Goal: Task Accomplishment & Management: Complete application form

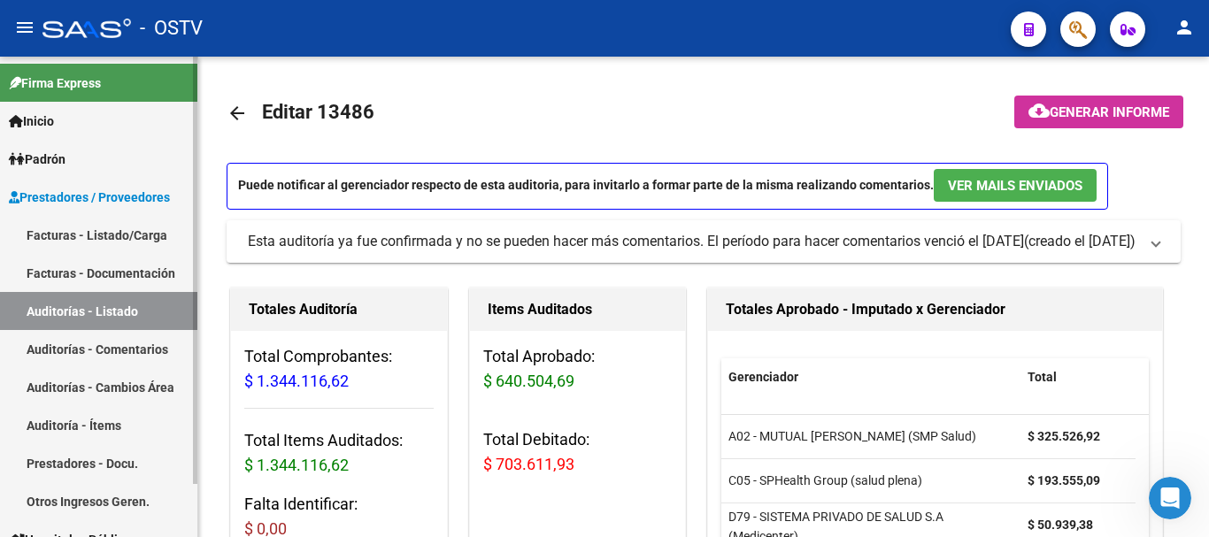
click at [83, 304] on link "Auditorías - Listado" at bounding box center [98, 311] width 197 height 38
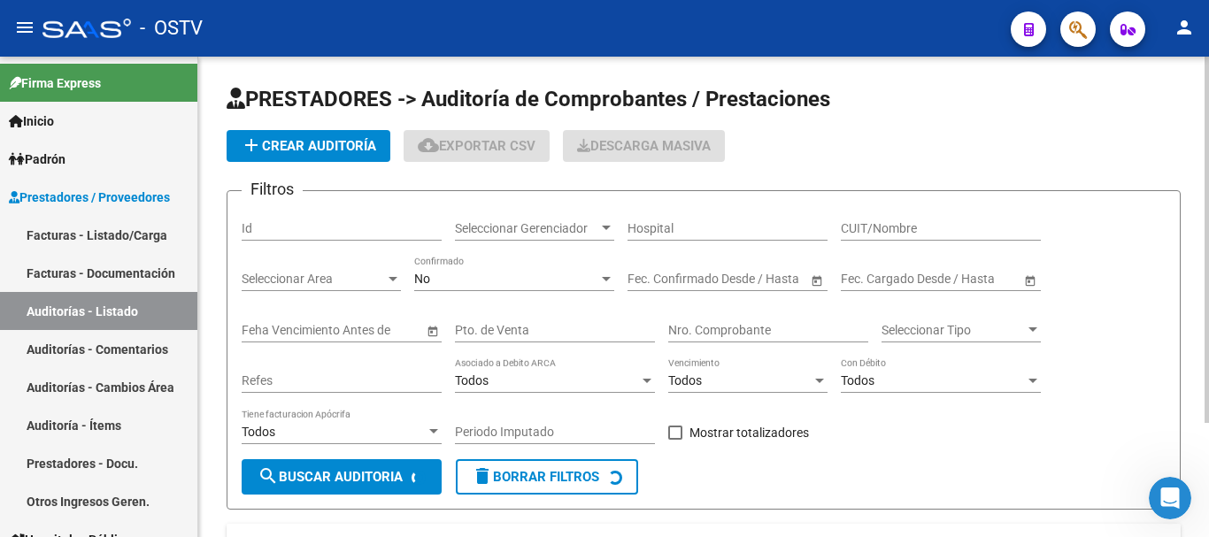
click at [317, 159] on button "add Crear Auditoría" at bounding box center [309, 146] width 164 height 32
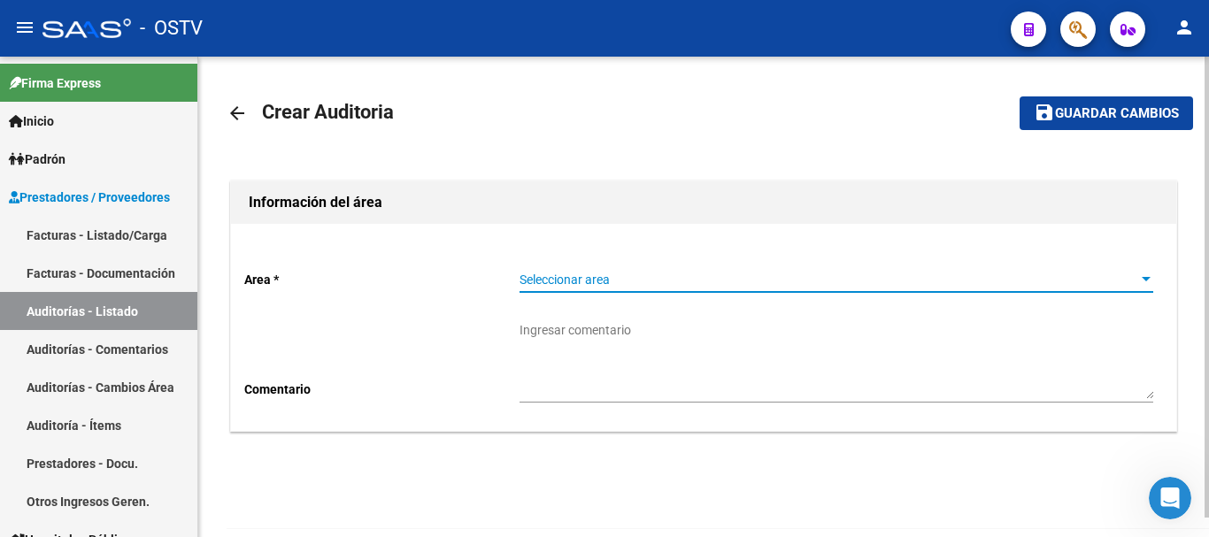
click at [573, 276] on span "Seleccionar area" at bounding box center [829, 280] width 618 height 15
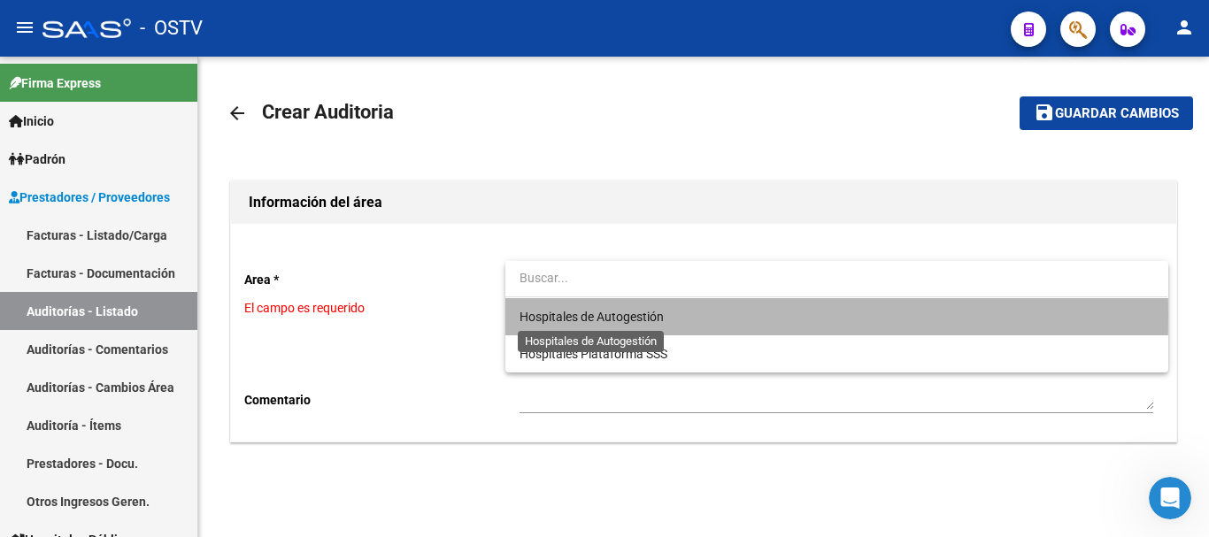
click at [552, 315] on span "Hospitales de Autogestión" at bounding box center [592, 317] width 144 height 14
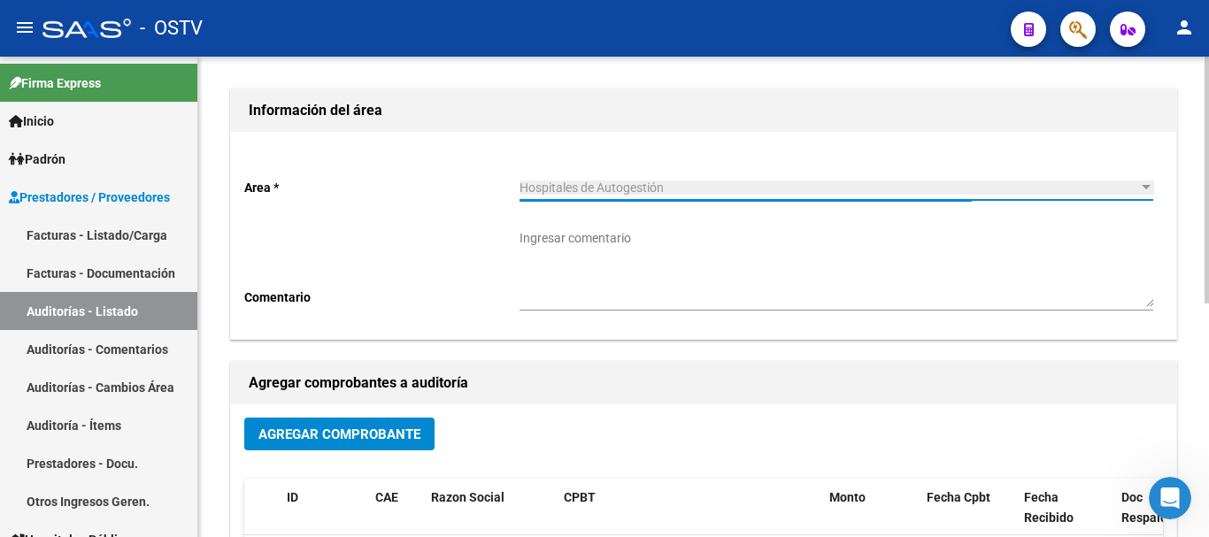
scroll to position [443, 0]
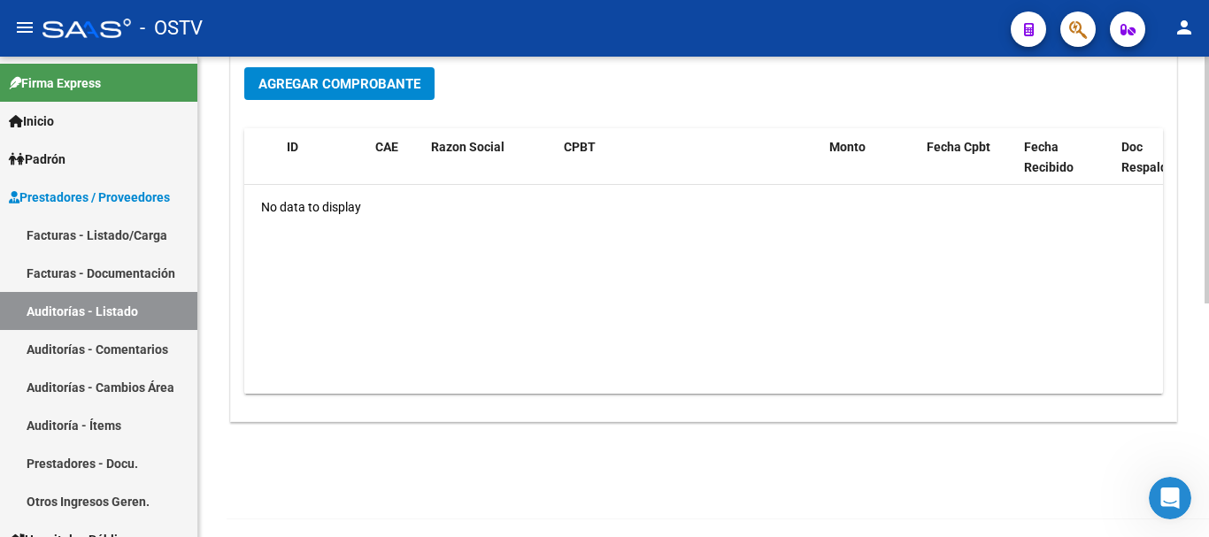
click at [357, 82] on span "Agregar Comprobante" at bounding box center [339, 84] width 162 height 16
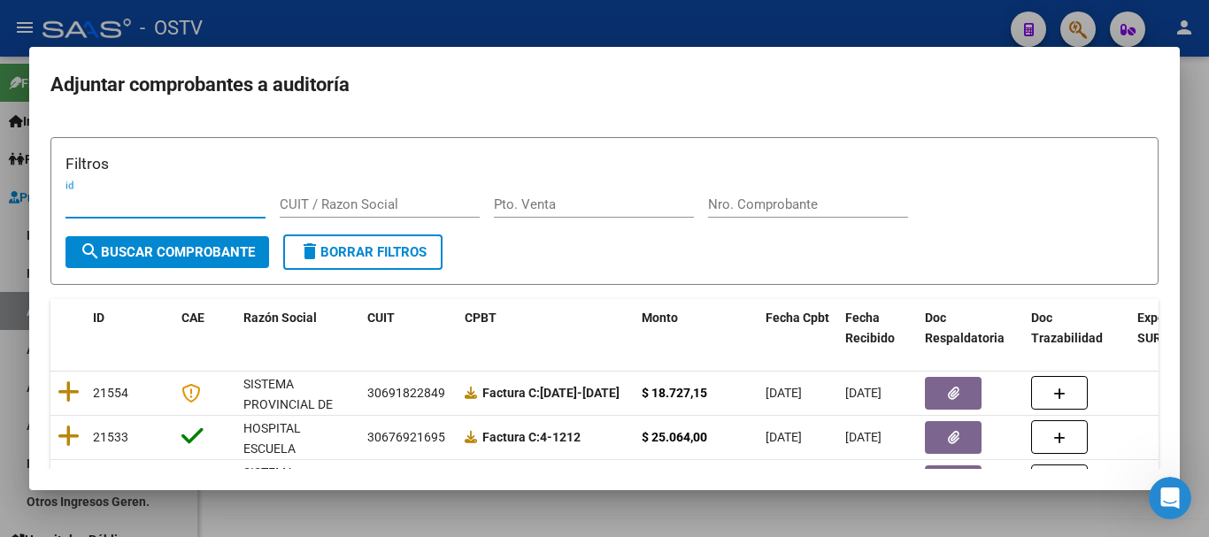
click at [818, 213] on div "Nro. Comprobante" at bounding box center [808, 204] width 200 height 27
click at [871, 203] on input "Nro. Comprobante" at bounding box center [808, 205] width 200 height 16
paste input "33962"
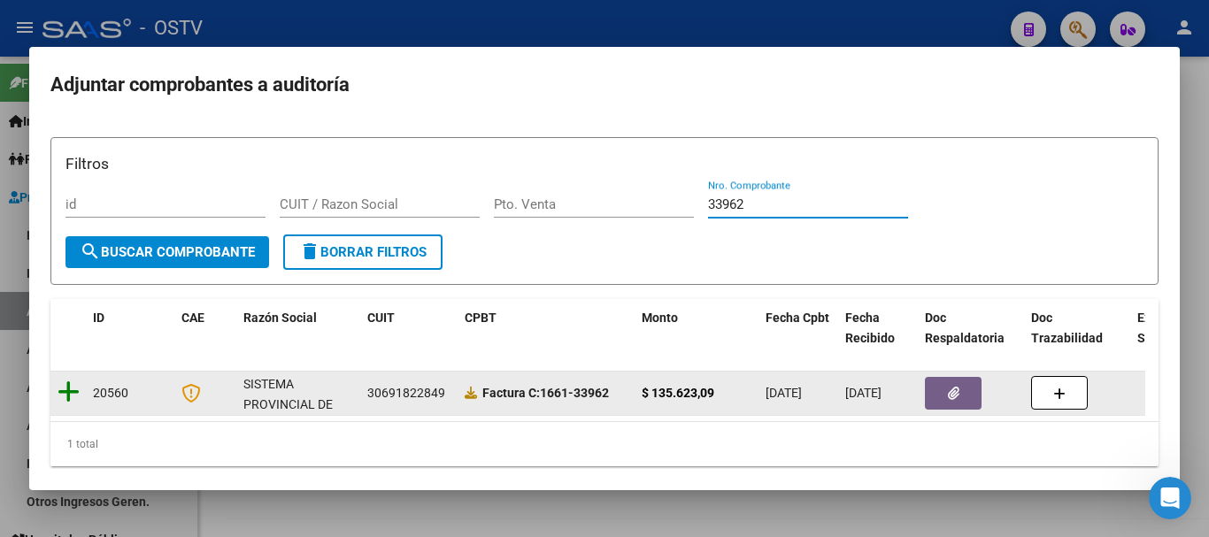
type input "33962"
click at [58, 394] on datatable-body-cell at bounding box center [67, 393] width 35 height 43
click at [65, 392] on icon at bounding box center [69, 392] width 22 height 25
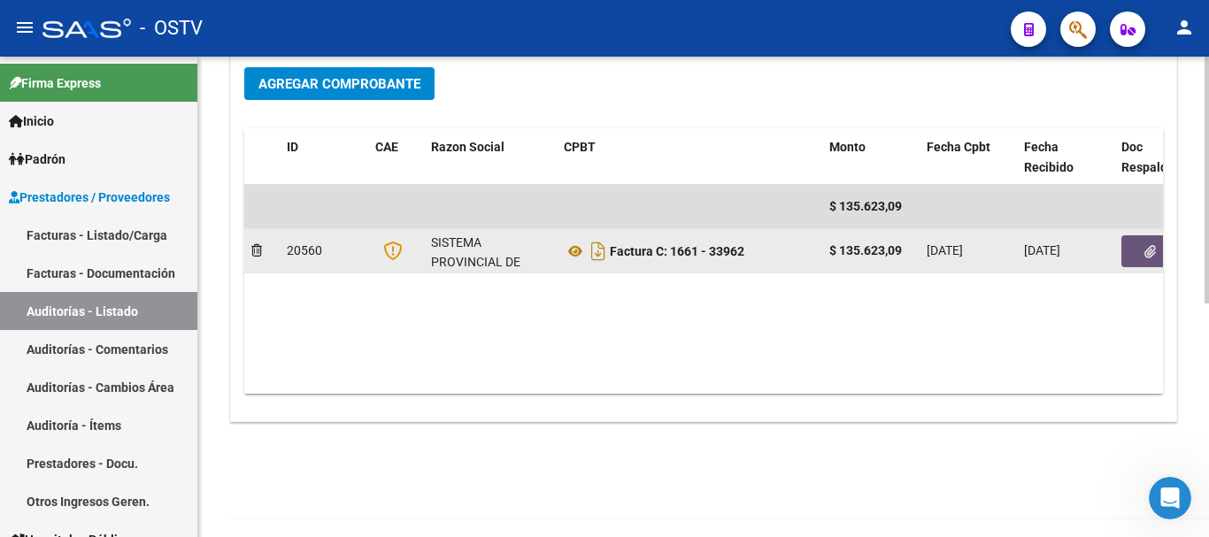
click at [1149, 254] on icon "button" at bounding box center [1151, 251] width 12 height 13
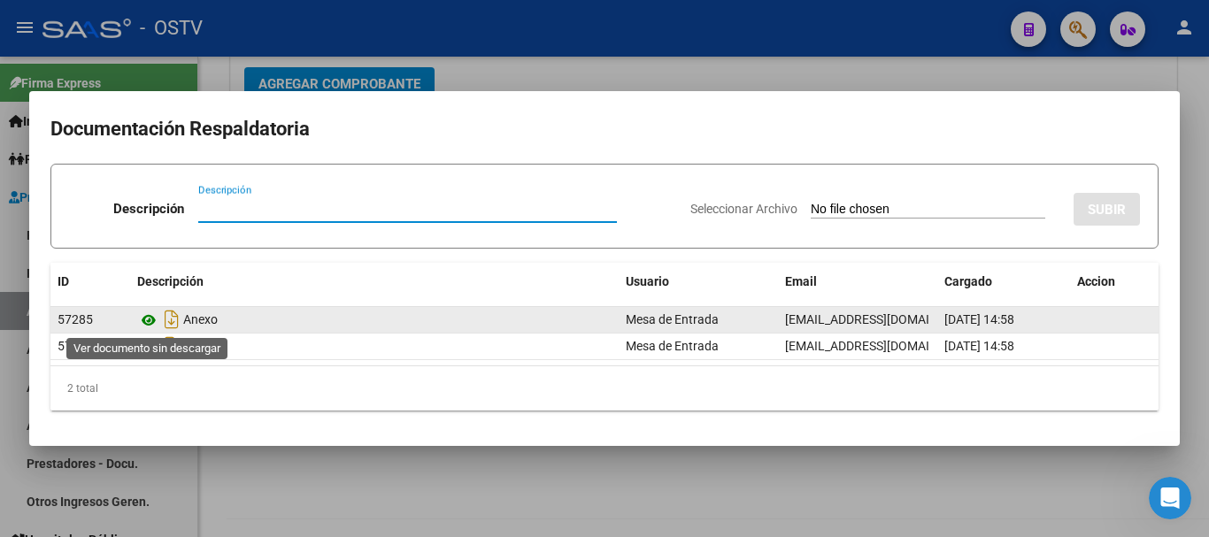
click at [150, 321] on icon at bounding box center [148, 320] width 23 height 21
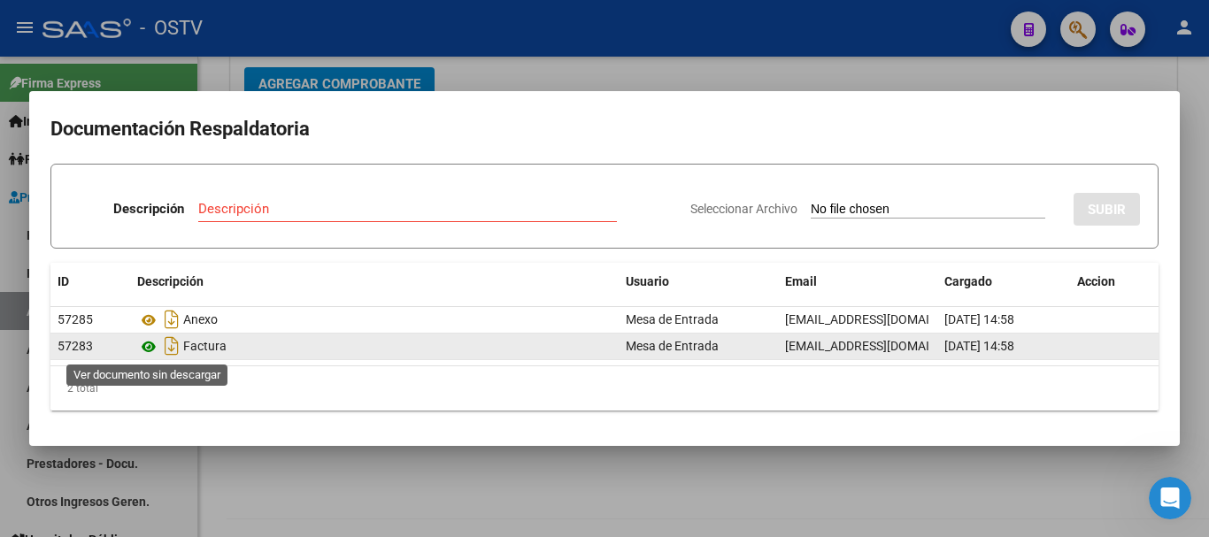
click at [149, 349] on icon at bounding box center [148, 346] width 23 height 21
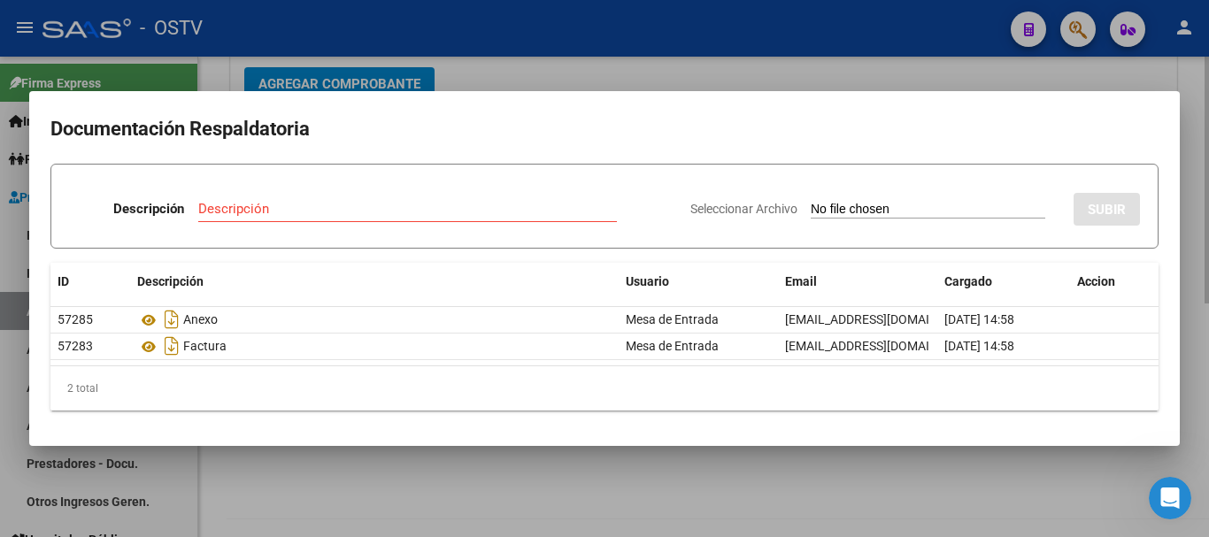
drag, startPoint x: 704, startPoint y: 49, endPoint x: 779, endPoint y: 63, distance: 76.6
click at [706, 49] on div at bounding box center [604, 268] width 1209 height 537
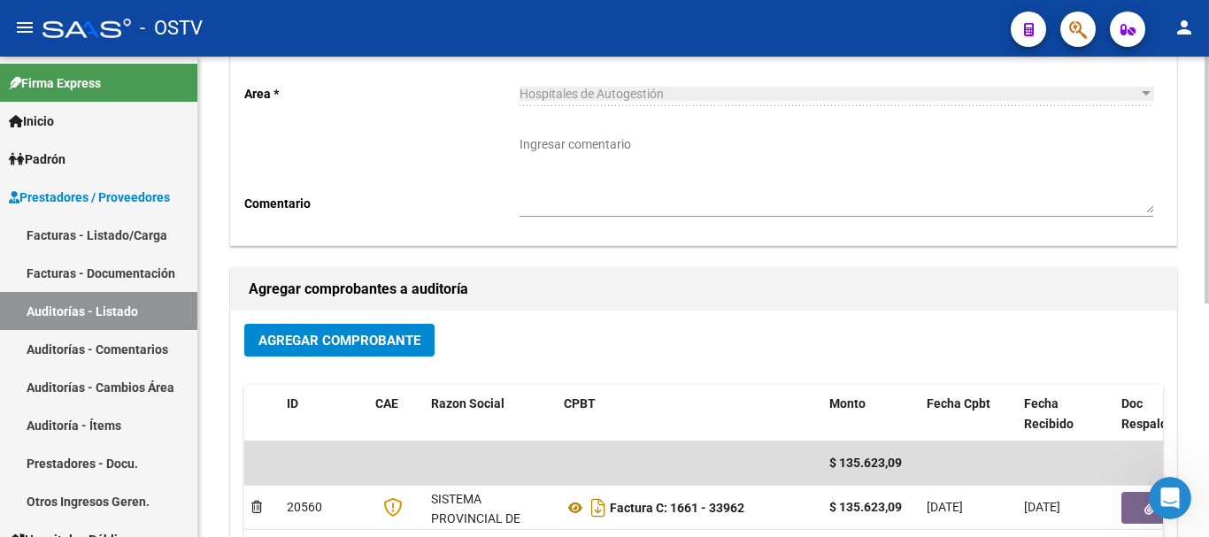
scroll to position [0, 0]
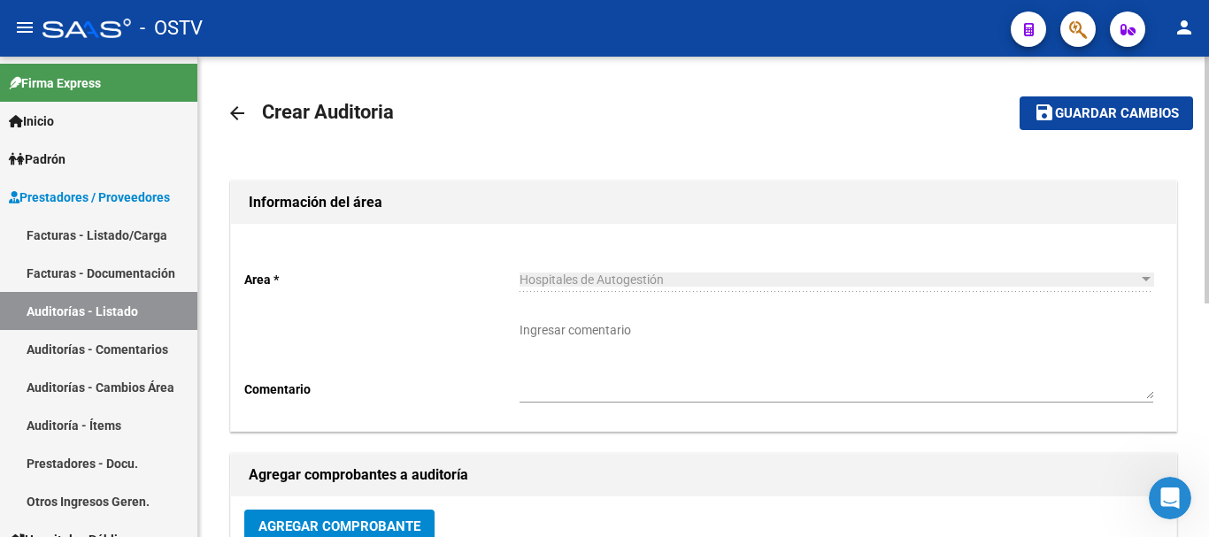
click at [1077, 104] on span "save Guardar cambios" at bounding box center [1106, 112] width 145 height 16
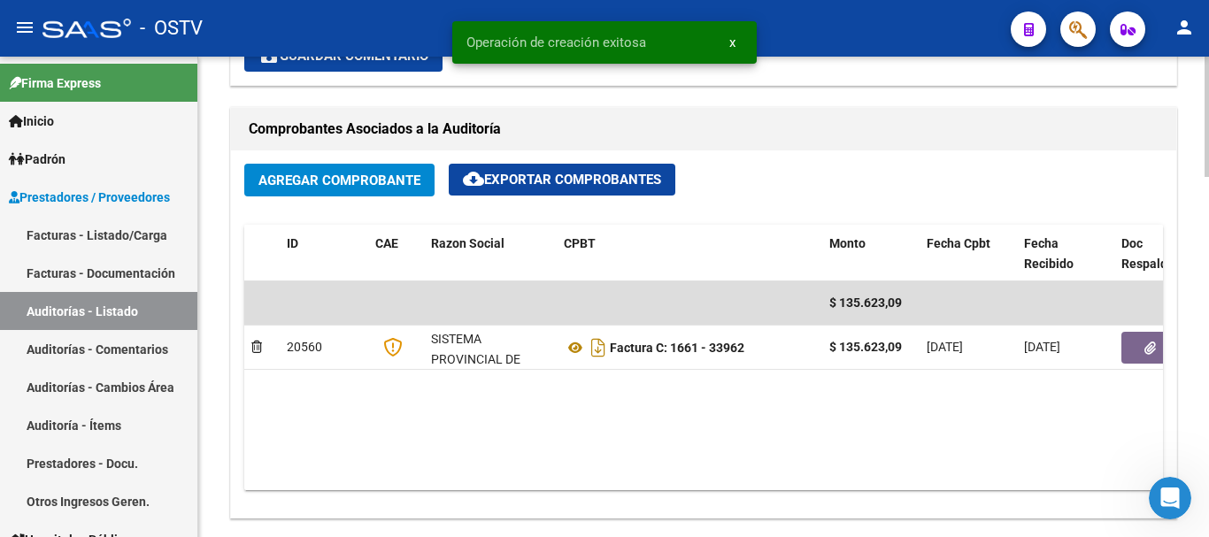
scroll to position [885, 0]
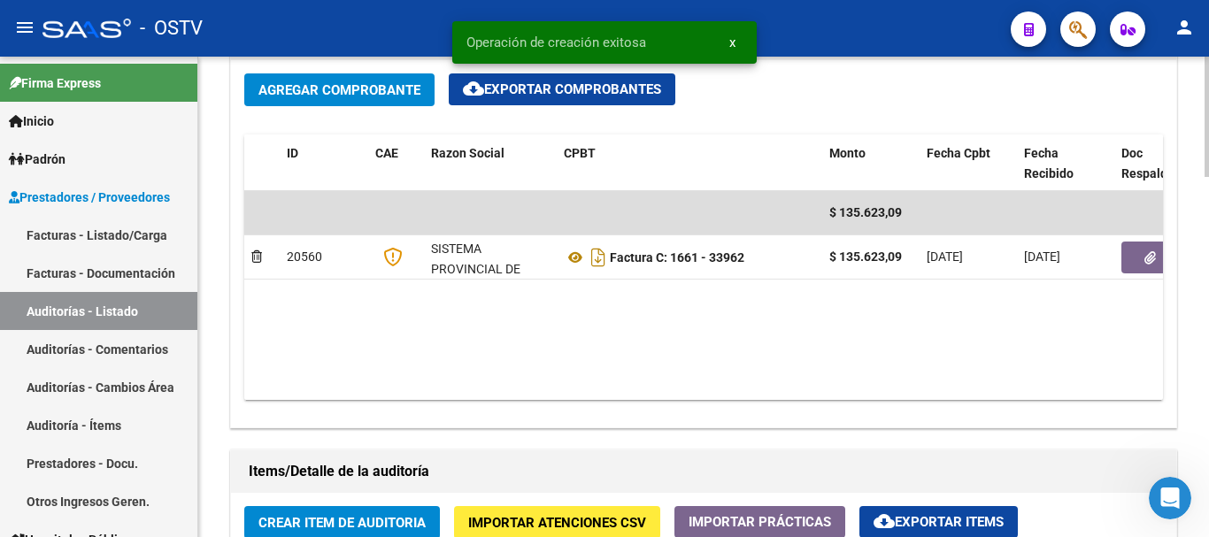
click at [378, 518] on span "Crear Item de Auditoria" at bounding box center [341, 523] width 167 height 16
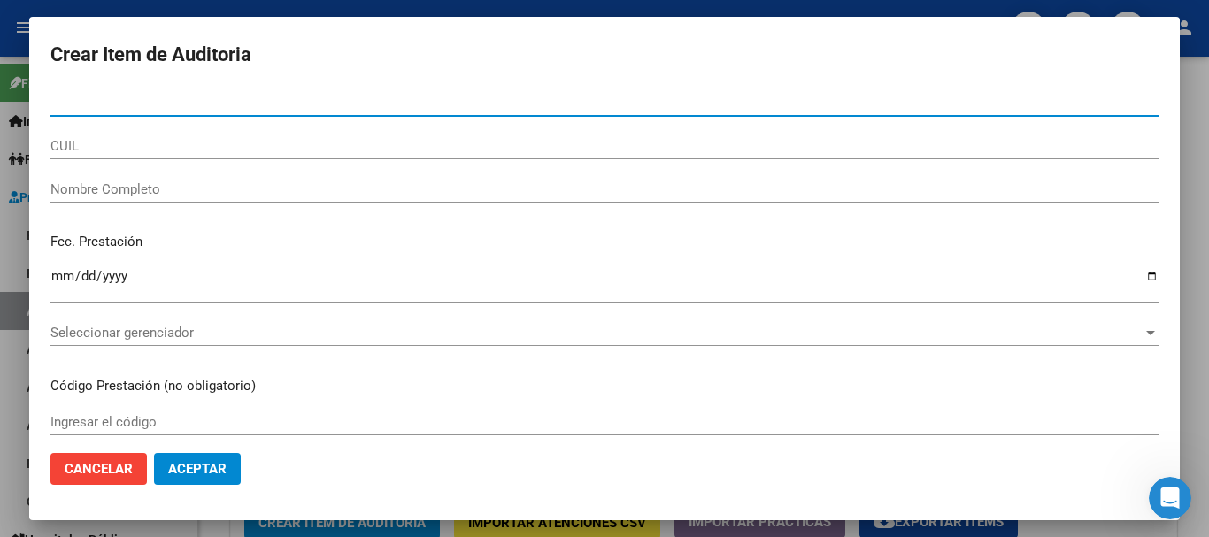
paste input "44031266"
type input "44031266"
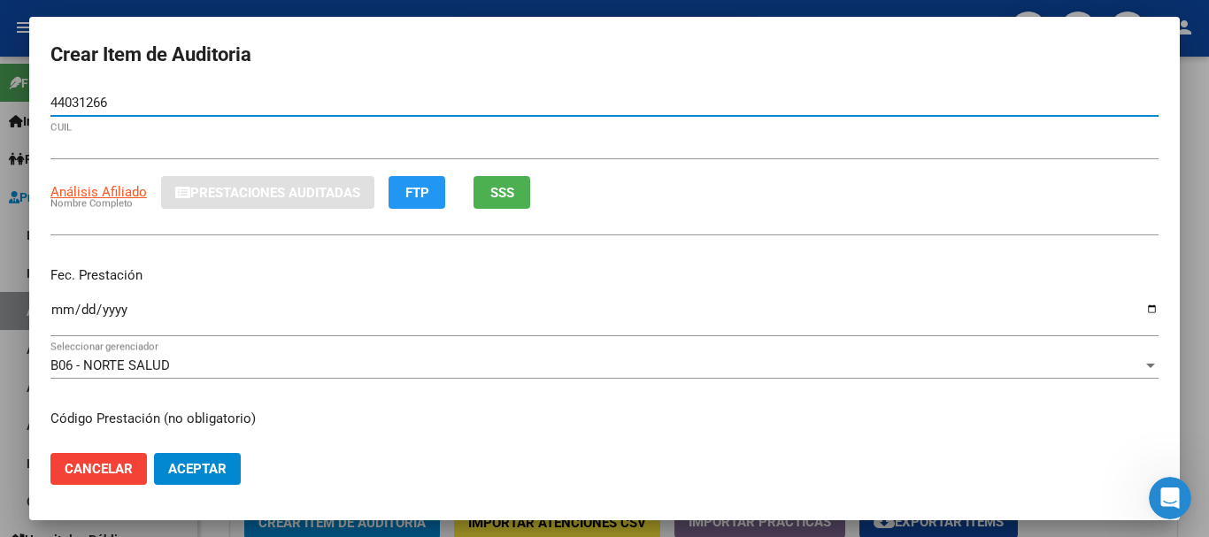
type input "20440312668"
type input "[DEMOGRAPHIC_DATA][PERSON_NAME] [PERSON_NAME]"
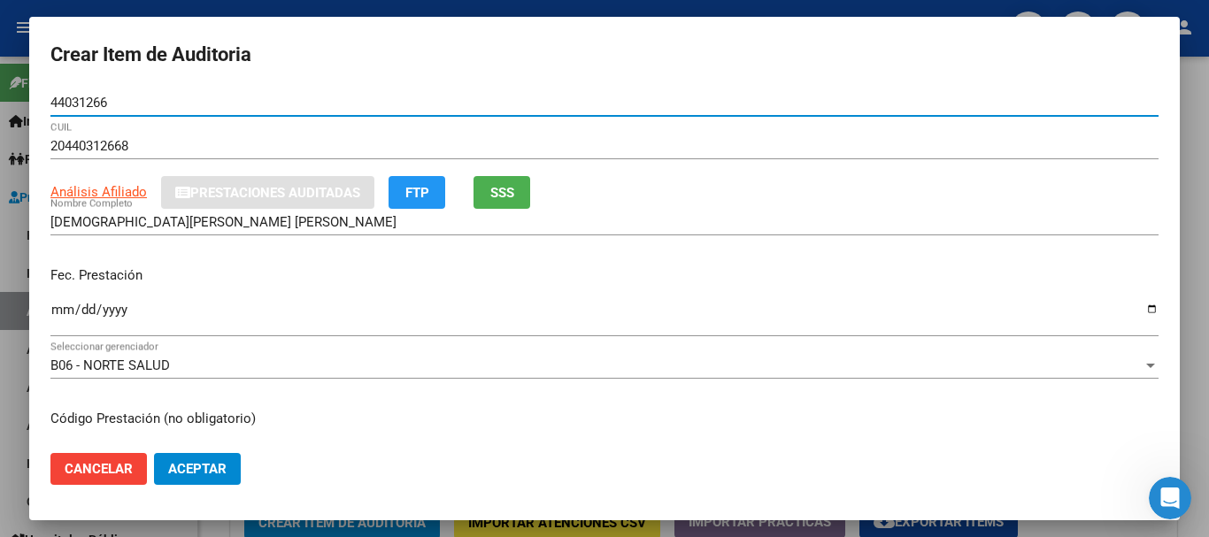
type input "44031266"
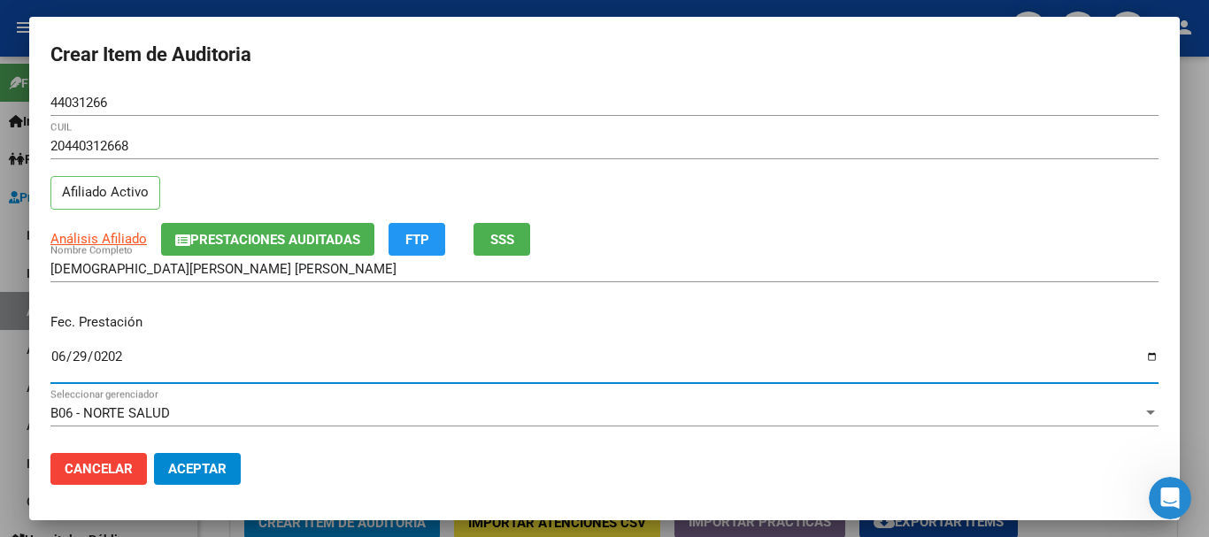
type input "[DATE]"
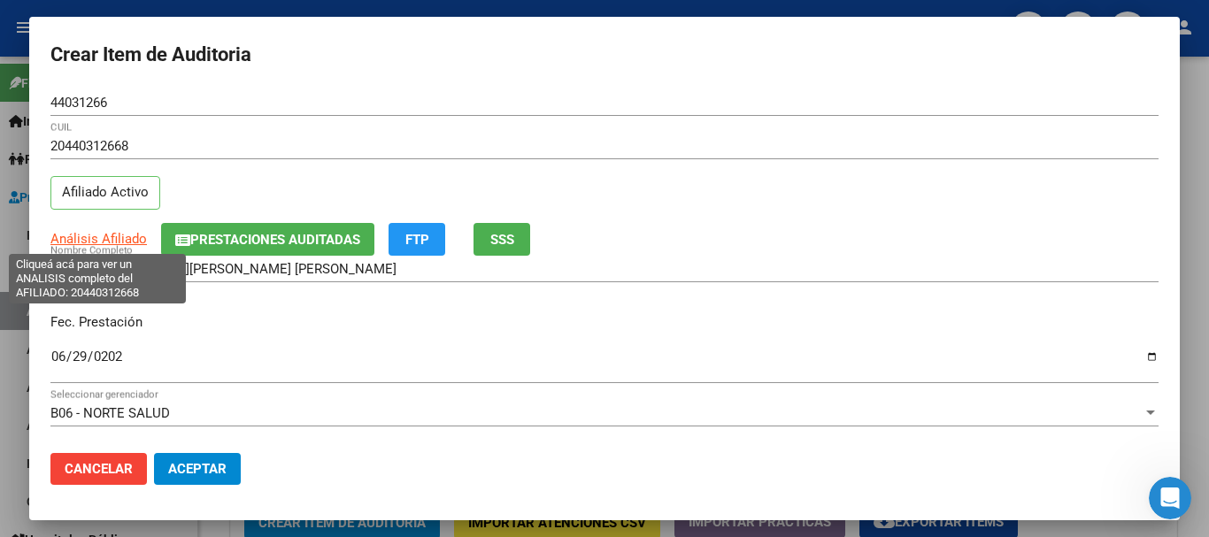
click at [104, 241] on span "Análisis Afiliado" at bounding box center [98, 239] width 96 height 16
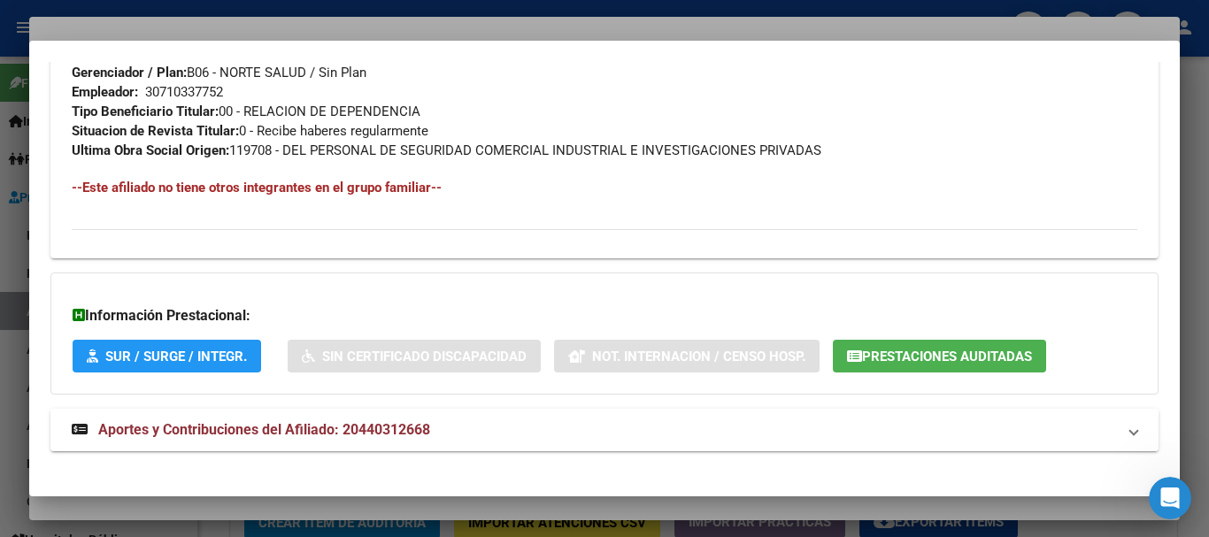
scroll to position [913, 0]
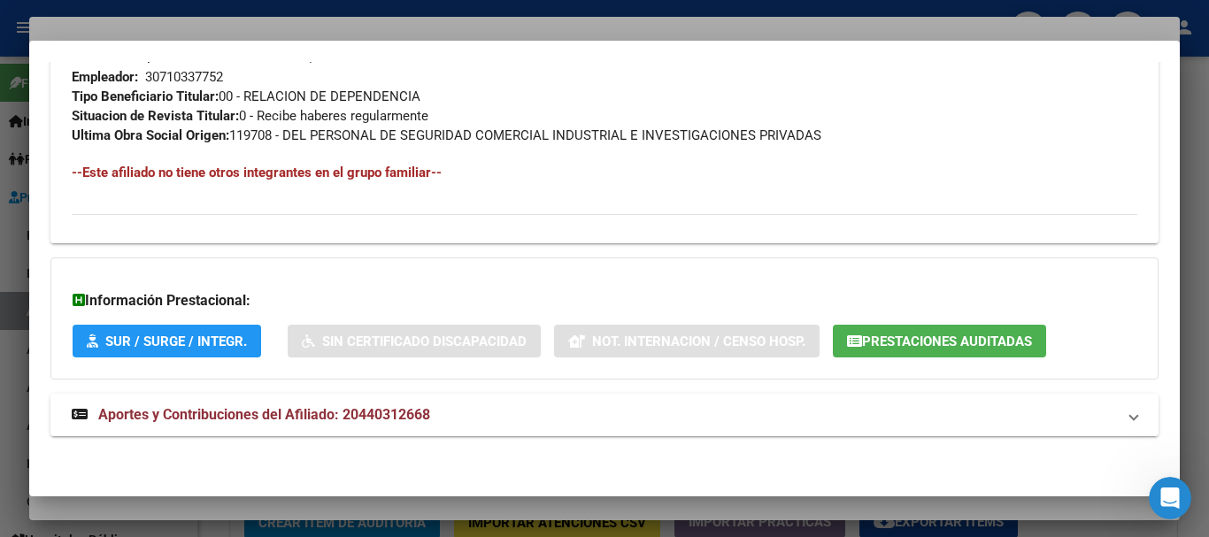
click at [459, 424] on mat-panel-title "Aportes y Contribuciones del Afiliado: 20440312668" at bounding box center [594, 415] width 1045 height 21
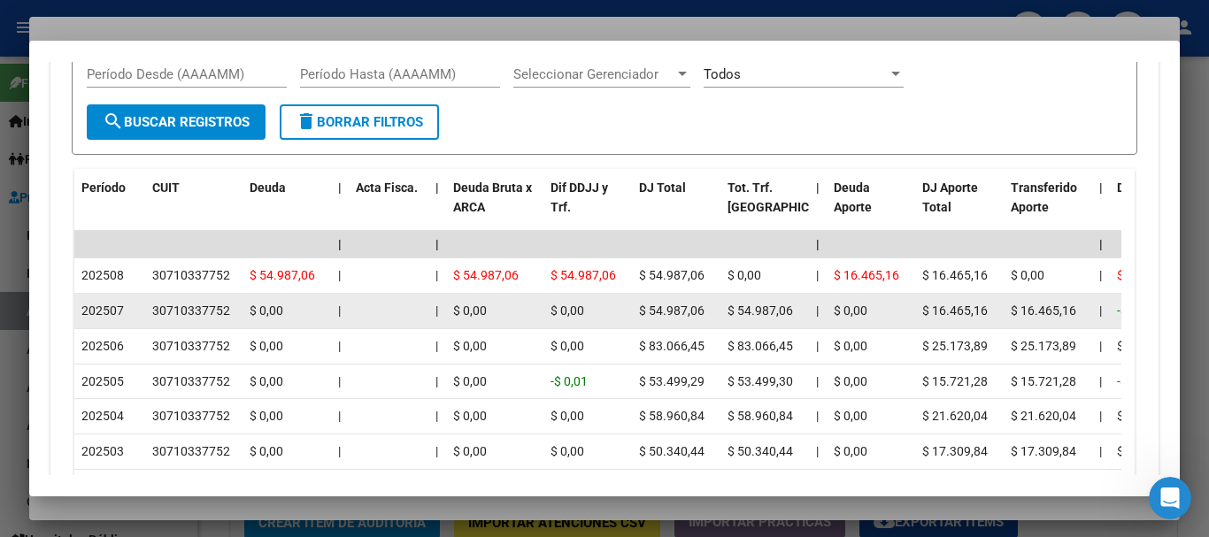
scroll to position [1535, 0]
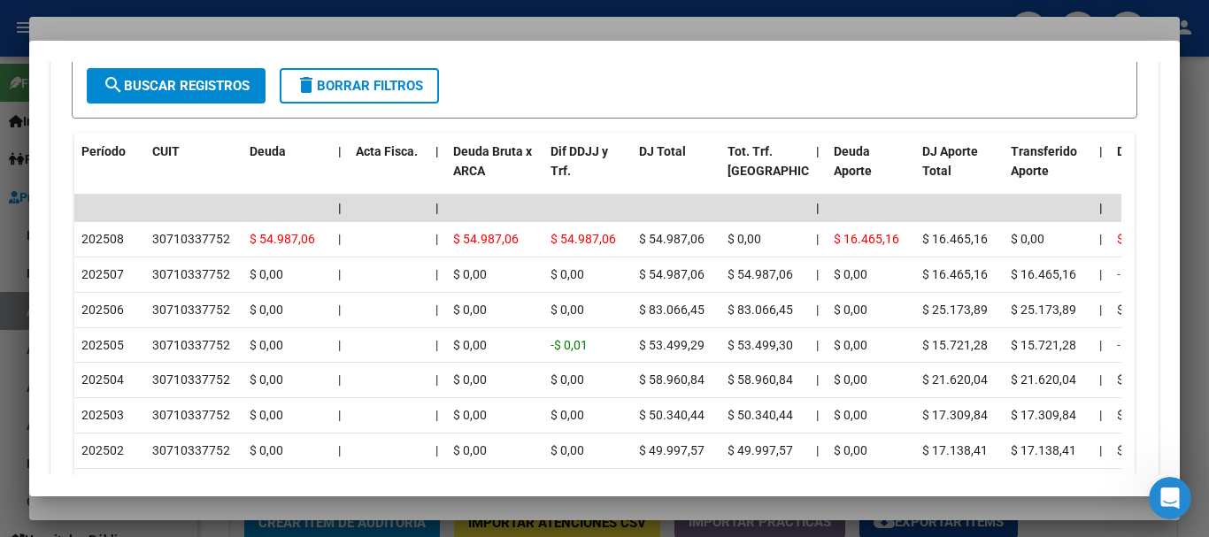
drag, startPoint x: 409, startPoint y: 19, endPoint x: 422, endPoint y: 15, distance: 13.7
click at [410, 18] on div at bounding box center [604, 268] width 1209 height 537
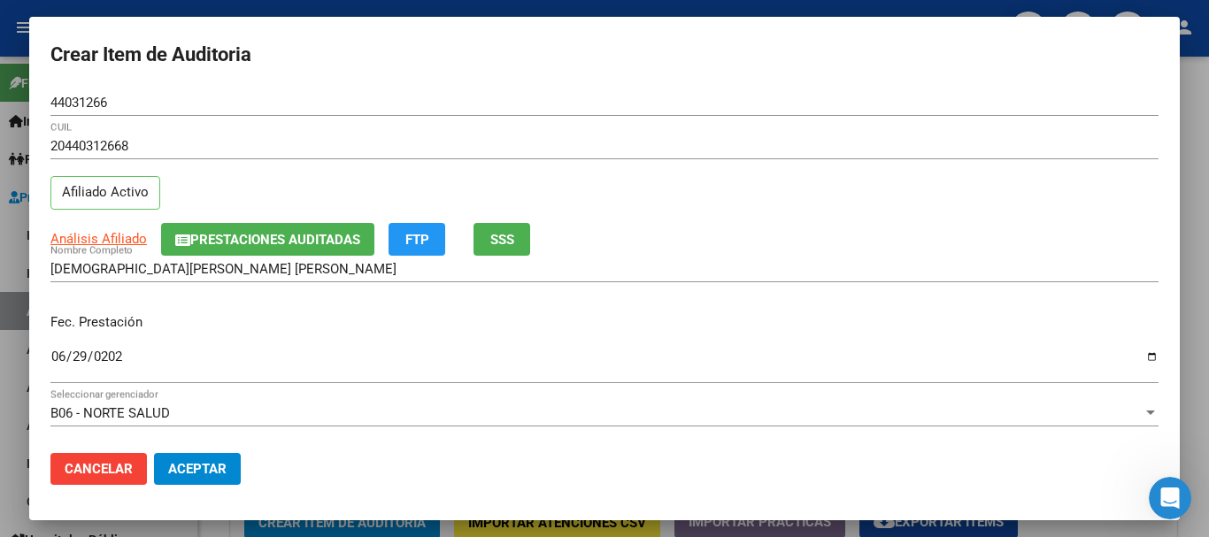
click at [773, 198] on div "20440312668 CUIL Afiliado Activo" at bounding box center [604, 178] width 1108 height 90
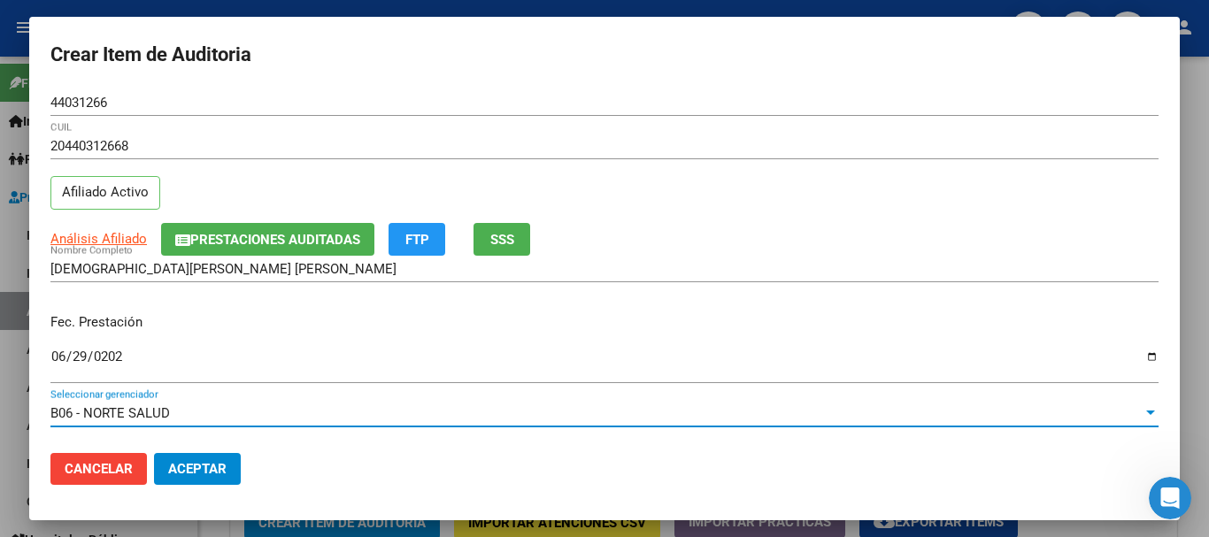
scroll to position [239, 0]
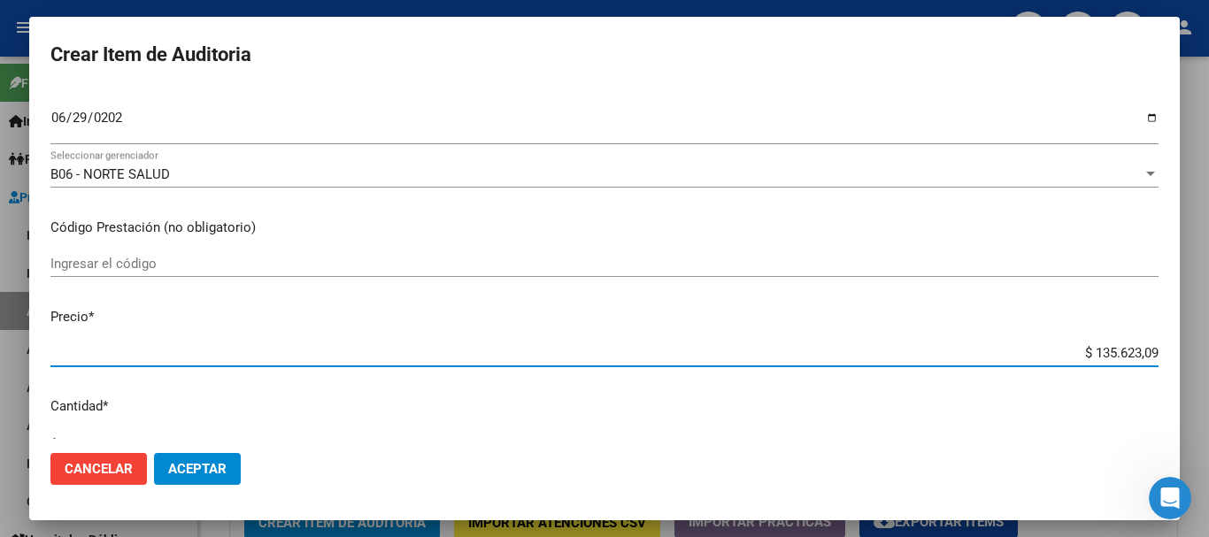
type input "$ 0,02"
type input "$ 0,27"
type input "$ 2,78"
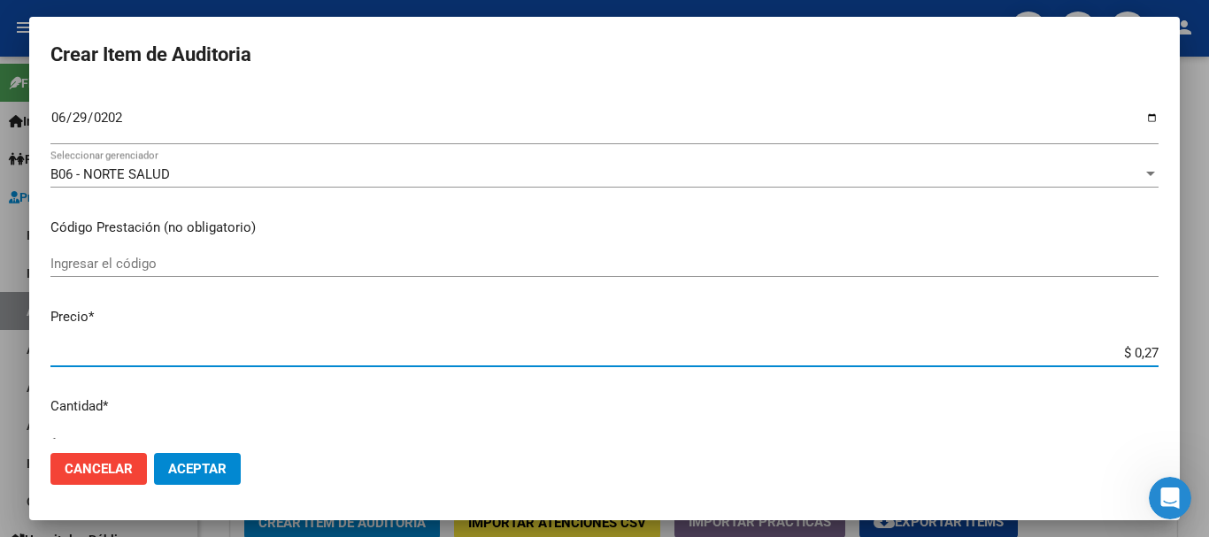
type input "$ 2,78"
type input "$ 27,85"
type input "$ 278,56"
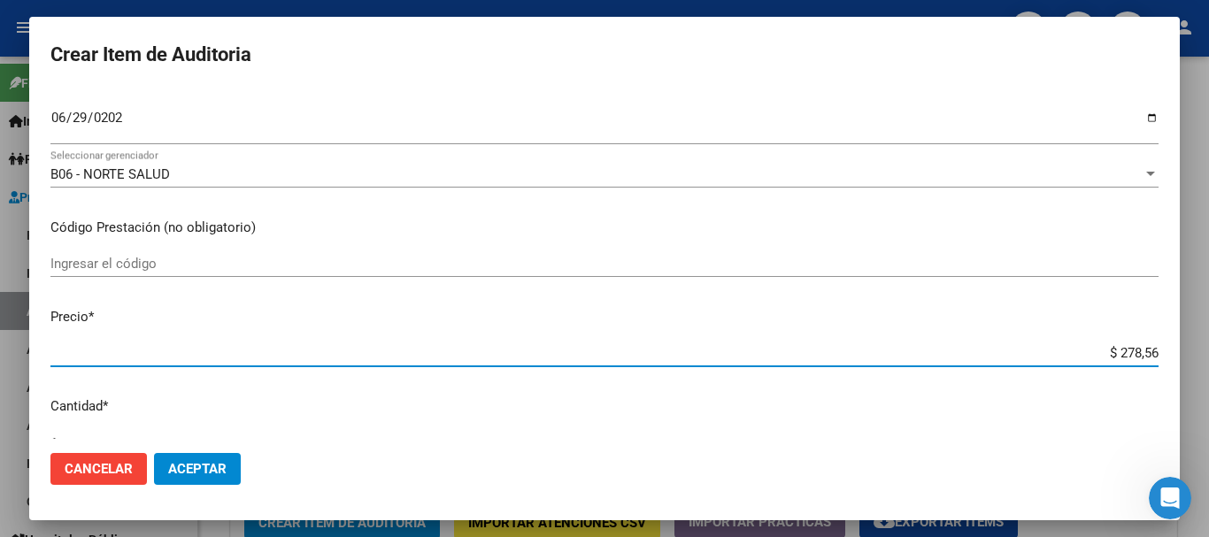
type input "$ 2.785,66"
type input "$ 27.856,65"
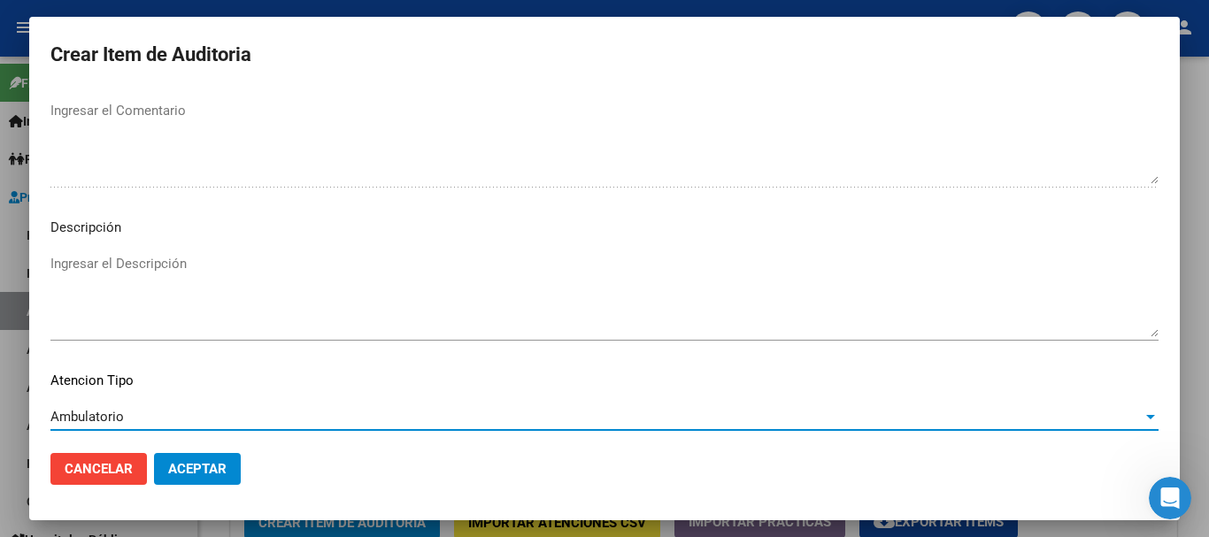
scroll to position [1245, 0]
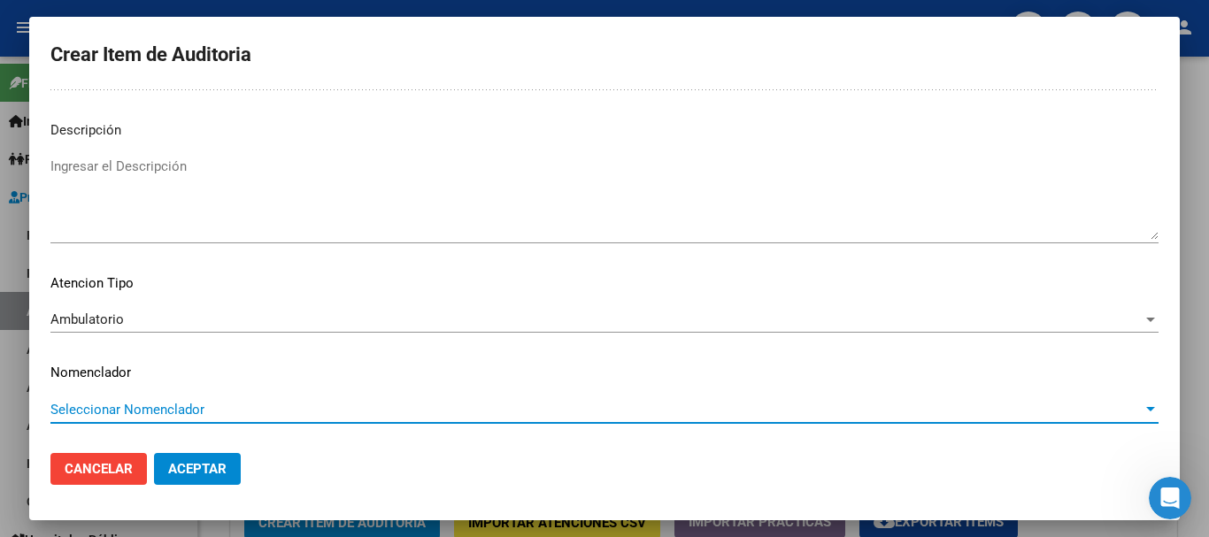
click at [154, 453] on button "Aceptar" at bounding box center [197, 469] width 87 height 32
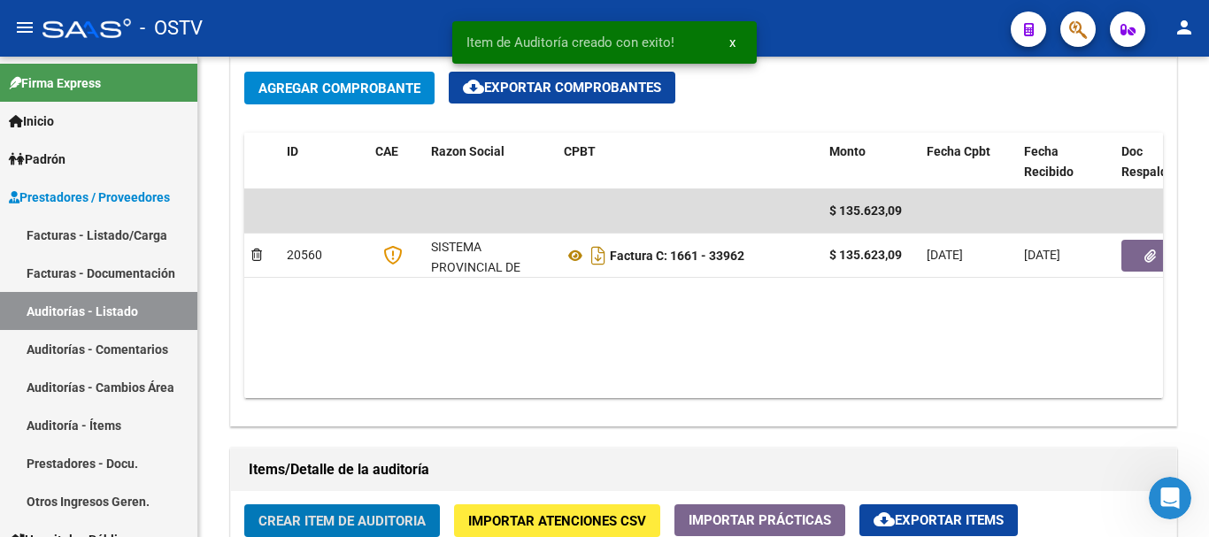
click at [244, 505] on button "Crear Item de Auditoria" at bounding box center [342, 521] width 196 height 33
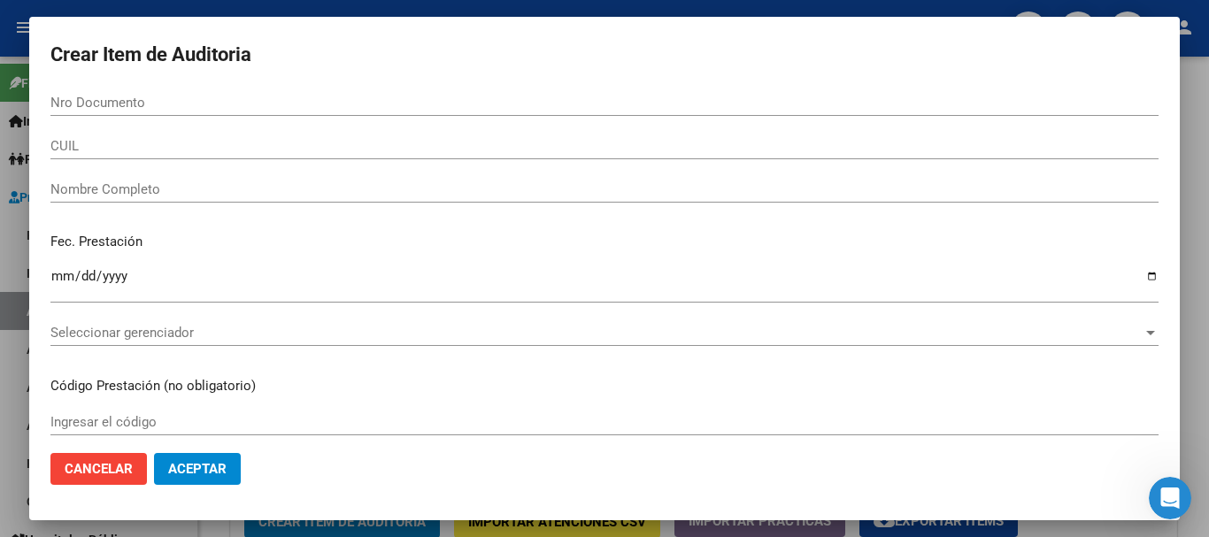
scroll to position [888, 0]
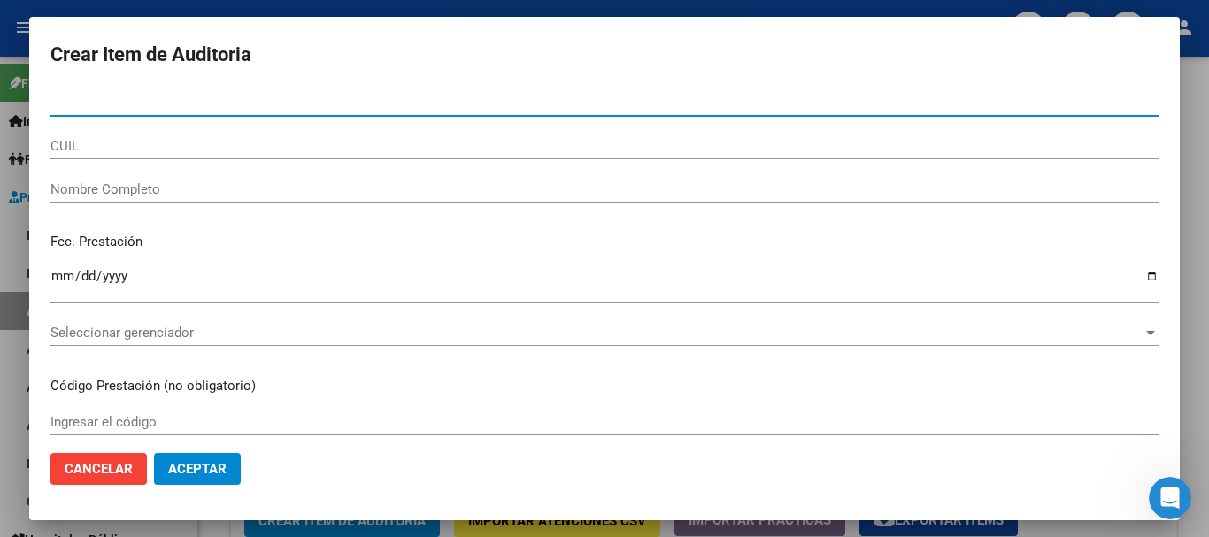
paste input "44031266"
type input "44031266"
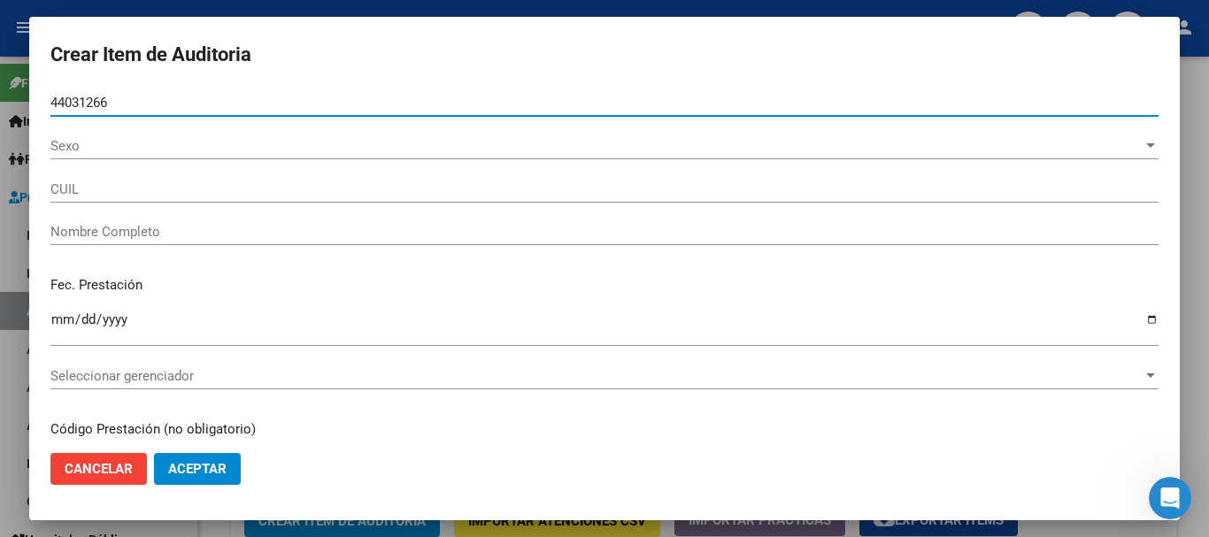
type input "20440312668"
type input "[DEMOGRAPHIC_DATA][PERSON_NAME] [PERSON_NAME]"
type input "44031266"
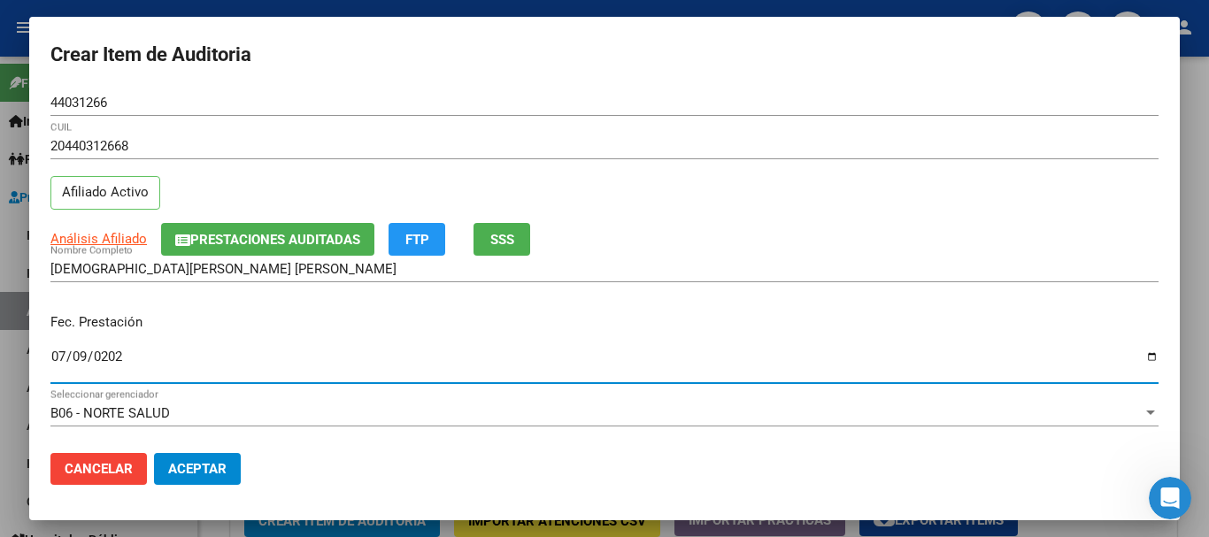
type input "[DATE]"
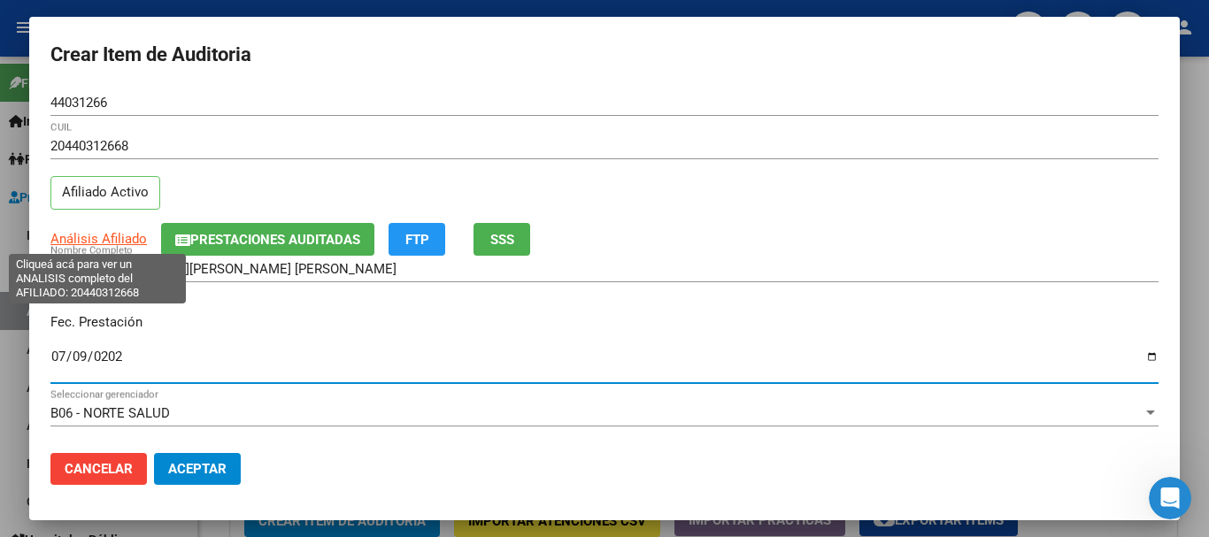
click at [75, 243] on span "Análisis Afiliado" at bounding box center [98, 239] width 96 height 16
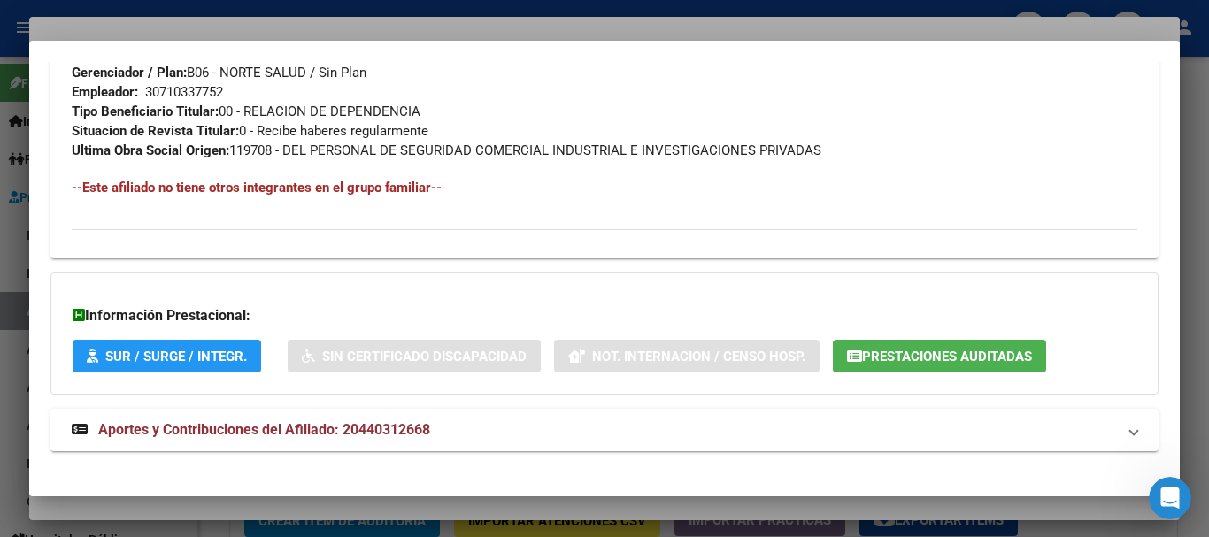
scroll to position [913, 0]
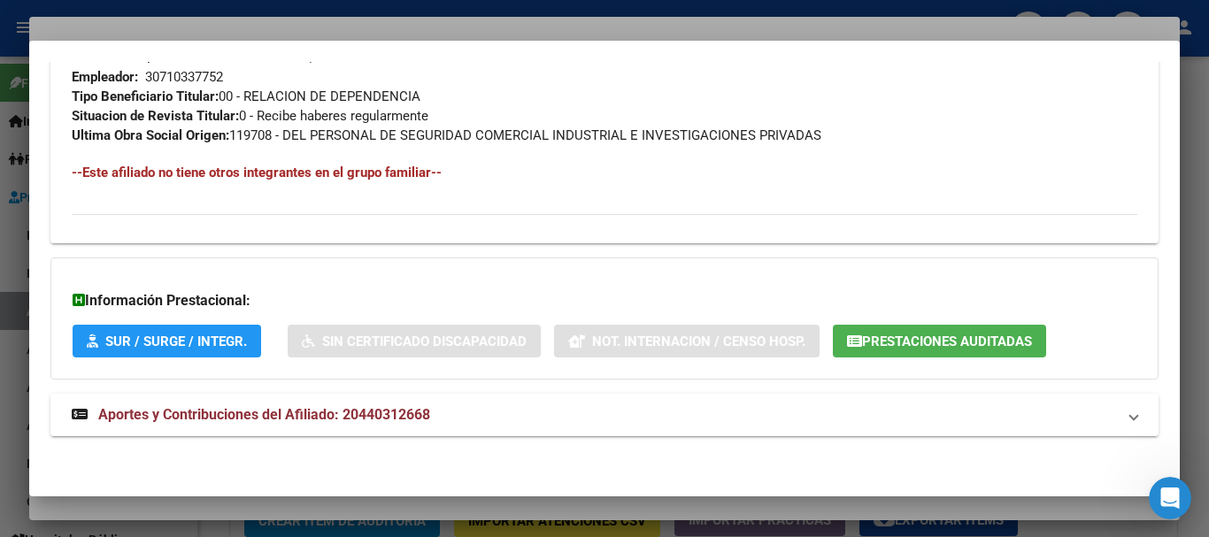
click at [320, 405] on mat-expansion-panel-header "Aportes y Contribuciones del Afiliado: 20440312668" at bounding box center [604, 415] width 1108 height 42
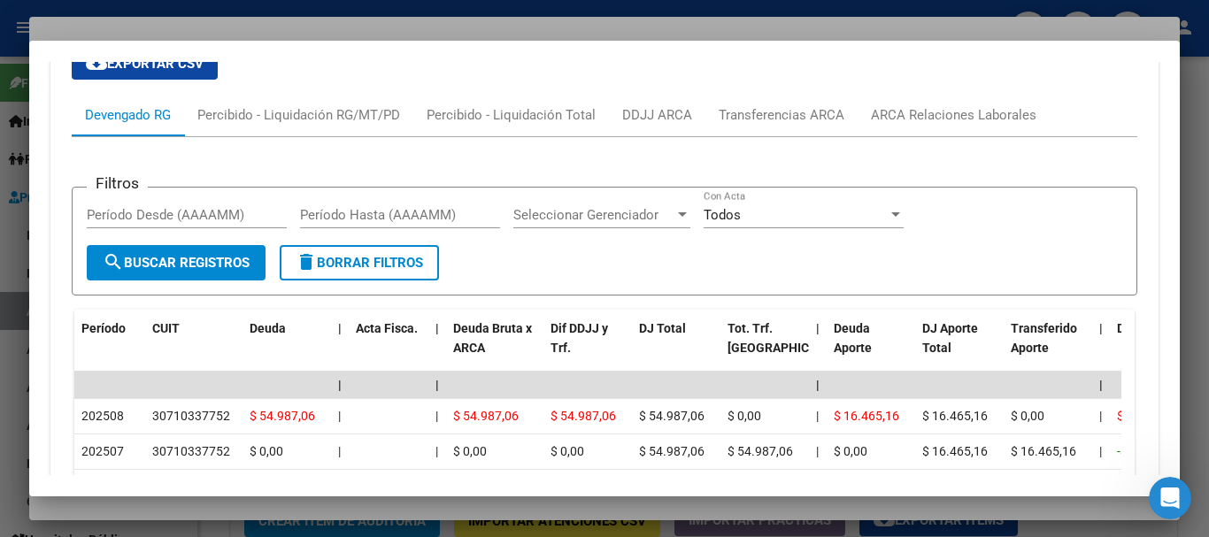
scroll to position [1446, 0]
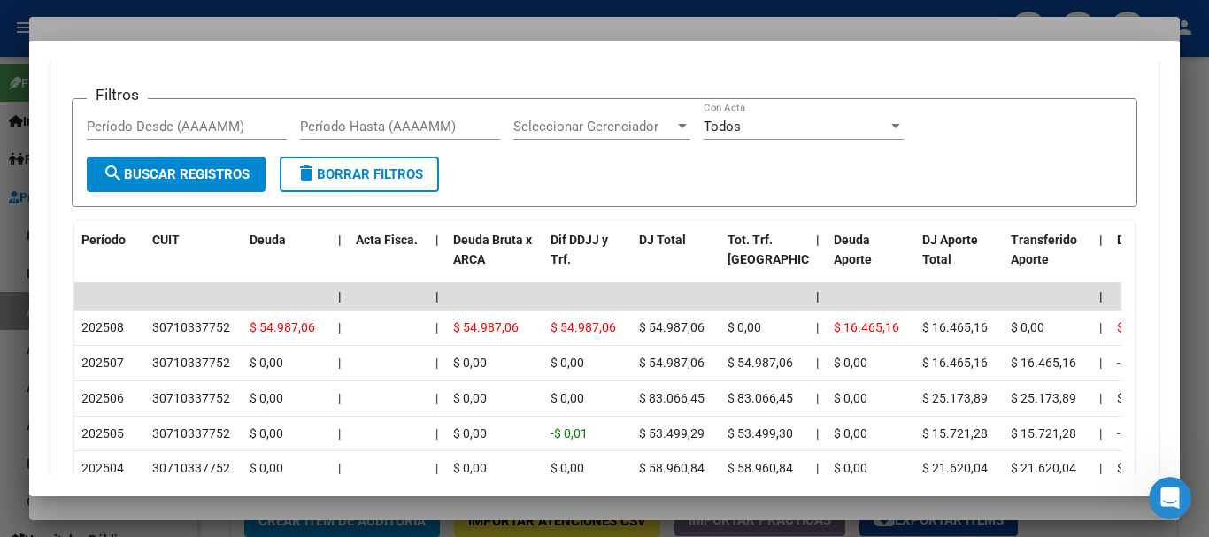
click at [394, 25] on div at bounding box center [604, 268] width 1209 height 537
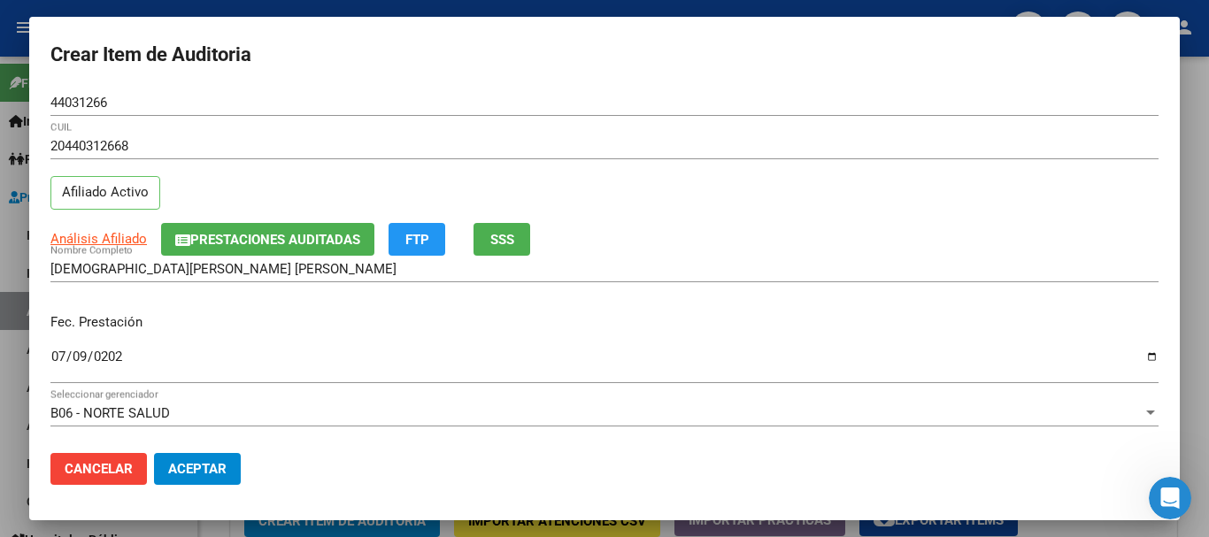
drag, startPoint x: 803, startPoint y: 162, endPoint x: 836, endPoint y: 200, distance: 50.2
click at [804, 162] on div "20440312668 CUIL" at bounding box center [604, 154] width 1108 height 43
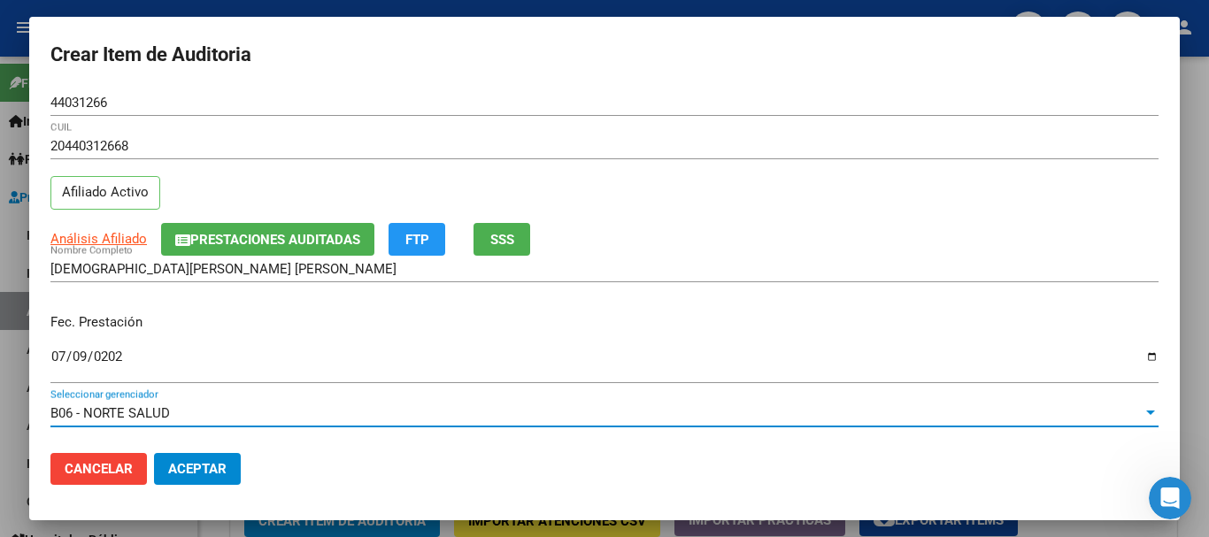
scroll to position [239, 0]
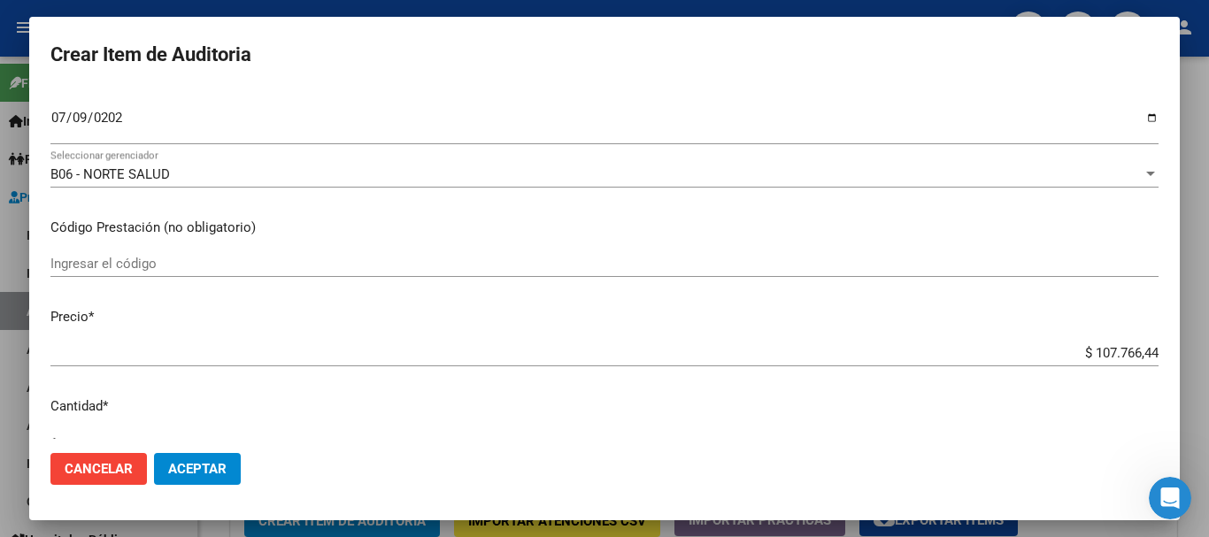
type input "$ 0,02"
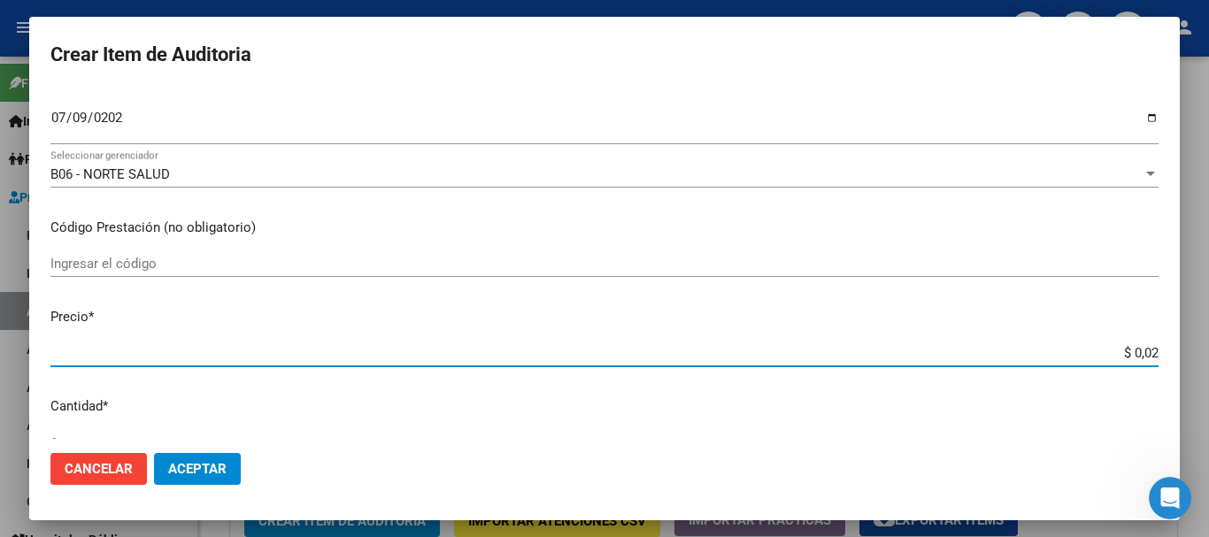
type input "$ 0,21"
type input "$ 2,10"
type input "$ 21,06"
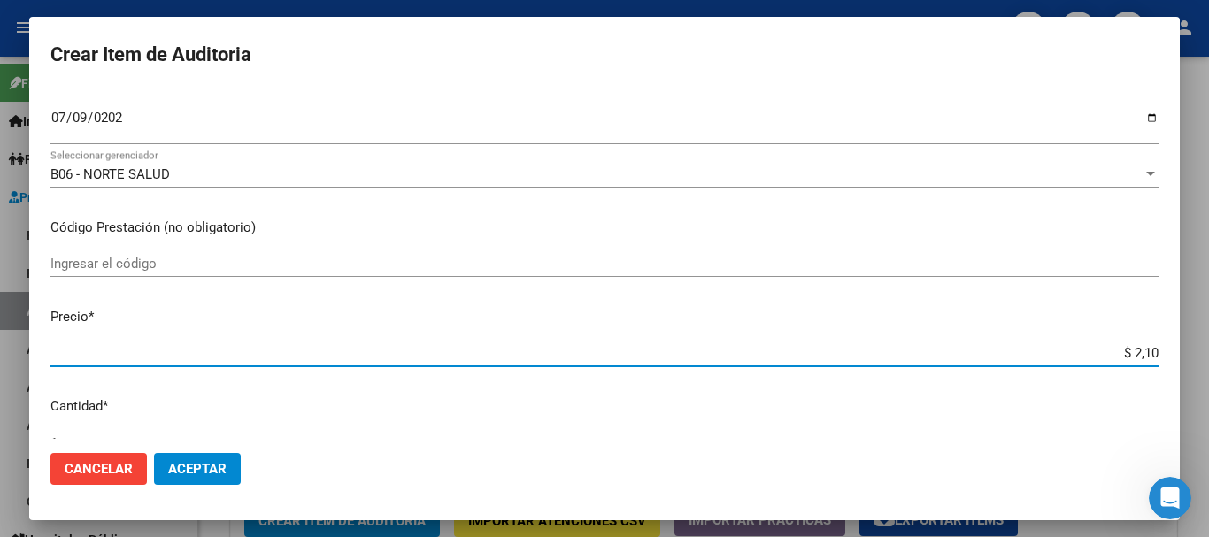
type input "$ 21,06"
type input "$ 210,65"
type input "$ 2.106,50"
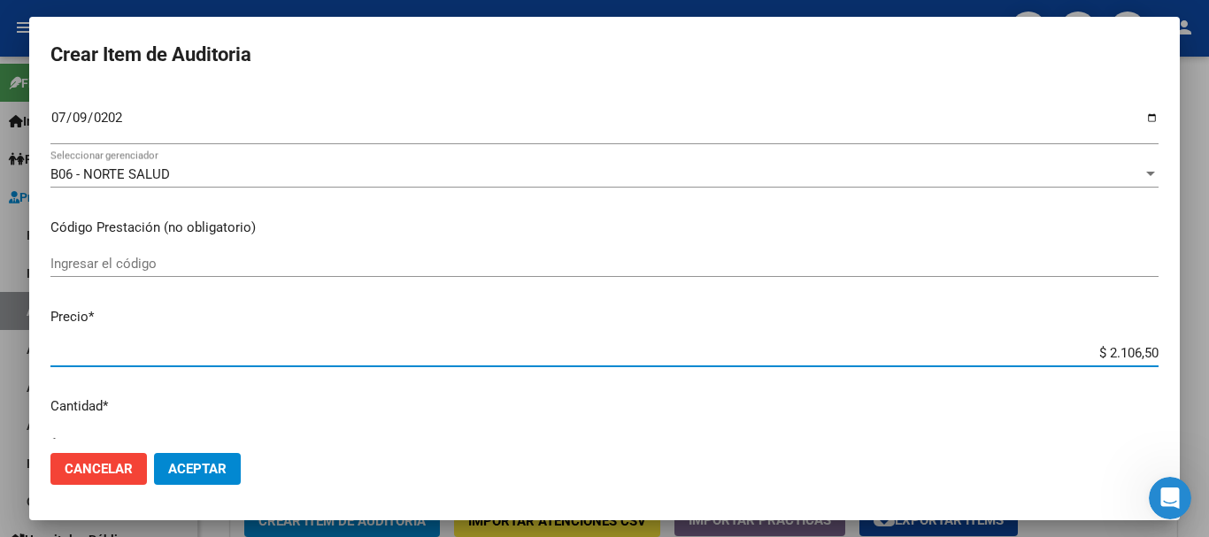
type input "$ 21.065,05"
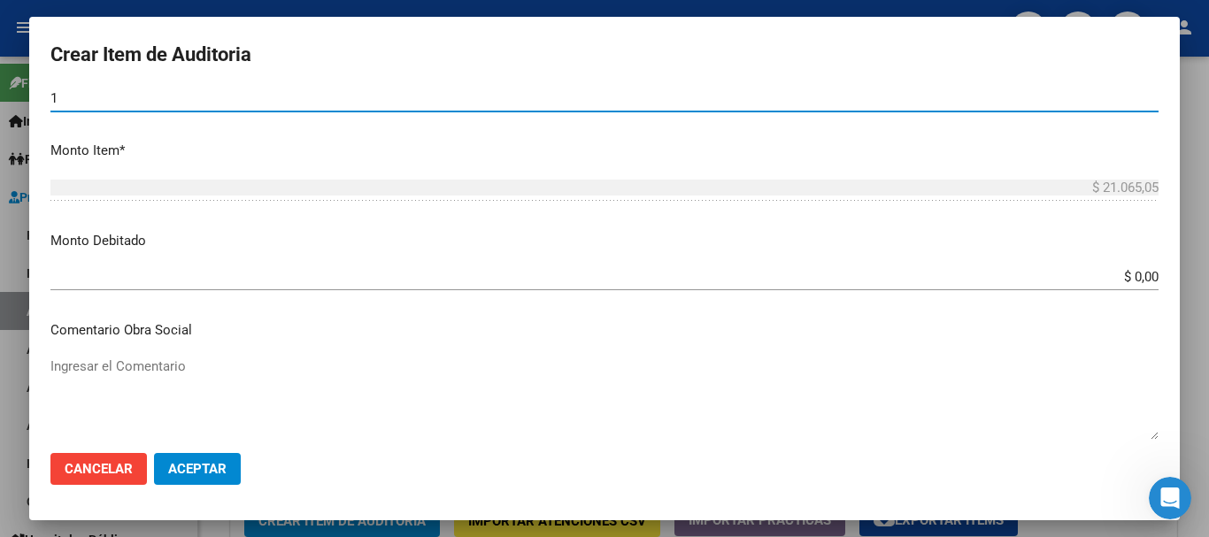
scroll to position [328, 0]
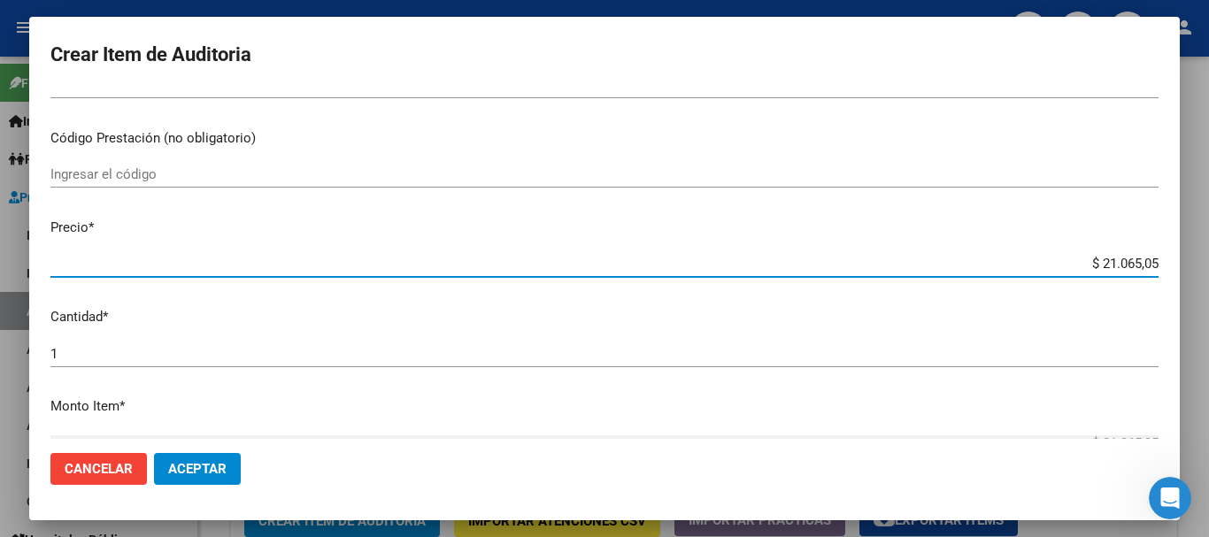
type input "$ 0,02"
type input "$ 0,21"
type input "$ 2,10"
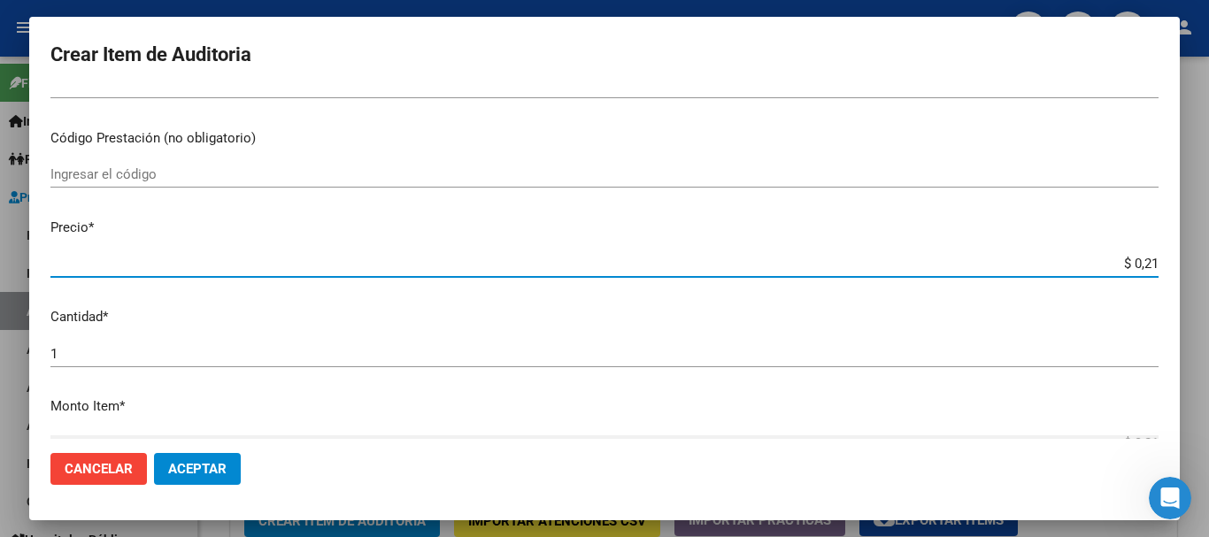
type input "$ 2,10"
type input "$ 21,06"
type input "$ 210,68"
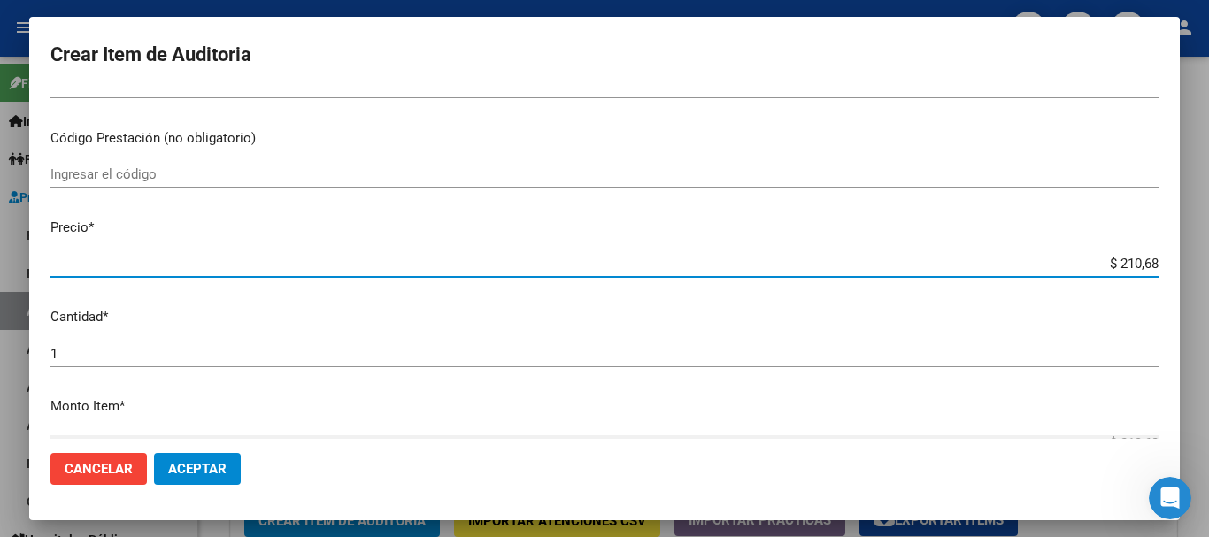
type input "$ 2.106,80"
type input "$ 21.068,05"
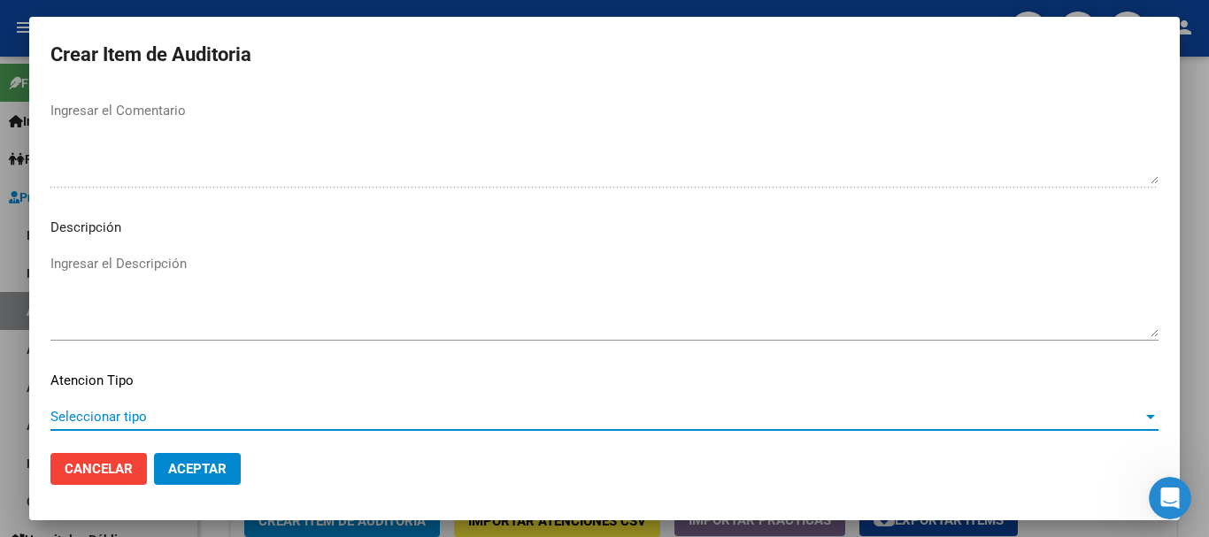
scroll to position [1245, 0]
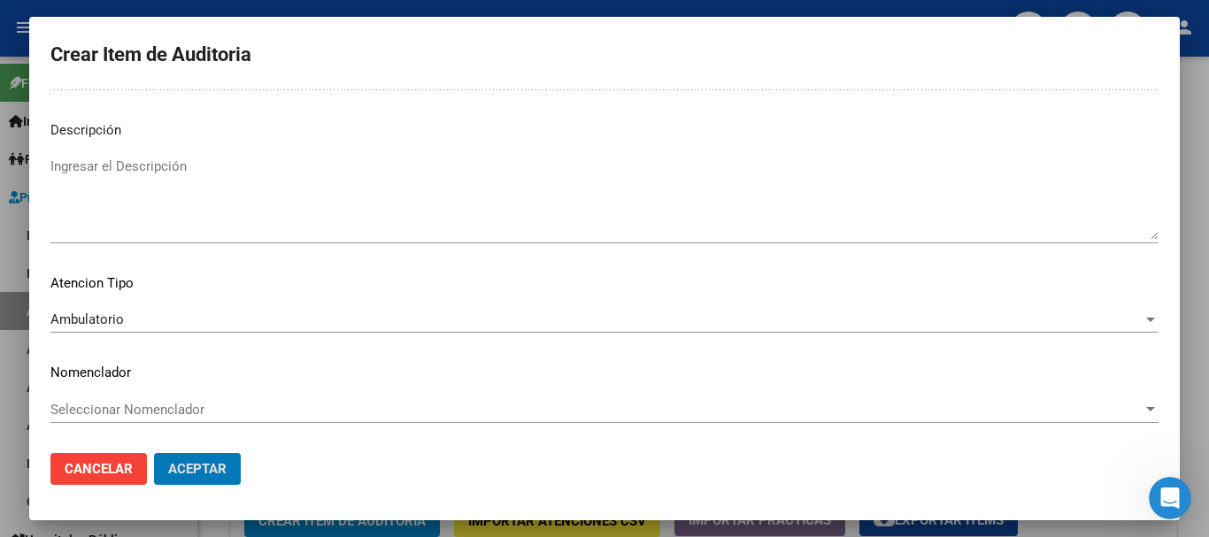
click at [154, 453] on button "Aceptar" at bounding box center [197, 469] width 87 height 32
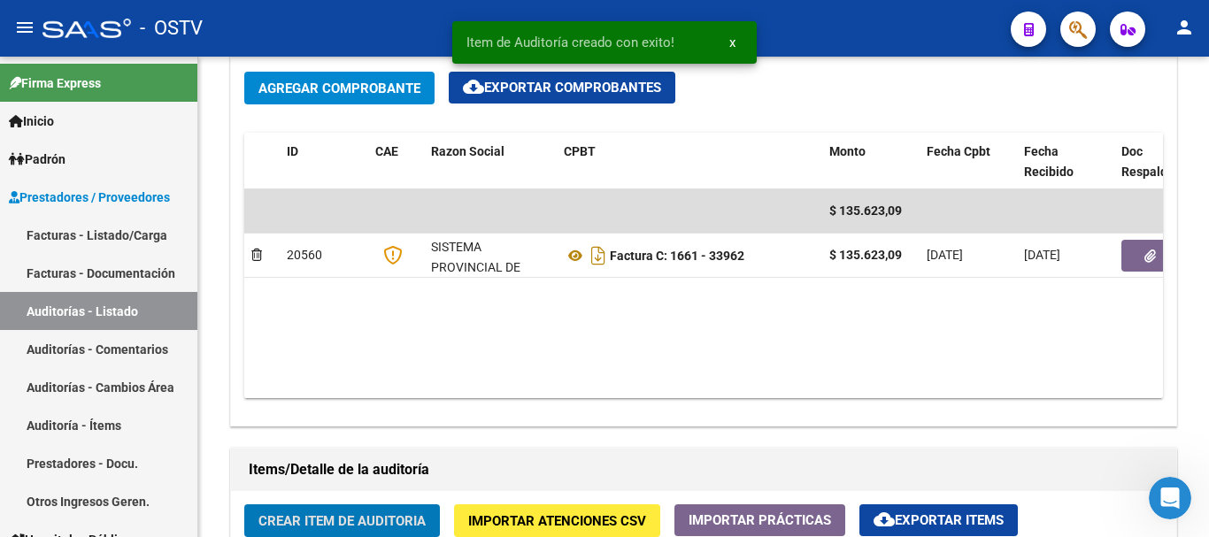
click at [244, 505] on button "Crear Item de Auditoria" at bounding box center [342, 521] width 196 height 33
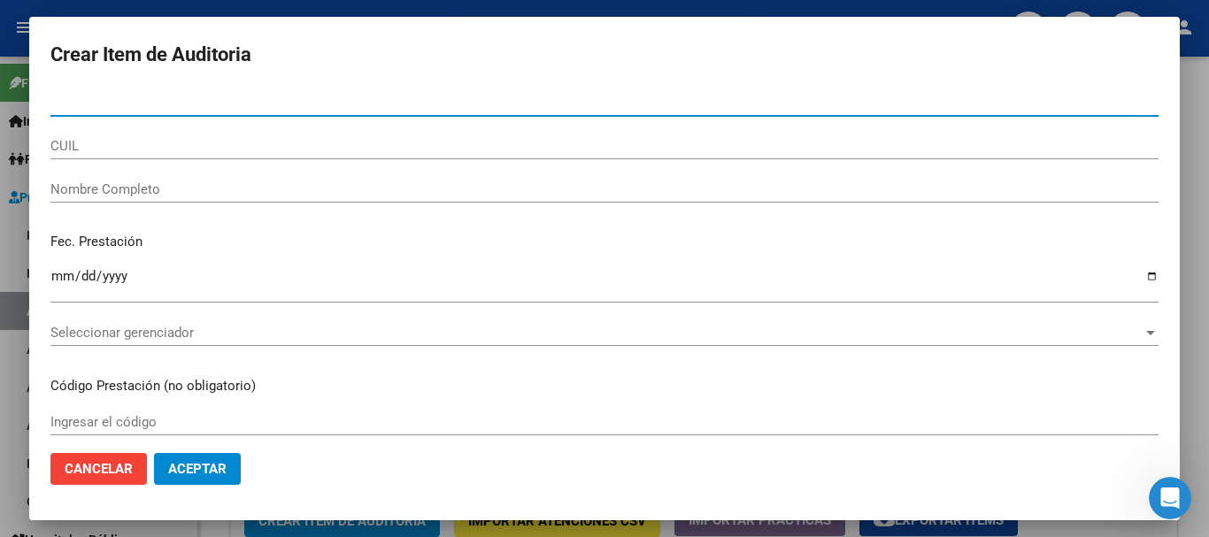
paste input "33974288"
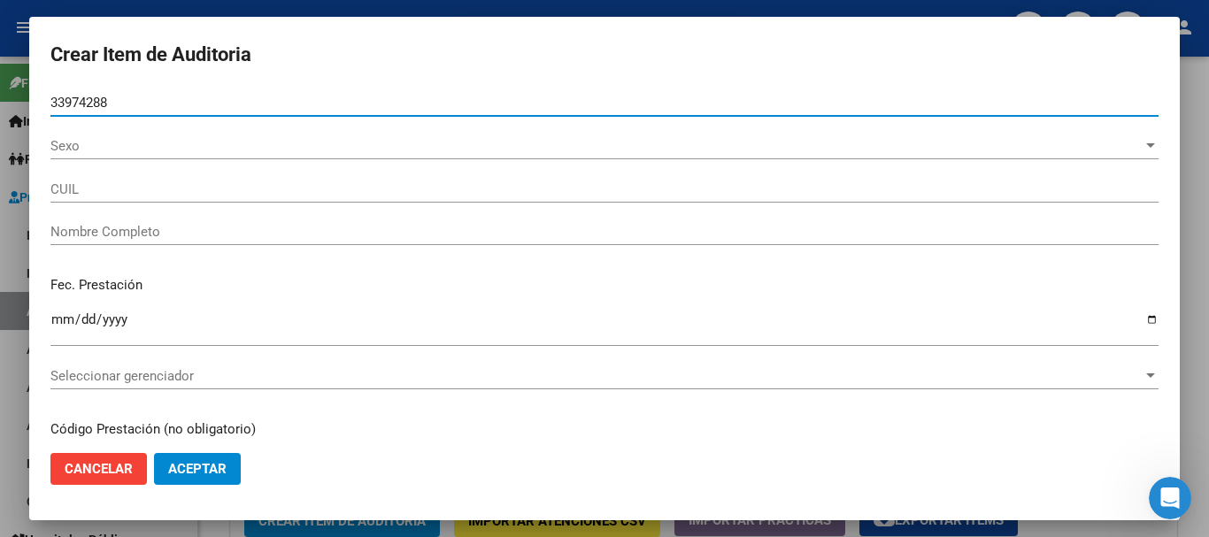
type input "33974288"
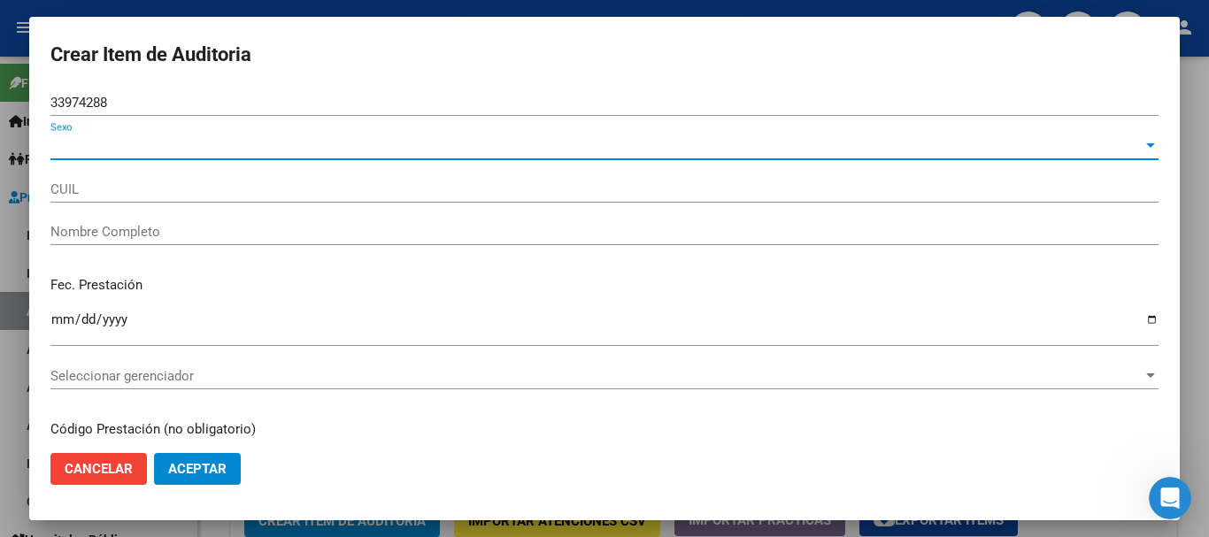
type input "20339742880"
type input "[PERSON_NAME] [PERSON_NAME] -"
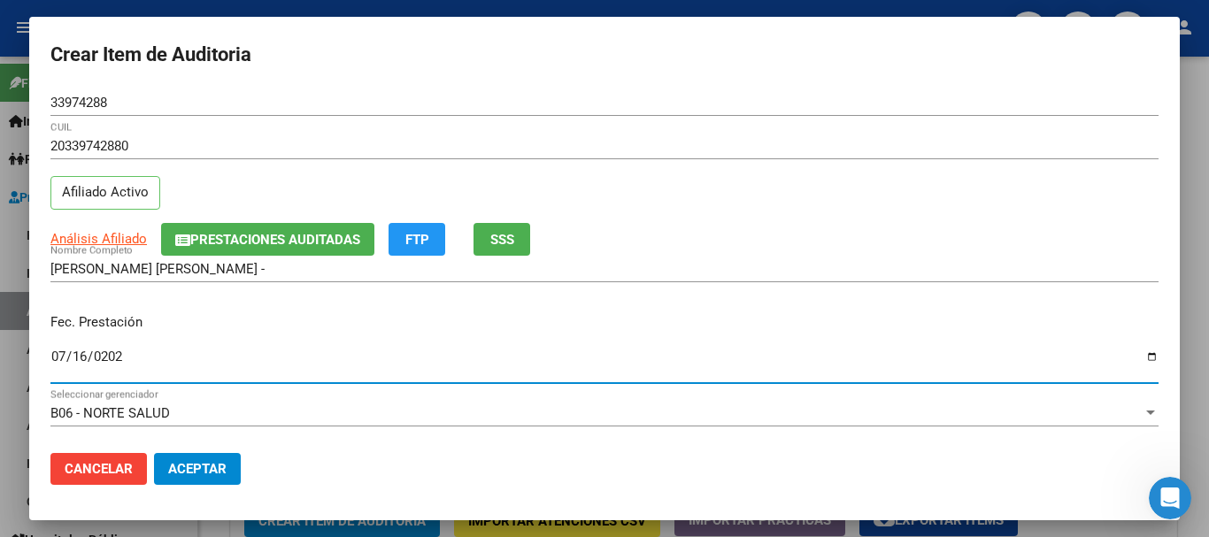
type input "[DATE]"
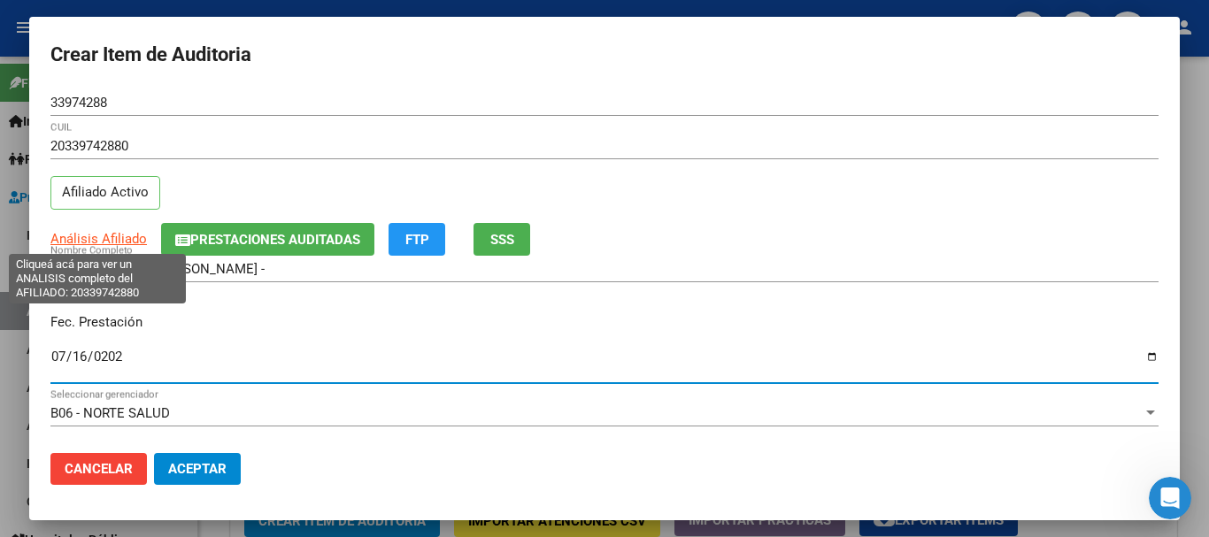
click at [115, 243] on span "Análisis Afiliado" at bounding box center [98, 239] width 96 height 16
type textarea "20339742880"
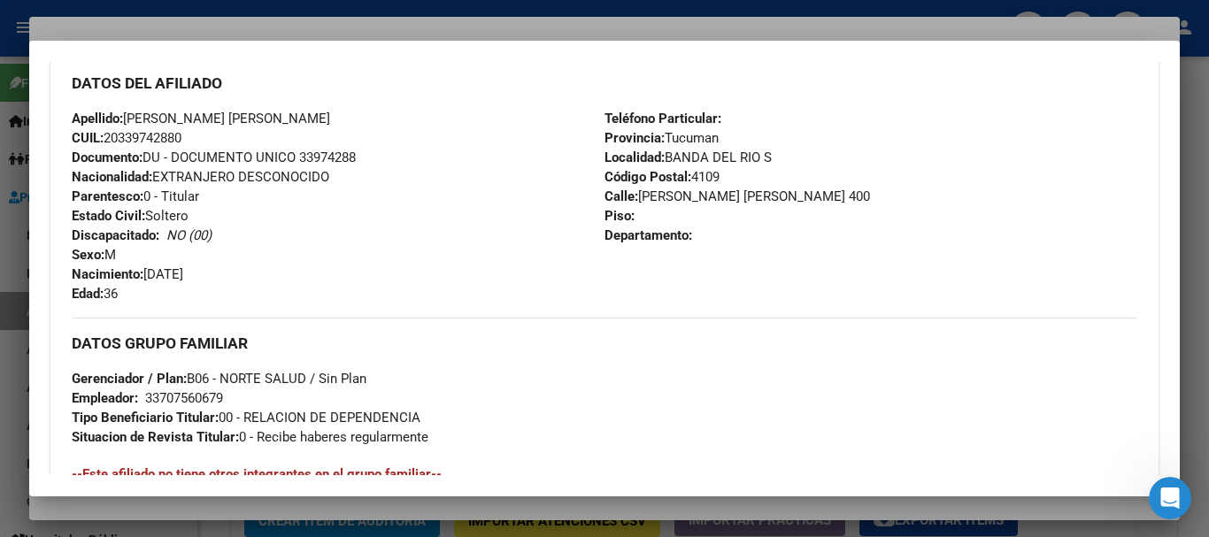
scroll to position [878, 0]
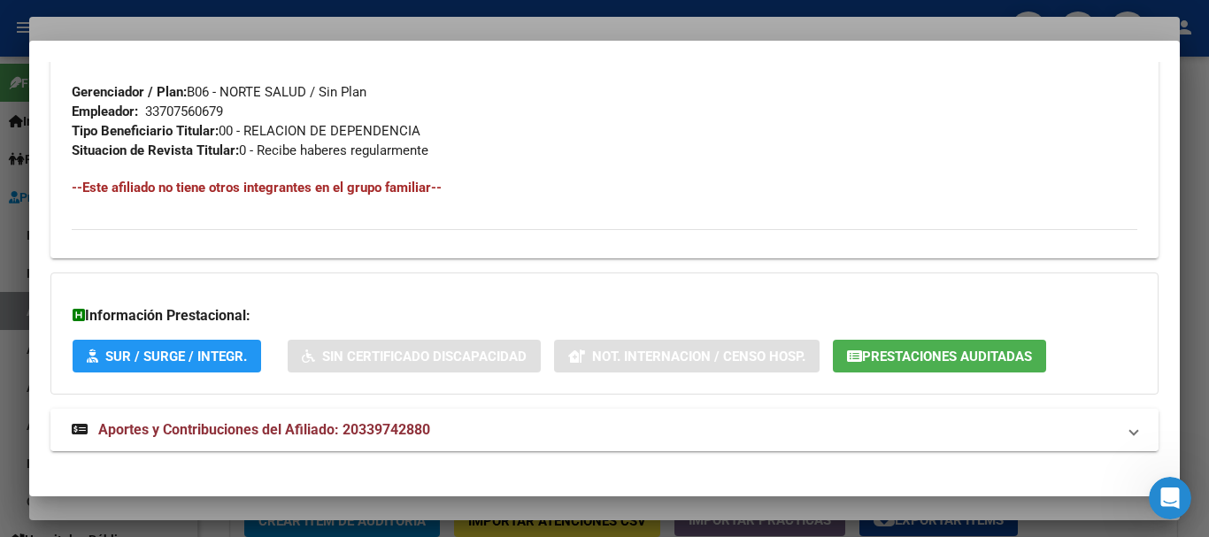
click at [417, 422] on strong "Aportes y Contribuciones del Afiliado: 20339742880" at bounding box center [251, 430] width 359 height 21
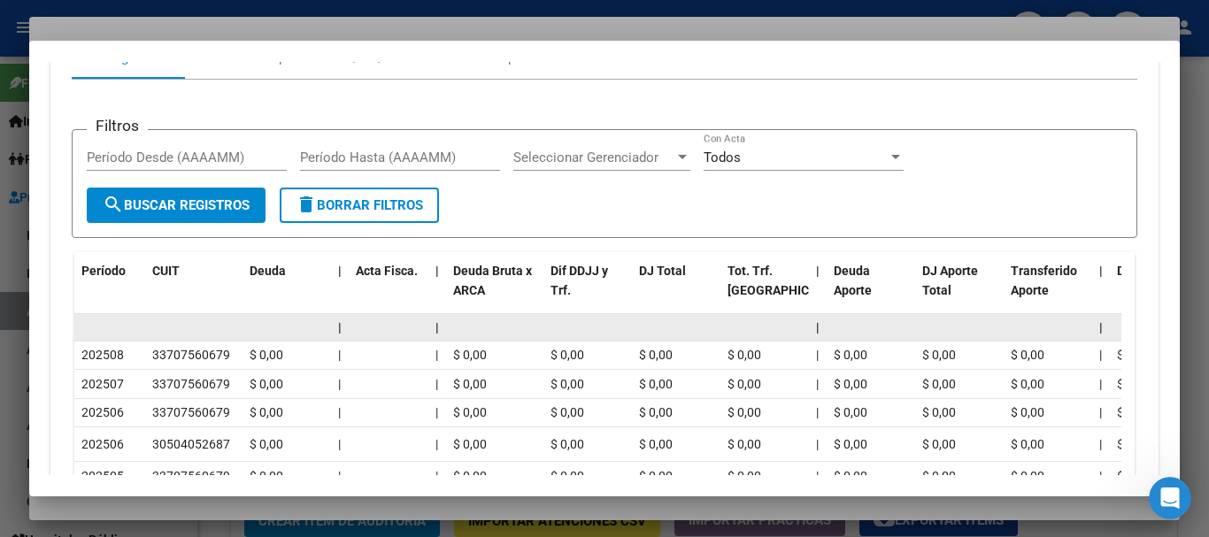
scroll to position [1484, 0]
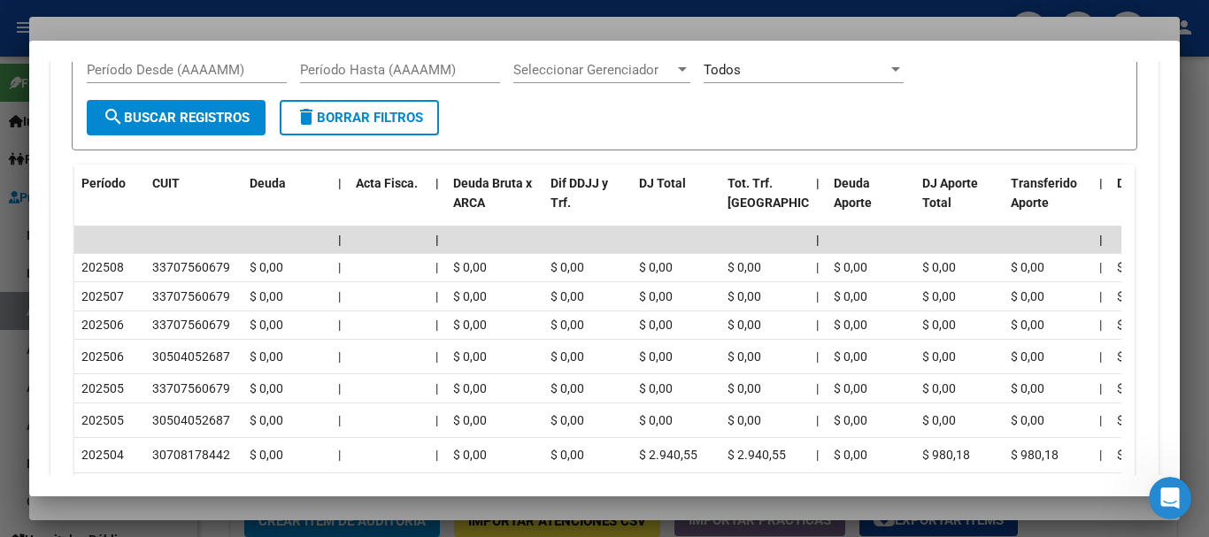
click at [340, 22] on div at bounding box center [604, 268] width 1209 height 537
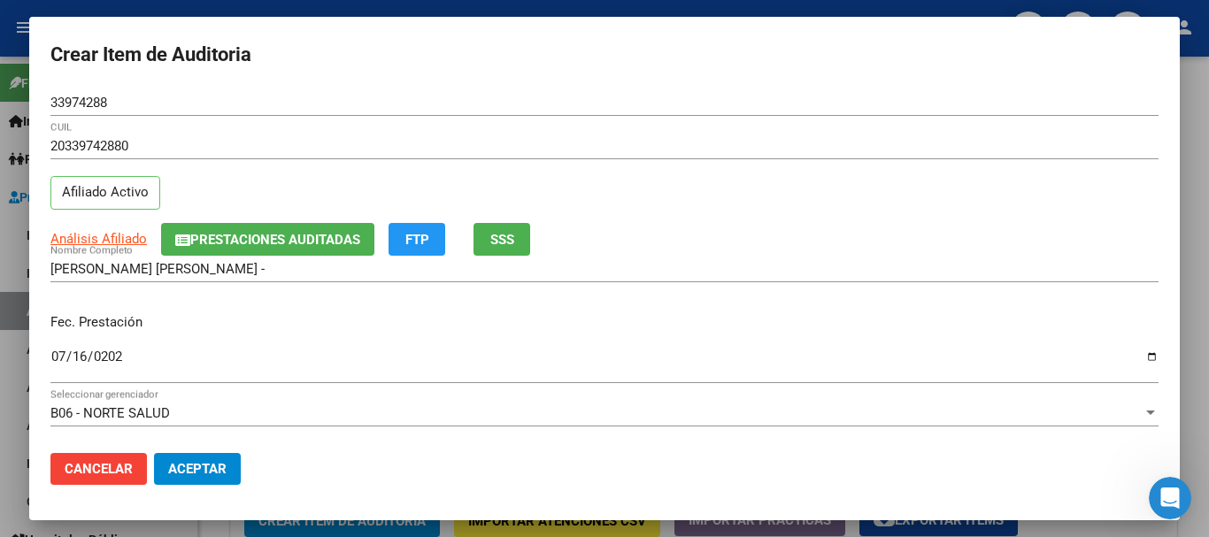
click at [791, 177] on div "20339742880 CUIL Afiliado Activo" at bounding box center [604, 178] width 1108 height 90
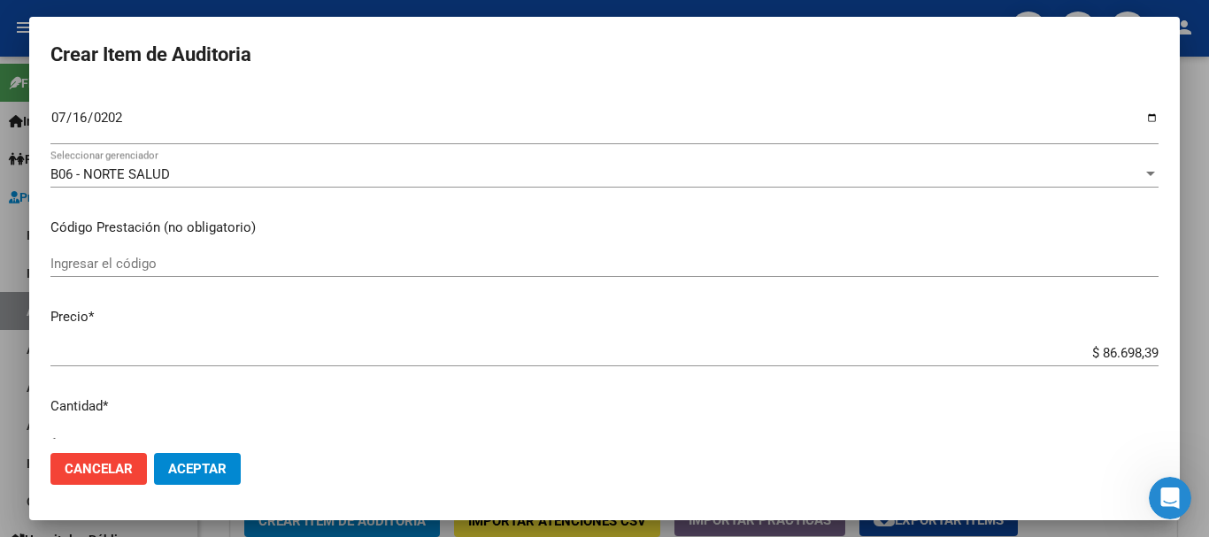
type input "$ 0,02"
type input "$ 0,21"
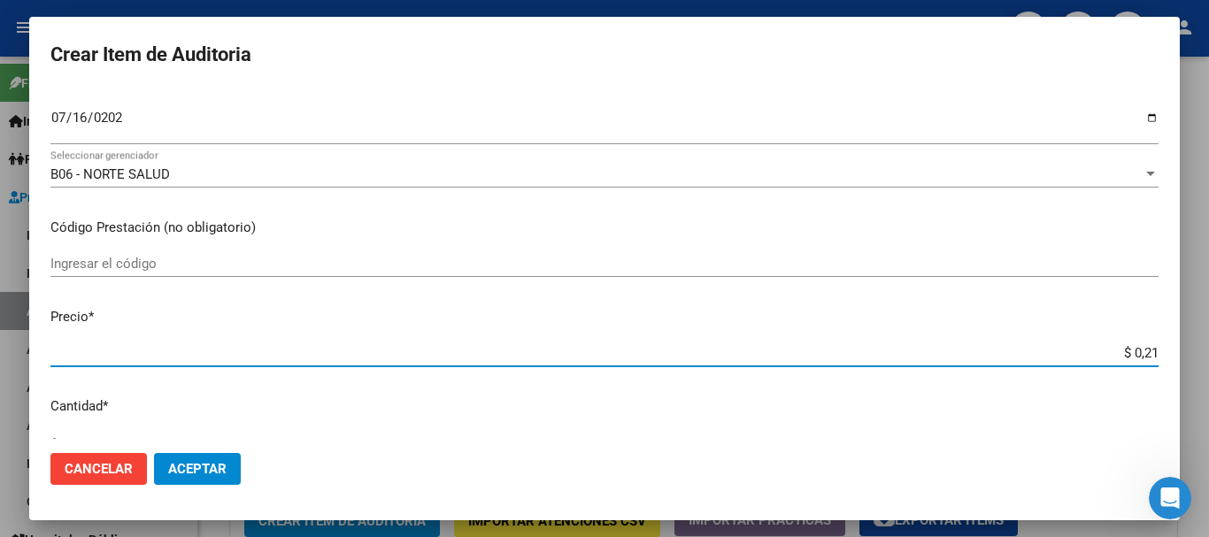
type input "$ 2,10"
type input "$ 21,06"
type input "$ 210,68"
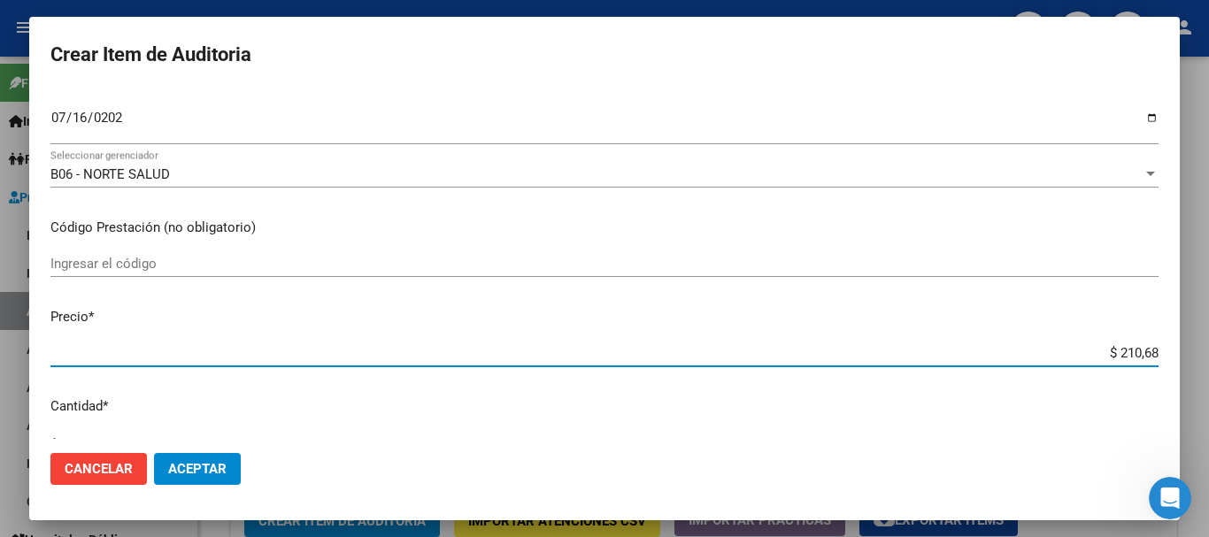
type input "$ 210,68"
type input "$ 2.106,80"
type input "$ 21.068,05"
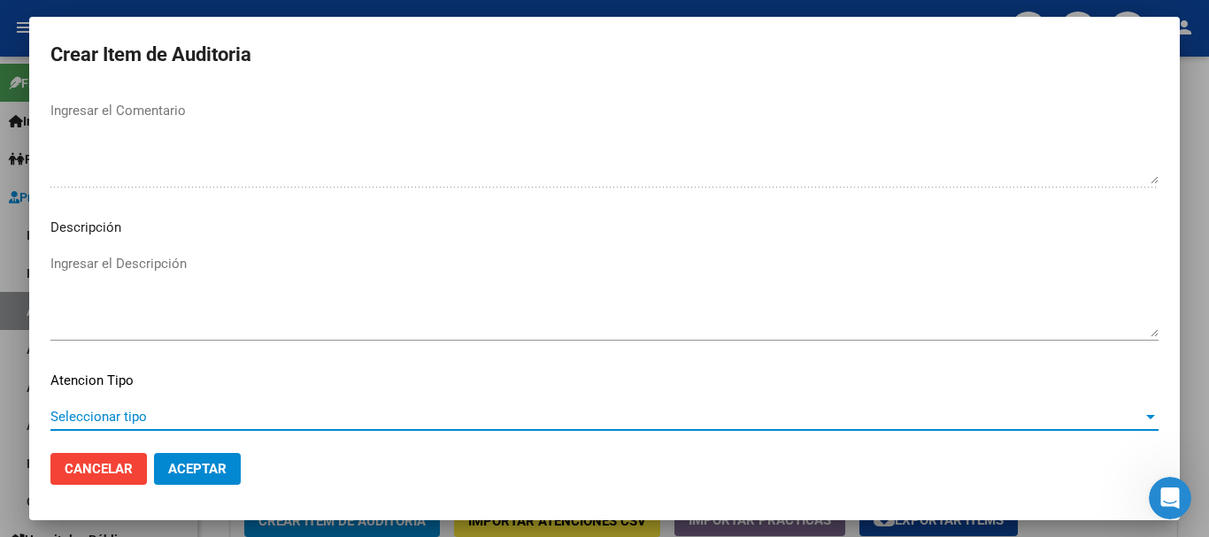
scroll to position [1245, 0]
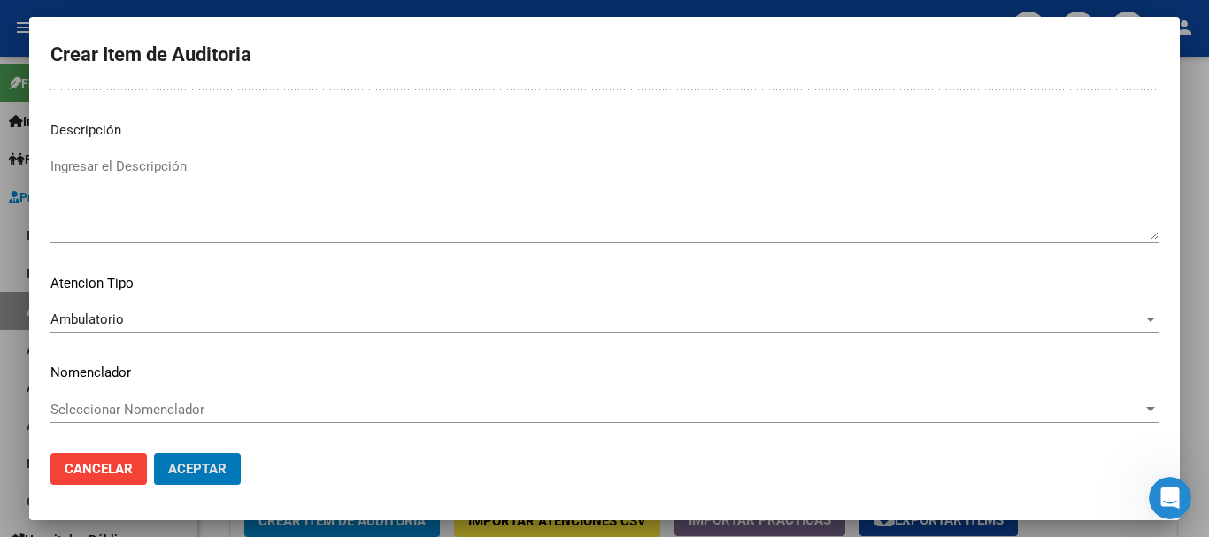
click at [154, 453] on button "Aceptar" at bounding box center [197, 469] width 87 height 32
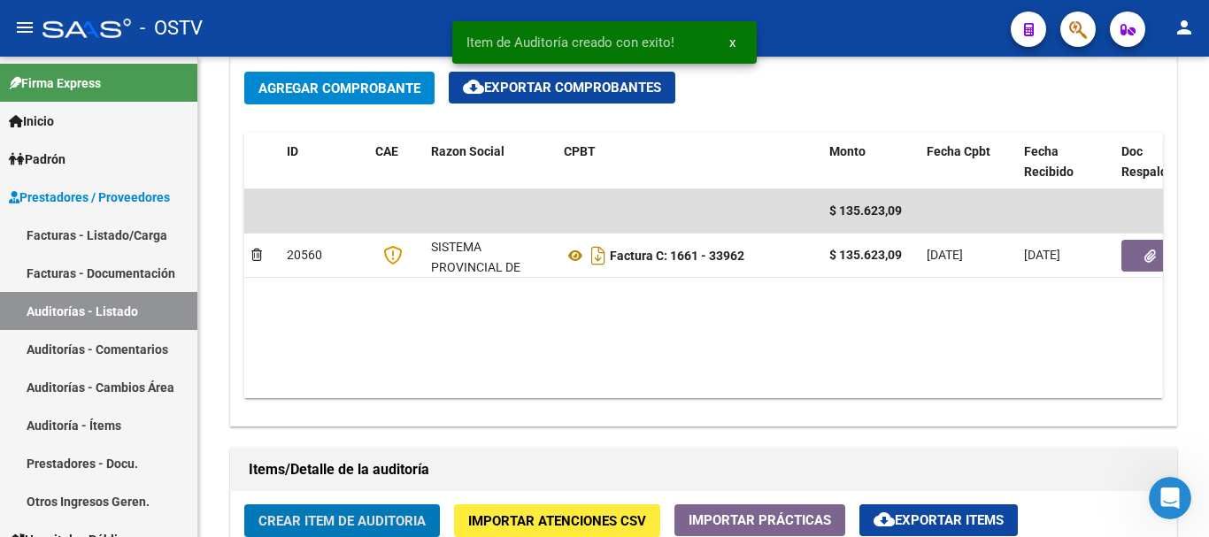
click at [244, 505] on button "Crear Item de Auditoria" at bounding box center [342, 521] width 196 height 33
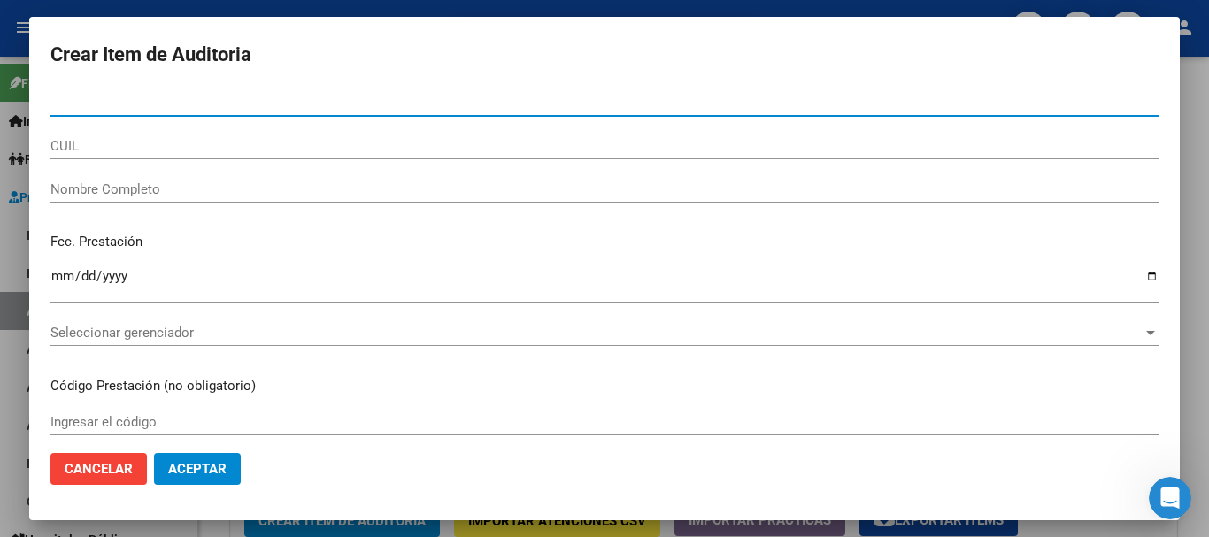
paste input "29557662"
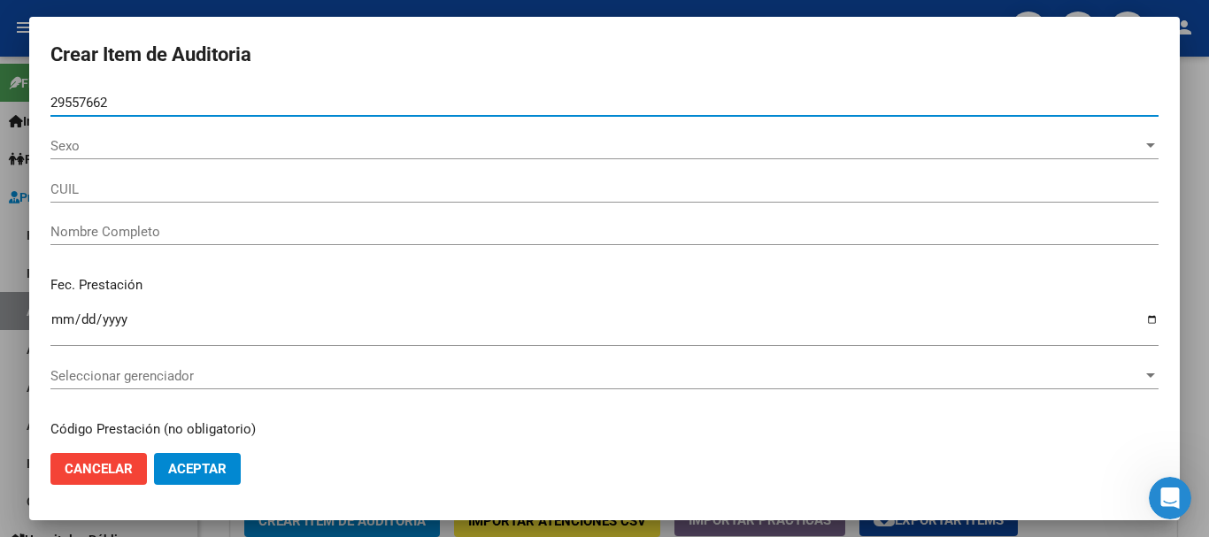
type input "29557662"
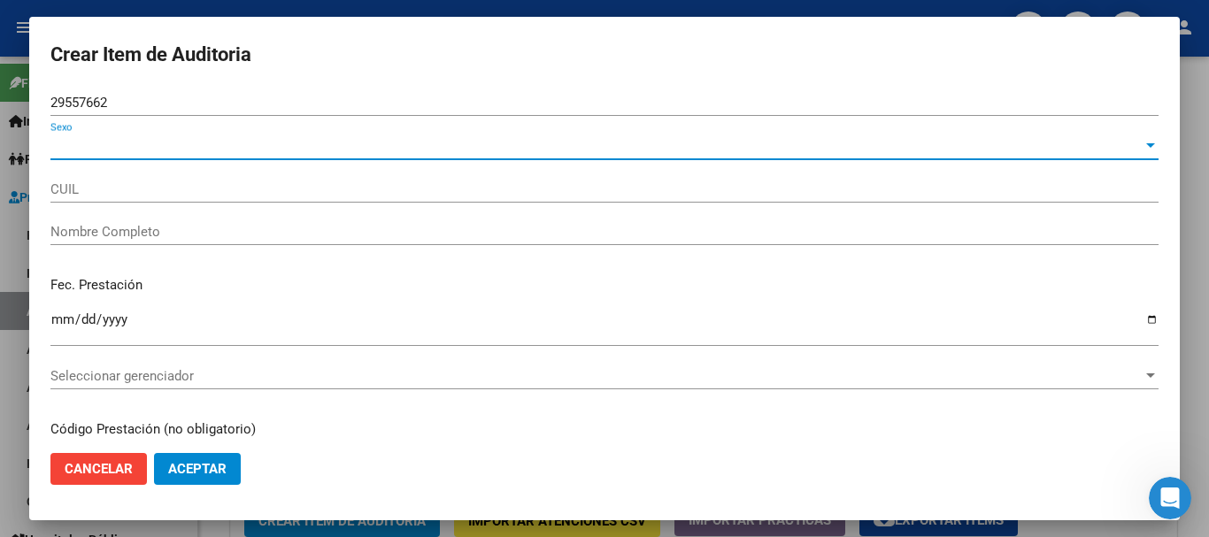
type input "20295576627"
type input "[PERSON_NAME]"
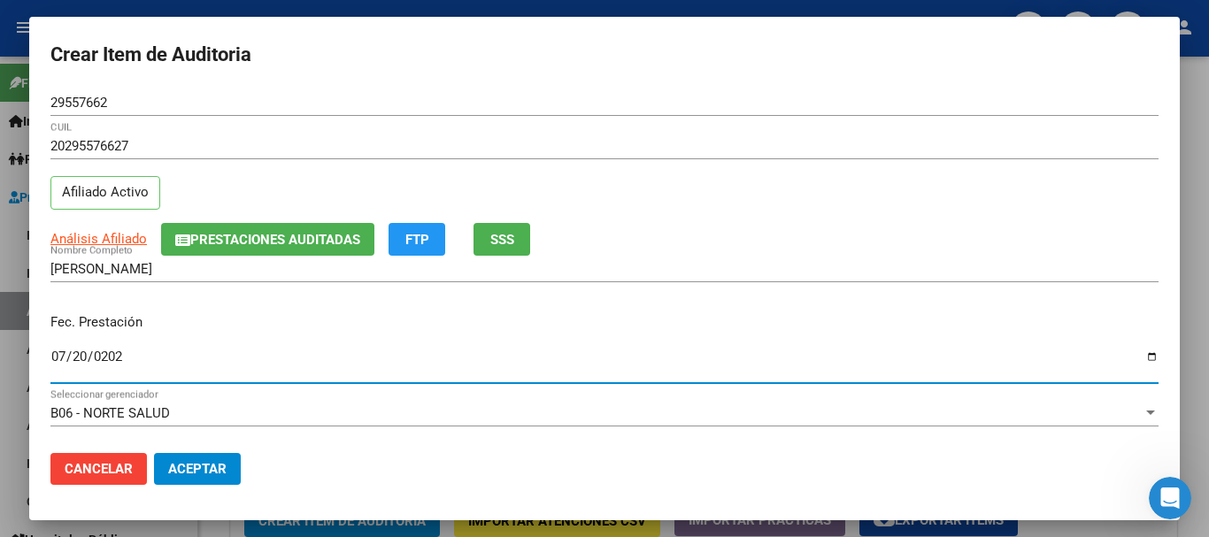
type input "[DATE]"
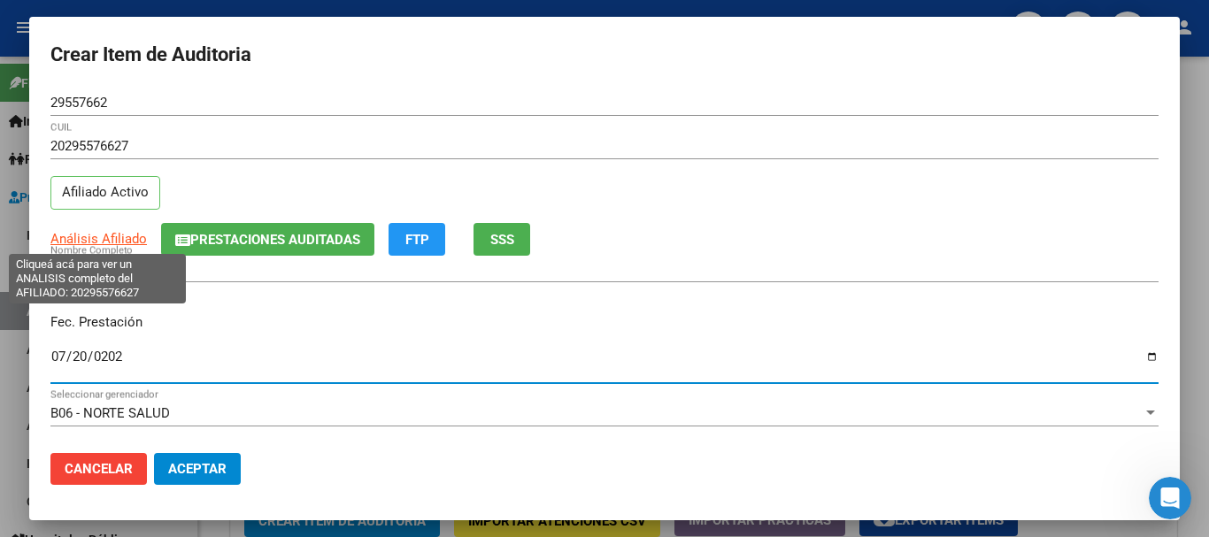
click at [98, 242] on span "Análisis Afiliado" at bounding box center [98, 239] width 96 height 16
type textarea "20295576627"
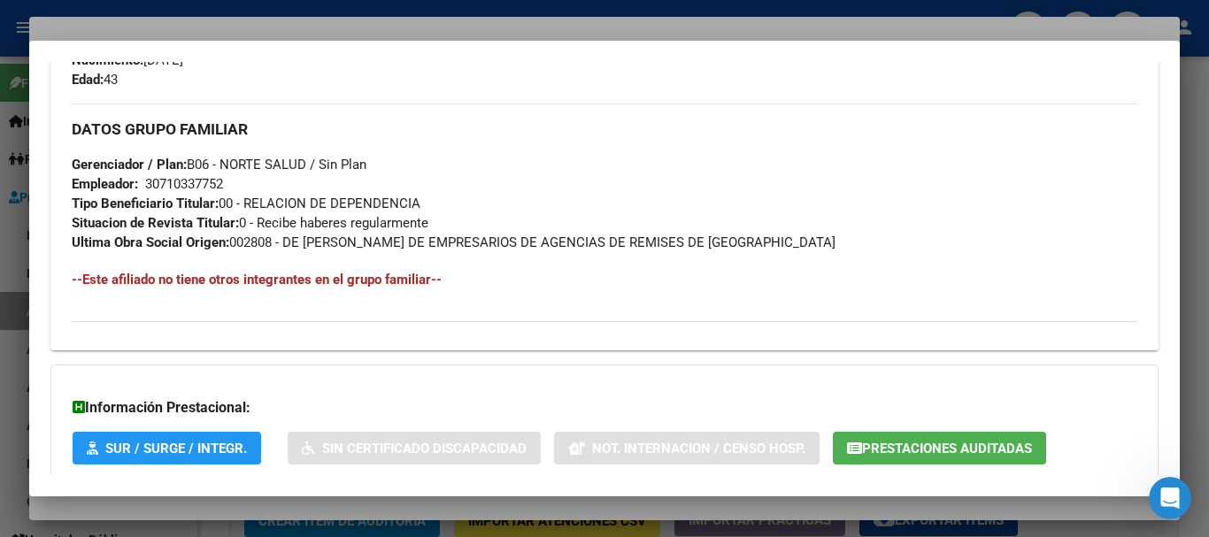
scroll to position [913, 0]
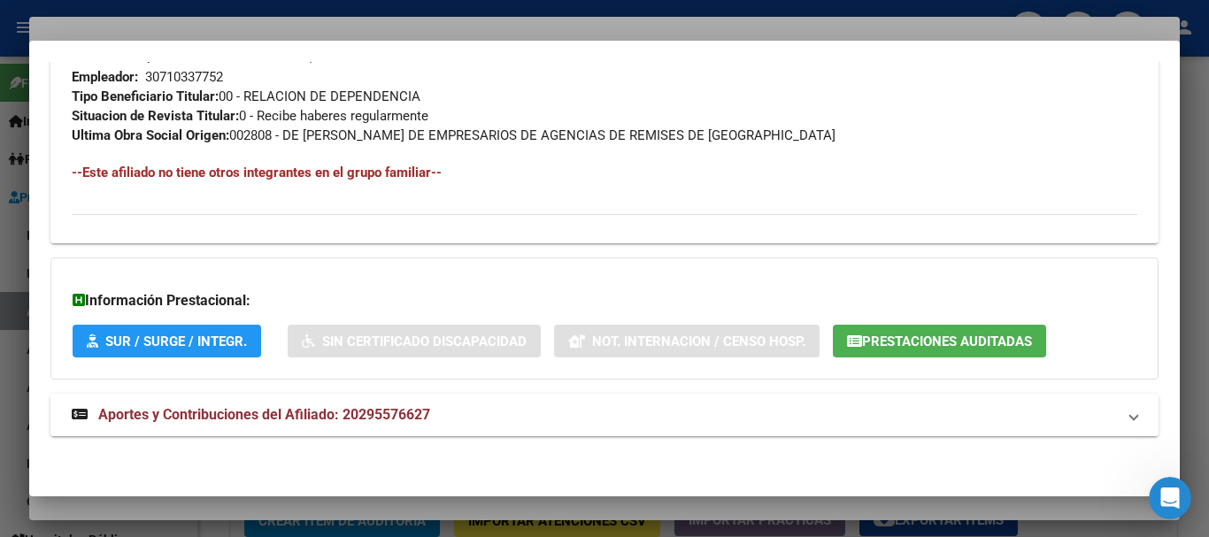
click at [484, 419] on mat-panel-title "Aportes y Contribuciones del Afiliado: 20295576627" at bounding box center [594, 415] width 1045 height 21
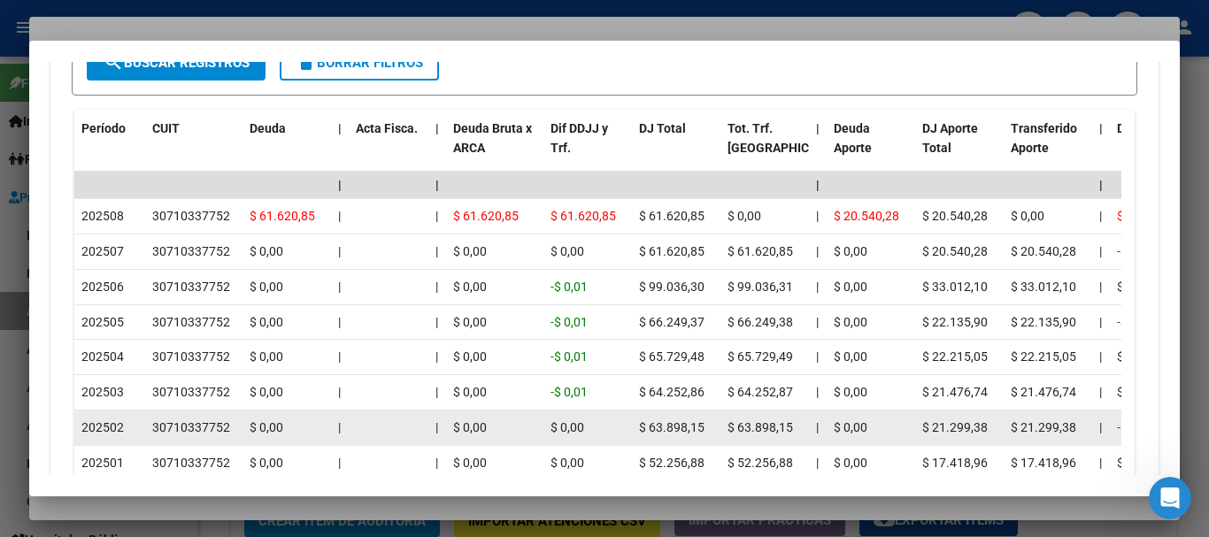
scroll to position [1562, 0]
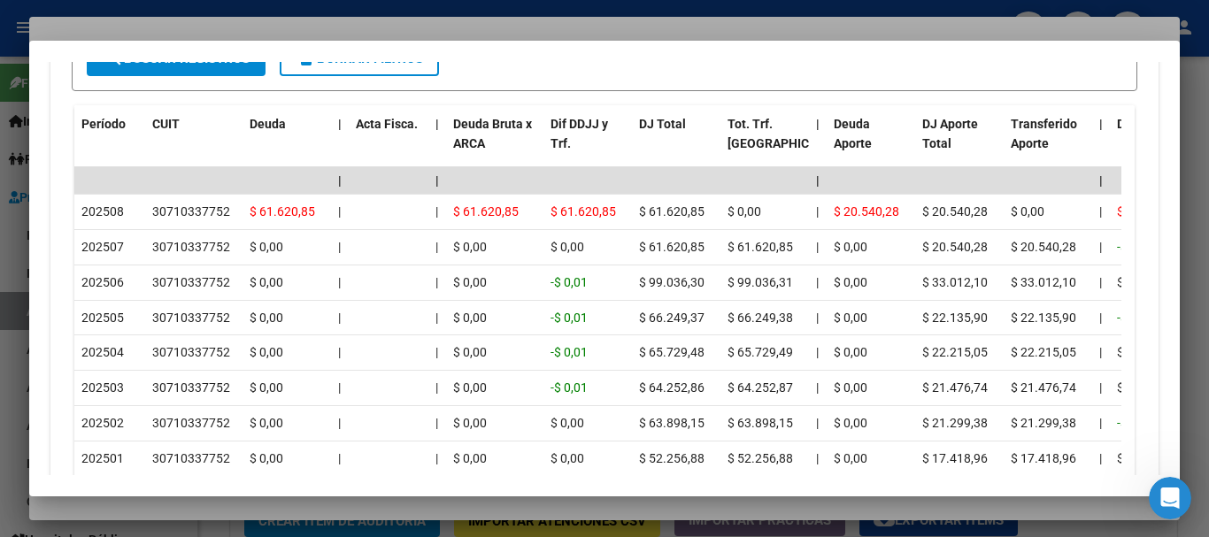
click at [307, 24] on div at bounding box center [604, 268] width 1209 height 537
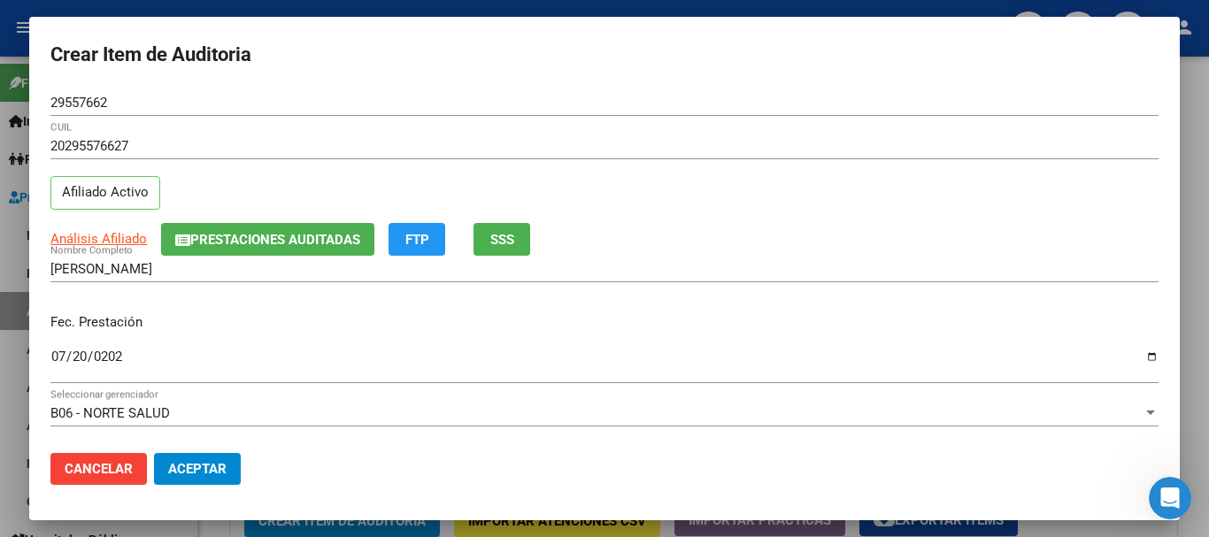
click at [863, 161] on div "20295576627 CUIL" at bounding box center [604, 154] width 1108 height 43
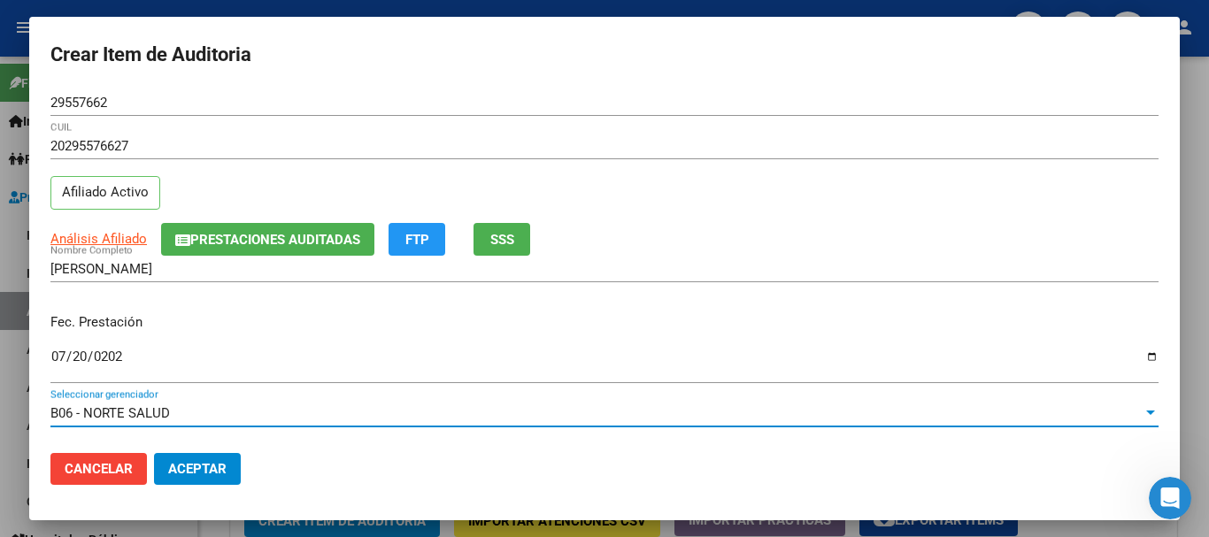
scroll to position [239, 0]
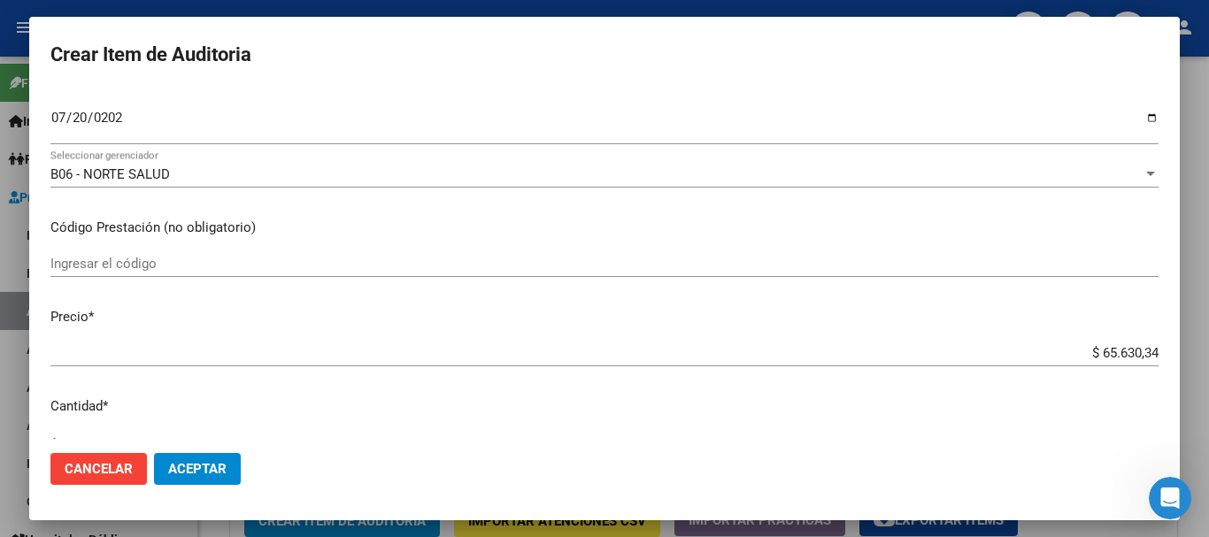
type input "$ 0,02"
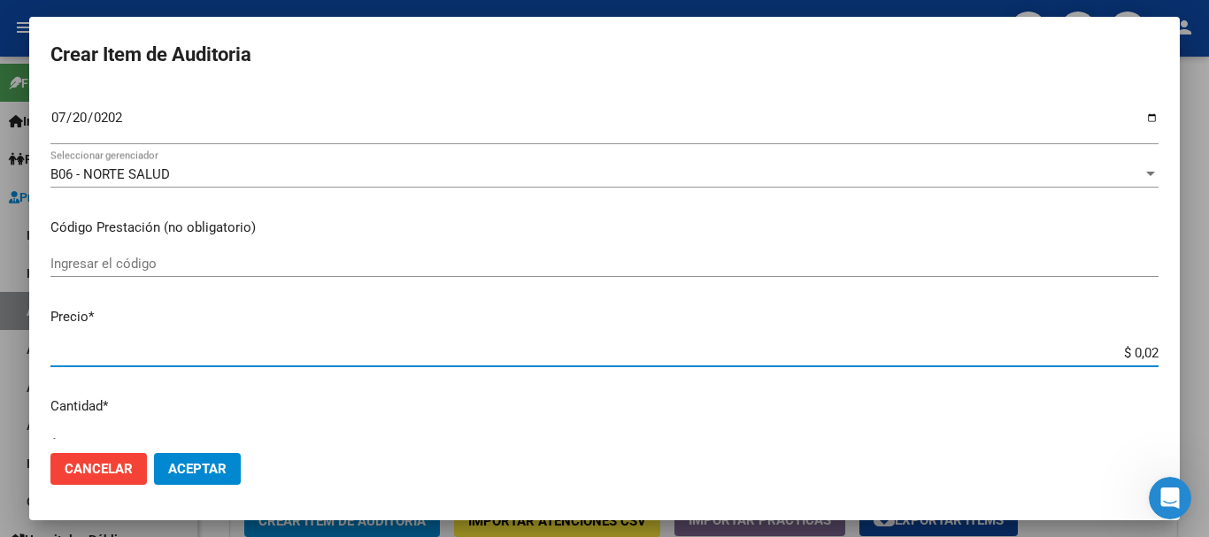
type input "$ 0,21"
type input "$ 2,10"
type input "$ 21,06"
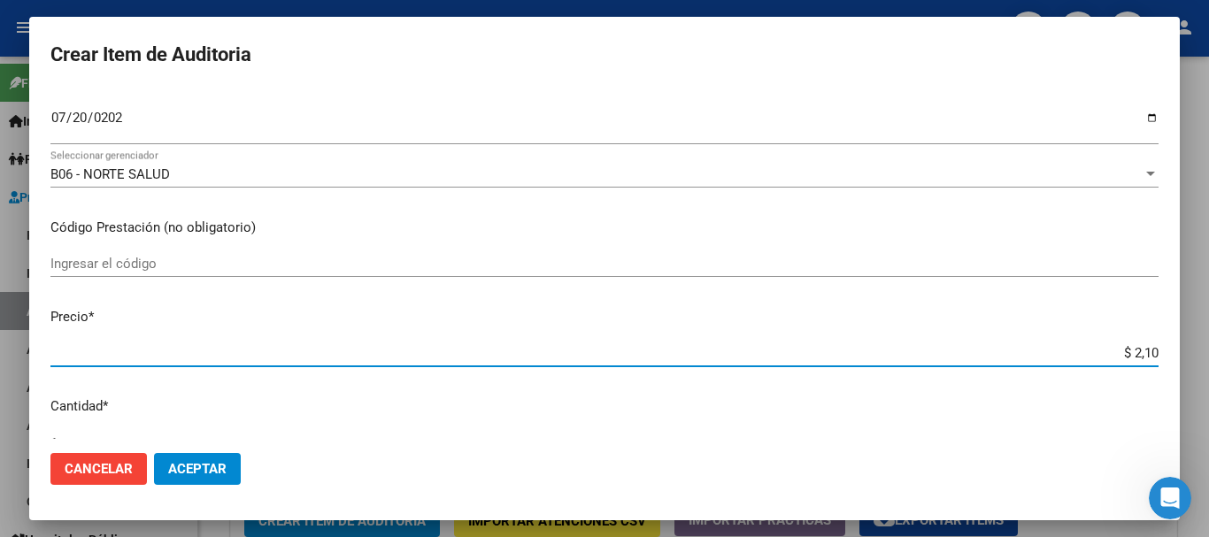
type input "$ 21,06"
type input "$ 210,68"
type input "$ 2.106,80"
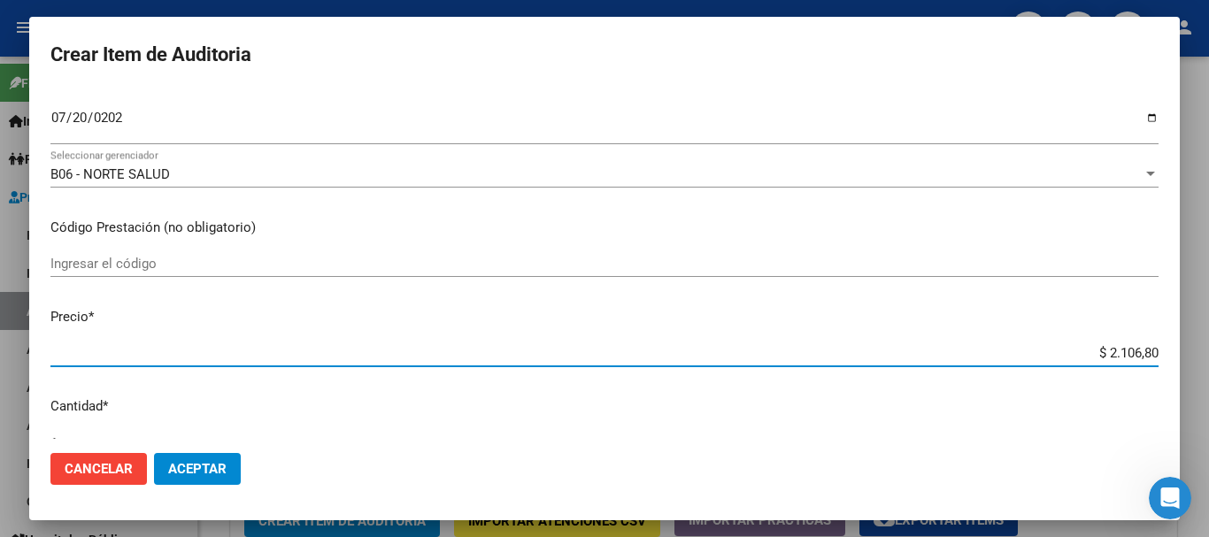
type input "$ 21.068,05"
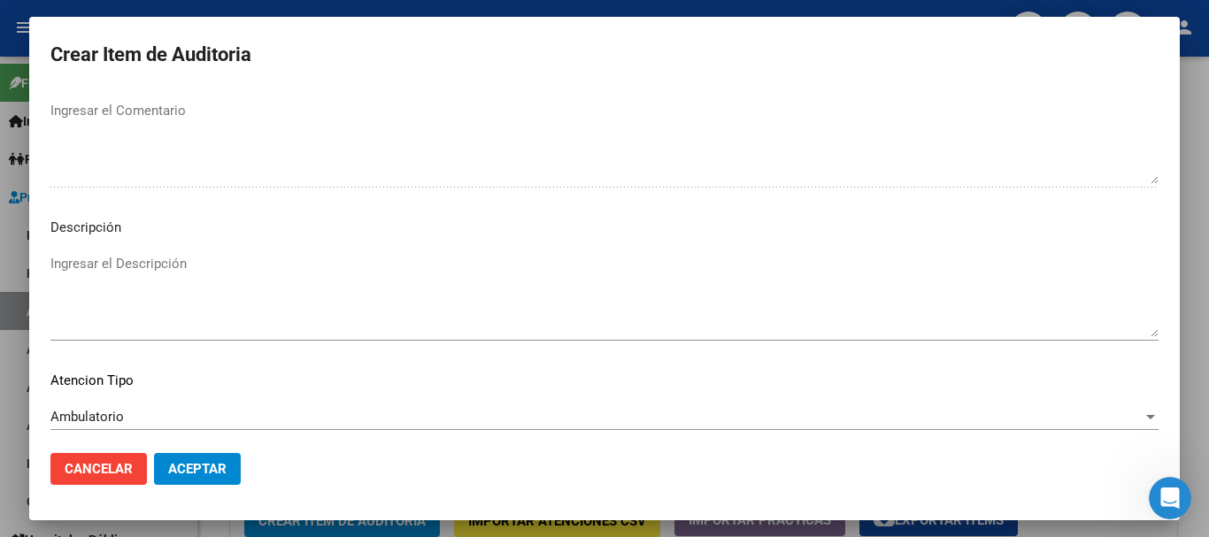
scroll to position [1245, 0]
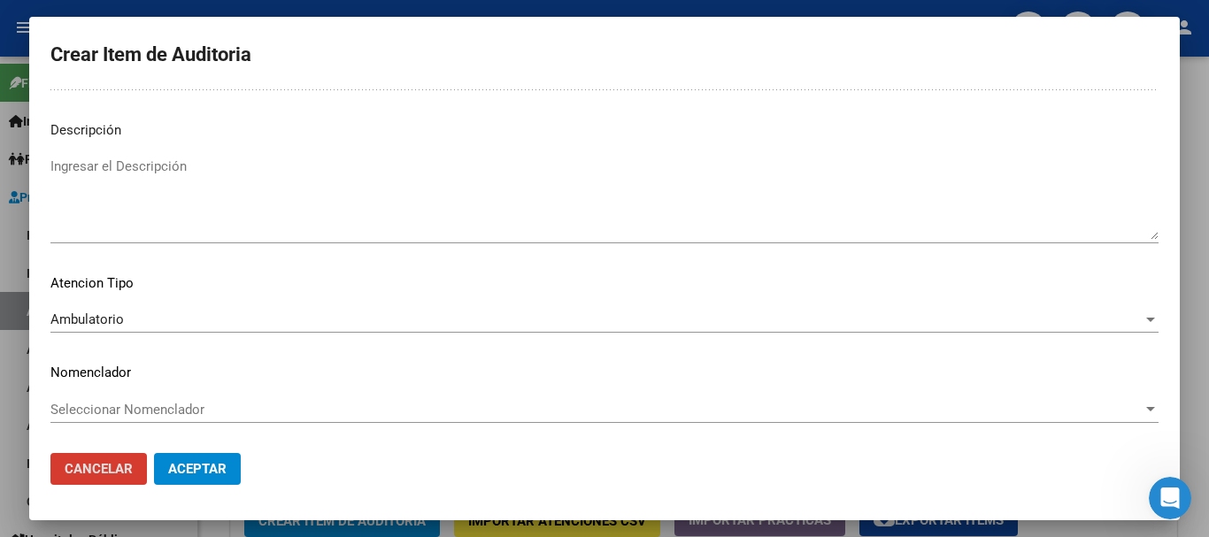
click at [154, 453] on button "Aceptar" at bounding box center [197, 469] width 87 height 32
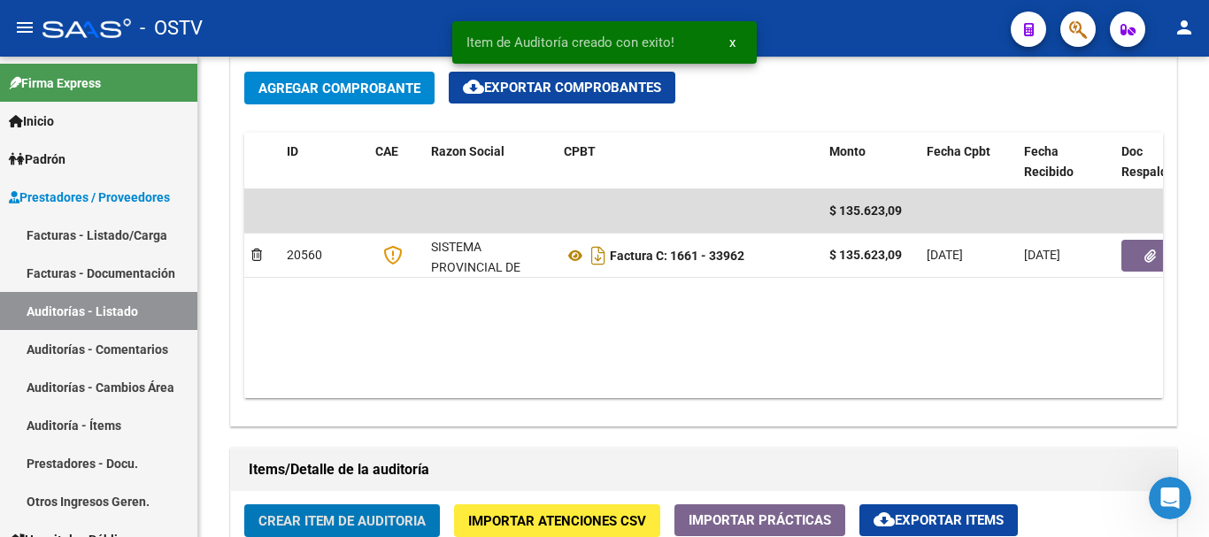
click at [244, 505] on button "Crear Item de Auditoria" at bounding box center [342, 521] width 196 height 33
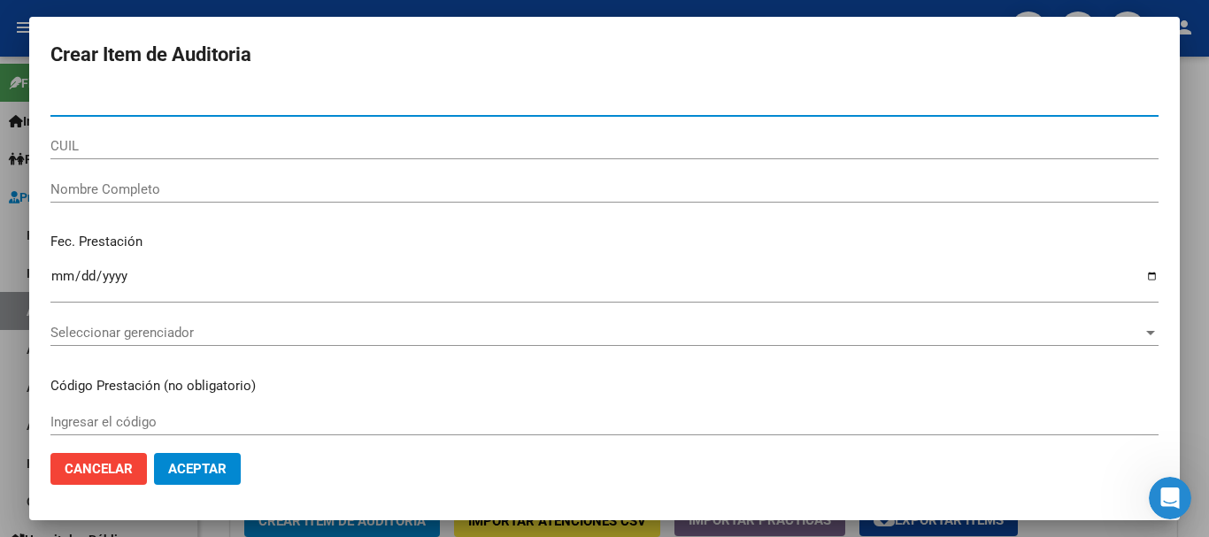
paste input "29557662"
type input "29557662"
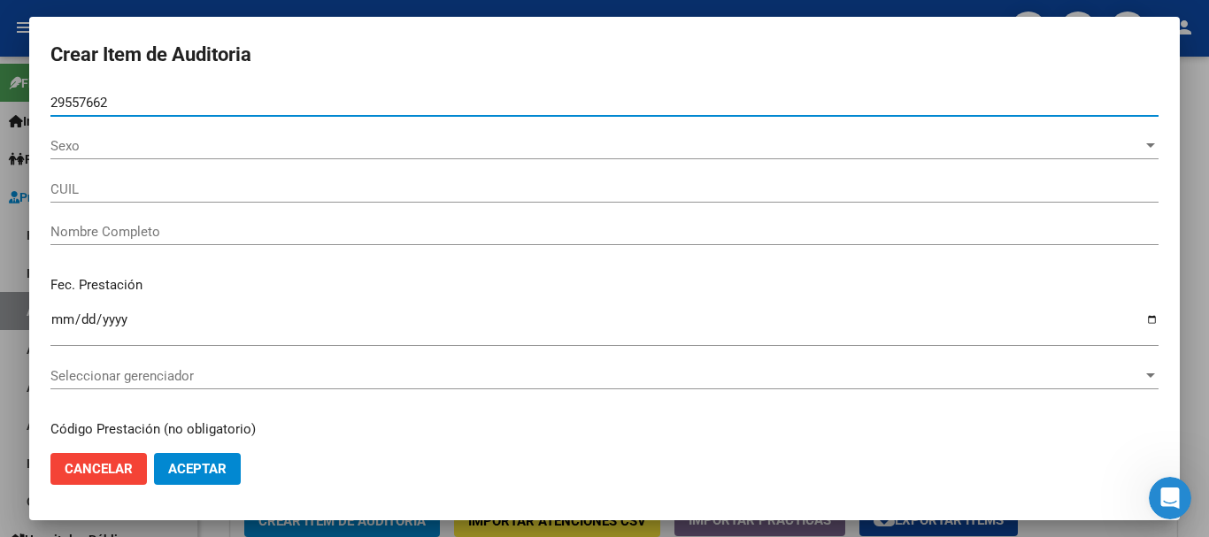
type input "20295576627"
type input "[PERSON_NAME]"
type input "29557662"
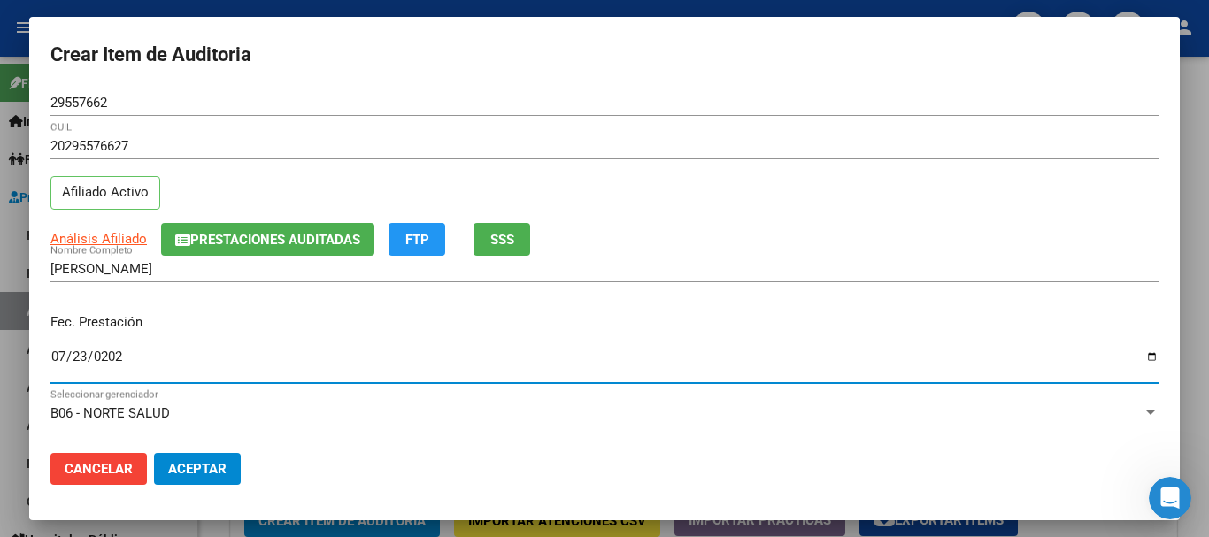
type input "[DATE]"
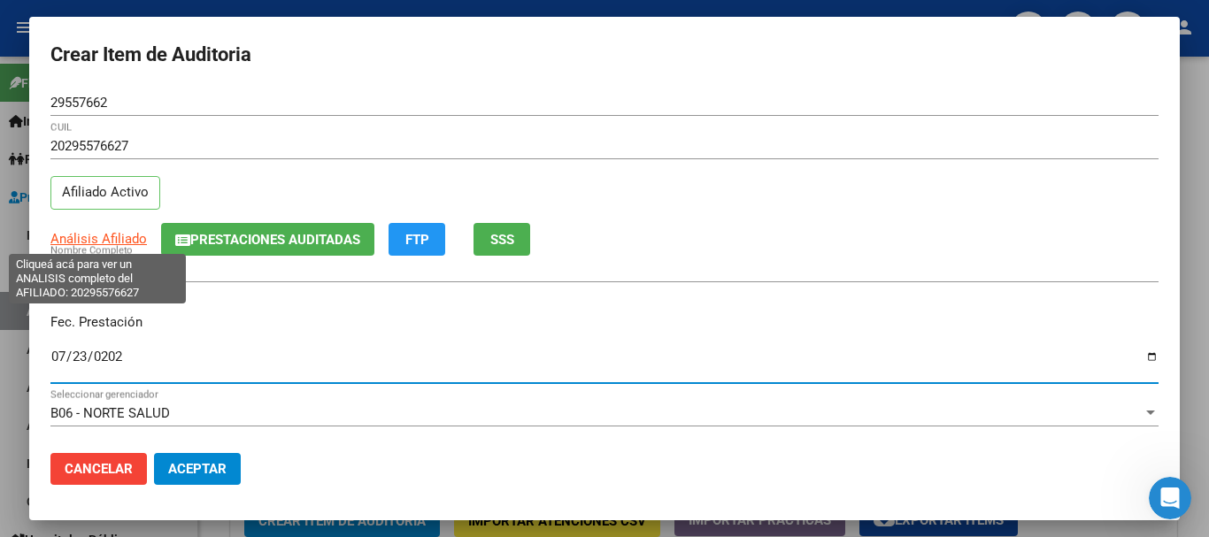
click at [135, 243] on span "Análisis Afiliado" at bounding box center [98, 239] width 96 height 16
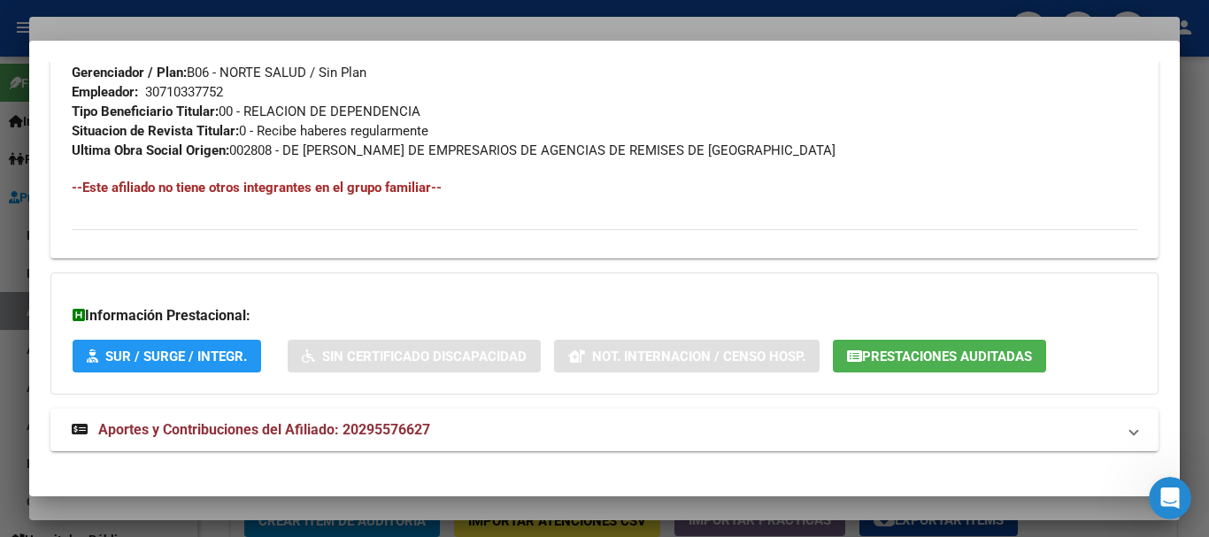
scroll to position [913, 0]
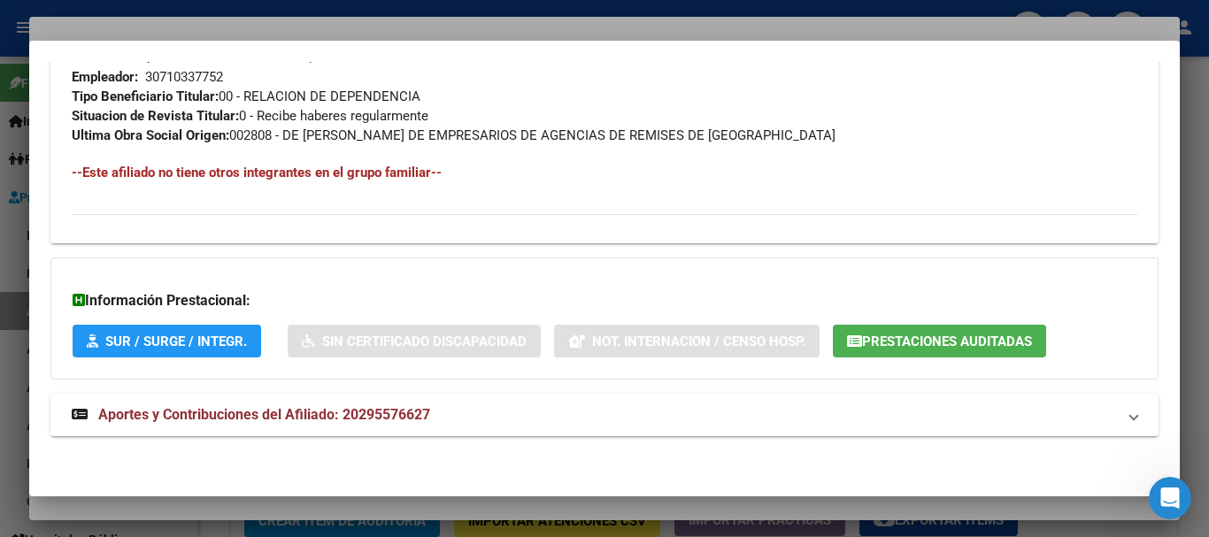
click at [382, 413] on span "Aportes y Contribuciones del Afiliado: 20295576627" at bounding box center [264, 414] width 332 height 17
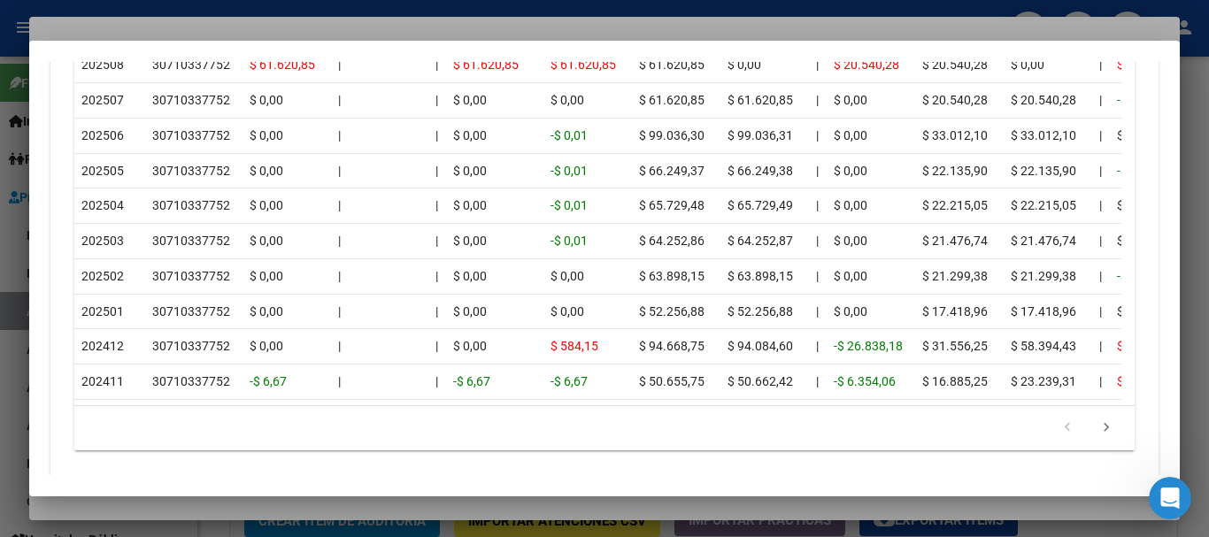
click at [275, 26] on div at bounding box center [604, 268] width 1209 height 537
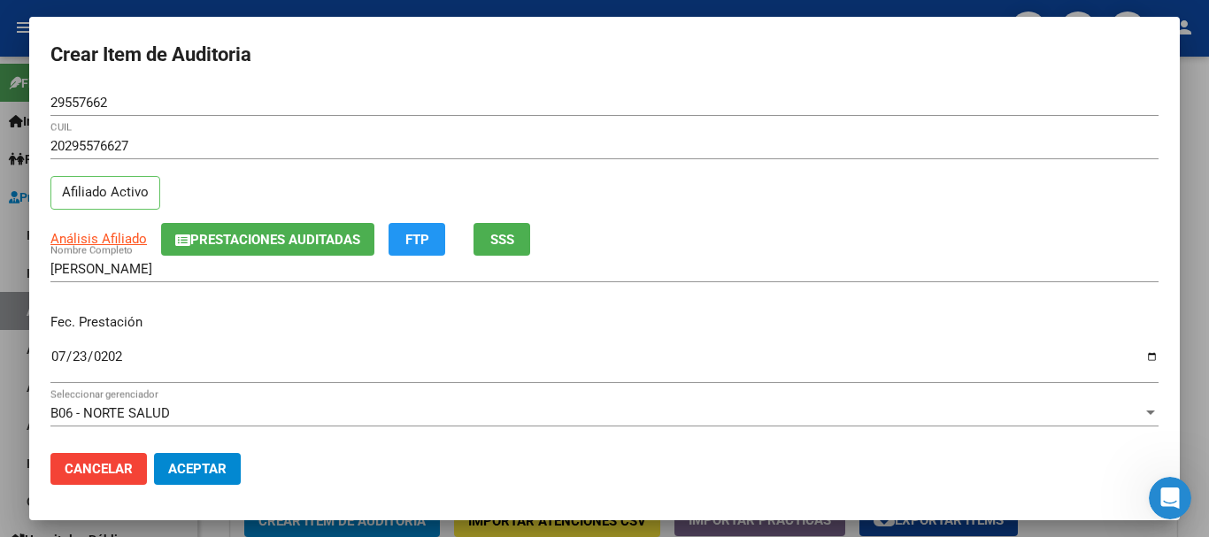
click at [681, 161] on div "20295576627 CUIL" at bounding box center [604, 154] width 1108 height 43
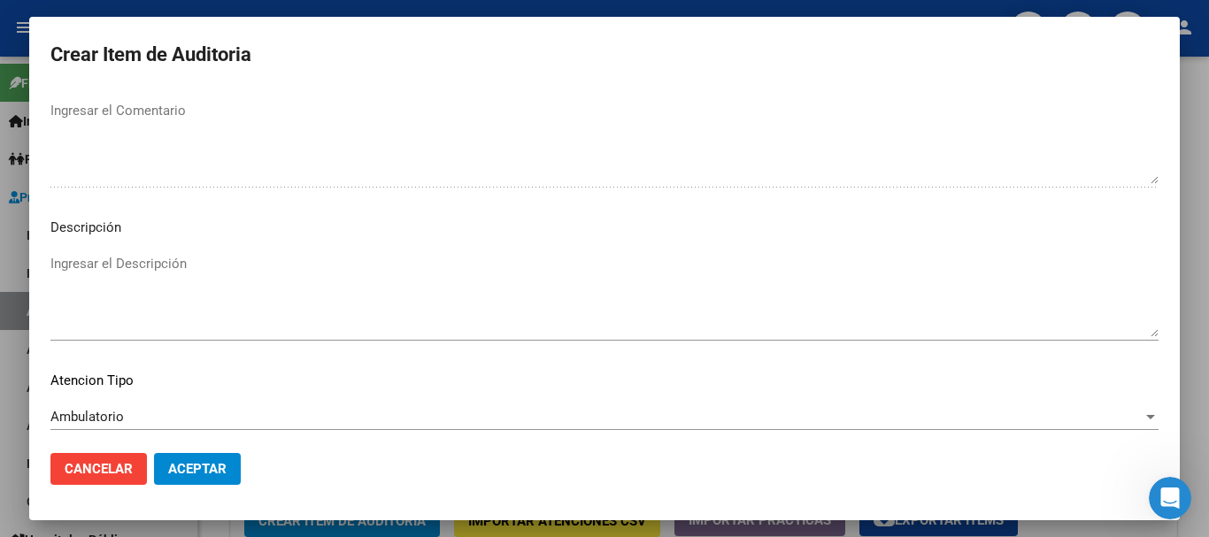
scroll to position [1245, 0]
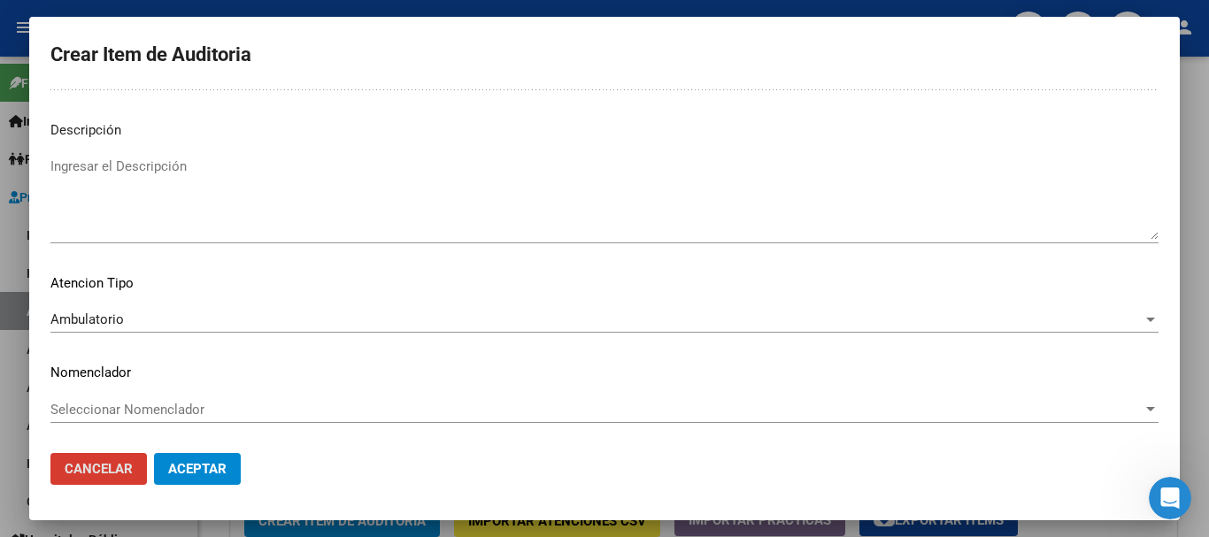
click at [154, 453] on button "Aceptar" at bounding box center [197, 469] width 87 height 32
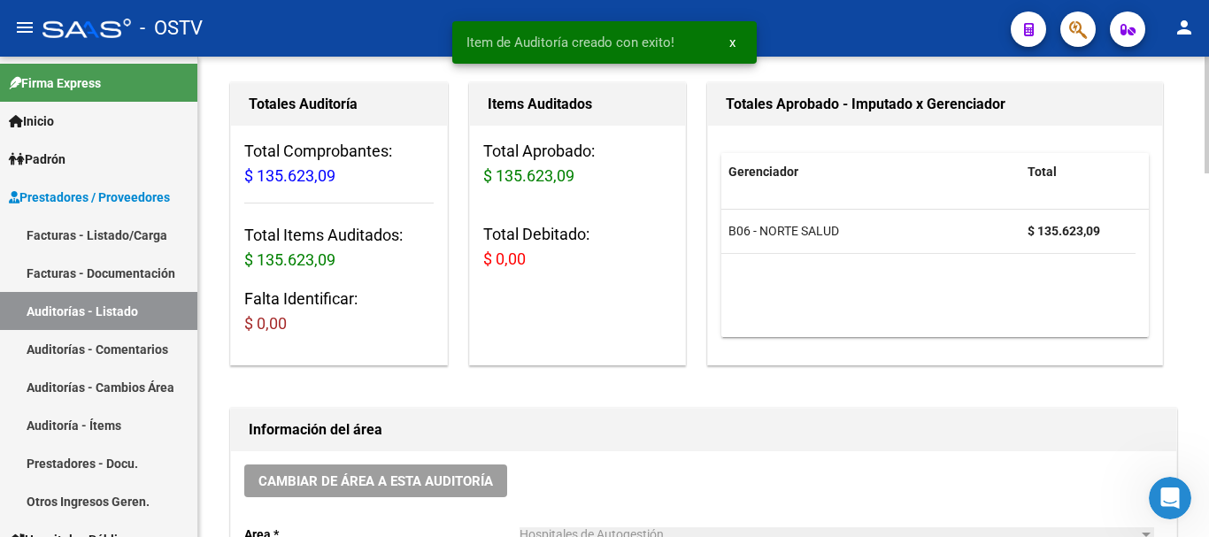
scroll to position [268, 0]
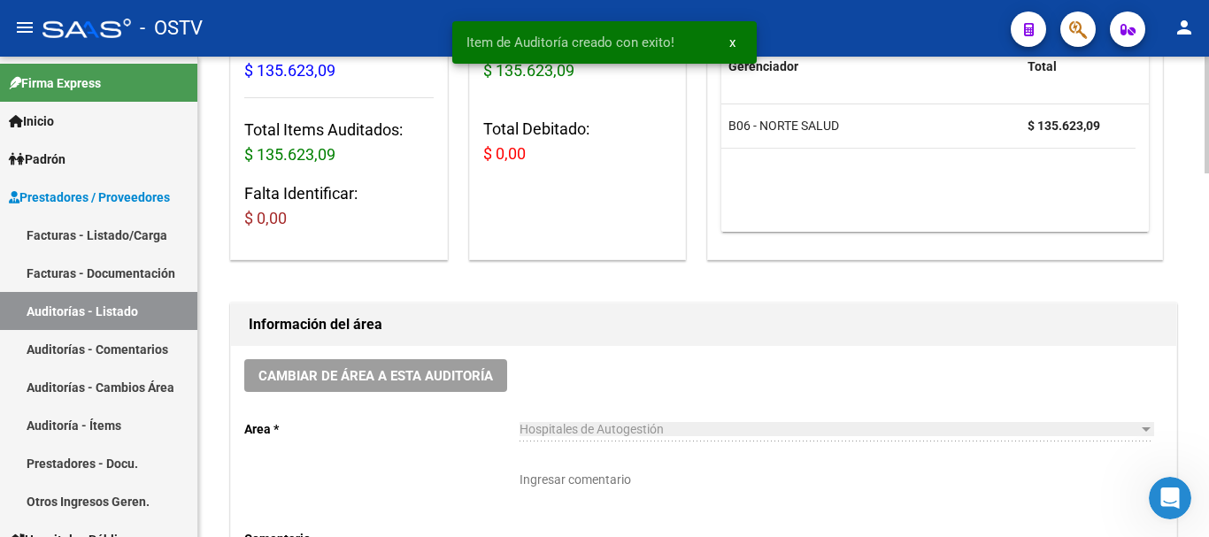
click at [649, 488] on textarea "Ingresar comentario" at bounding box center [837, 510] width 634 height 78
type textarea "c"
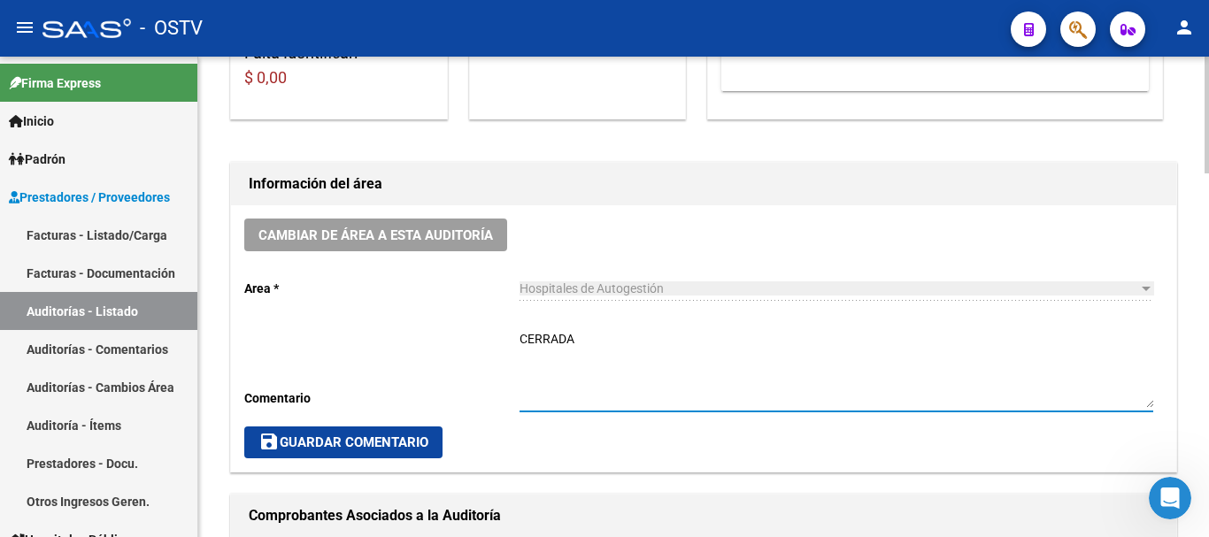
scroll to position [445, 0]
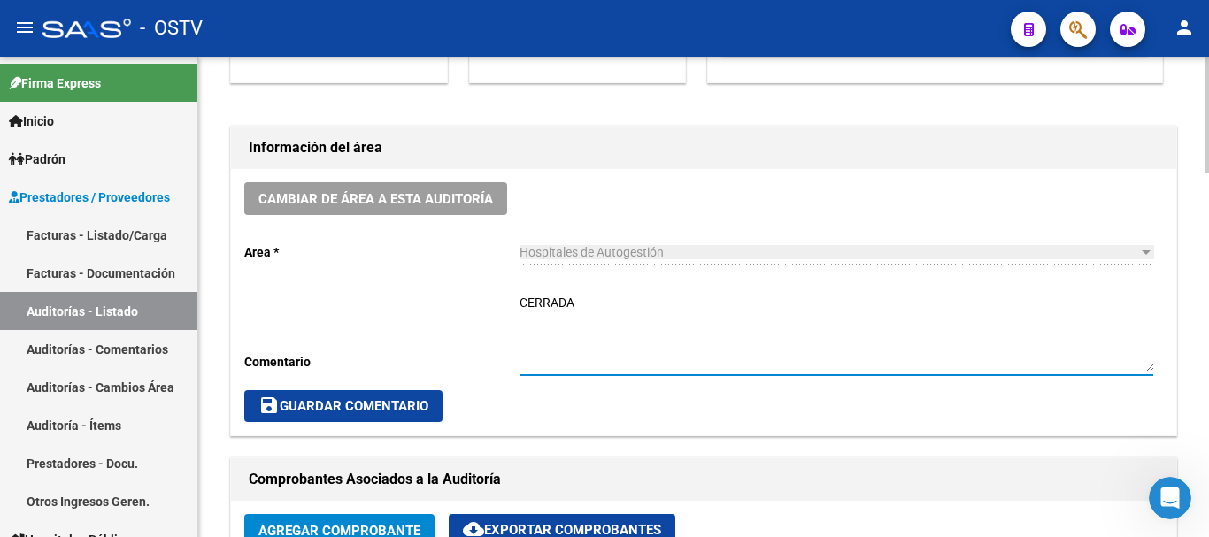
type textarea "CERRADA"
click at [382, 411] on span "save Guardar Comentario" at bounding box center [343, 406] width 170 height 16
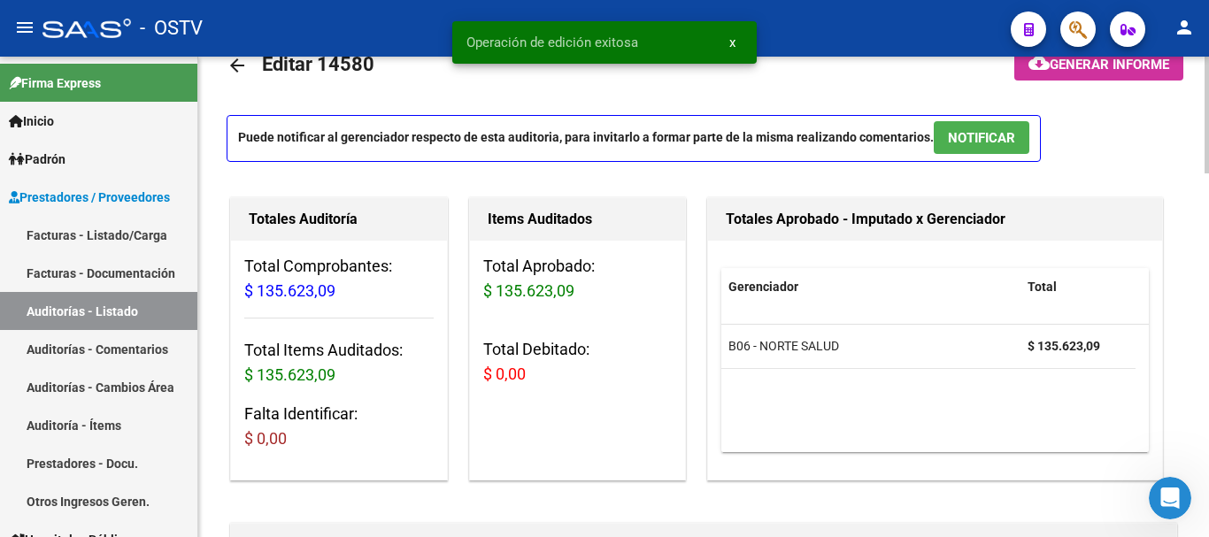
scroll to position [0, 0]
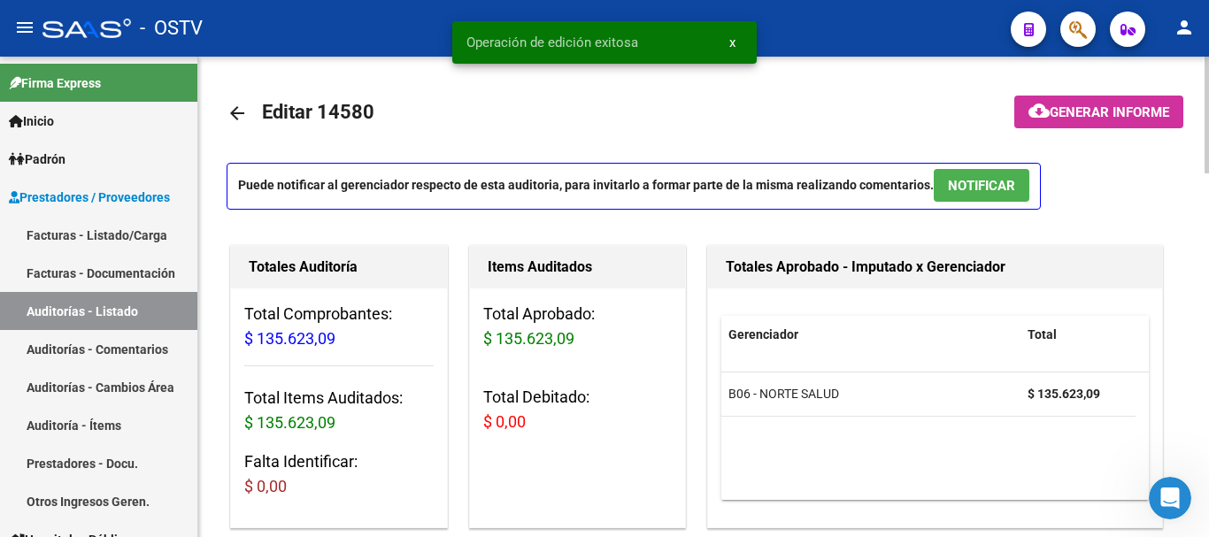
click at [235, 106] on mat-icon "arrow_back" at bounding box center [237, 113] width 21 height 21
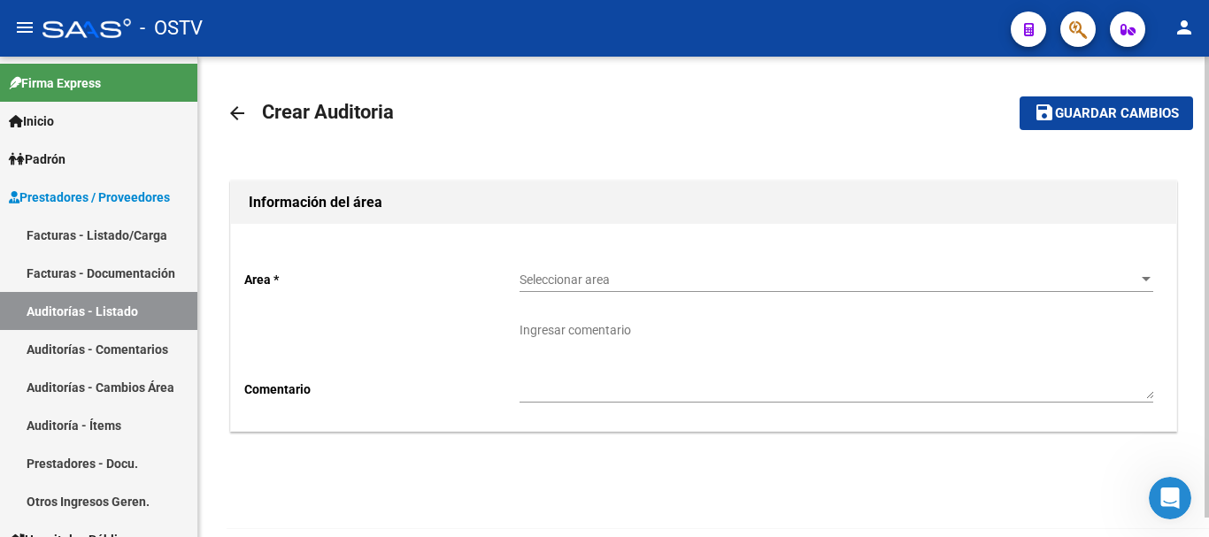
click at [576, 275] on span "Seleccionar area" at bounding box center [829, 280] width 618 height 15
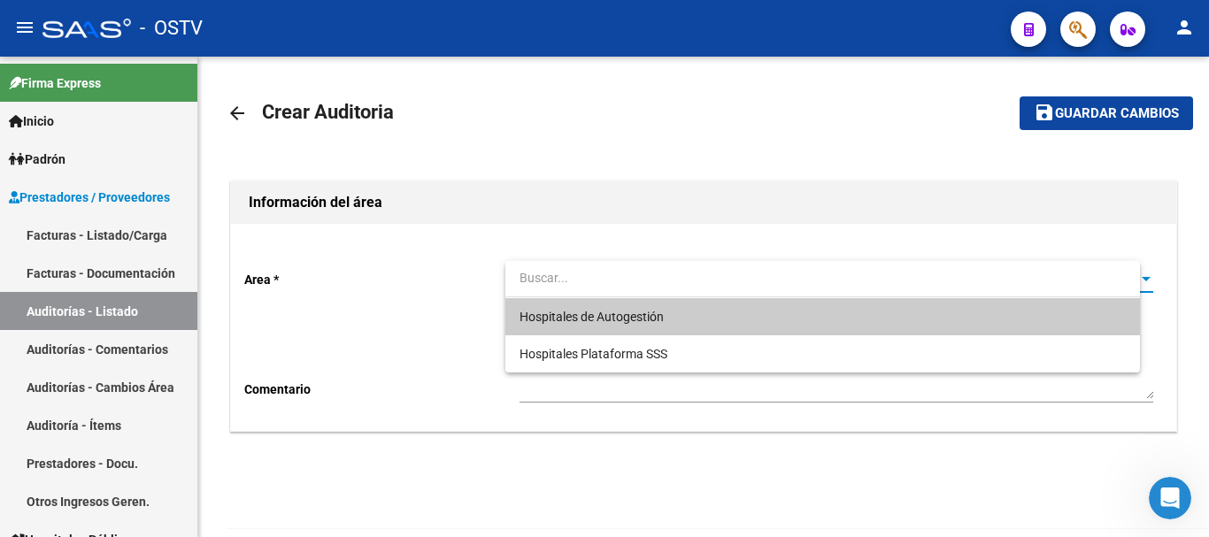
click at [561, 310] on span "Hospitales de Autogestión" at bounding box center [592, 317] width 144 height 14
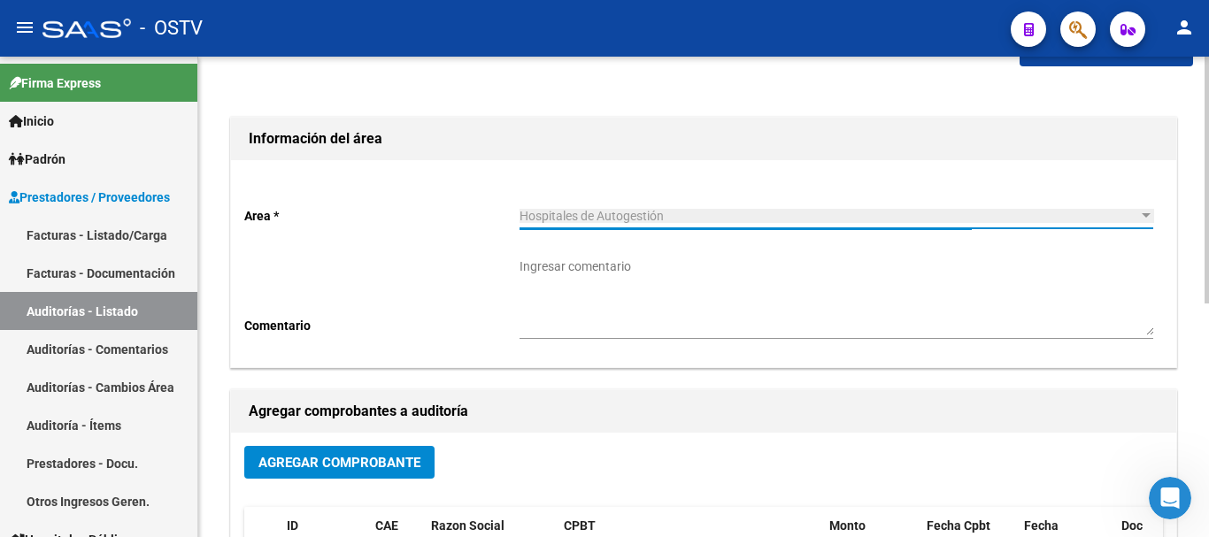
scroll to position [89, 0]
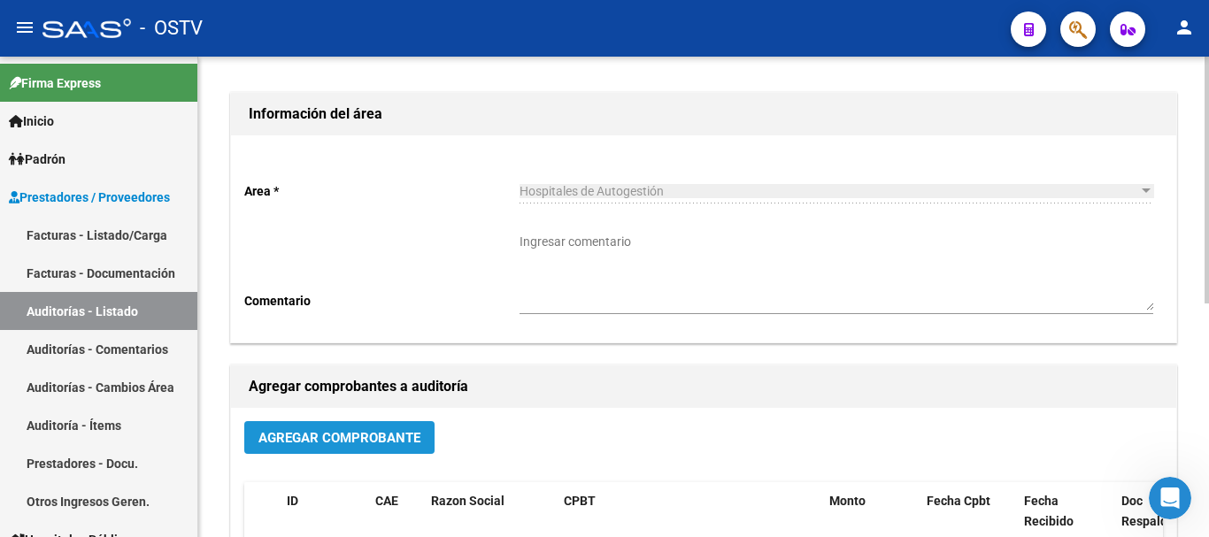
click at [376, 429] on span "Agregar Comprobante" at bounding box center [339, 437] width 162 height 16
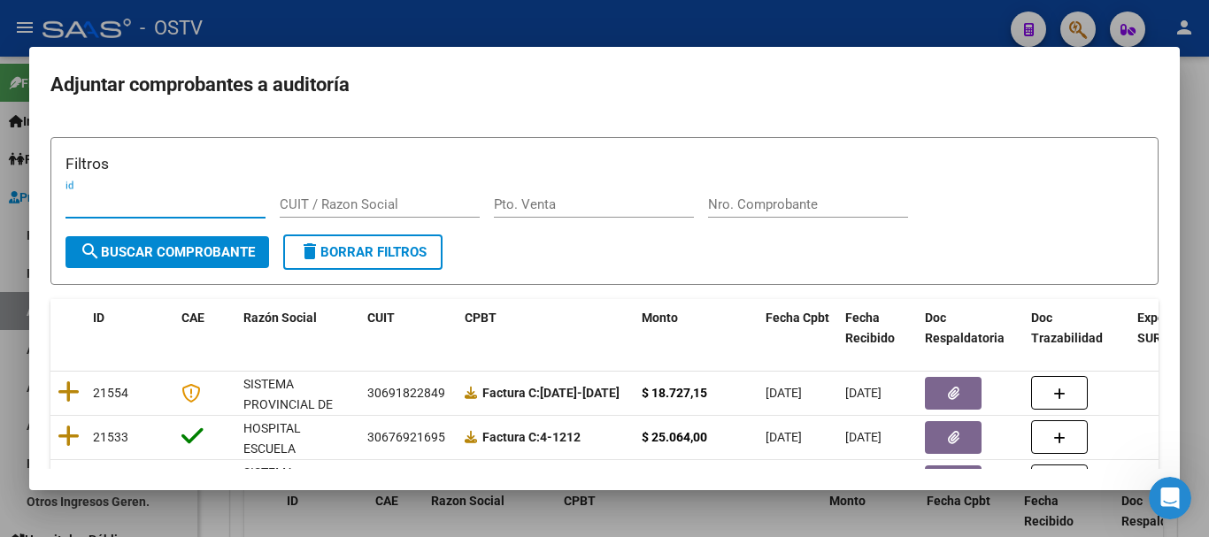
click at [852, 192] on div "Nro. Comprobante" at bounding box center [808, 204] width 200 height 27
paste input "33940"
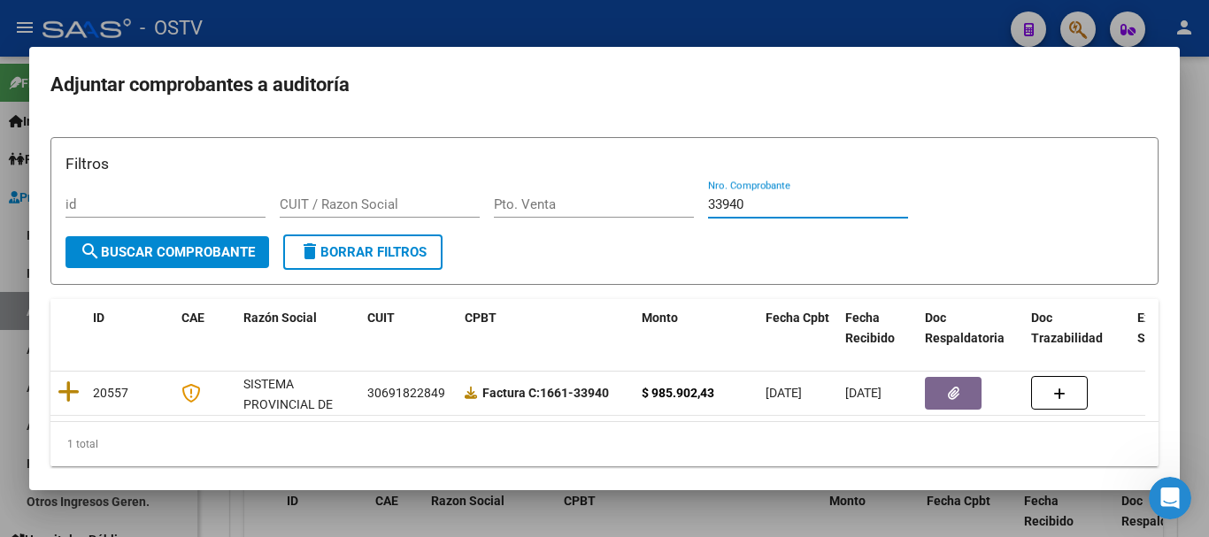
type input "33940"
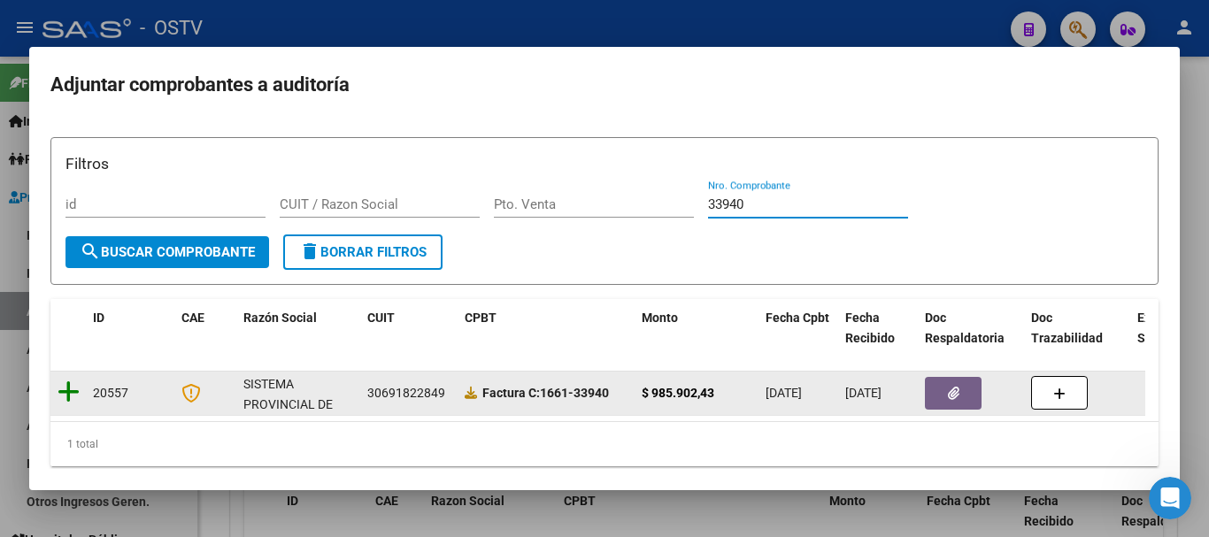
drag, startPoint x: 48, startPoint y: 374, endPoint x: 66, endPoint y: 390, distance: 24.5
click at [50, 374] on mat-dialog-content "Filtros id CUIT / Razon Social Pto. Venta 33940 Nro. Comprobante search Buscar …" at bounding box center [604, 295] width 1151 height 350
click at [77, 406] on div at bounding box center [68, 393] width 21 height 27
click at [72, 397] on icon at bounding box center [69, 392] width 22 height 25
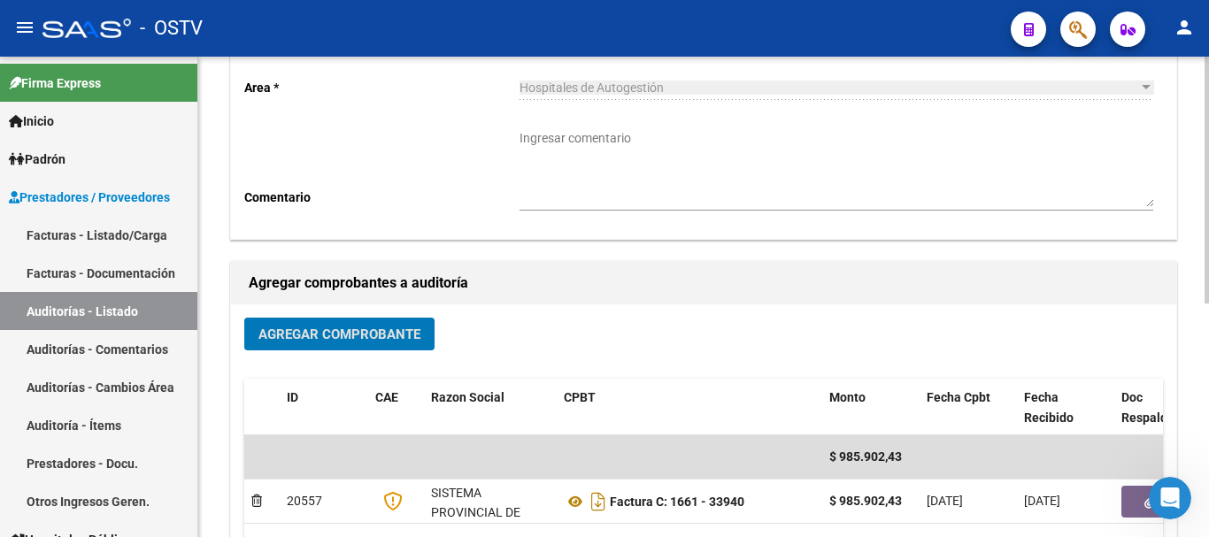
scroll to position [453, 0]
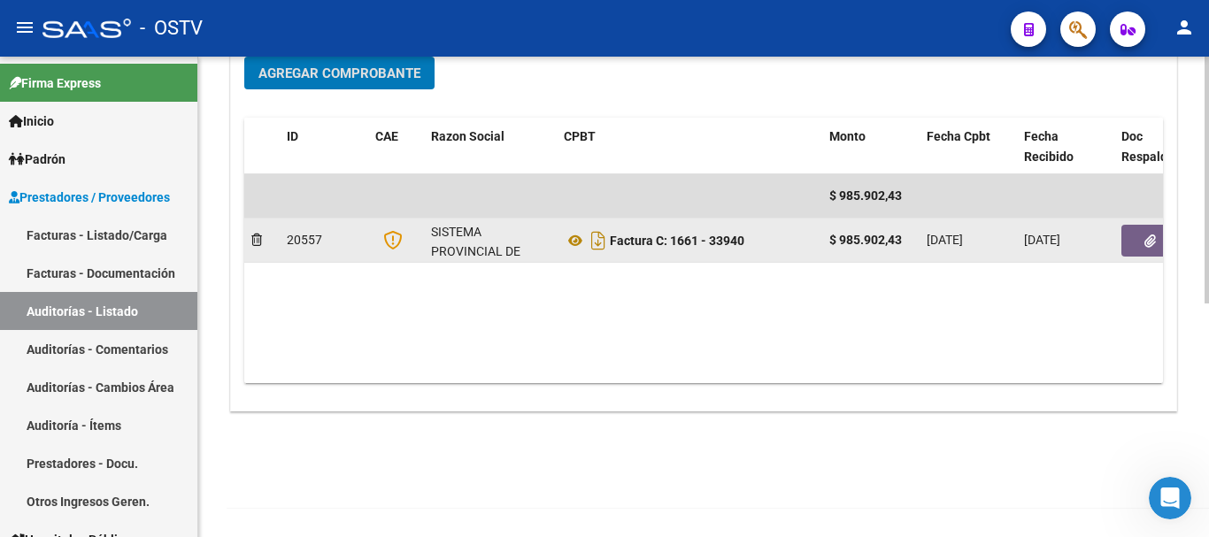
click at [1148, 235] on icon "button" at bounding box center [1151, 241] width 12 height 13
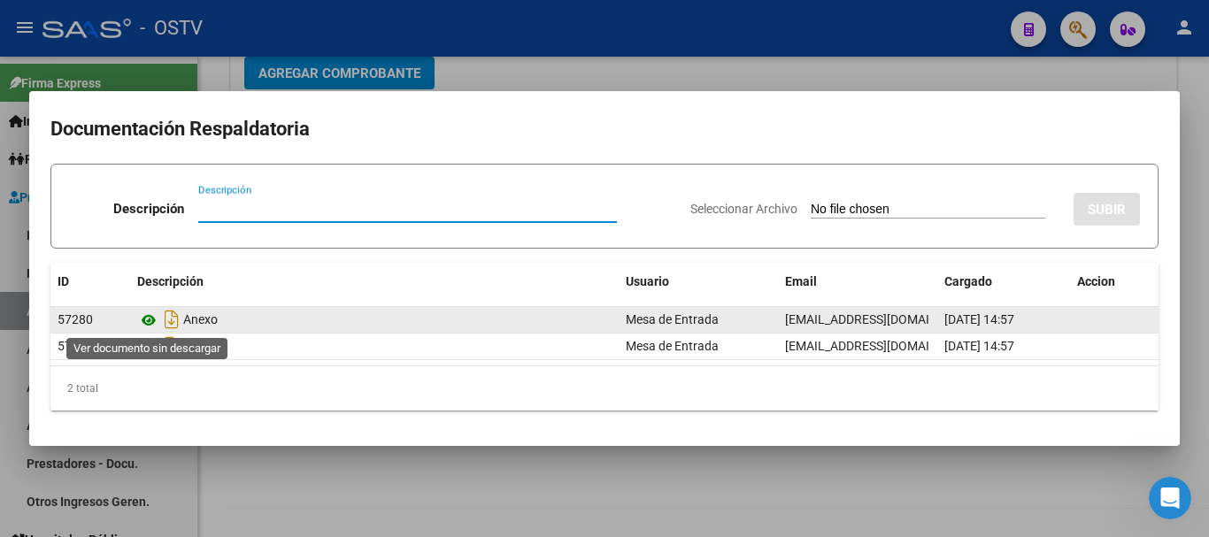
click at [146, 317] on icon at bounding box center [148, 320] width 23 height 21
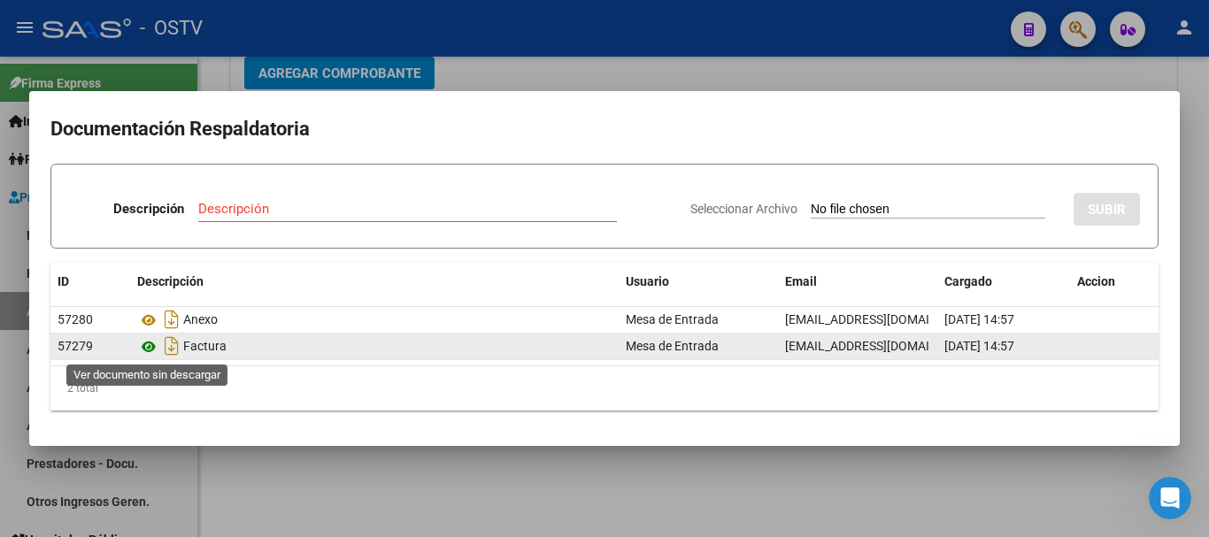
click at [150, 348] on icon at bounding box center [148, 346] width 23 height 21
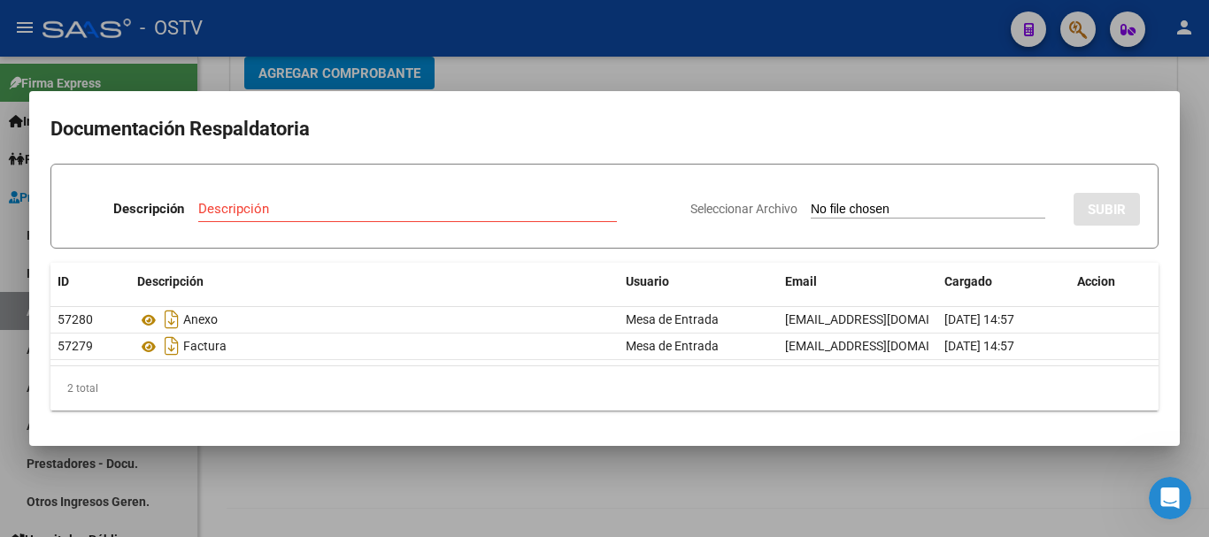
click at [532, 94] on mat-dialog-container "Documentación Respaldatoria Descripción Descripción Seleccionar Archivo SUBIR I…" at bounding box center [604, 268] width 1151 height 355
click at [551, 81] on div at bounding box center [604, 268] width 1209 height 537
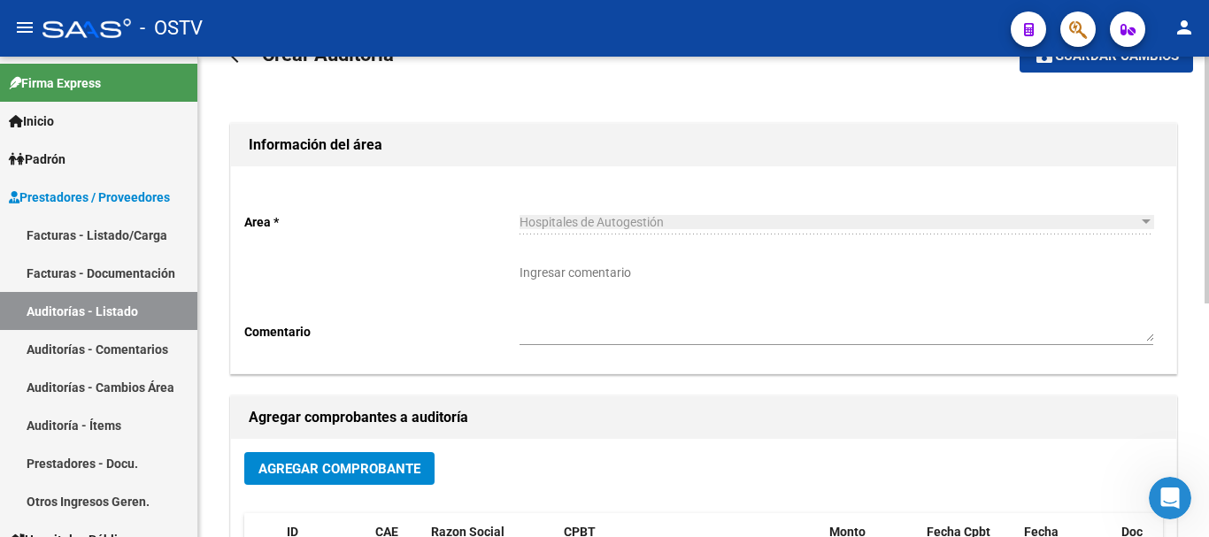
scroll to position [0, 0]
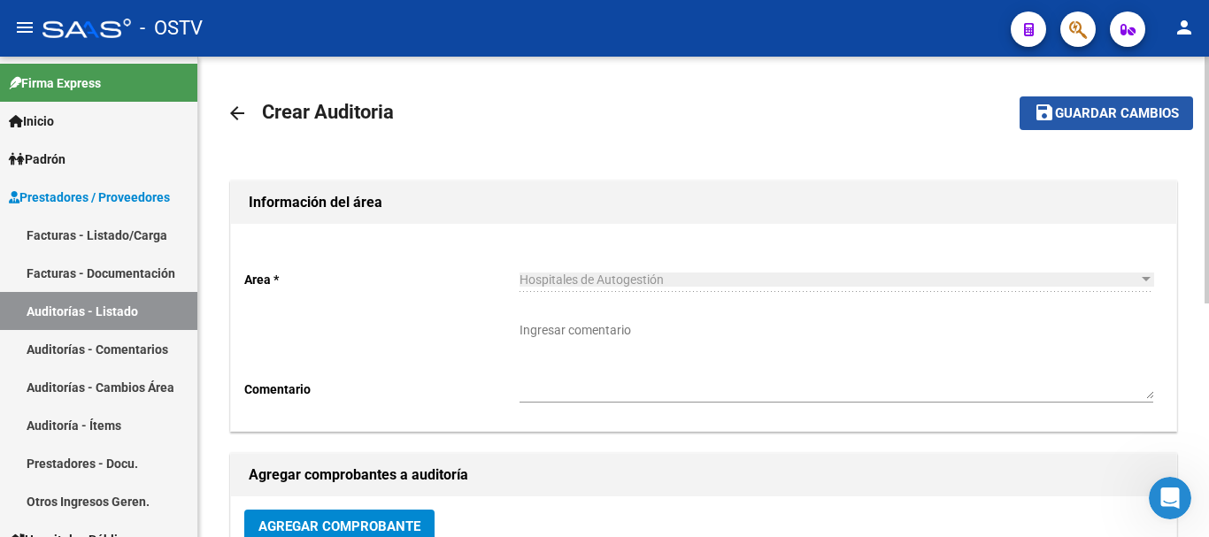
click at [1089, 119] on span "Guardar cambios" at bounding box center [1117, 114] width 124 height 16
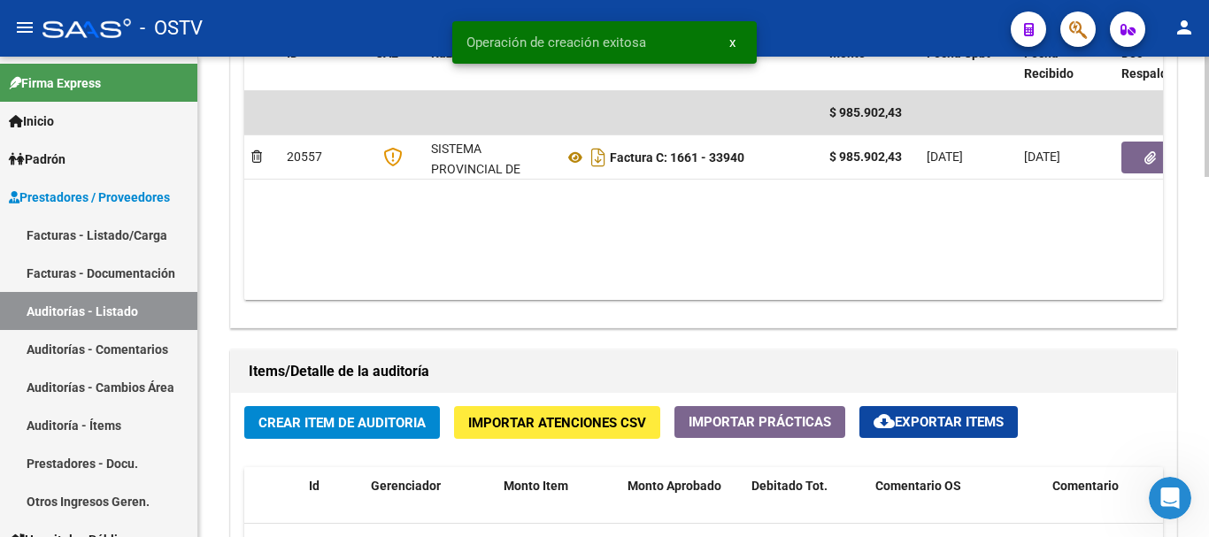
scroll to position [1062, 0]
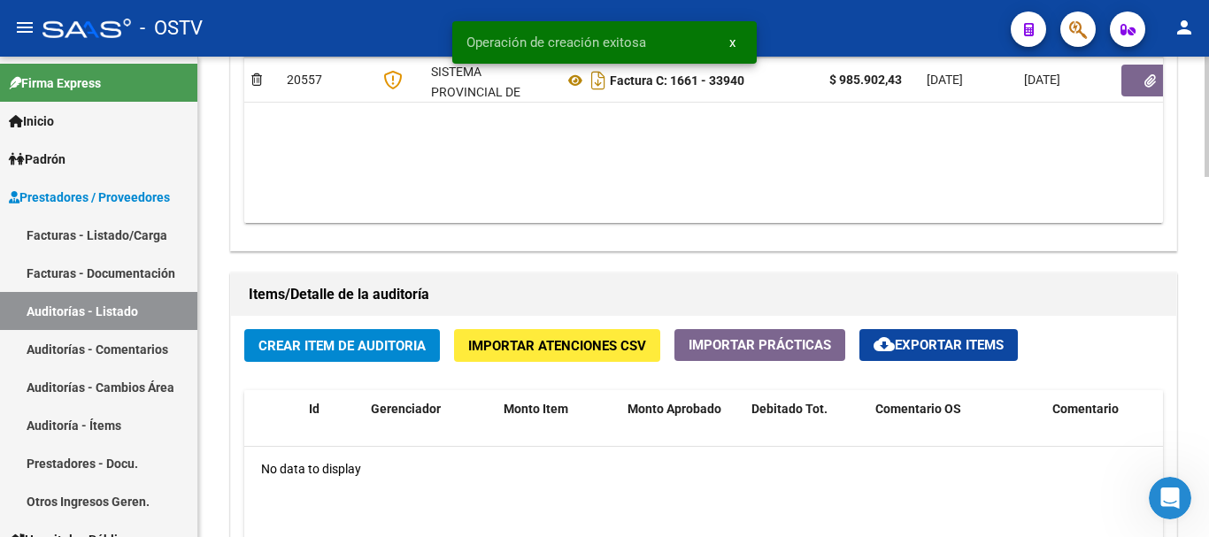
drag, startPoint x: 320, startPoint y: 312, endPoint x: 319, endPoint y: 324, distance: 11.5
click at [320, 318] on div "Items/Detalle de la auditoría Crear Item de Auditoria Importar Atenciones CSV I…" at bounding box center [703, 534] width 947 height 522
click at [322, 355] on button "Crear Item de Auditoria" at bounding box center [342, 345] width 196 height 33
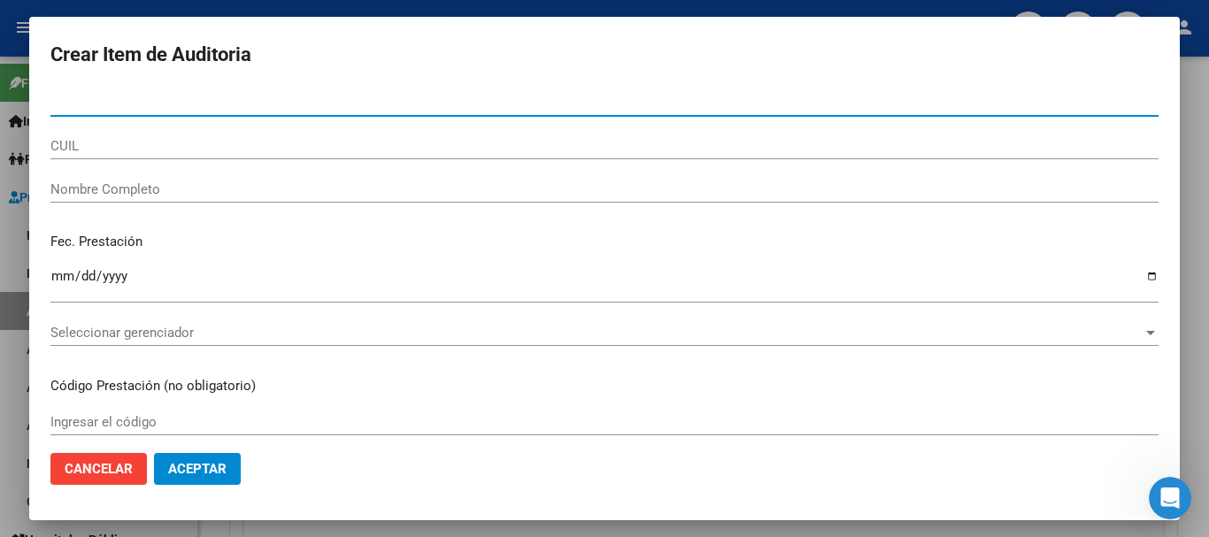
paste input "70702800"
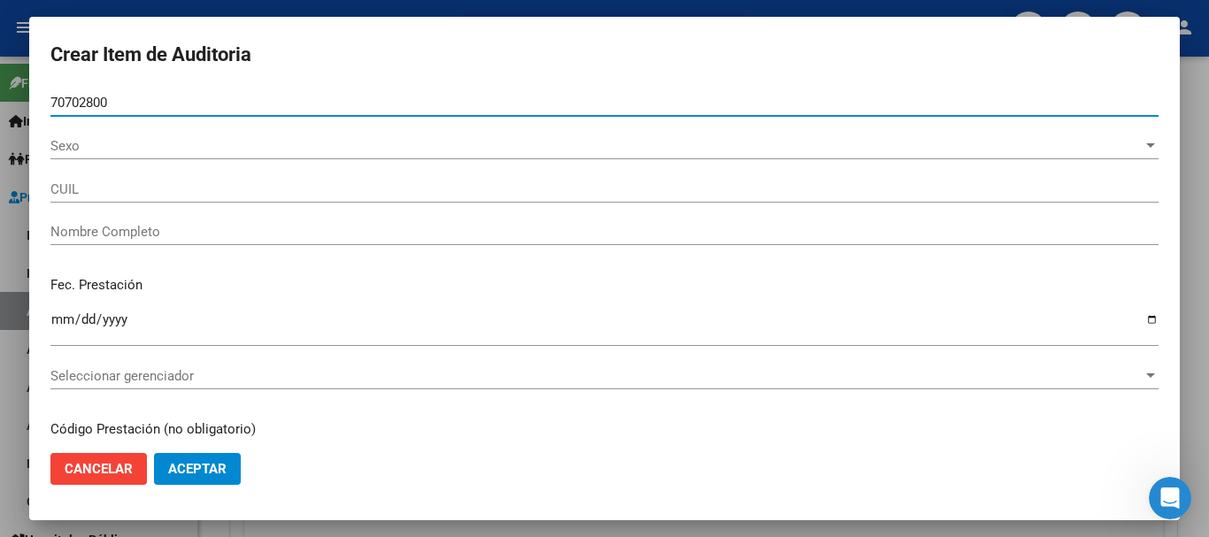
type input "70702800"
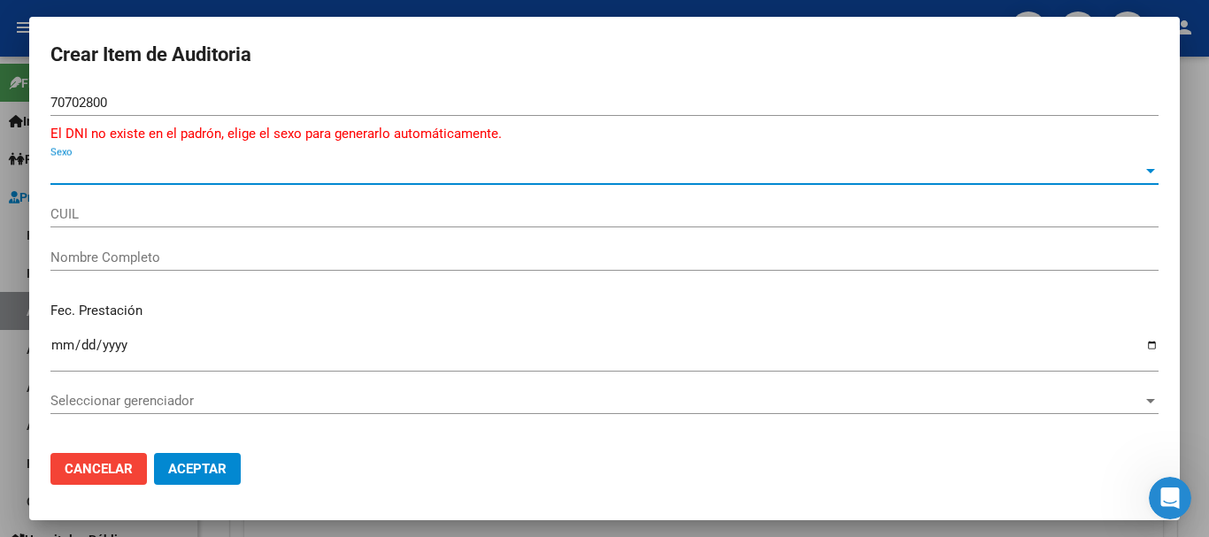
click at [73, 169] on span "Sexo" at bounding box center [596, 171] width 1092 height 16
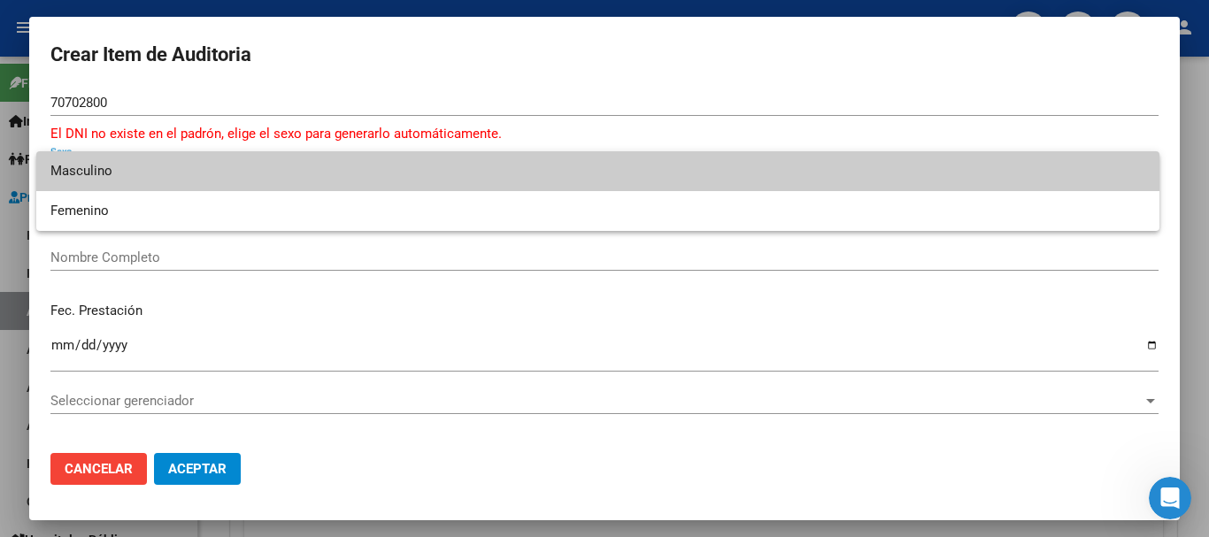
click at [96, 172] on span "Masculino" at bounding box center [597, 171] width 1095 height 40
type input "23707028009"
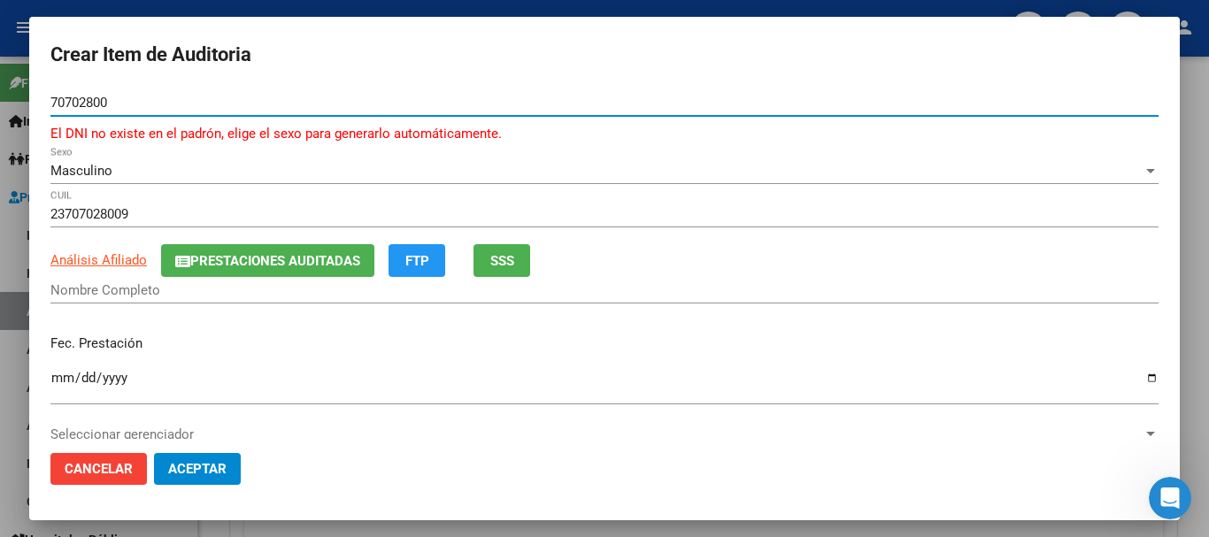
drag, startPoint x: 136, startPoint y: 103, endPoint x: 19, endPoint y: 114, distance: 117.4
click at [19, 114] on div "Crear Item de Auditoria 70702800 Nro Documento El DNI no existe en el [PERSON_N…" at bounding box center [604, 268] width 1209 height 537
type input "36743506"
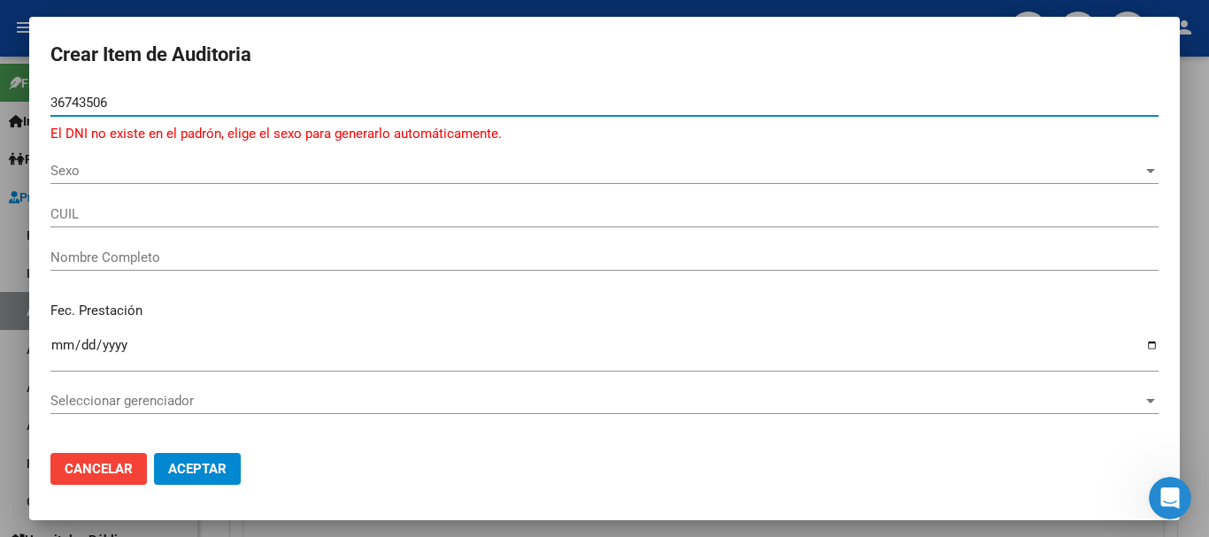
click at [71, 98] on input "36743506" at bounding box center [604, 103] width 1108 height 16
type input "36743506"
click at [97, 176] on span "Sexo" at bounding box center [596, 171] width 1092 height 16
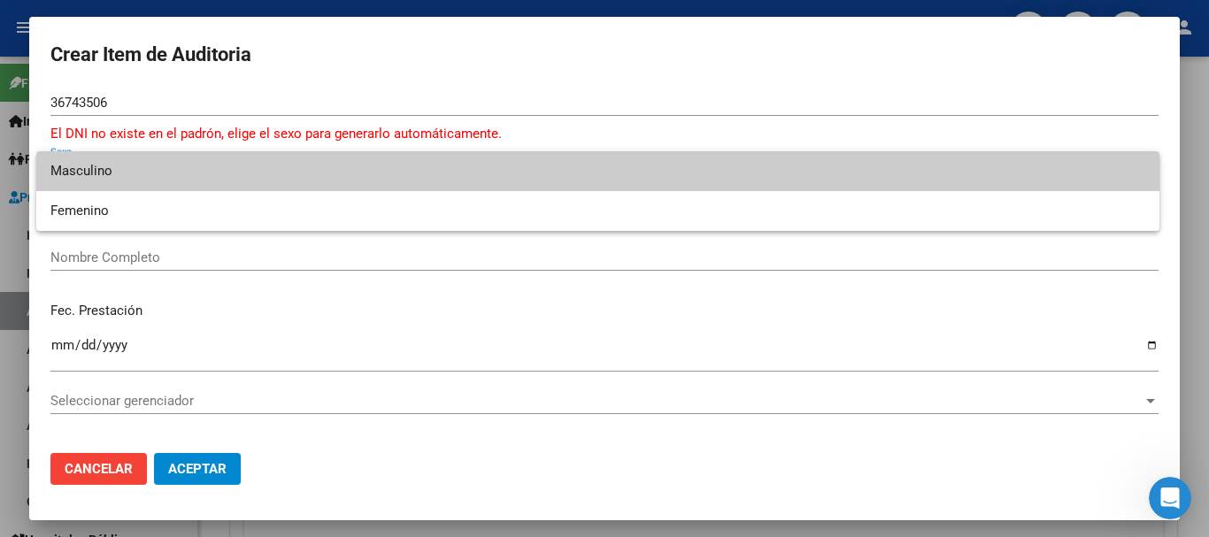
click at [88, 174] on span "Masculino" at bounding box center [597, 171] width 1095 height 40
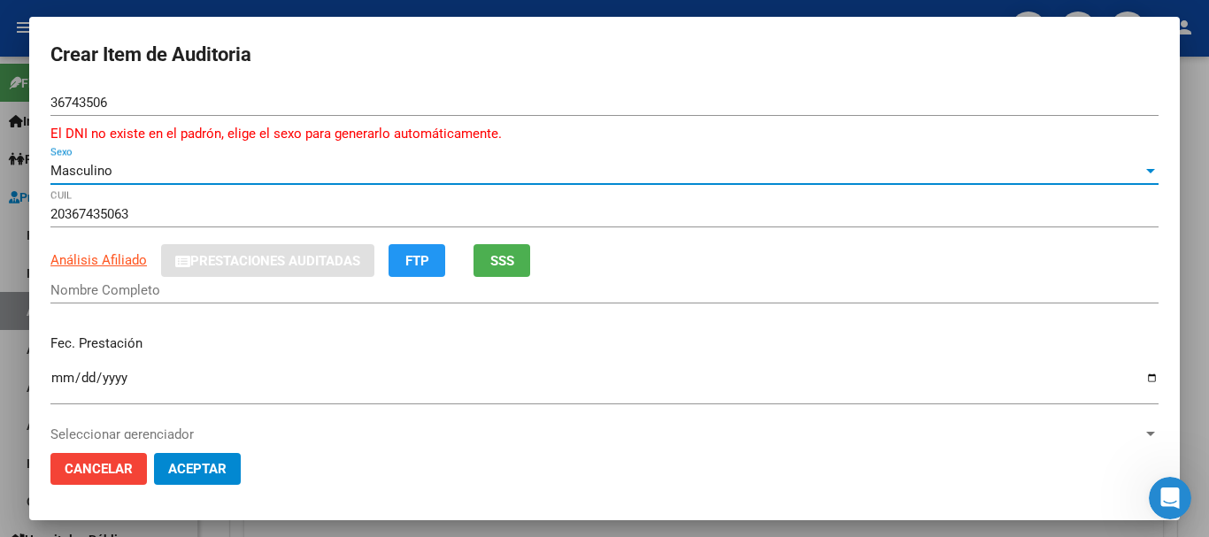
click at [120, 170] on div "Masculino" at bounding box center [596, 171] width 1092 height 16
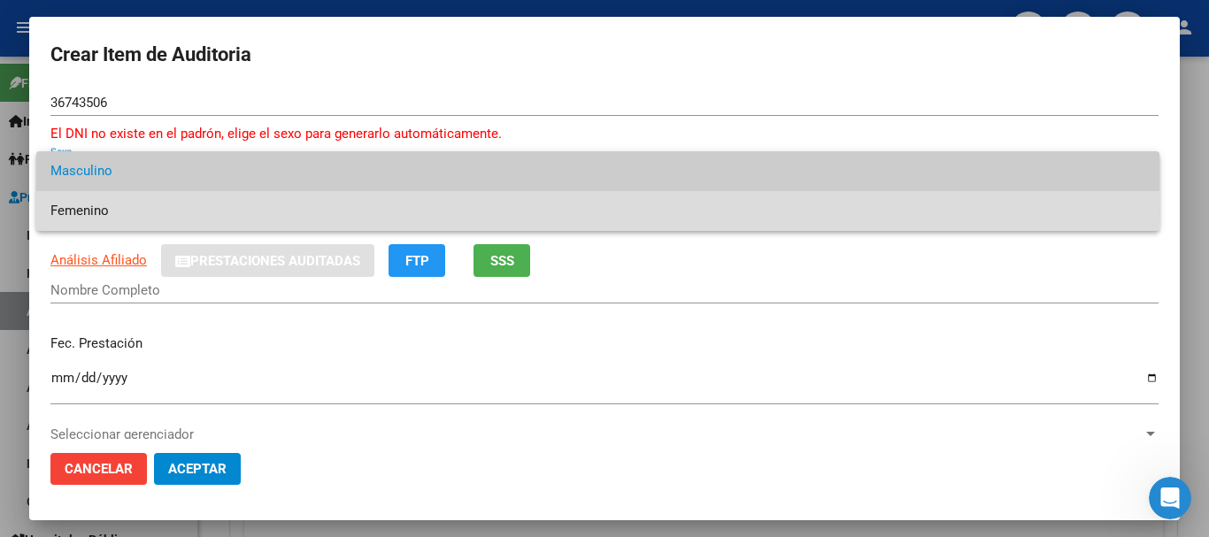
click at [98, 209] on span "Femenino" at bounding box center [597, 211] width 1095 height 40
type input "27367435068"
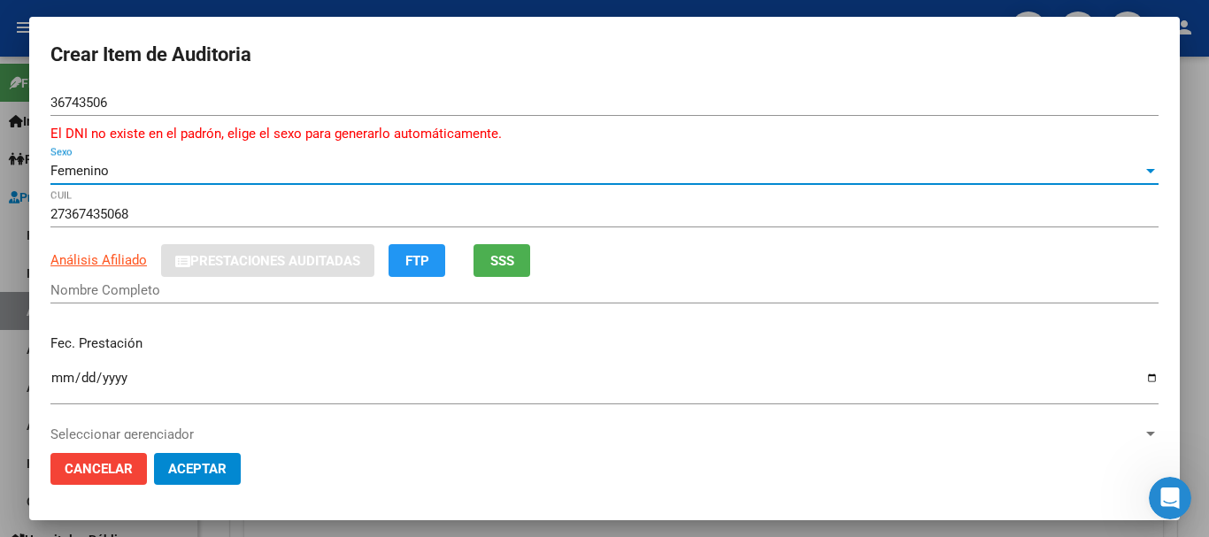
type input "[PERSON_NAME] [PERSON_NAME]"
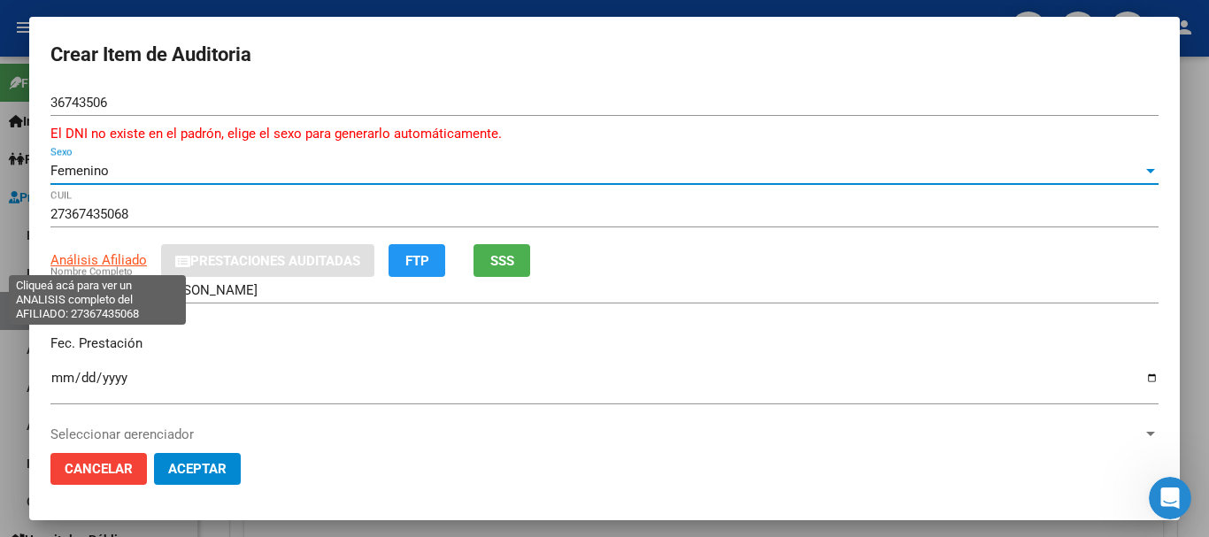
click at [97, 254] on span "Análisis Afiliado" at bounding box center [98, 260] width 96 height 16
type textarea "27367435068"
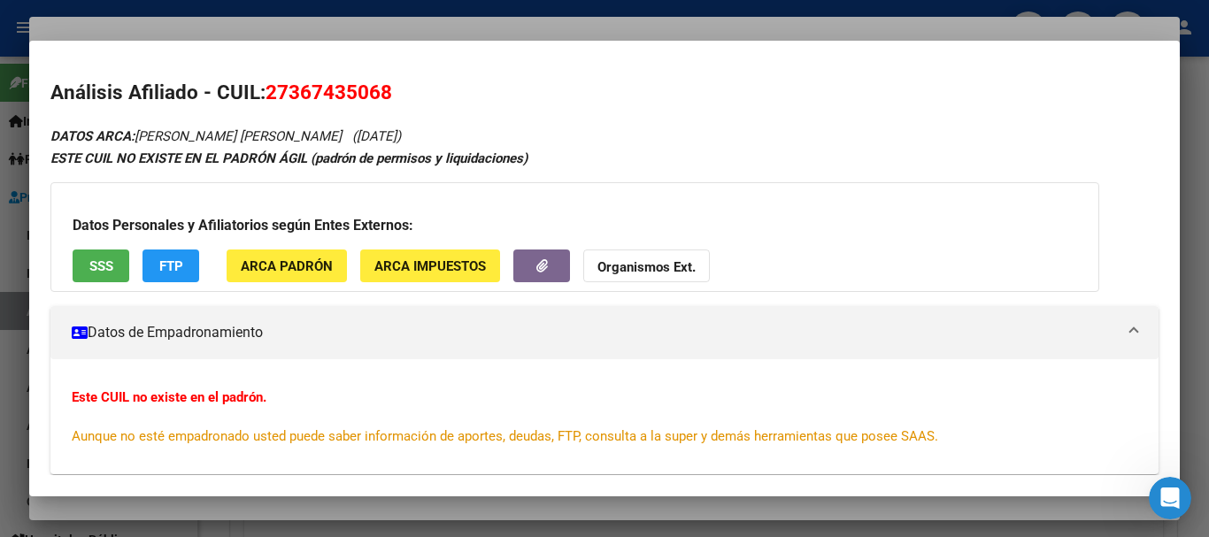
scroll to position [232, 0]
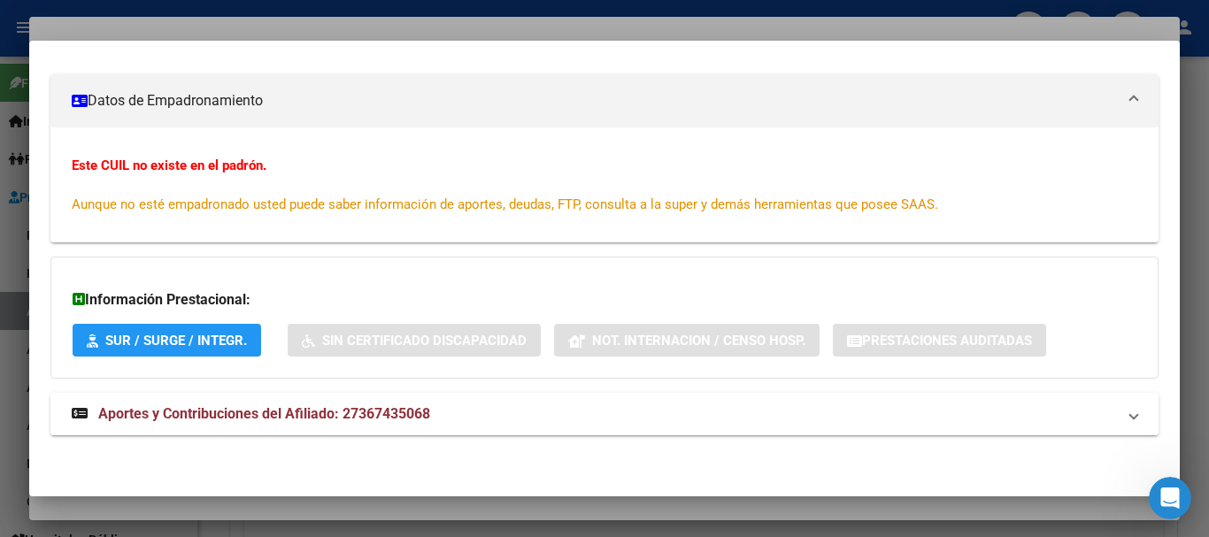
click at [325, 420] on span "Aportes y Contribuciones del Afiliado: 27367435068" at bounding box center [264, 413] width 332 height 17
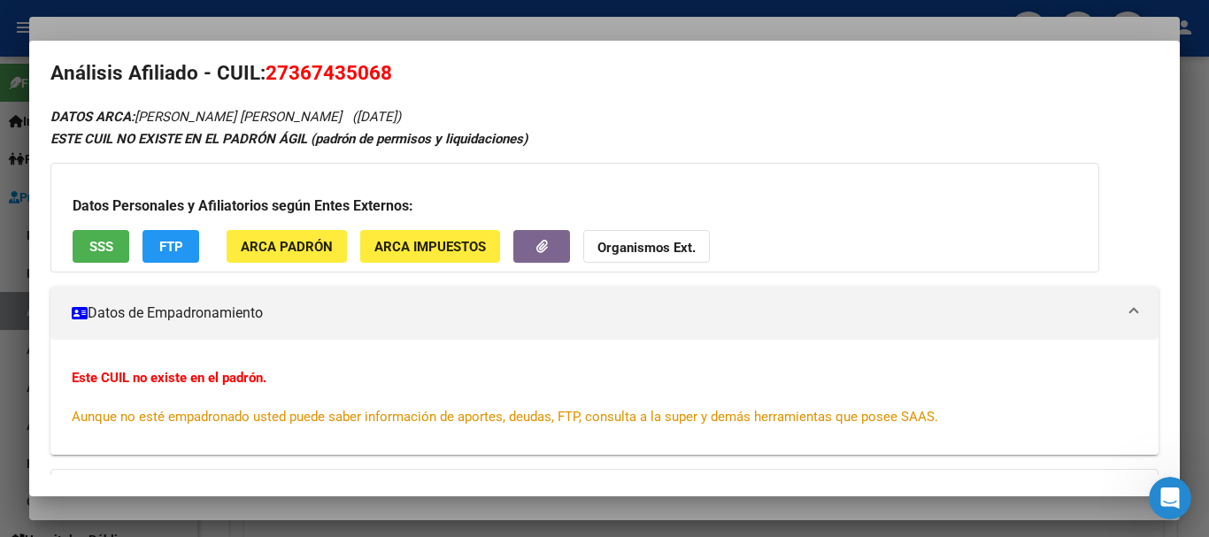
scroll to position [0, 0]
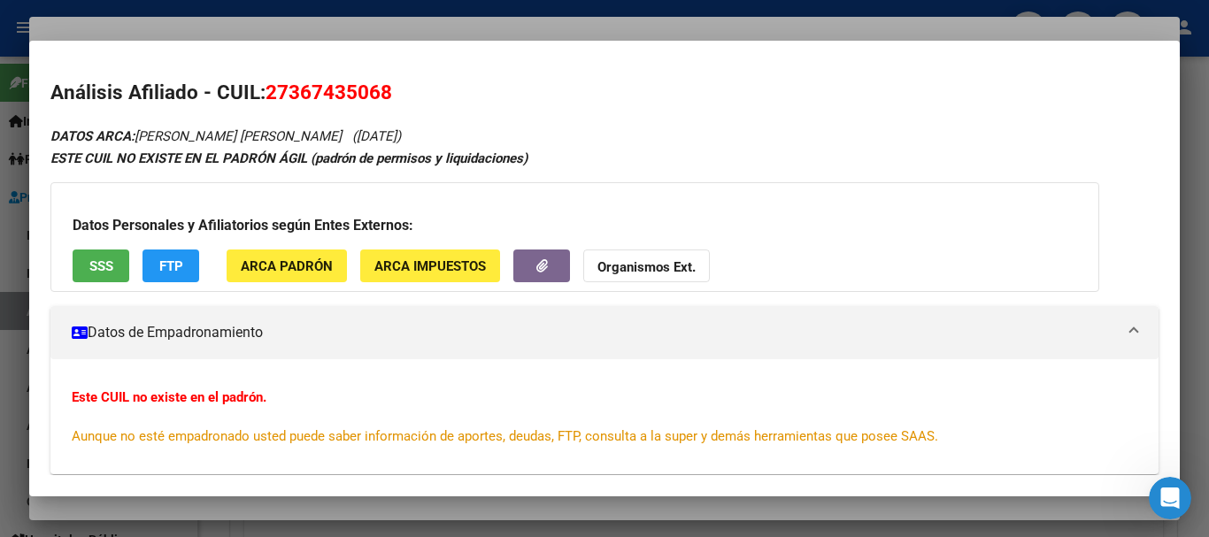
click at [592, 27] on div at bounding box center [604, 268] width 1209 height 537
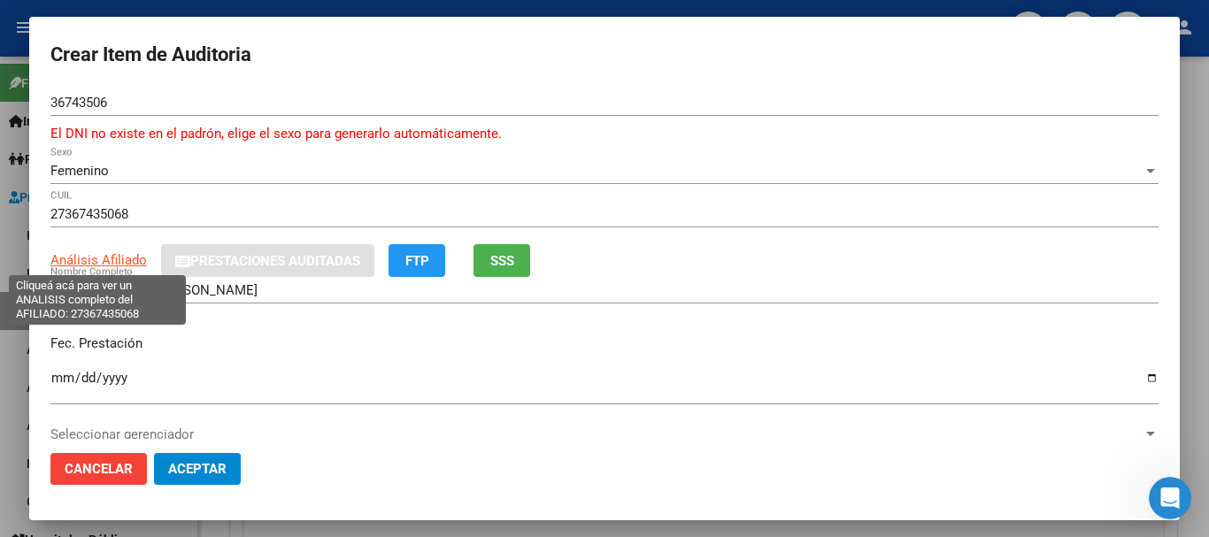
click at [98, 262] on span "Análisis Afiliado" at bounding box center [98, 260] width 96 height 16
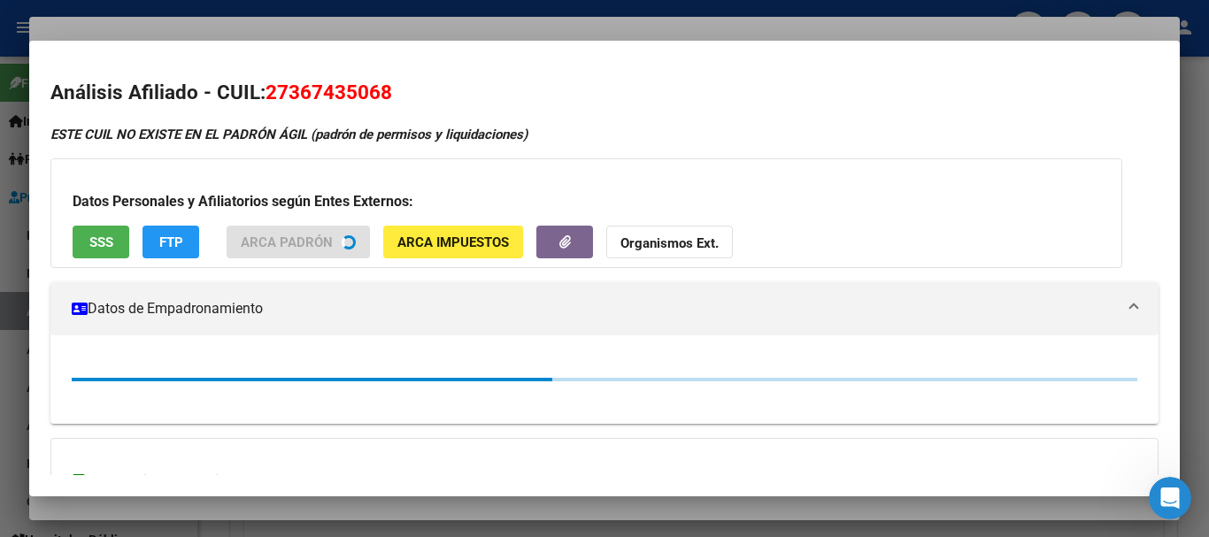
click at [697, 236] on strong "Organismos Ext." at bounding box center [670, 243] width 98 height 16
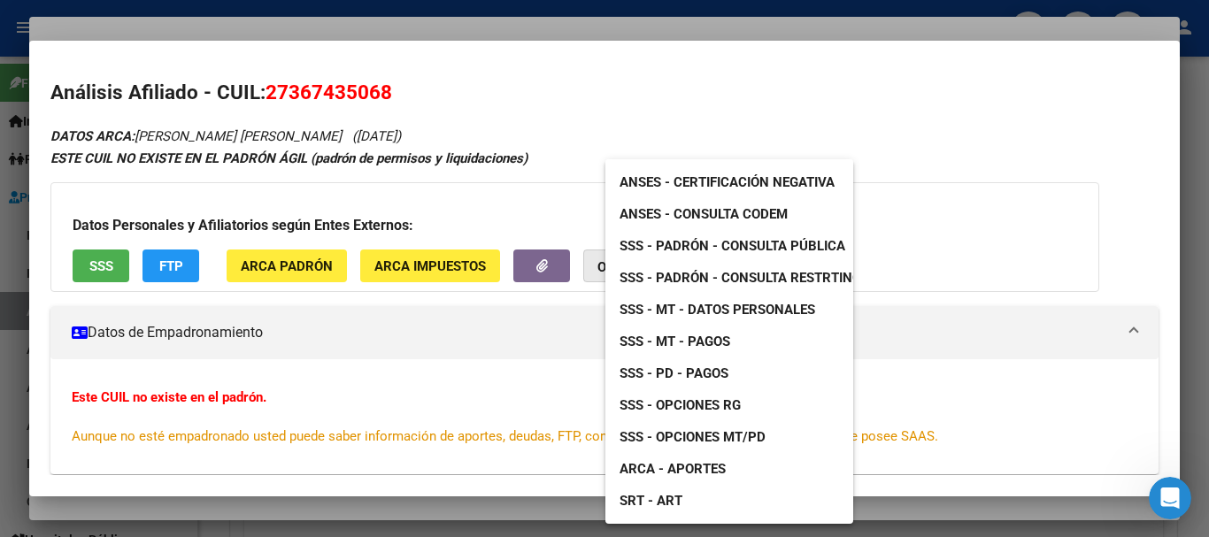
click at [665, 238] on div "ANSES - Certificación Negativa ANSES - Consulta CODEM SSS - Padrón - Consulta P…" at bounding box center [730, 341] width 248 height 365
click at [758, 250] on span "SSS - Padrón - Consulta Pública" at bounding box center [733, 246] width 226 height 16
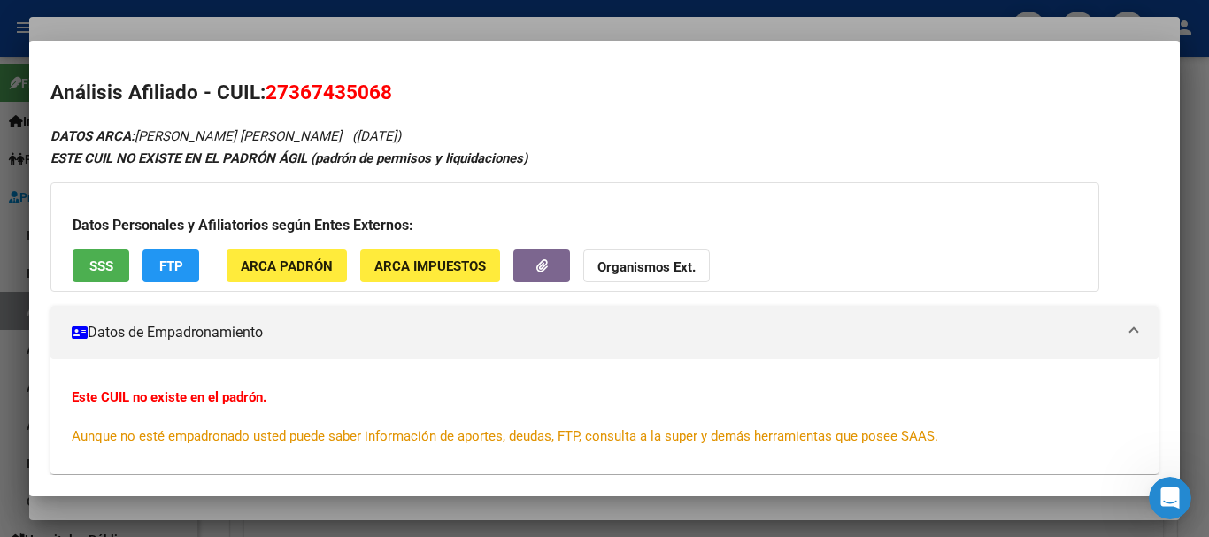
click at [399, 20] on div at bounding box center [604, 268] width 1209 height 537
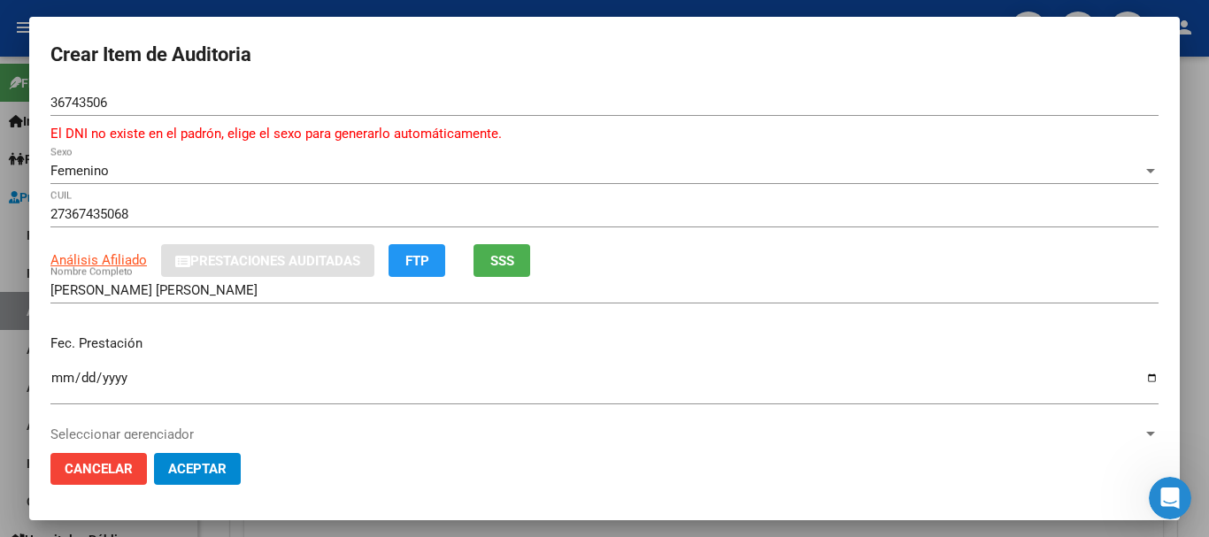
click at [392, 9] on div at bounding box center [604, 268] width 1209 height 537
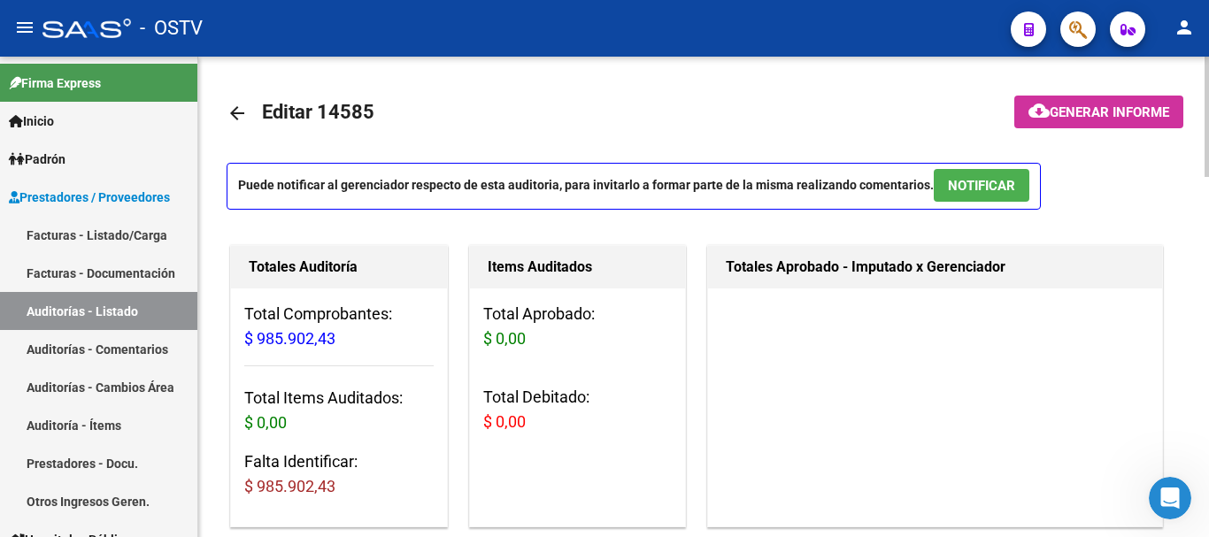
click at [251, 119] on link "arrow_back" at bounding box center [244, 113] width 35 height 42
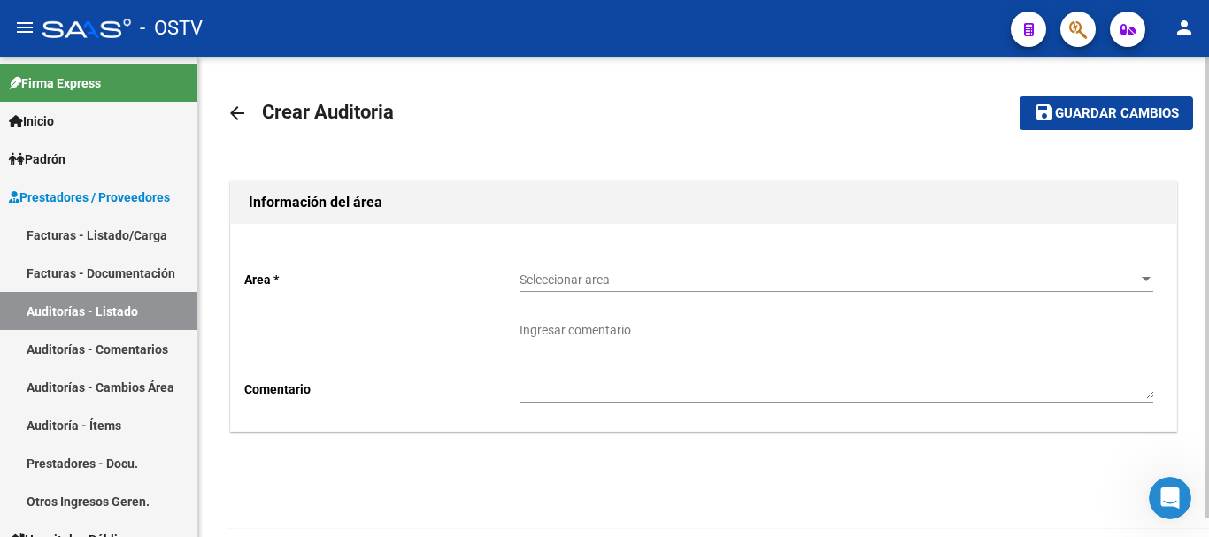
click at [585, 268] on div "Seleccionar area Seleccionar area" at bounding box center [837, 274] width 634 height 35
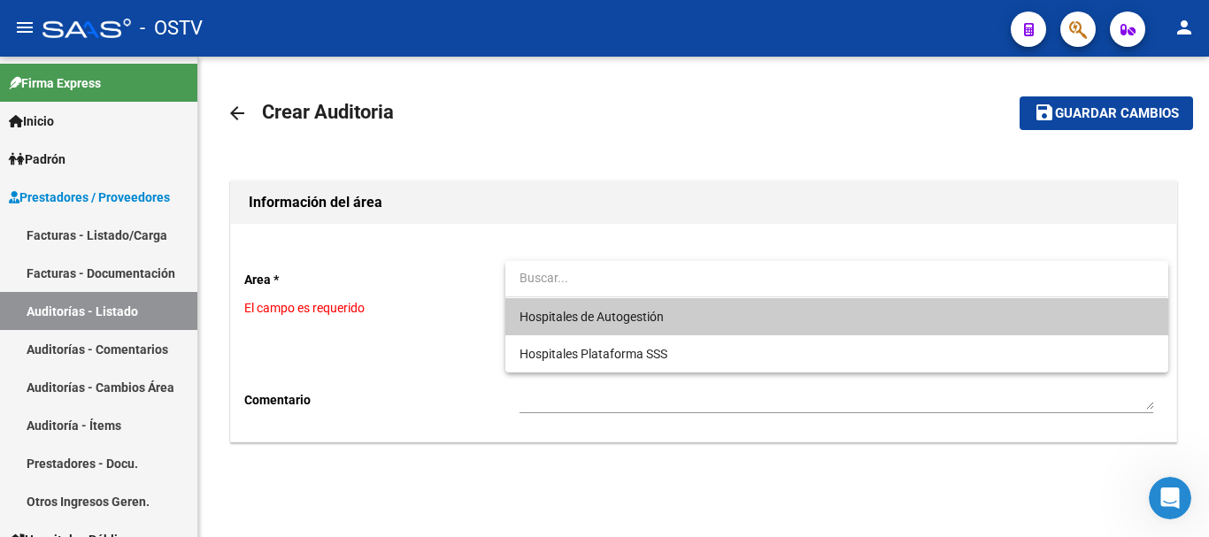
click at [115, 303] on div at bounding box center [604, 268] width 1209 height 537
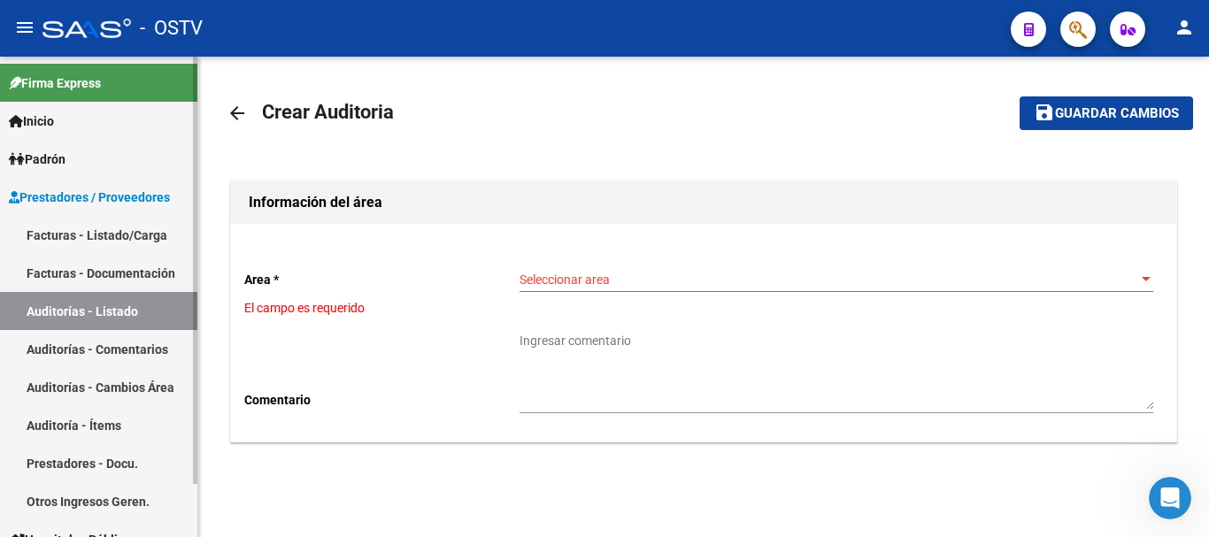
drag, startPoint x: 112, startPoint y: 307, endPoint x: 164, endPoint y: 306, distance: 51.4
click at [112, 308] on link "Auditorías - Listado" at bounding box center [98, 311] width 197 height 38
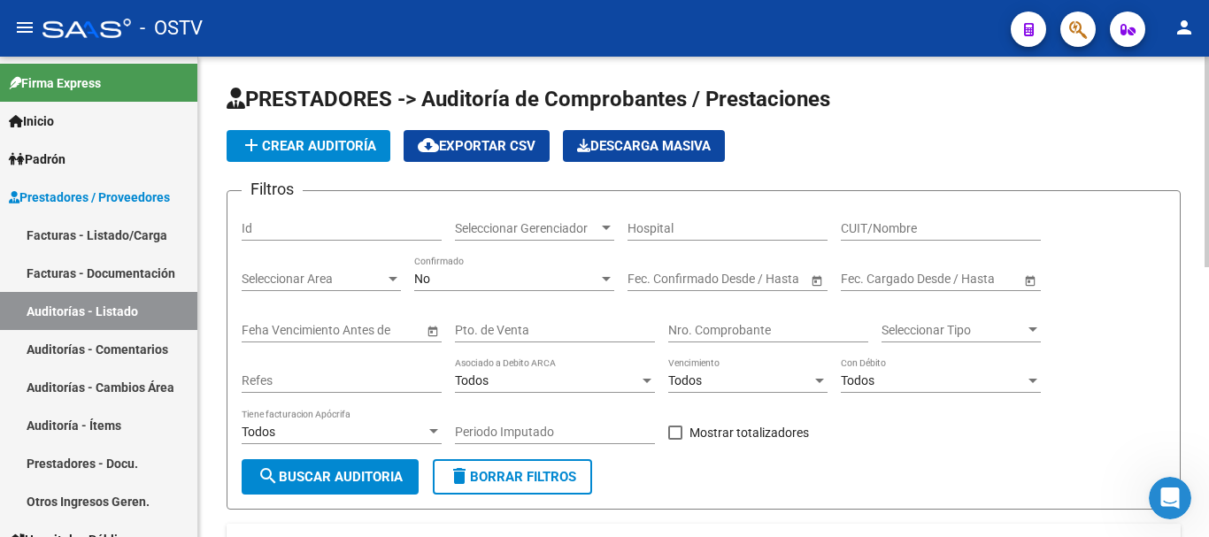
drag, startPoint x: 761, startPoint y: 313, endPoint x: 775, endPoint y: 327, distance: 18.8
click at [762, 313] on div "Nro. Comprobante" at bounding box center [768, 324] width 200 height 35
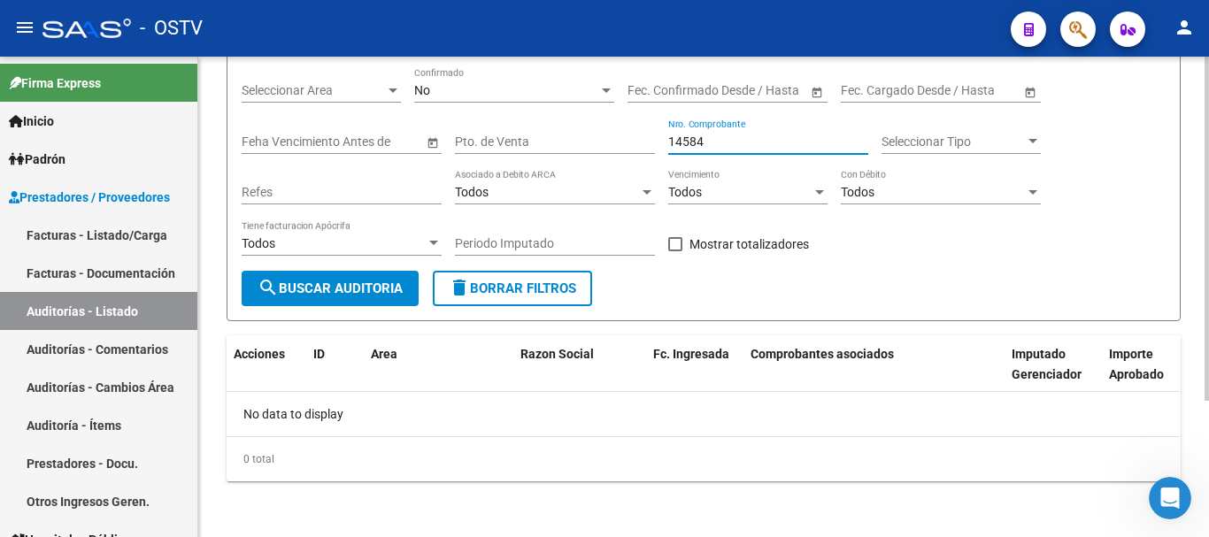
scroll to position [189, 0]
drag, startPoint x: 678, startPoint y: 138, endPoint x: 635, endPoint y: 138, distance: 43.4
click at [635, 138] on div "Filtros Id Seleccionar Gerenciador Seleccionar Gerenciador Hospital CUIT/Nombre…" at bounding box center [704, 143] width 924 height 254
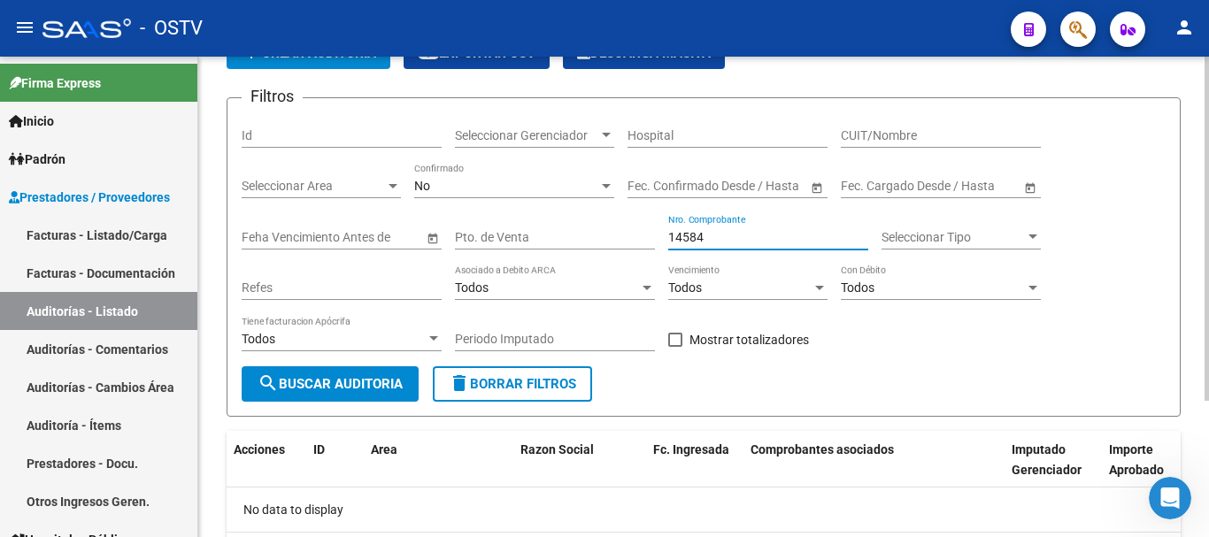
scroll to position [0, 0]
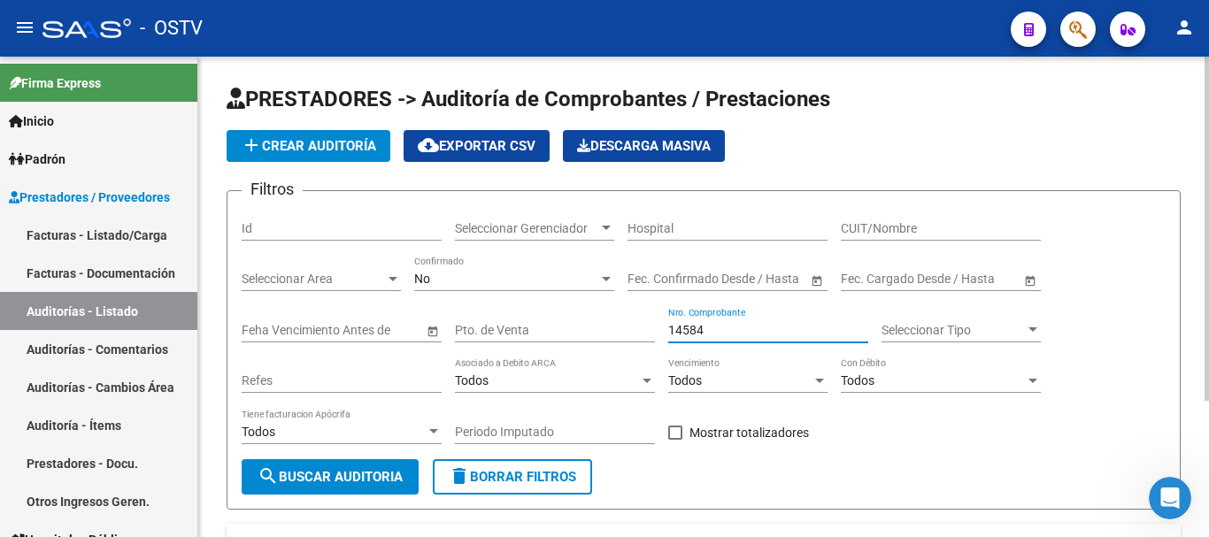
type input "14584"
click at [336, 144] on span "add Crear Auditoría" at bounding box center [308, 146] width 135 height 16
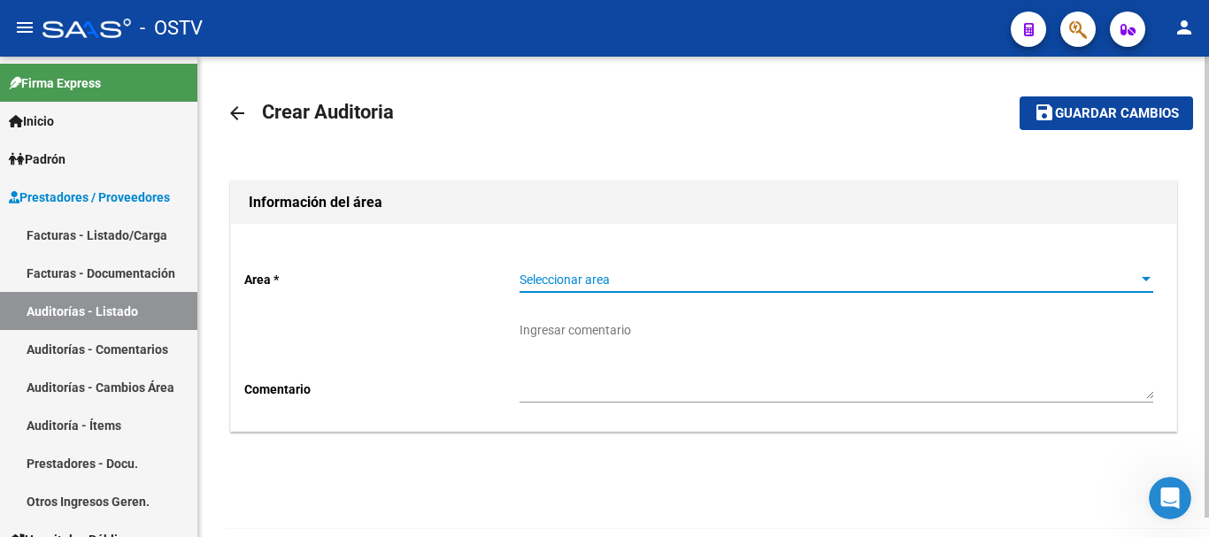
click at [549, 277] on span "Seleccionar area" at bounding box center [829, 280] width 618 height 15
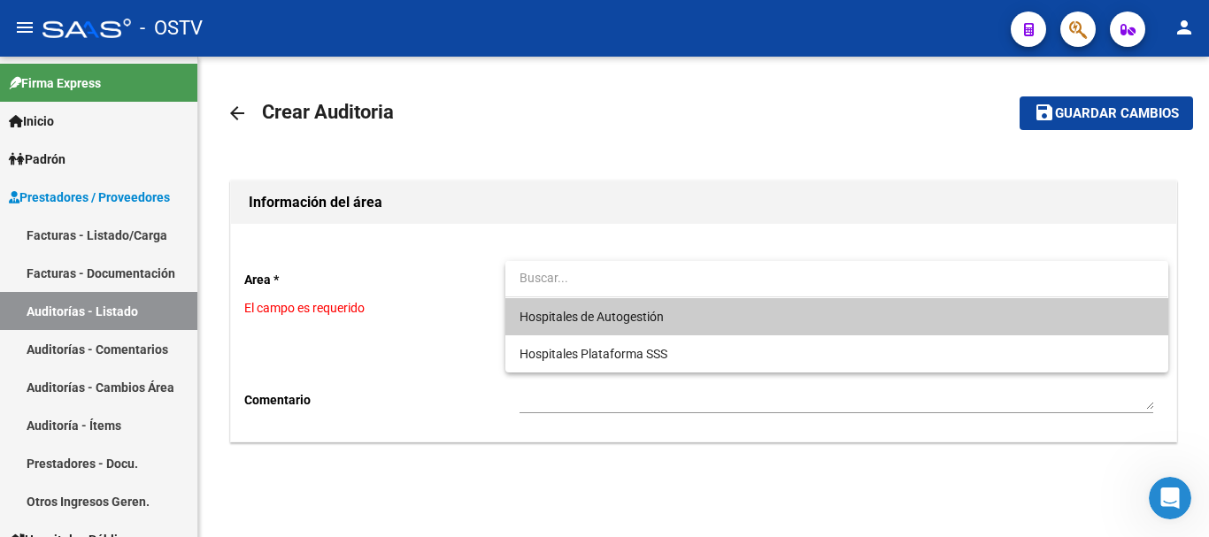
click at [578, 314] on span "Hospitales de Autogestión" at bounding box center [592, 317] width 144 height 14
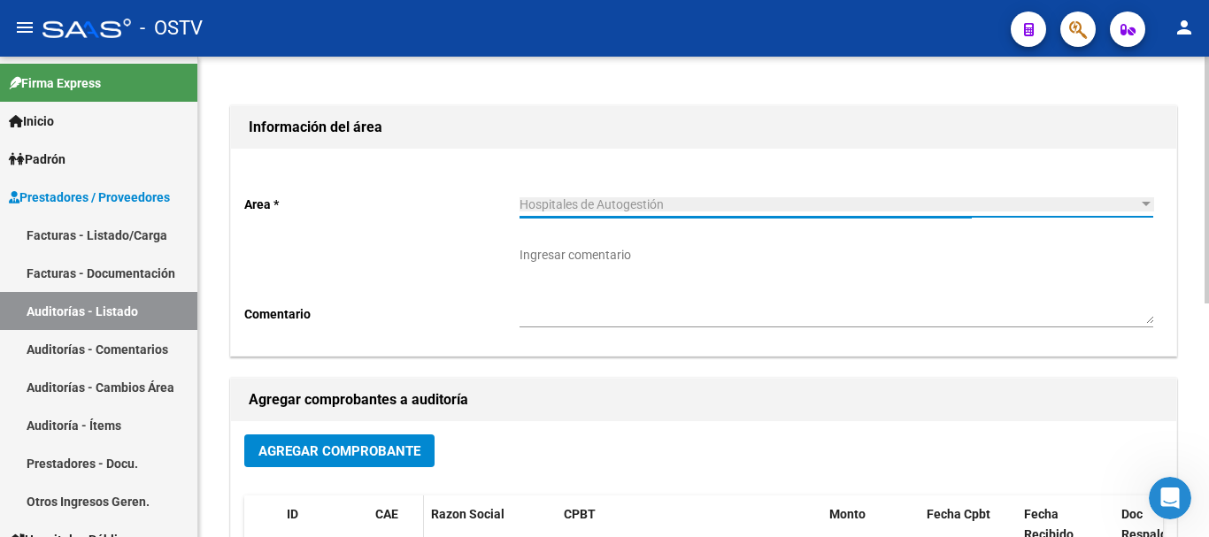
scroll to position [177, 0]
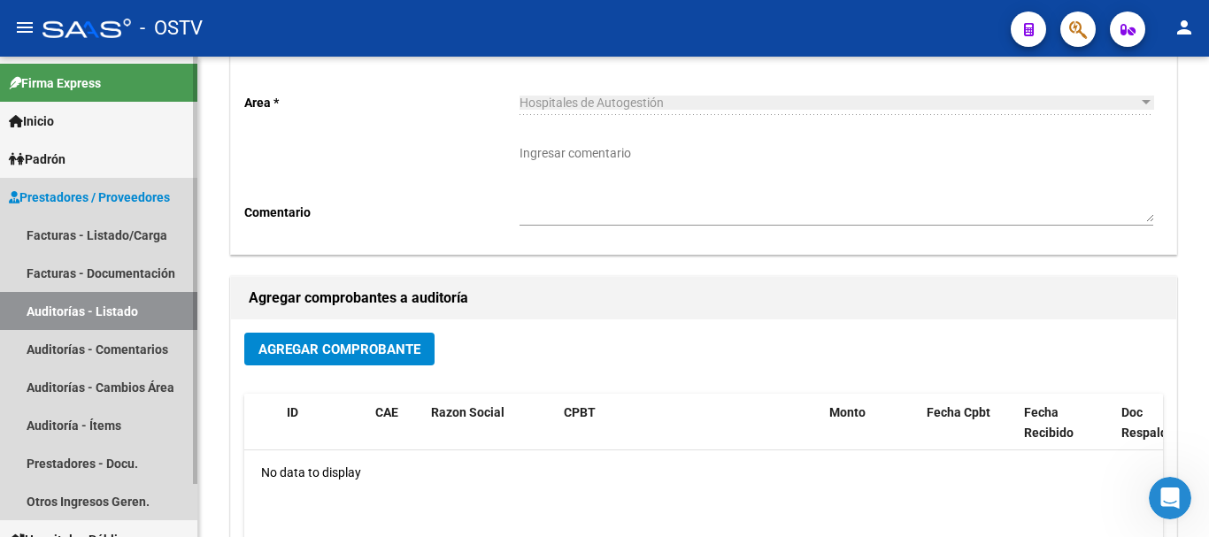
click at [89, 309] on link "Auditorías - Listado" at bounding box center [98, 311] width 197 height 38
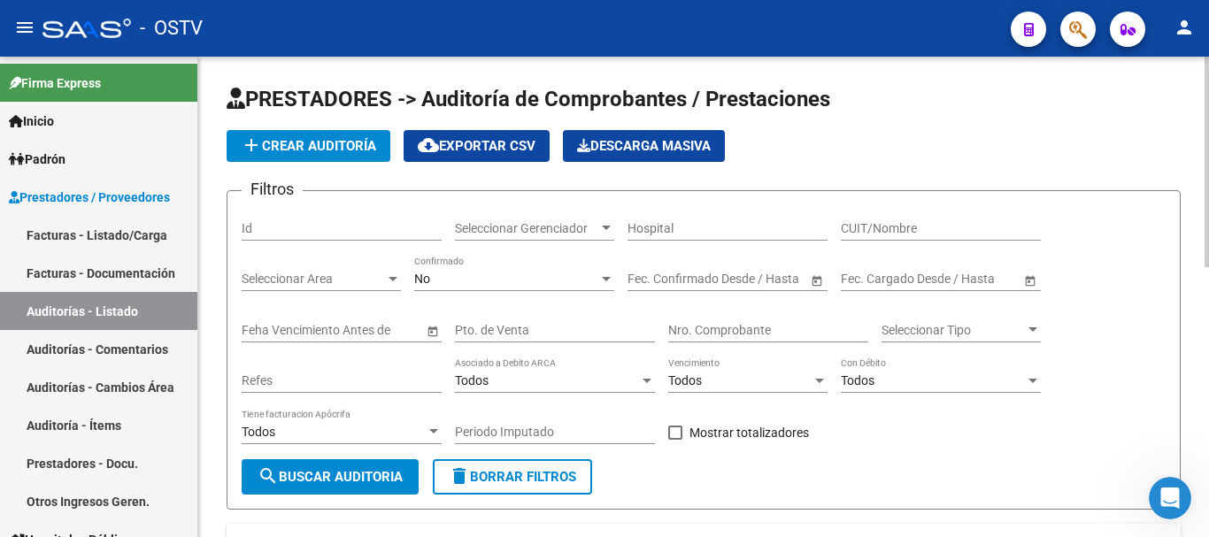
click at [318, 227] on input "Id" at bounding box center [342, 228] width 200 height 15
paste input "14584"
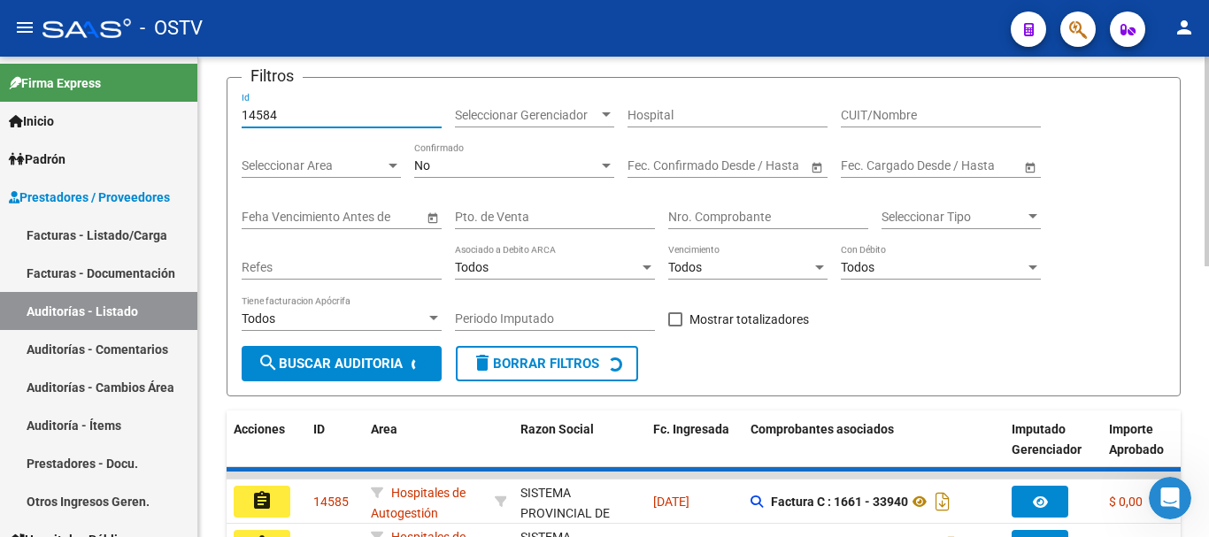
scroll to position [354, 0]
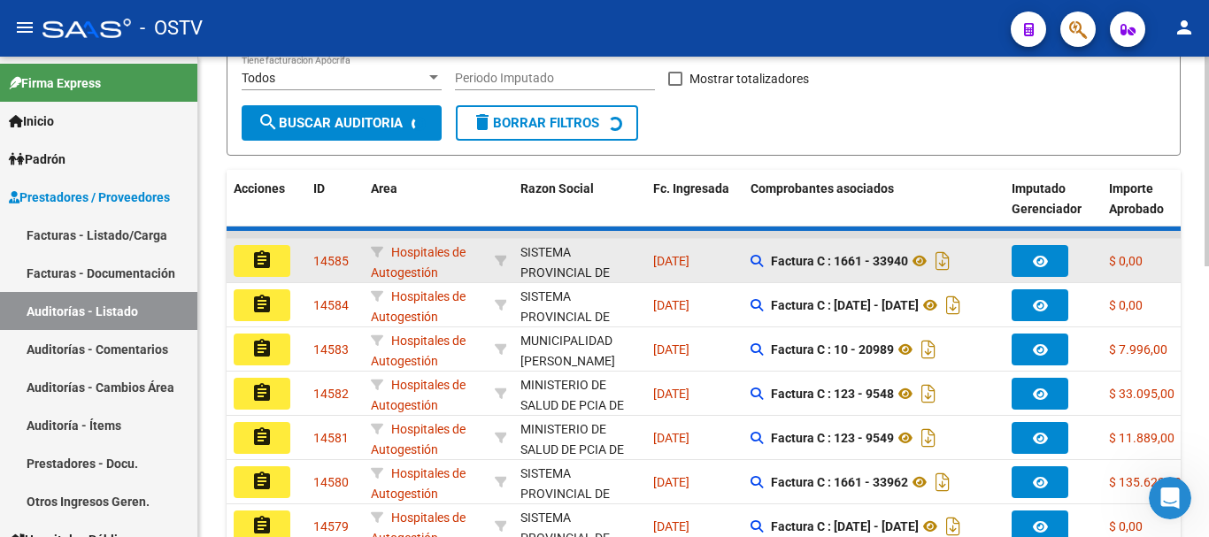
type input "14584"
click at [266, 262] on mat-icon "assignment" at bounding box center [261, 260] width 21 height 21
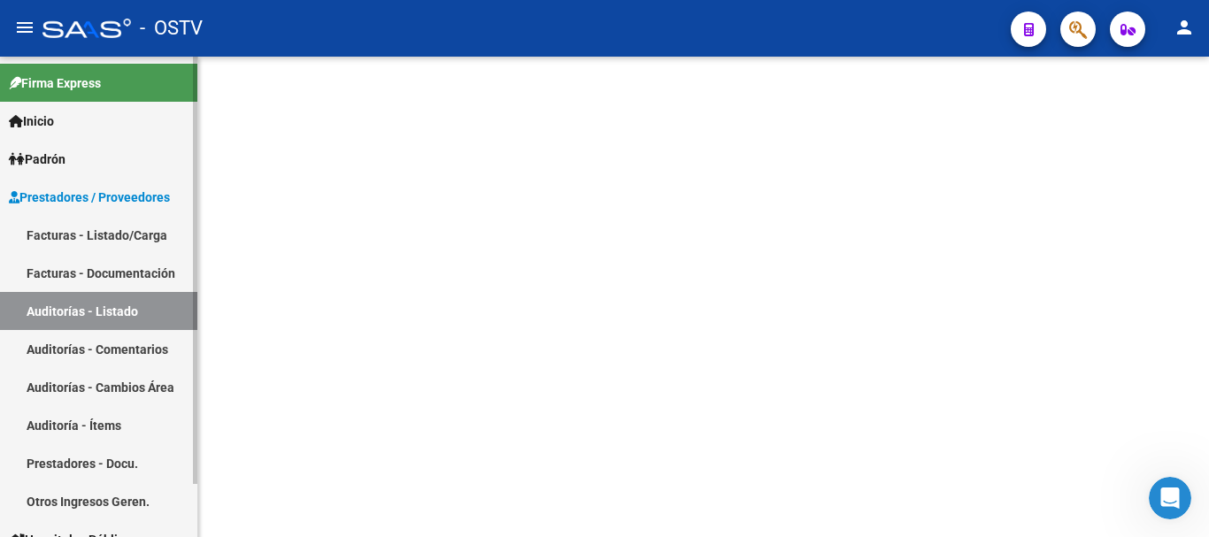
click at [84, 315] on link "Auditorías - Listado" at bounding box center [98, 311] width 197 height 38
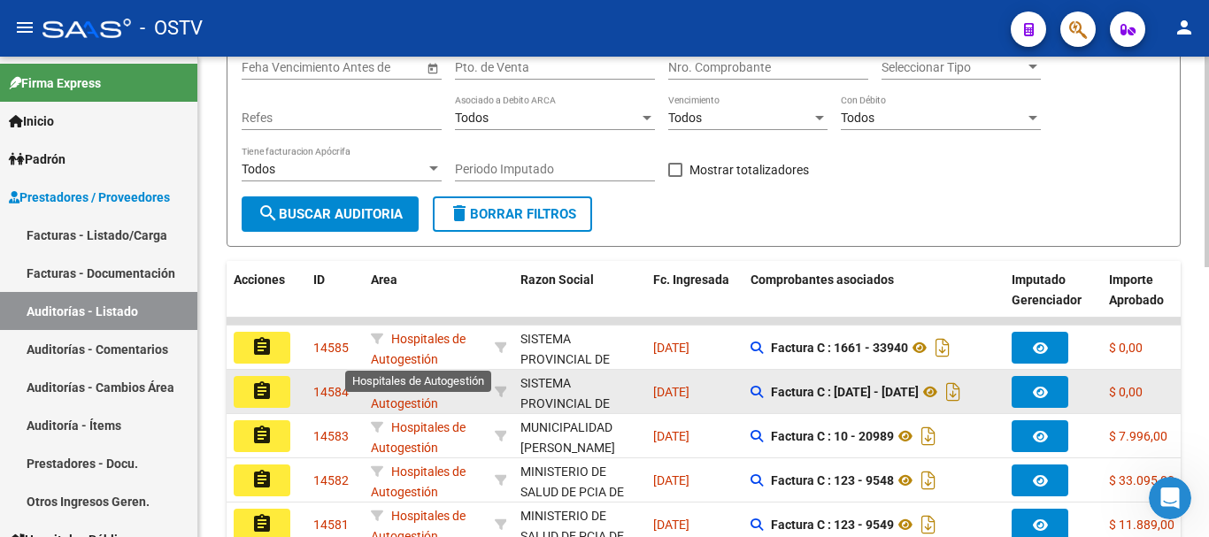
scroll to position [266, 0]
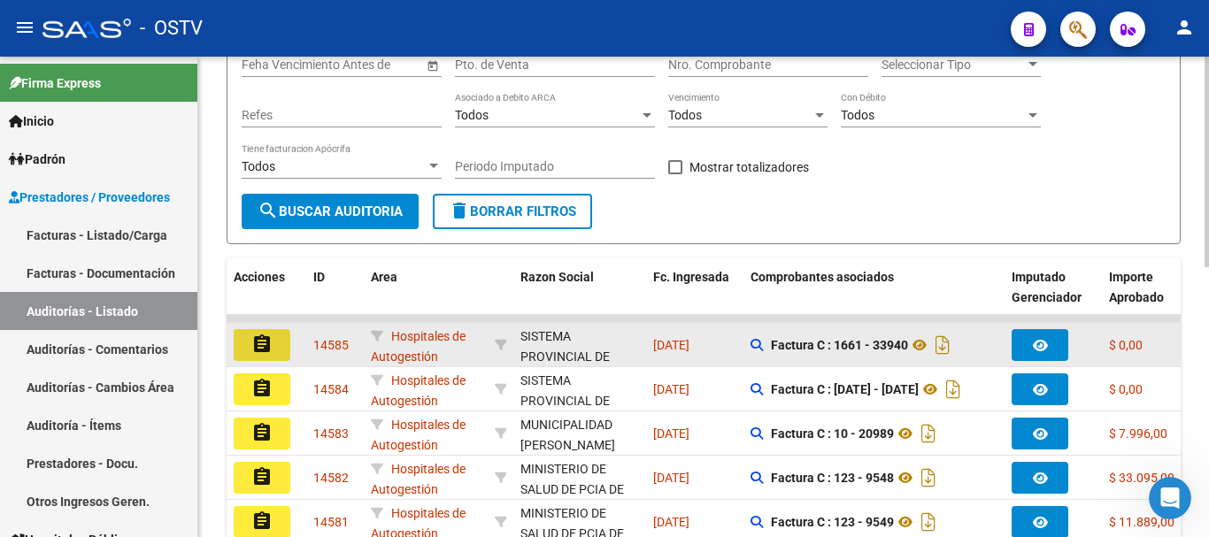
click at [267, 340] on mat-icon "assignment" at bounding box center [261, 344] width 21 height 21
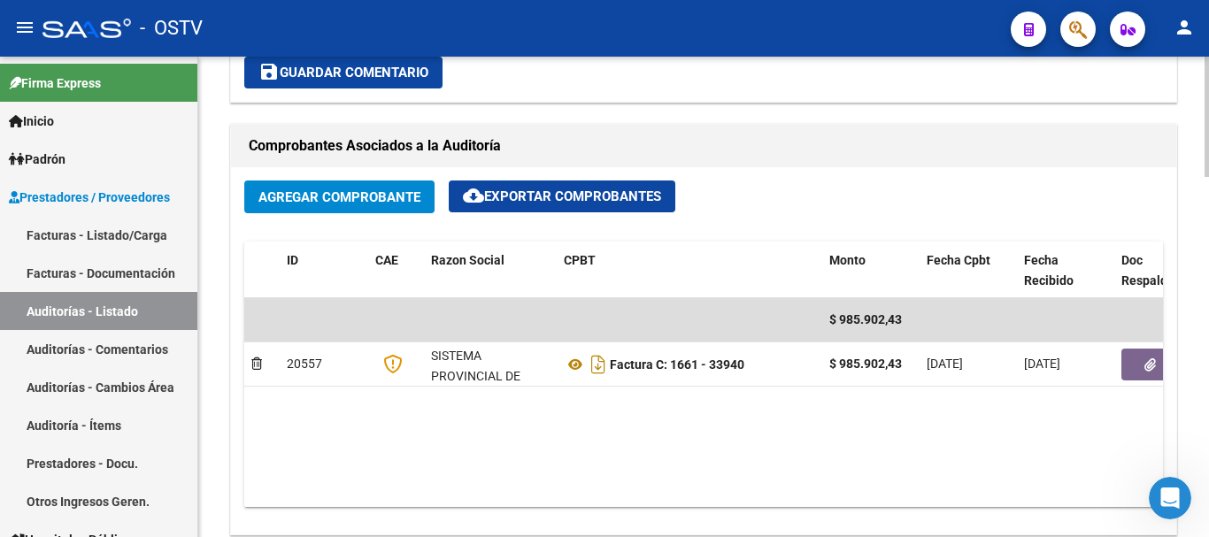
scroll to position [885, 0]
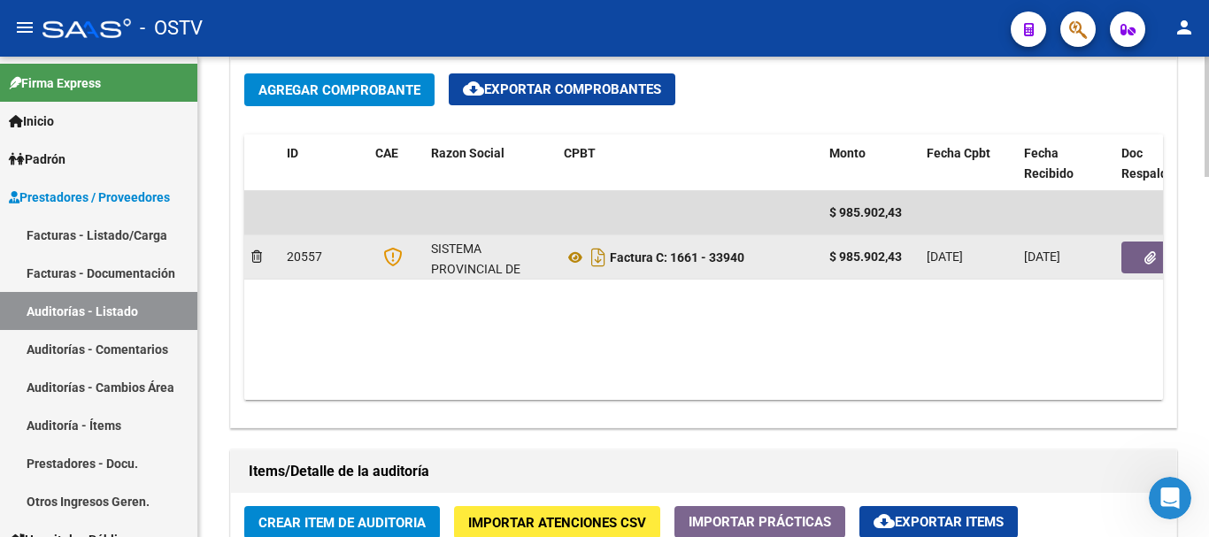
click at [1139, 261] on button "button" at bounding box center [1150, 258] width 57 height 32
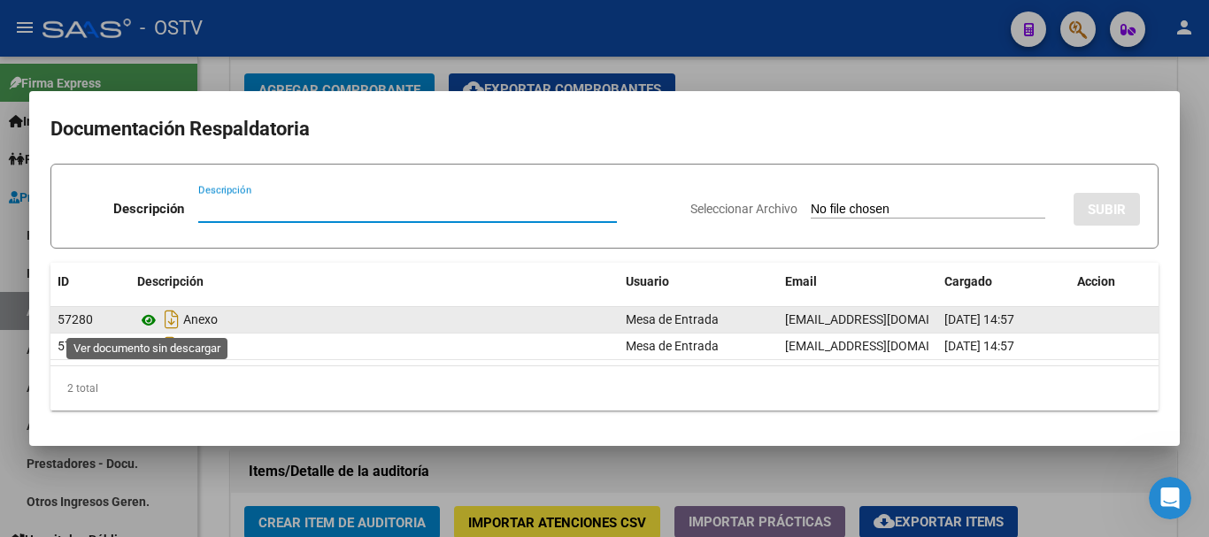
click at [148, 317] on icon at bounding box center [148, 320] width 23 height 21
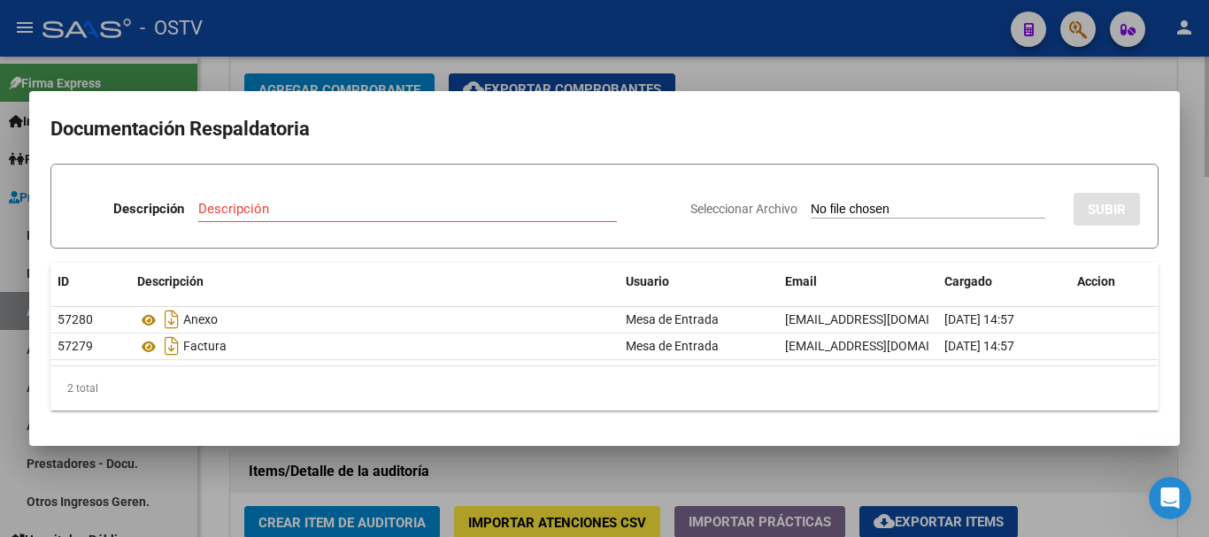
click at [736, 81] on div at bounding box center [604, 268] width 1209 height 537
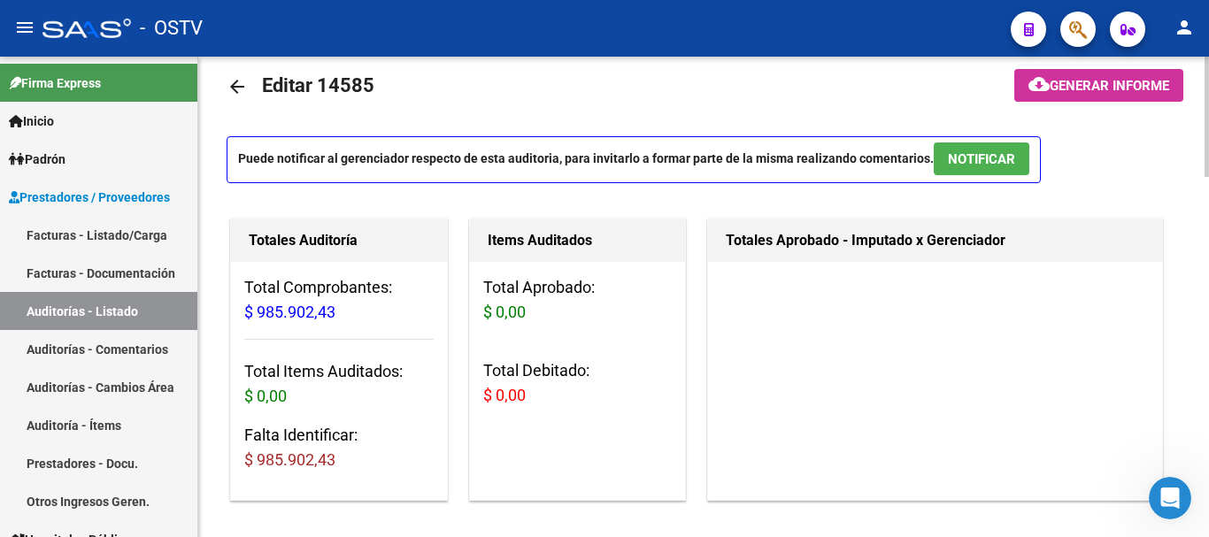
scroll to position [0, 0]
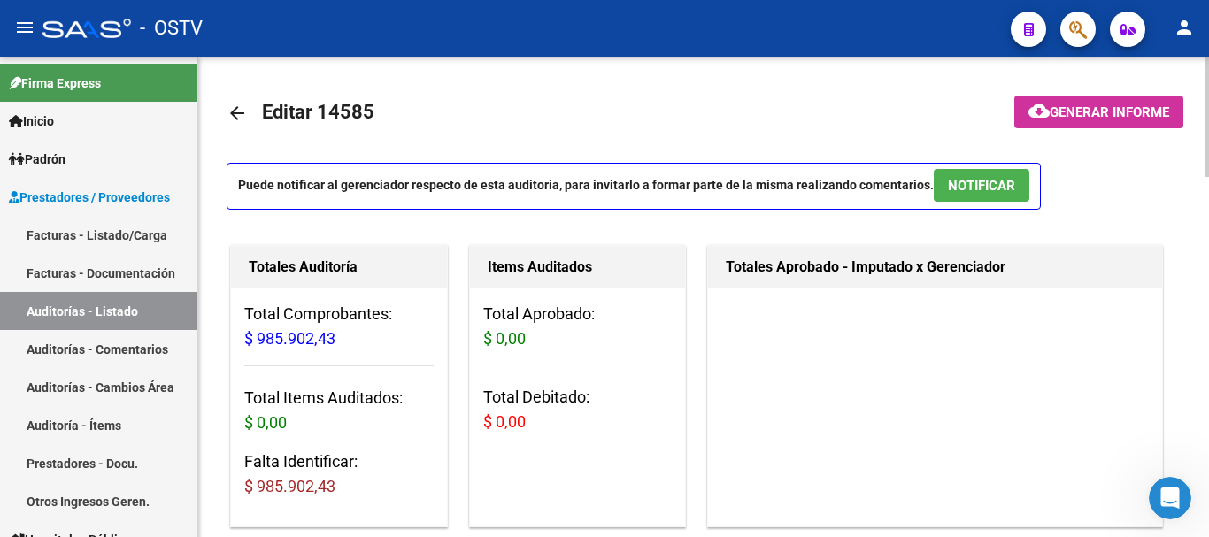
click at [236, 110] on mat-icon "arrow_back" at bounding box center [237, 113] width 21 height 21
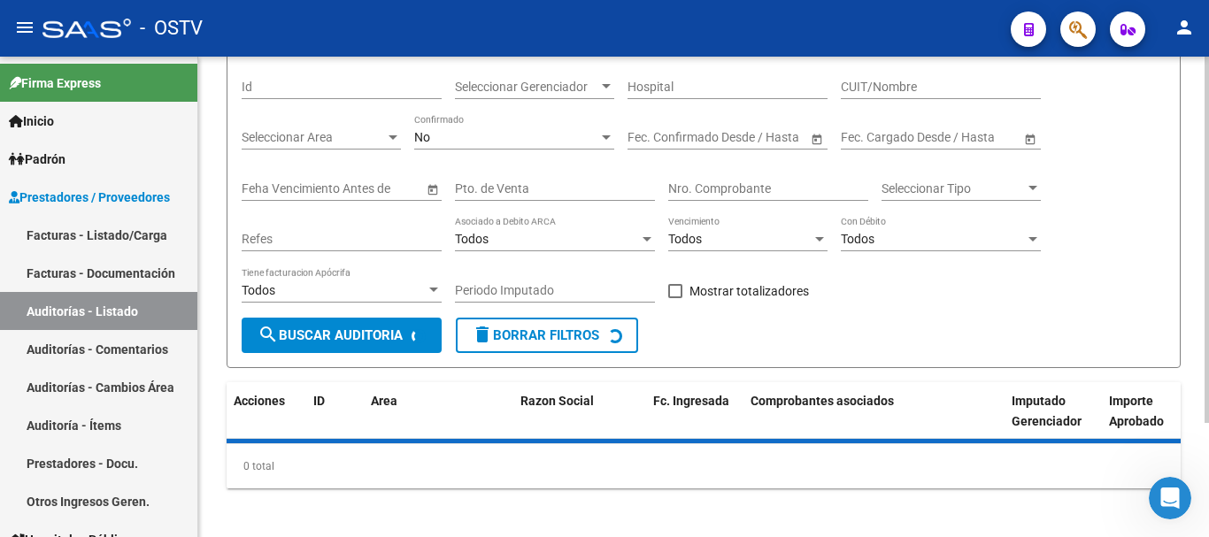
scroll to position [150, 0]
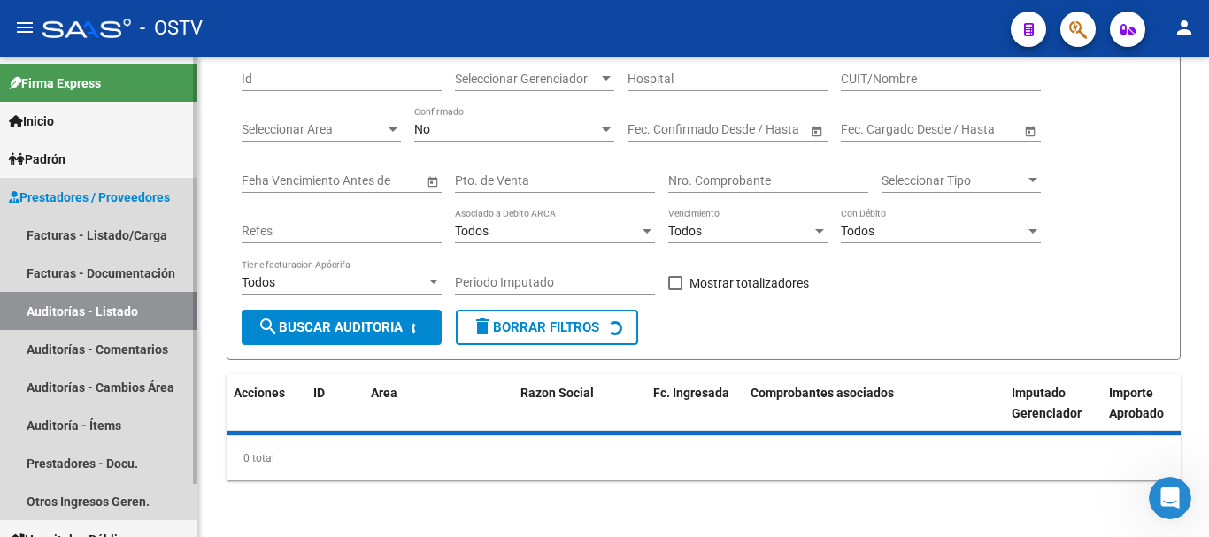
click at [107, 307] on link "Auditorías - Listado" at bounding box center [98, 311] width 197 height 38
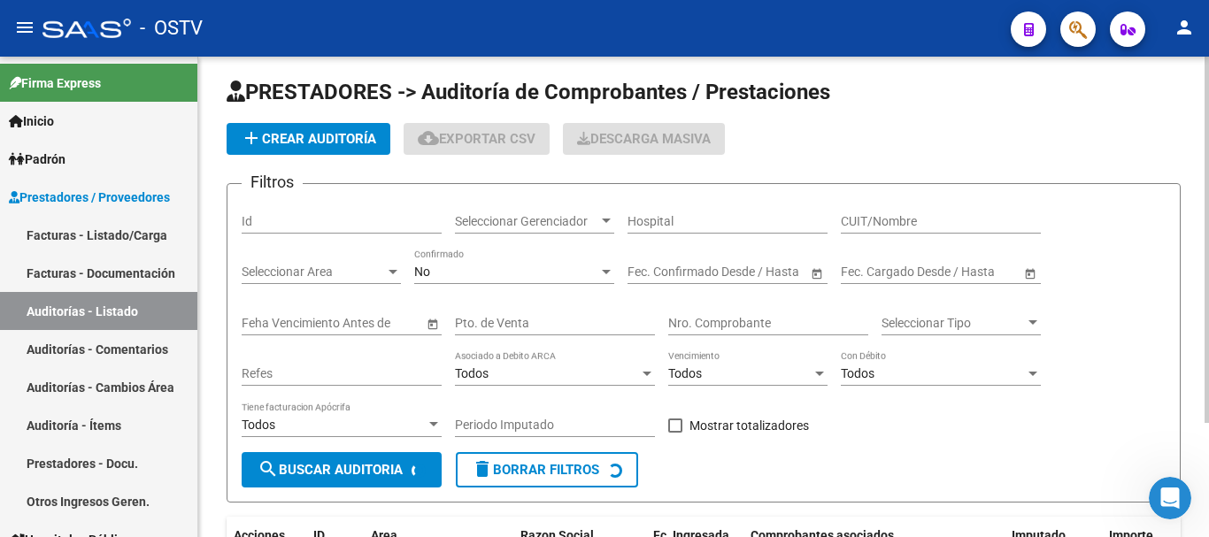
scroll to position [0, 0]
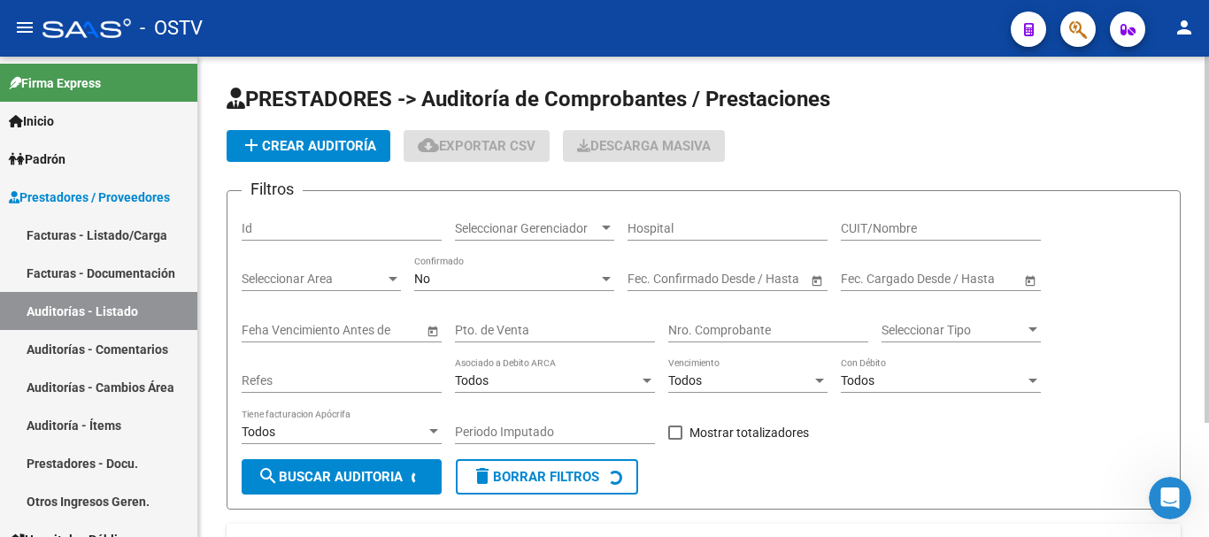
click at [727, 334] on input "Nro. Comprobante" at bounding box center [768, 330] width 200 height 15
type input "1919"
click at [366, 478] on span "search Buscar Auditoria" at bounding box center [330, 477] width 145 height 16
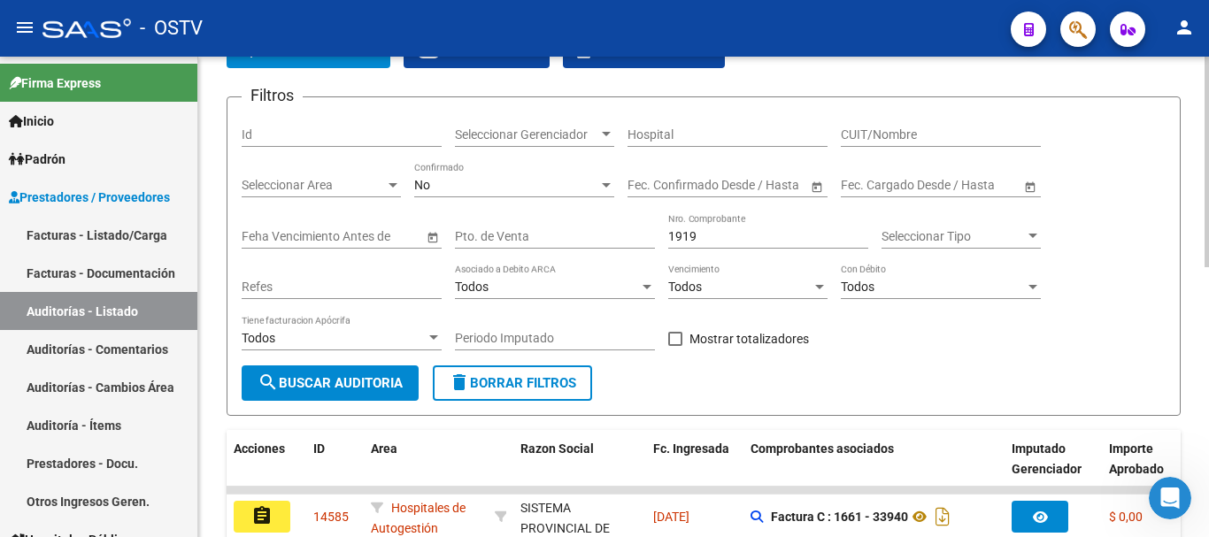
scroll to position [89, 0]
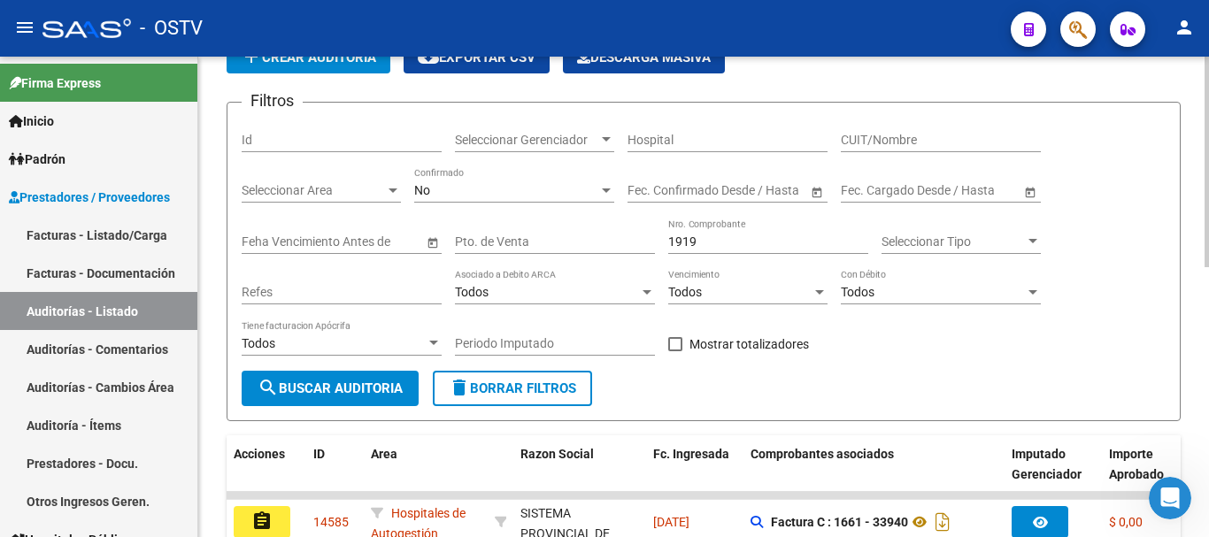
click at [313, 381] on span "search Buscar Auditoria" at bounding box center [330, 389] width 145 height 16
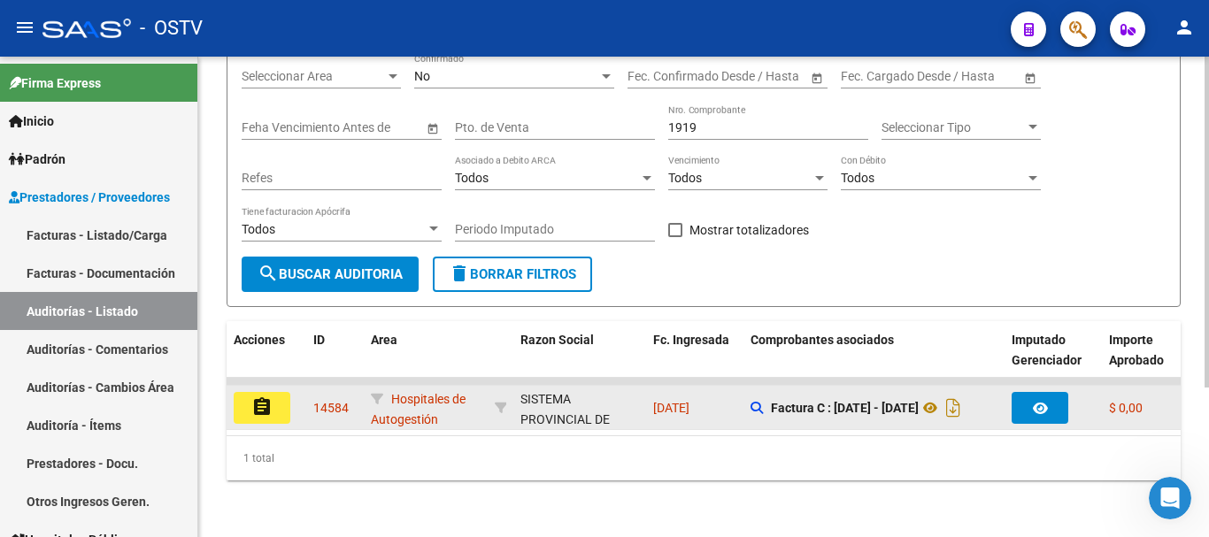
scroll to position [217, 0]
click at [276, 401] on button "assignment" at bounding box center [262, 408] width 57 height 32
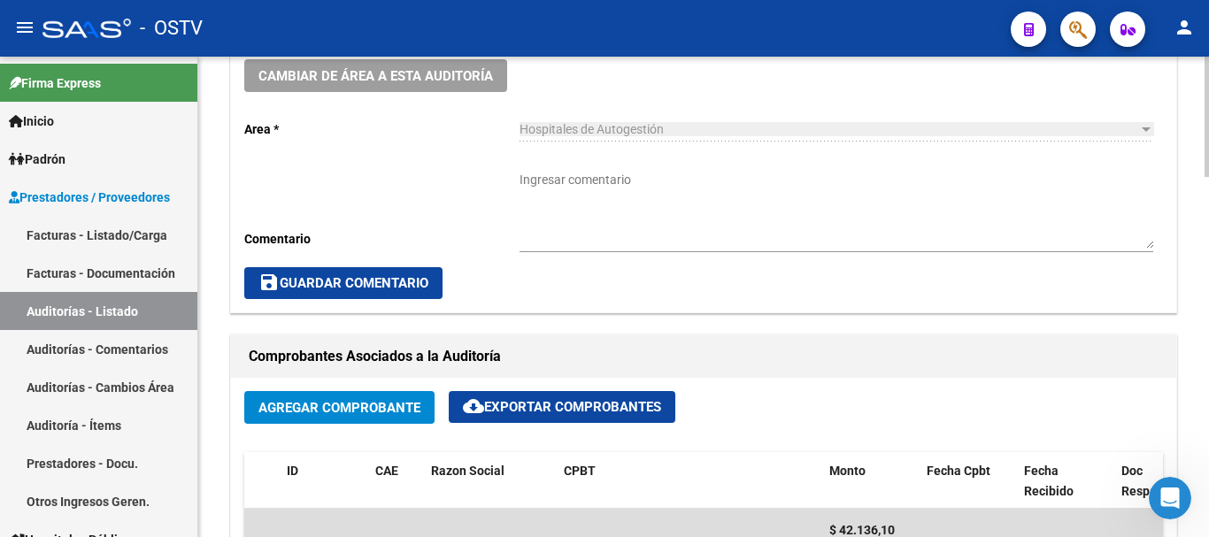
scroll to position [885, 0]
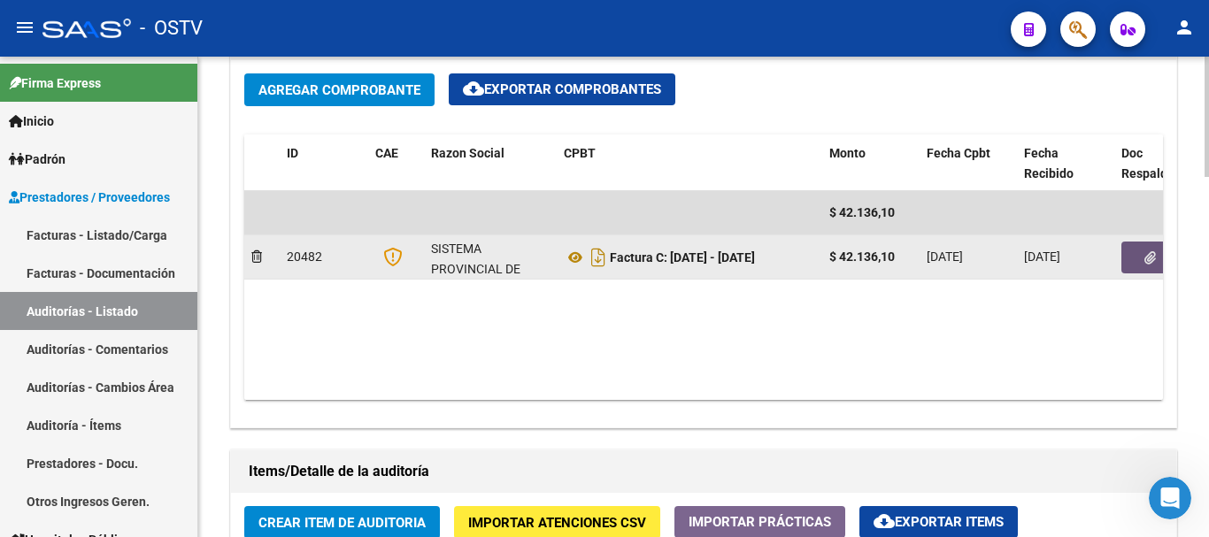
click at [1129, 268] on button "button" at bounding box center [1150, 258] width 57 height 32
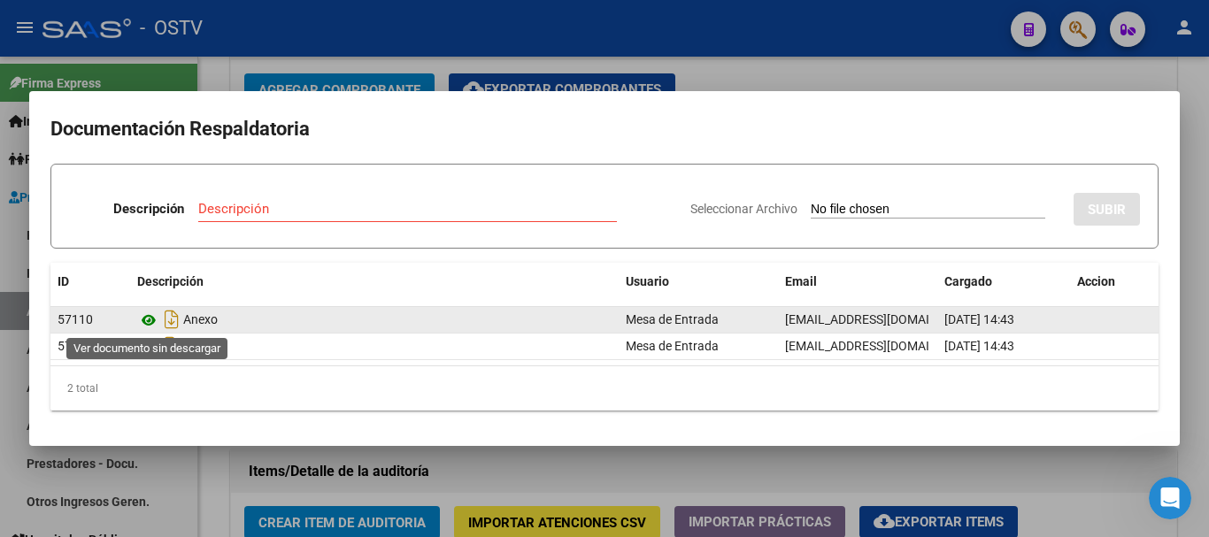
click at [147, 316] on icon at bounding box center [148, 320] width 23 height 21
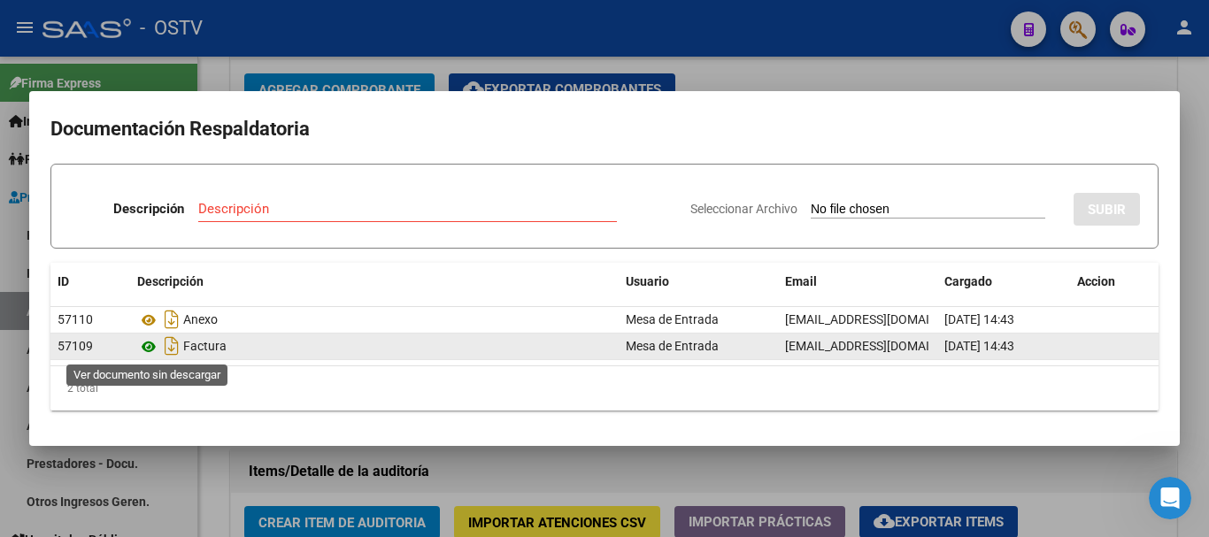
click at [150, 345] on icon at bounding box center [148, 346] width 23 height 21
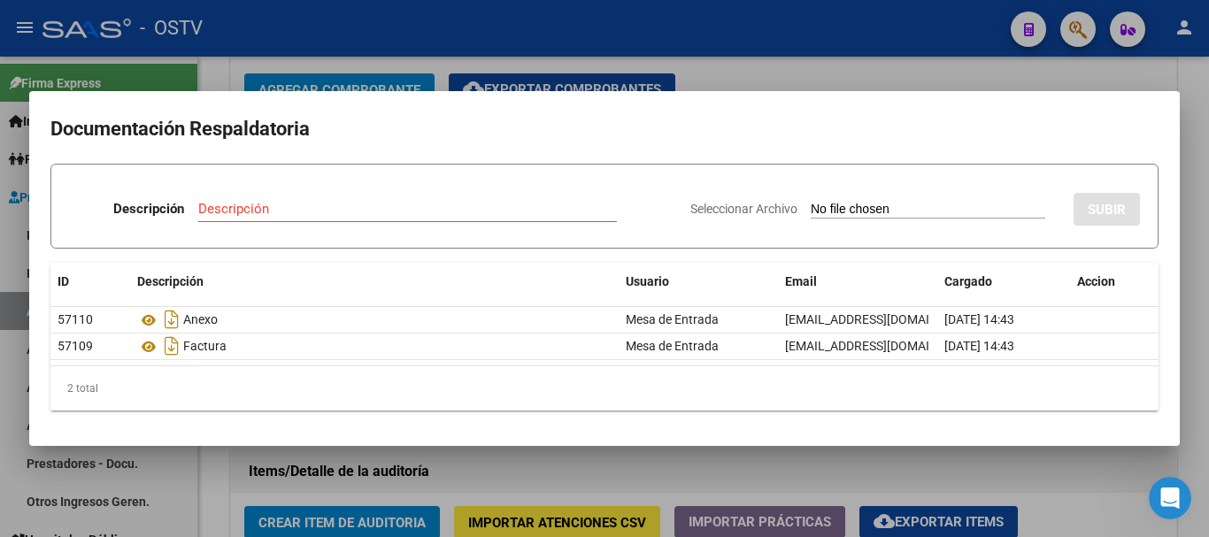
click at [786, 77] on div at bounding box center [604, 268] width 1209 height 537
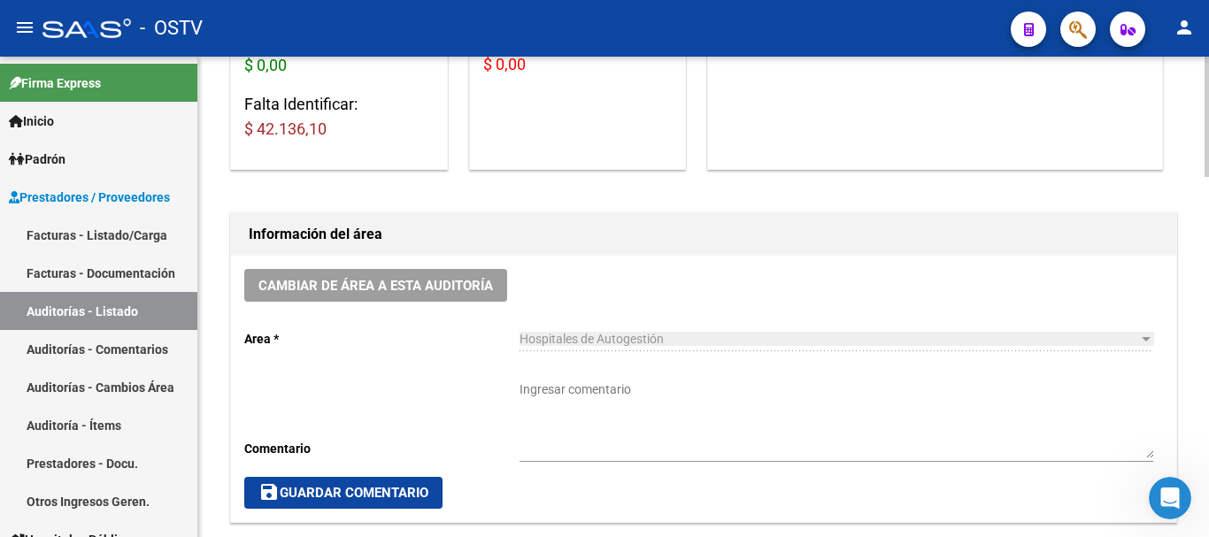
scroll to position [974, 0]
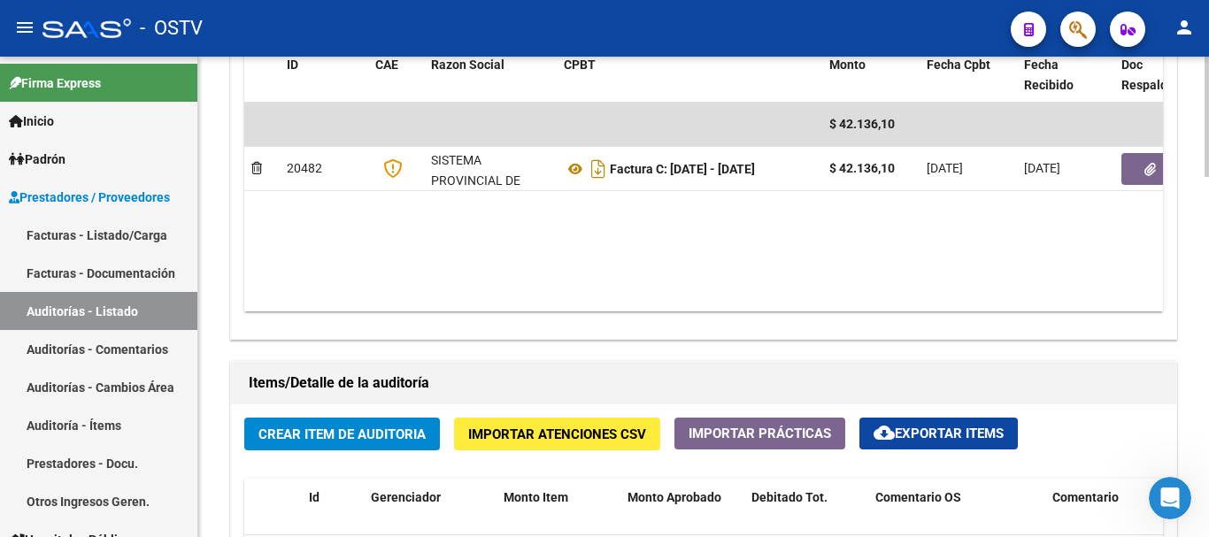
click at [343, 420] on button "Crear Item de Auditoria" at bounding box center [342, 434] width 196 height 33
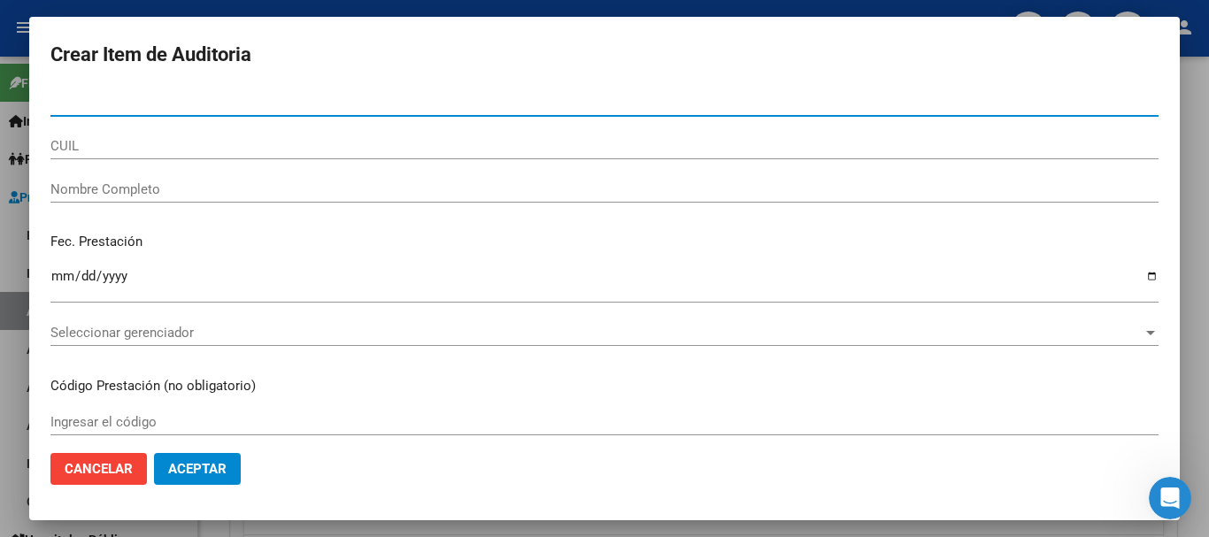
paste input "55351478"
type input "55351478"
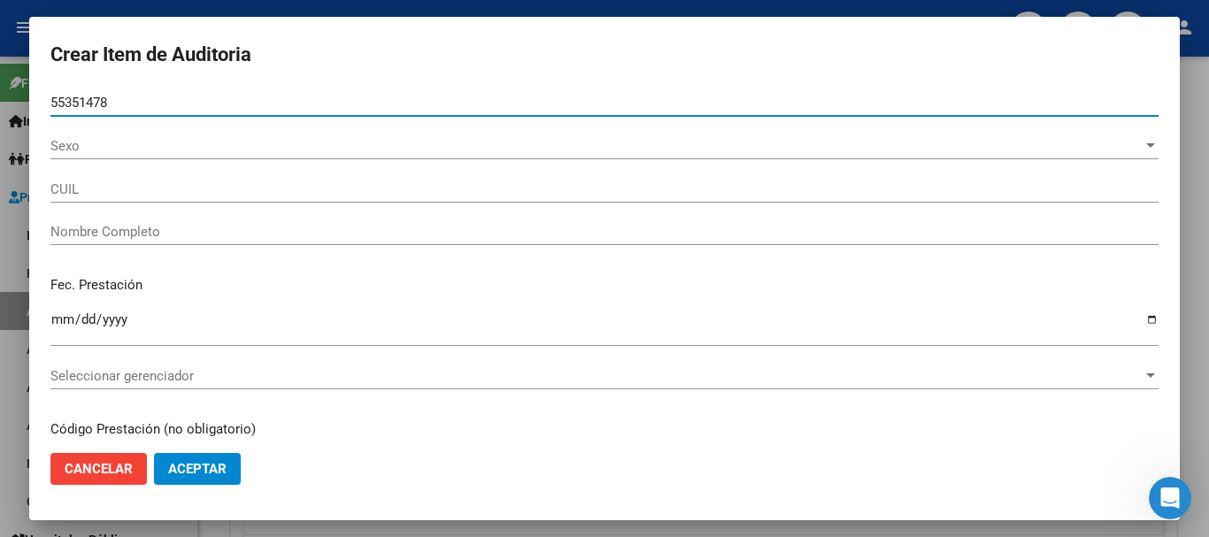
type input "23553514789"
type input "[PERSON_NAME] [PERSON_NAME] -"
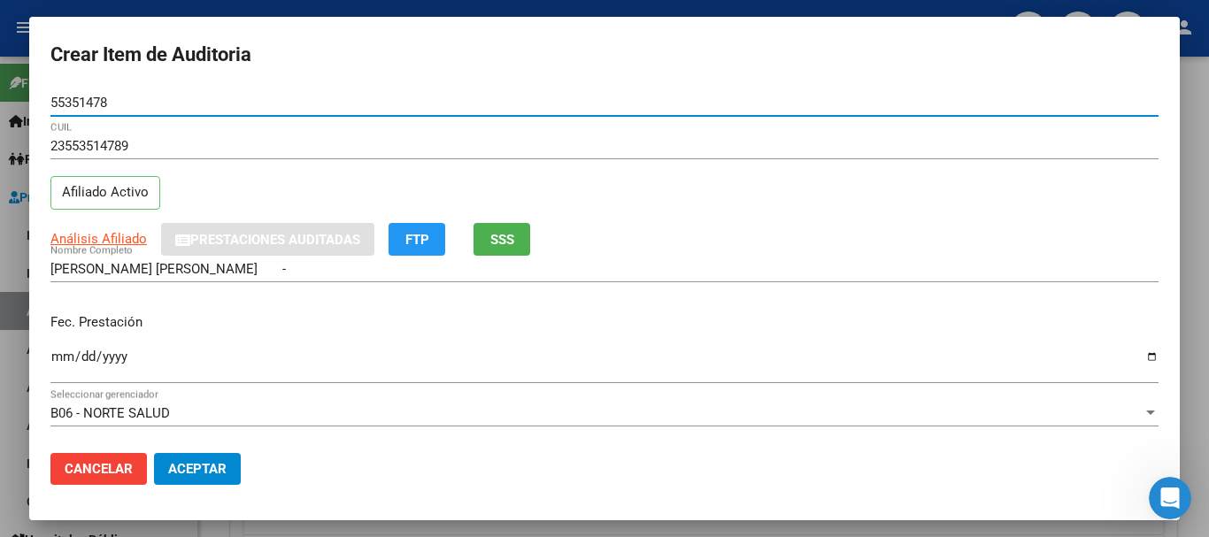
drag, startPoint x: 141, startPoint y: 104, endPoint x: 16, endPoint y: 87, distance: 126.1
click at [16, 87] on div "Crear Item de Auditoria 55351478 Nro Documento 23553514789 CUIL Afiliado Activo…" at bounding box center [604, 268] width 1209 height 537
paste input "3120541"
type input "53120541"
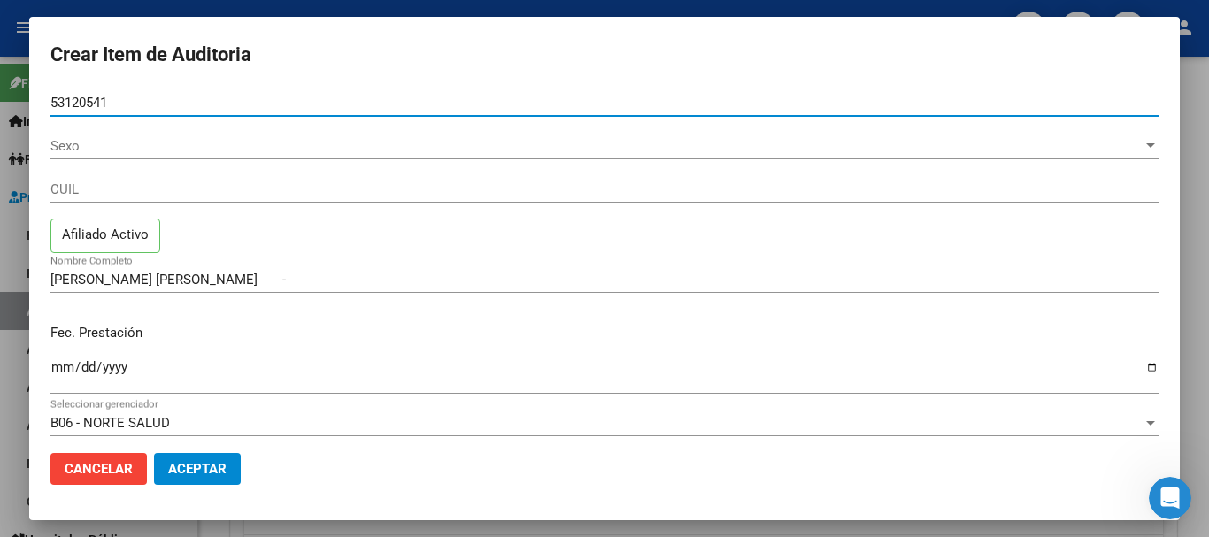
type input "53120541"
click at [154, 453] on button "Aceptar" at bounding box center [197, 469] width 87 height 32
type input "20531205414"
type input "[PERSON_NAME] [PERSON_NAME] -"
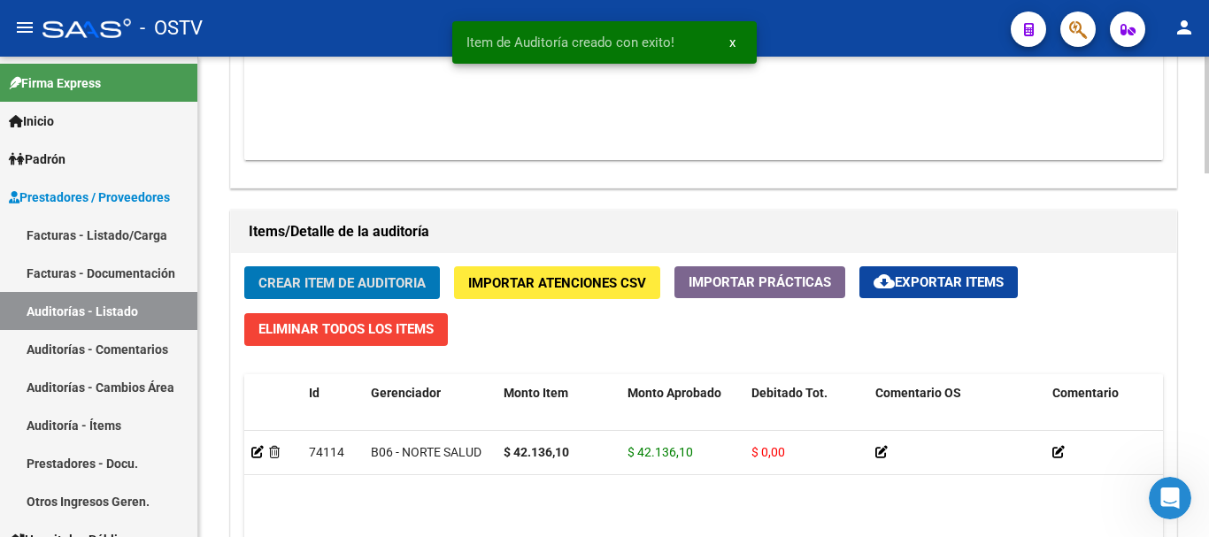
scroll to position [1329, 0]
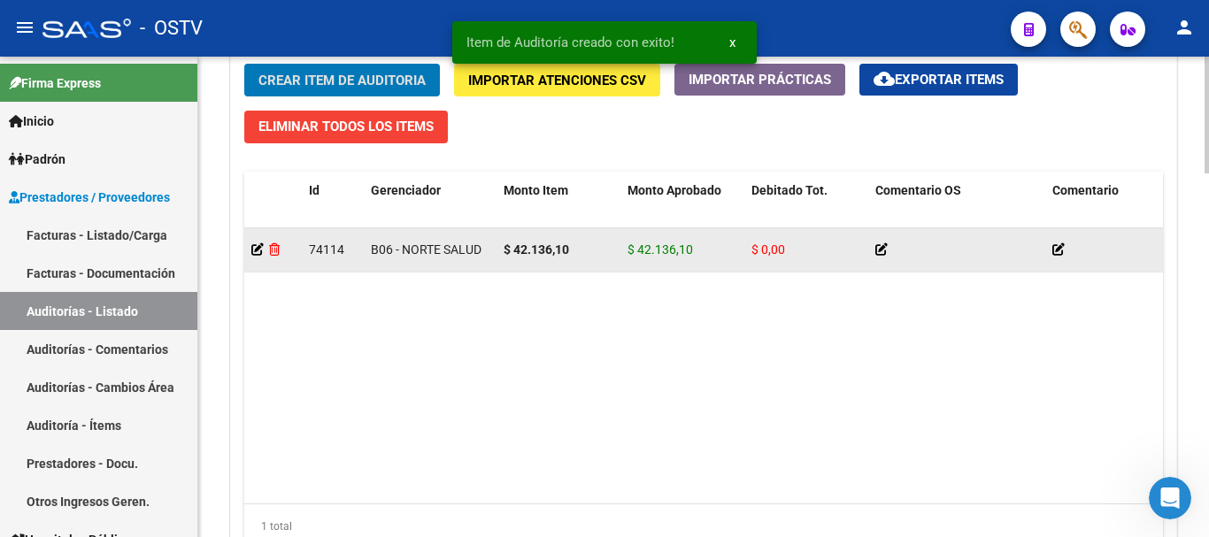
click at [276, 248] on icon at bounding box center [274, 249] width 11 height 12
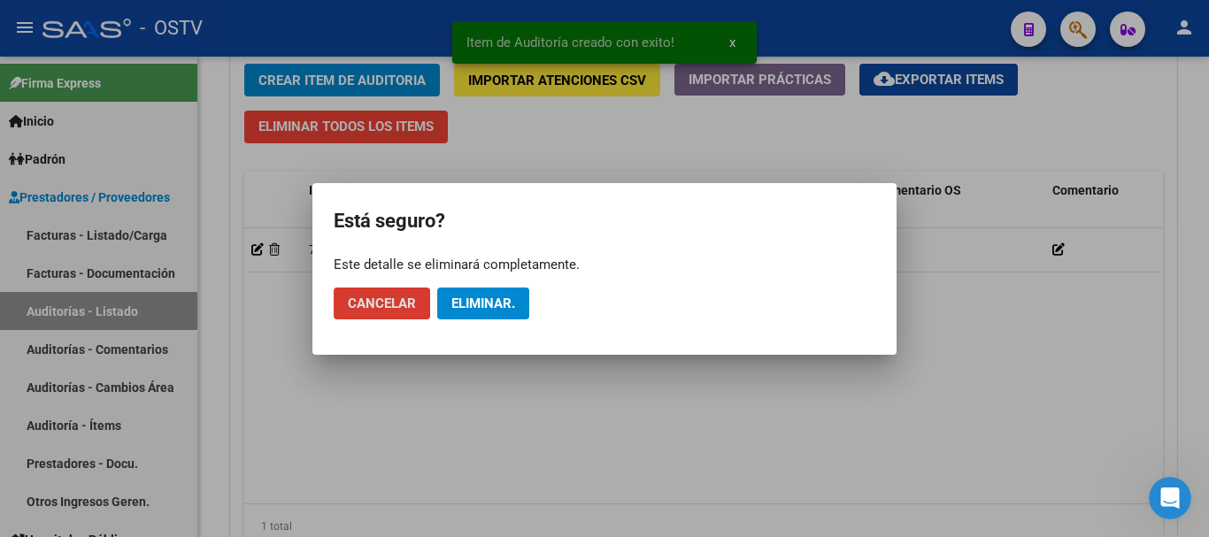
click at [493, 303] on span "Eliminar." at bounding box center [483, 304] width 64 height 16
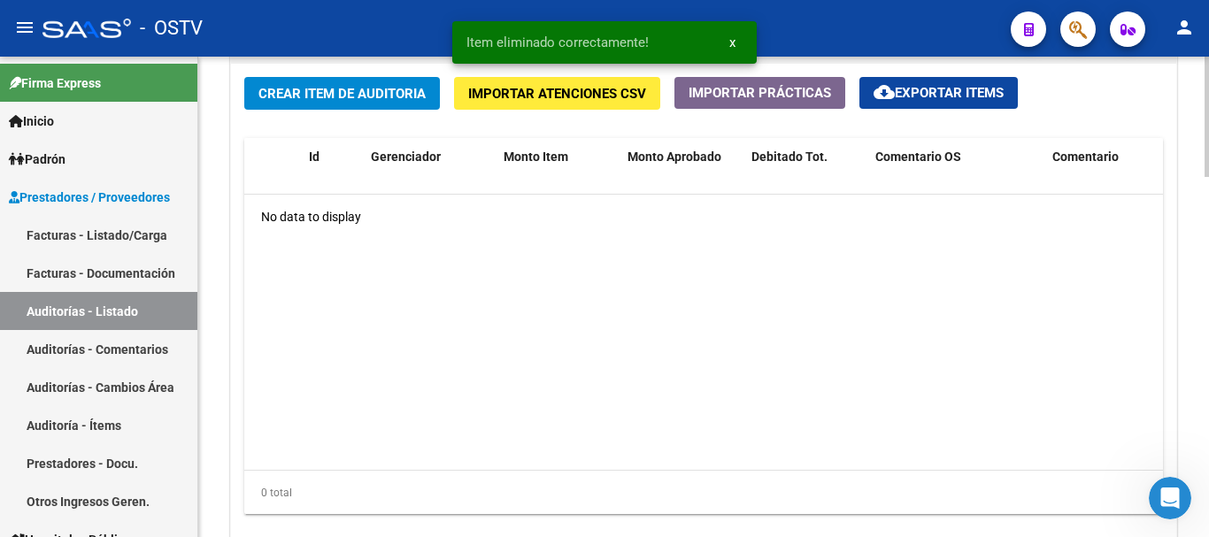
scroll to position [1314, 0]
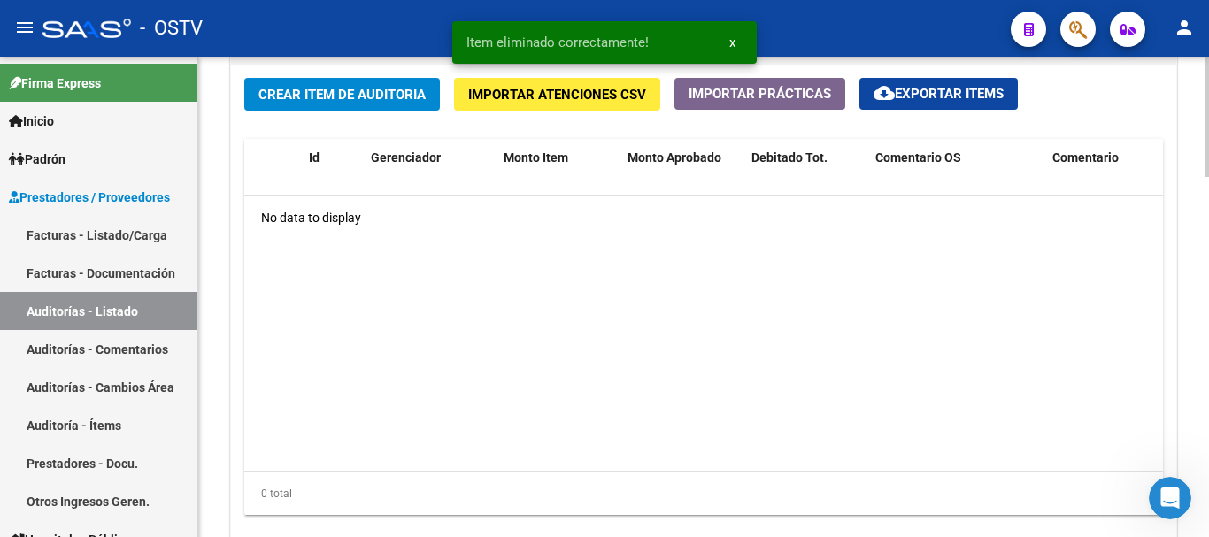
click at [362, 90] on span "Crear Item de Auditoria" at bounding box center [341, 95] width 167 height 16
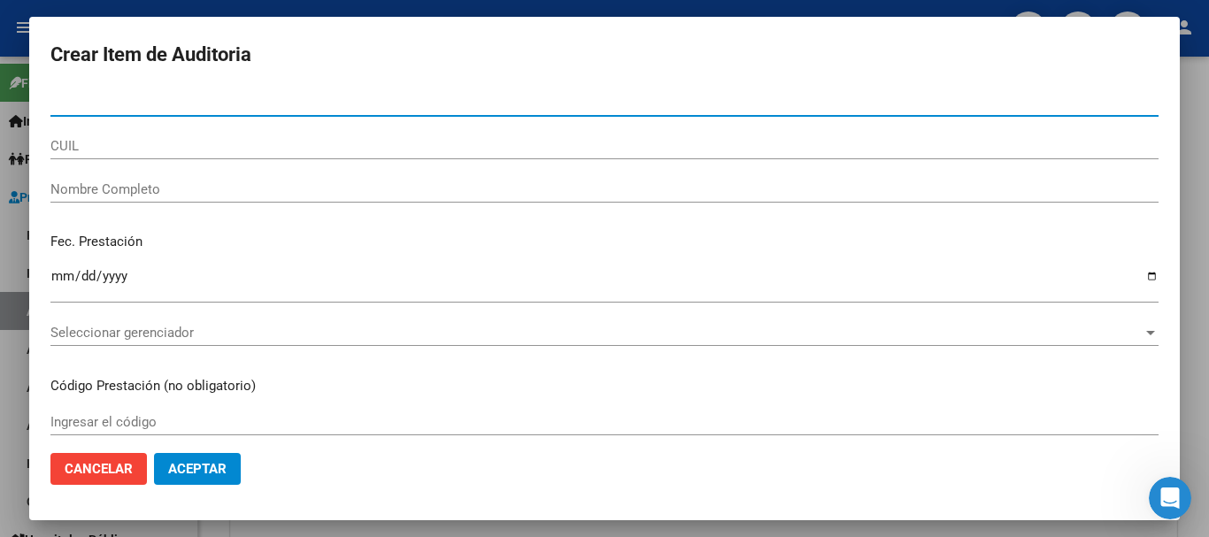
paste input "53120541"
type input "53120541"
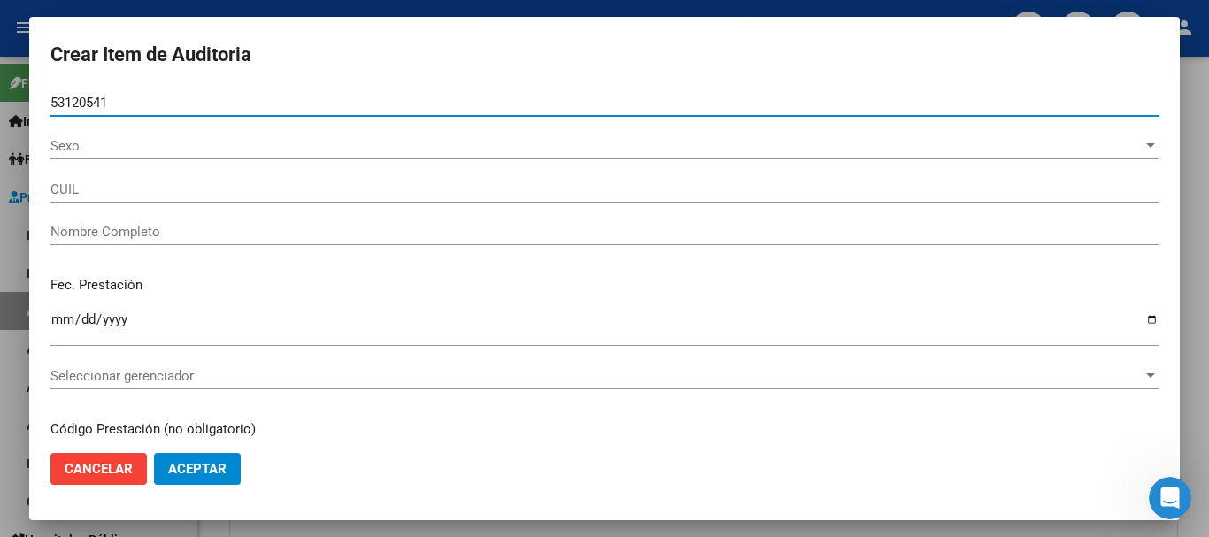
type input "20531205414"
type input "[PERSON_NAME] [PERSON_NAME] -"
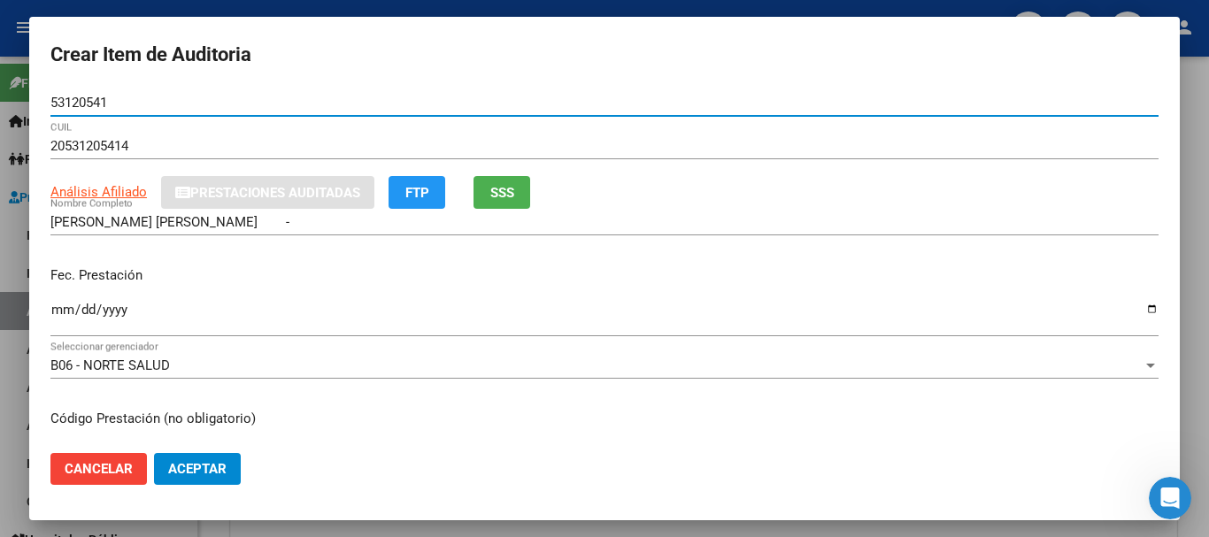
type input "53120541"
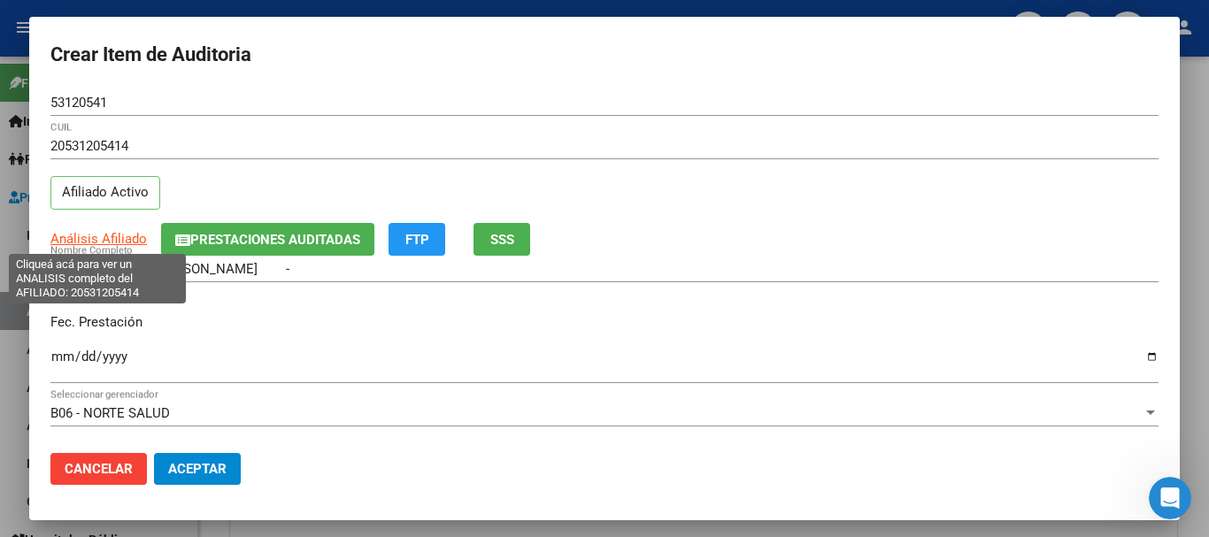
click at [116, 243] on span "Análisis Afiliado" at bounding box center [98, 239] width 96 height 16
type textarea "20531205414"
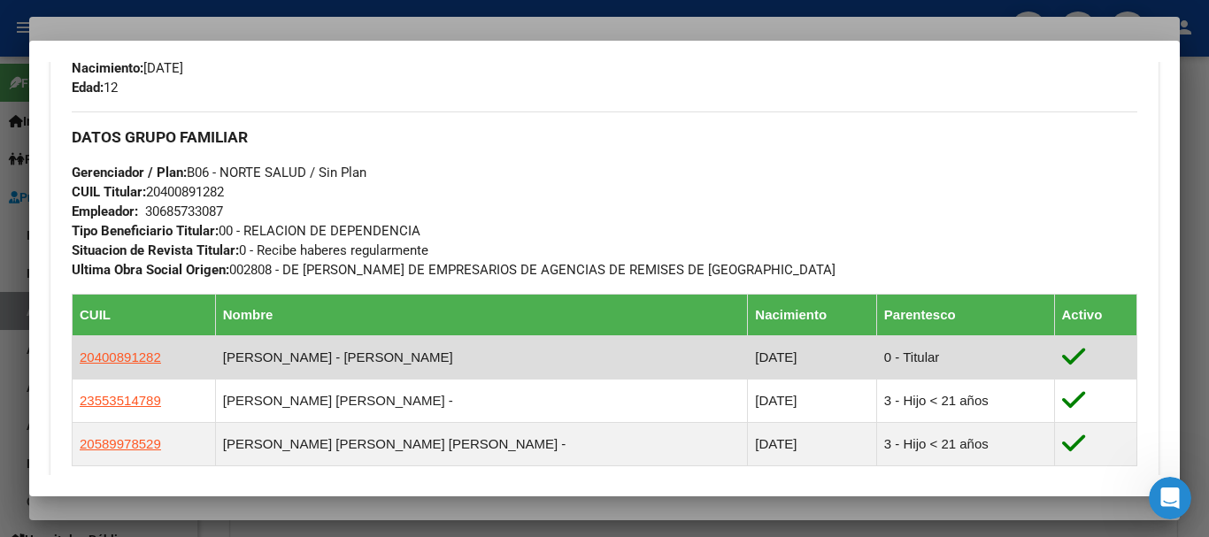
scroll to position [822, 0]
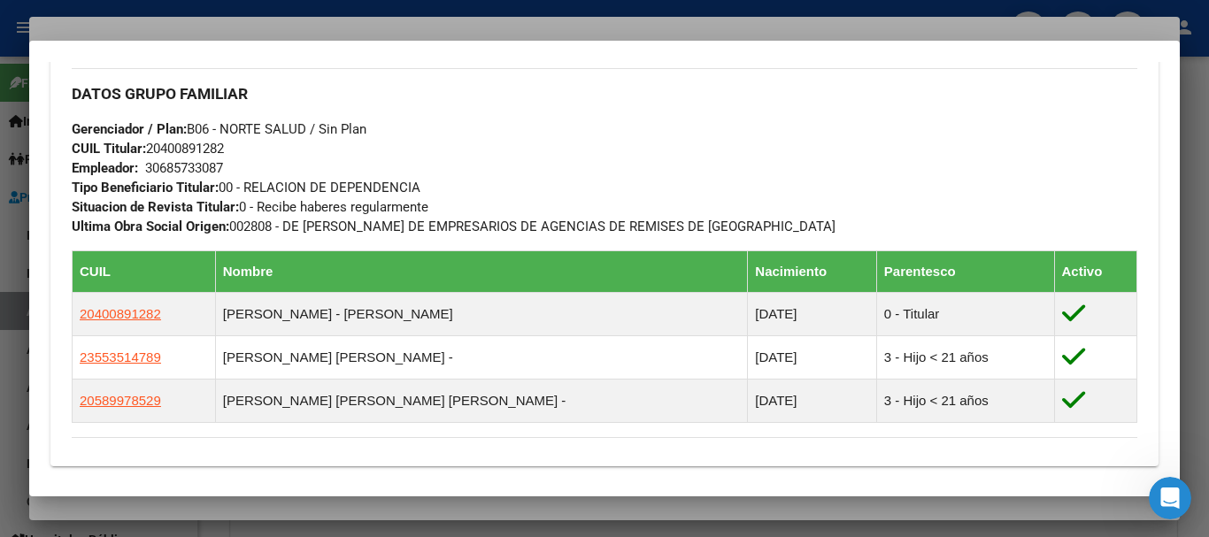
click at [1208, 84] on div at bounding box center [604, 268] width 1209 height 537
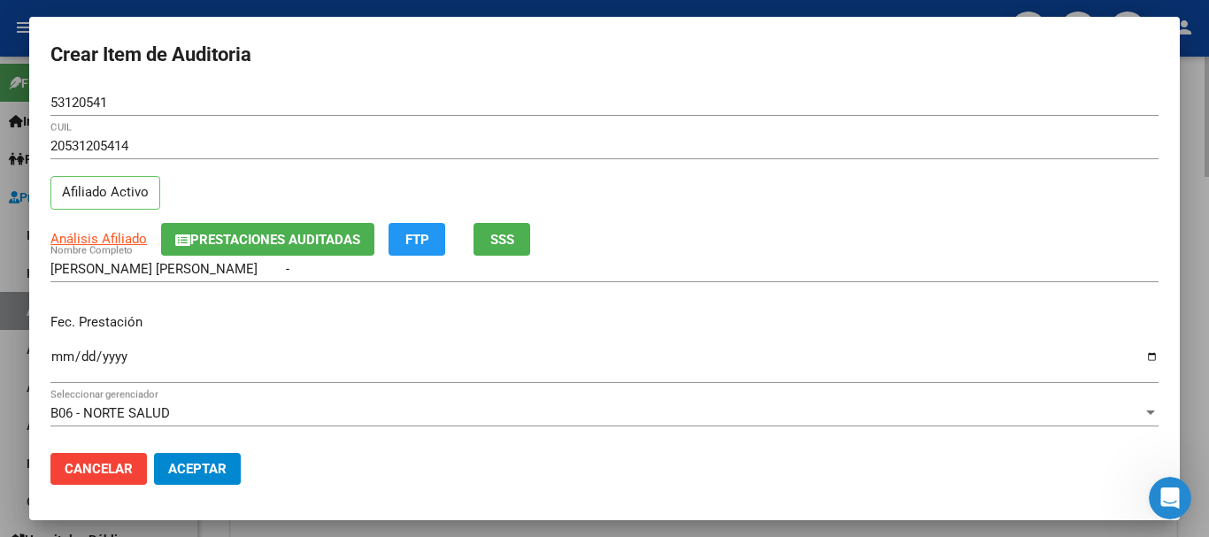
click at [1208, 86] on div at bounding box center [604, 268] width 1209 height 537
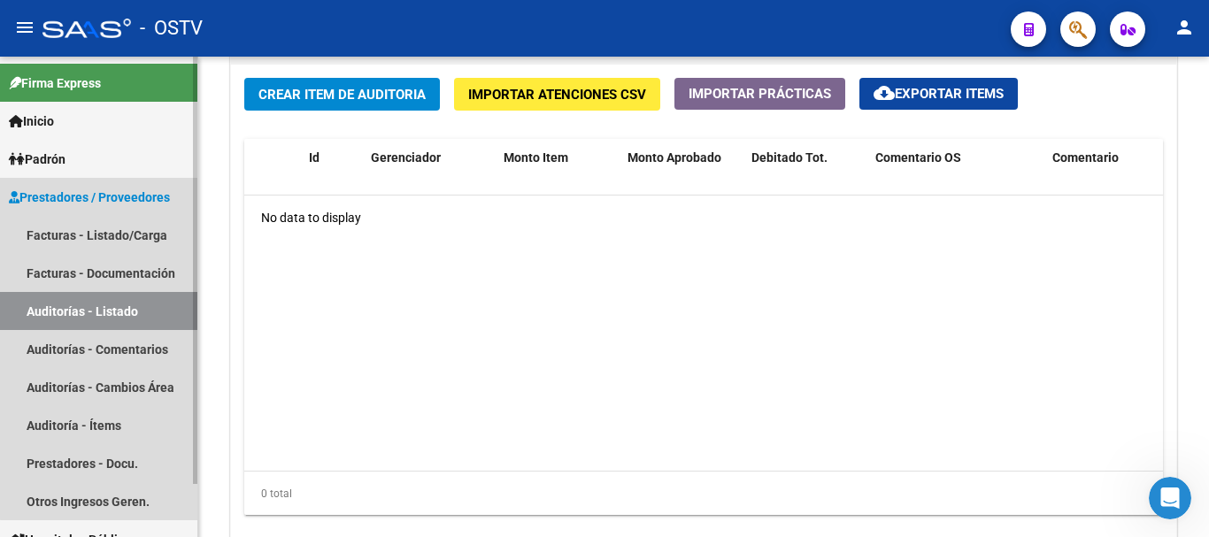
click at [99, 302] on link "Auditorías - Listado" at bounding box center [98, 311] width 197 height 38
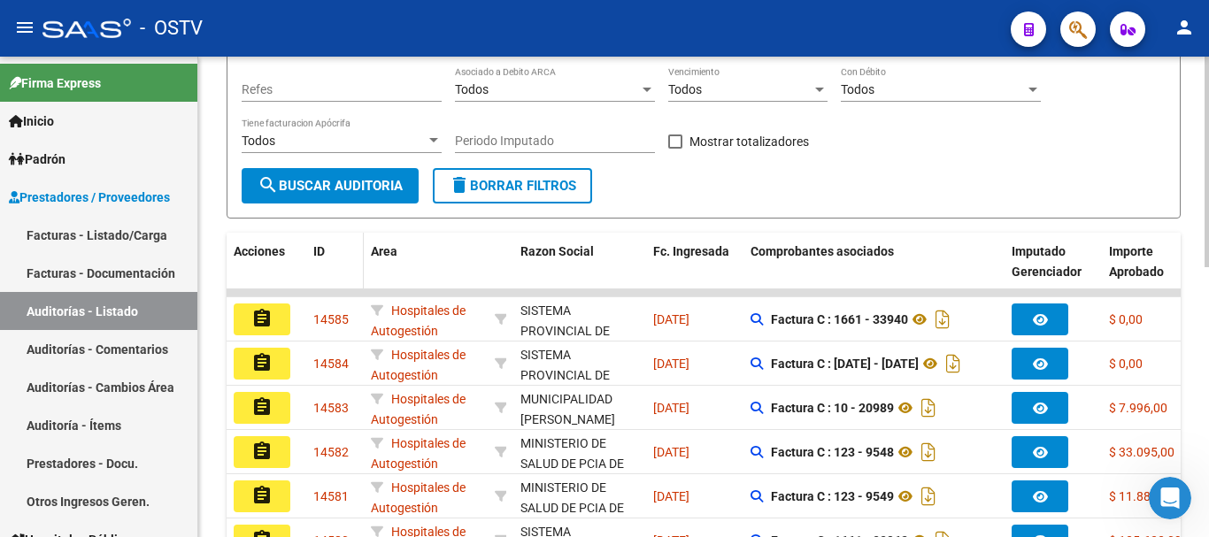
scroll to position [261, 0]
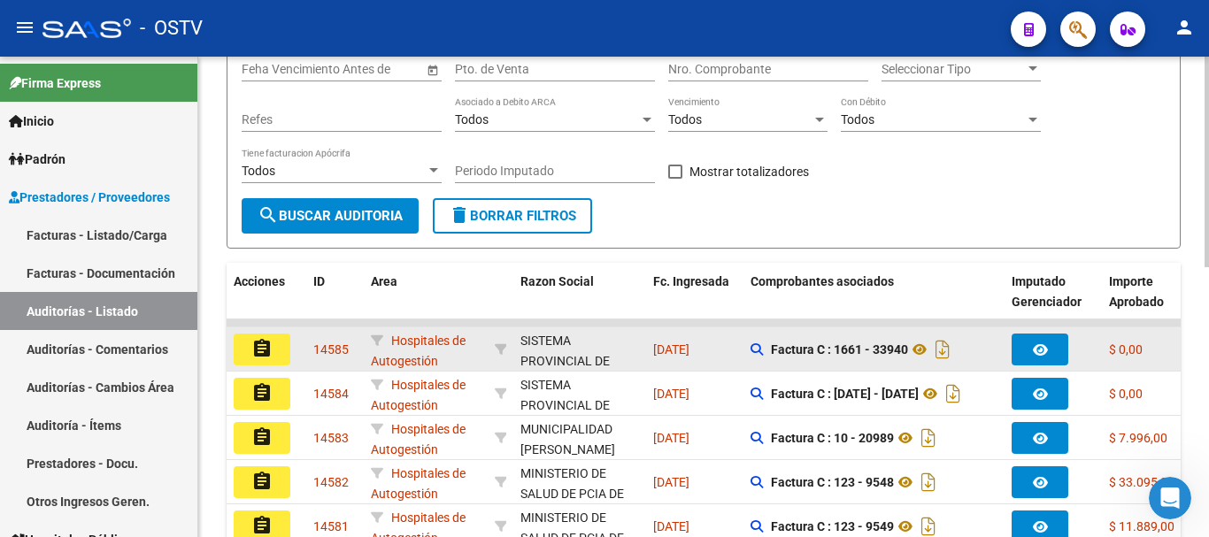
click at [261, 351] on mat-icon "assignment" at bounding box center [261, 348] width 21 height 21
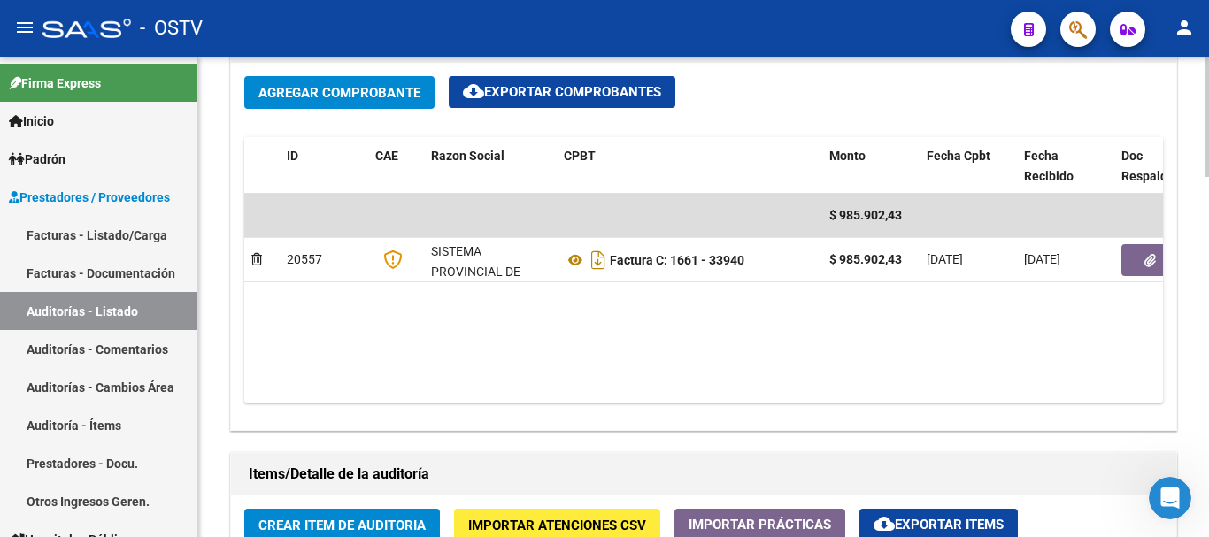
scroll to position [885, 0]
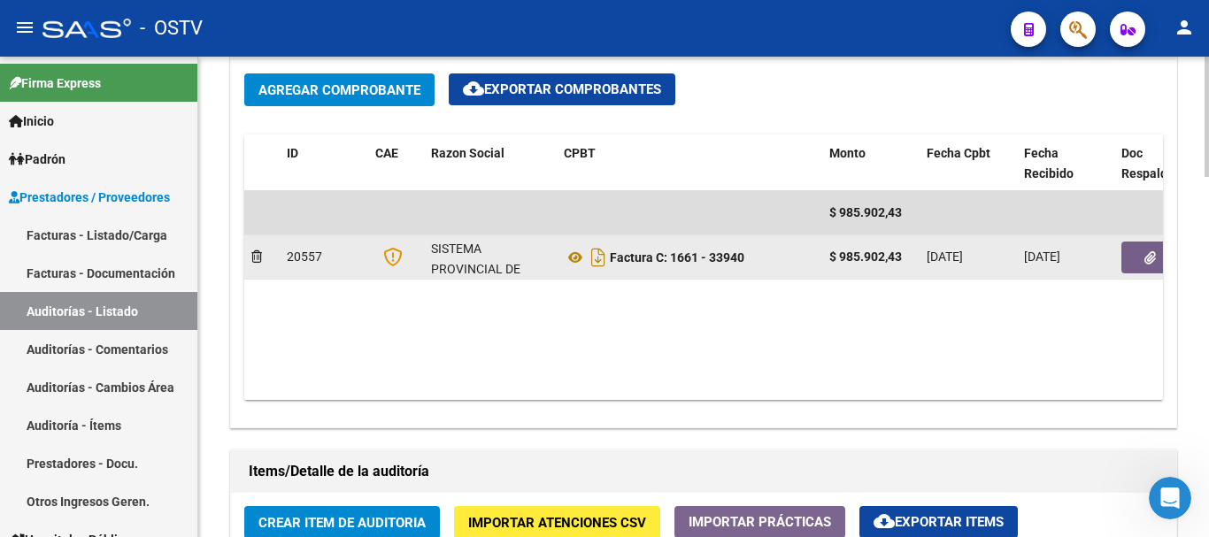
click at [1142, 266] on button "button" at bounding box center [1150, 258] width 57 height 32
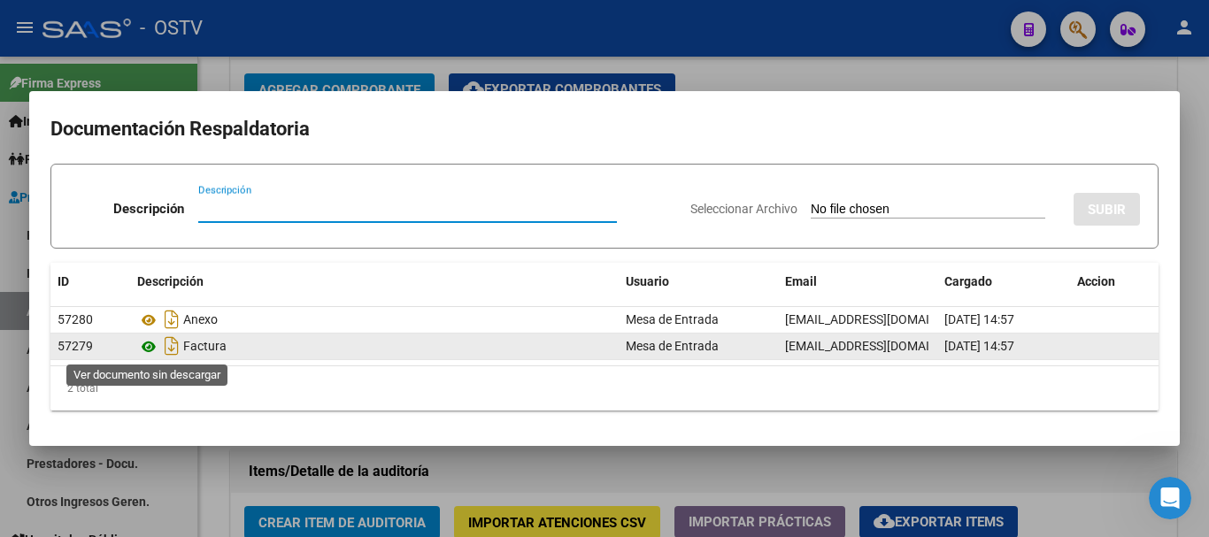
click at [148, 347] on icon at bounding box center [148, 346] width 23 height 21
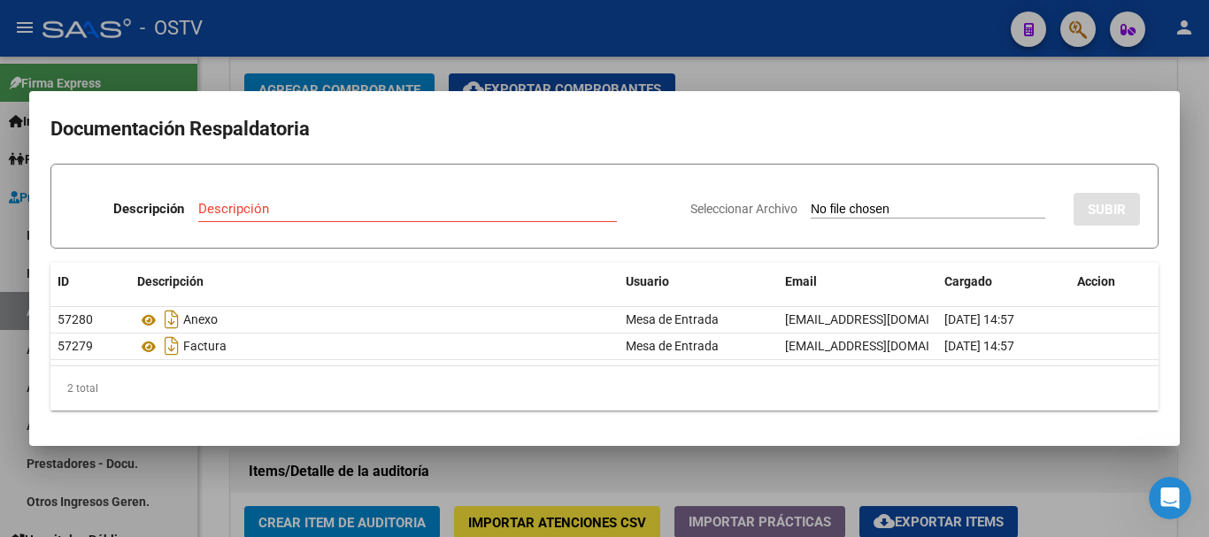
click at [737, 75] on div at bounding box center [604, 268] width 1209 height 537
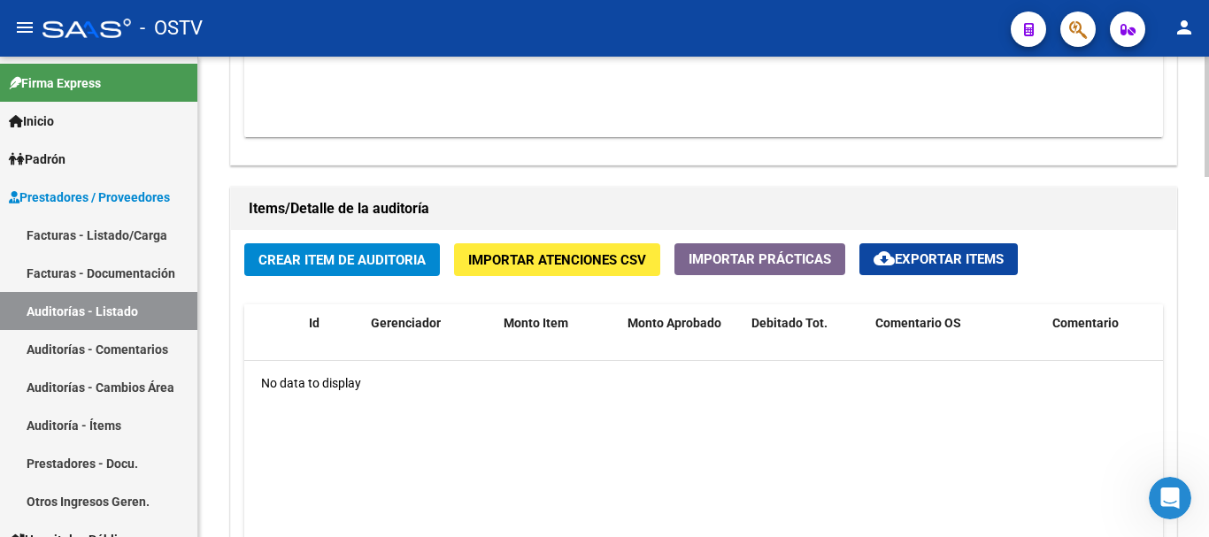
scroll to position [1151, 0]
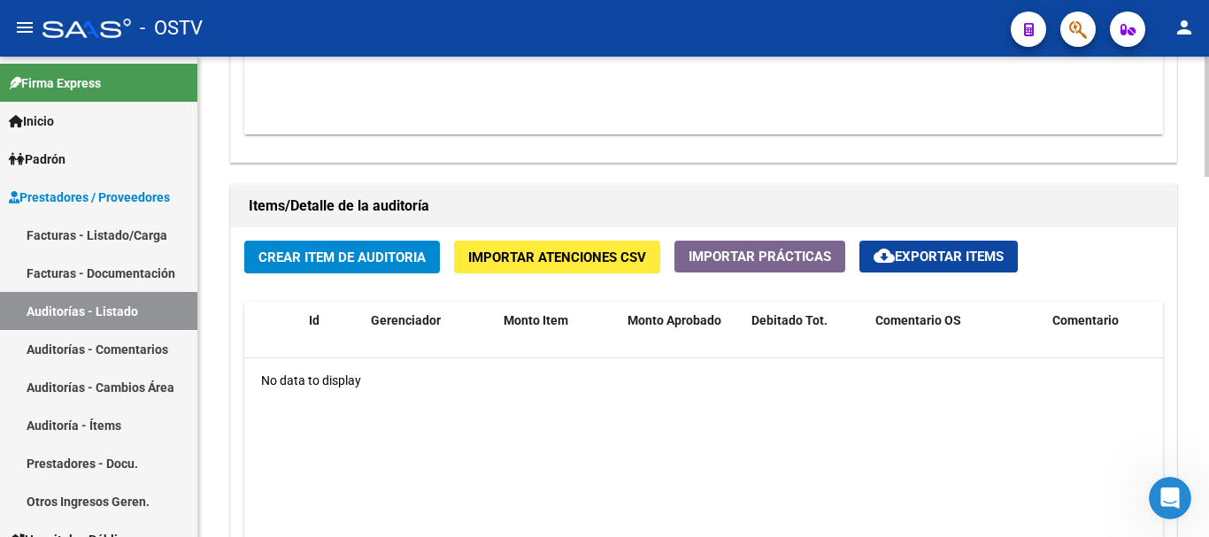
click at [371, 260] on span "Crear Item de Auditoria" at bounding box center [341, 258] width 167 height 16
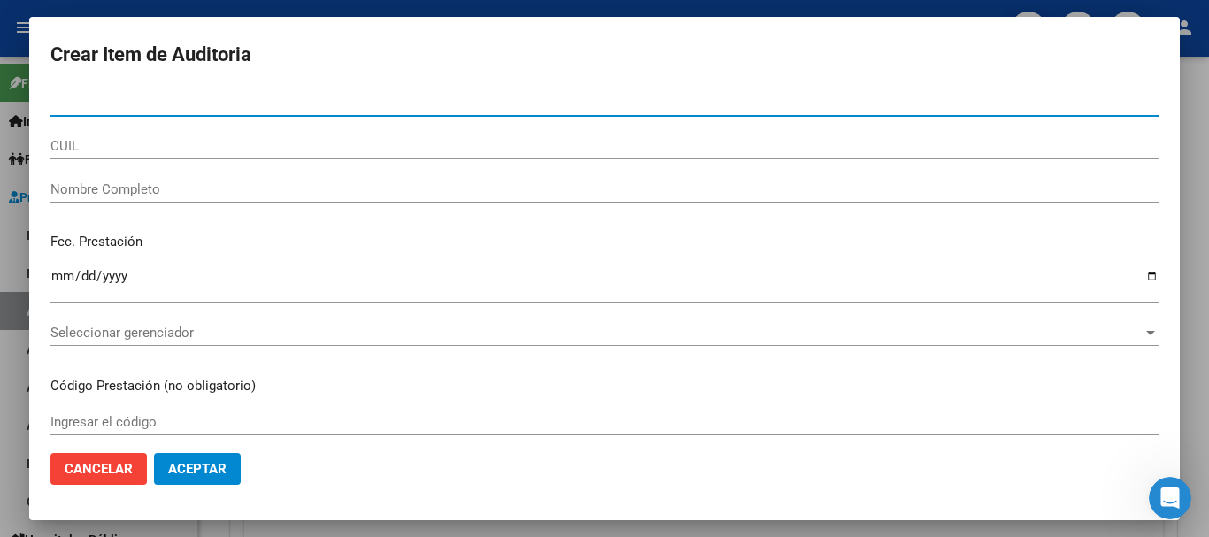
paste input "70702800"
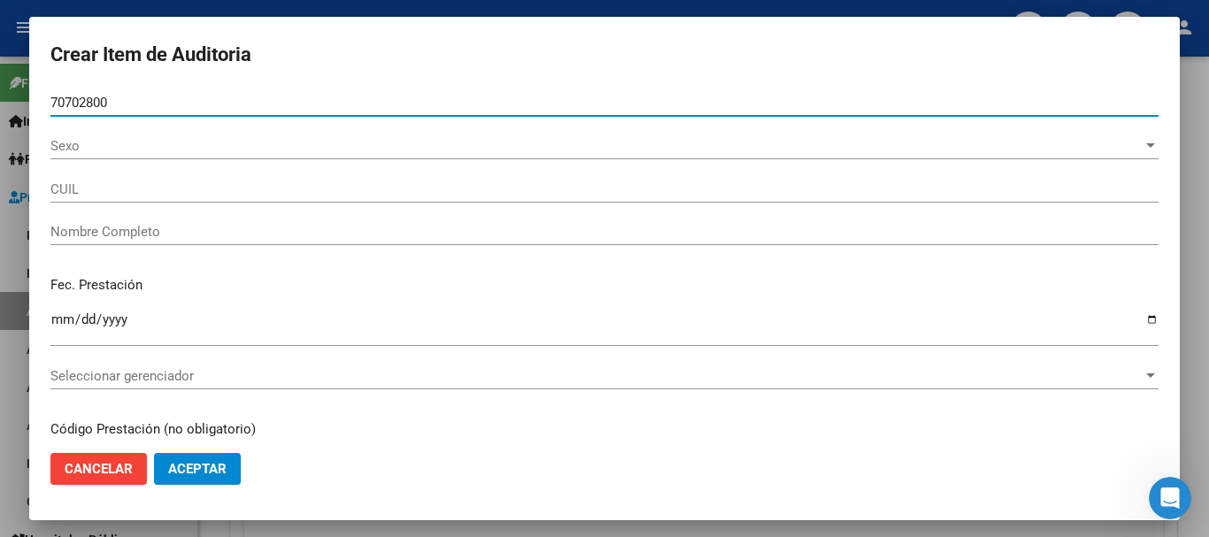
type input "70702800"
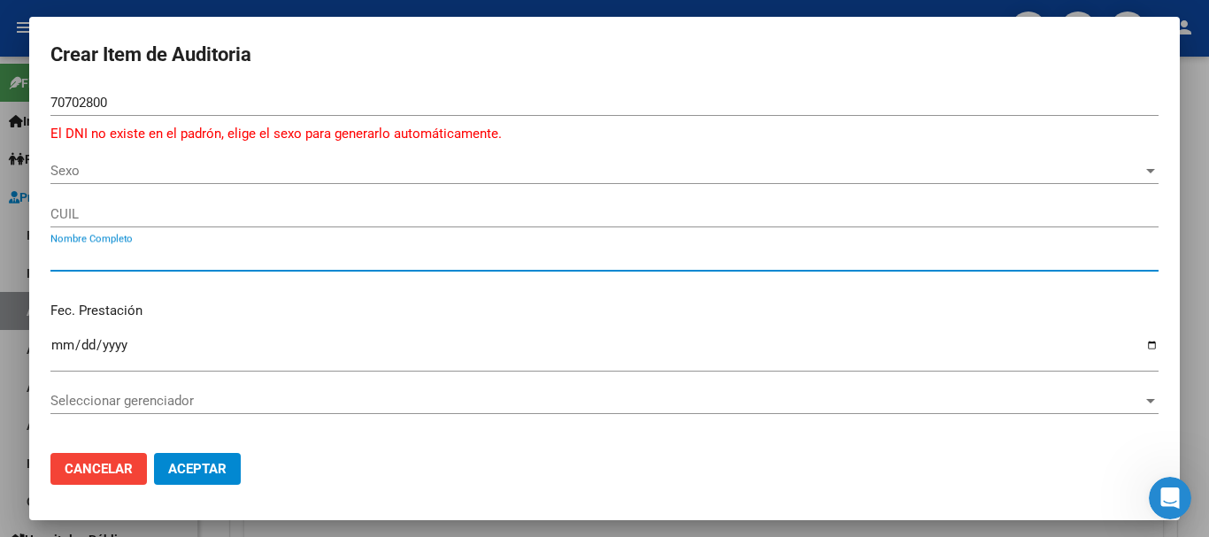
click at [88, 174] on span "Sexo" at bounding box center [596, 171] width 1092 height 16
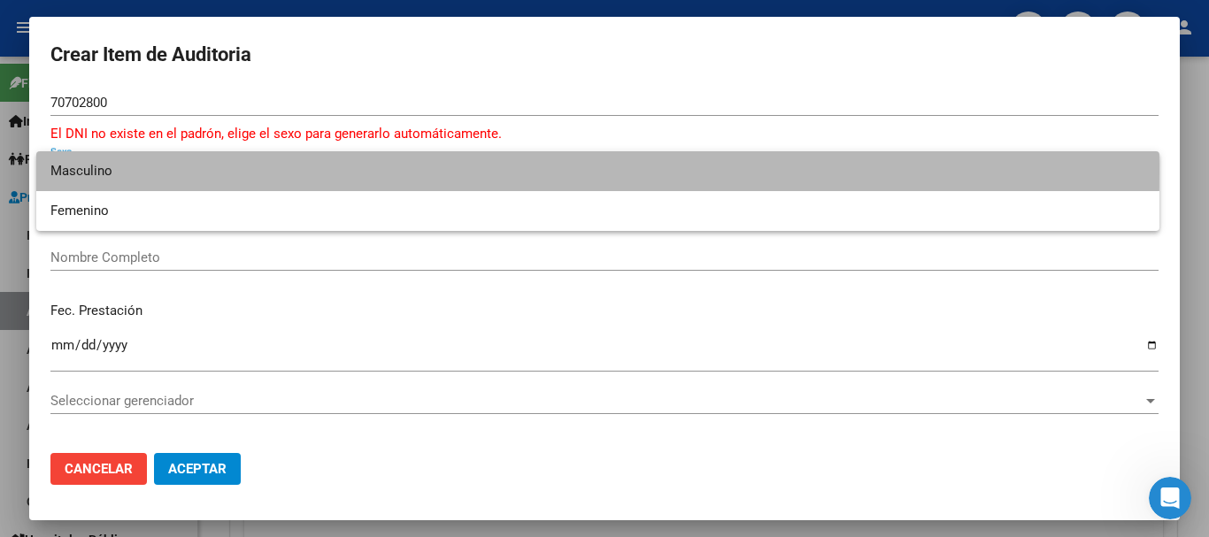
click at [104, 169] on span "Masculino" at bounding box center [597, 171] width 1095 height 40
type input "23707028009"
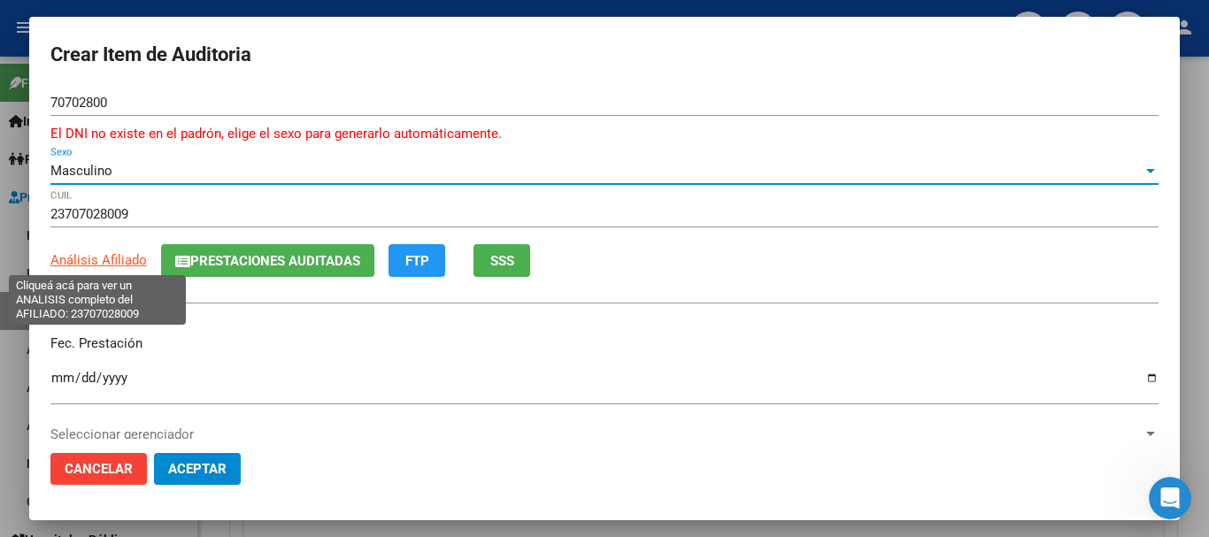
click at [104, 258] on span "Análisis Afiliado" at bounding box center [98, 260] width 96 height 16
type textarea "23707028009"
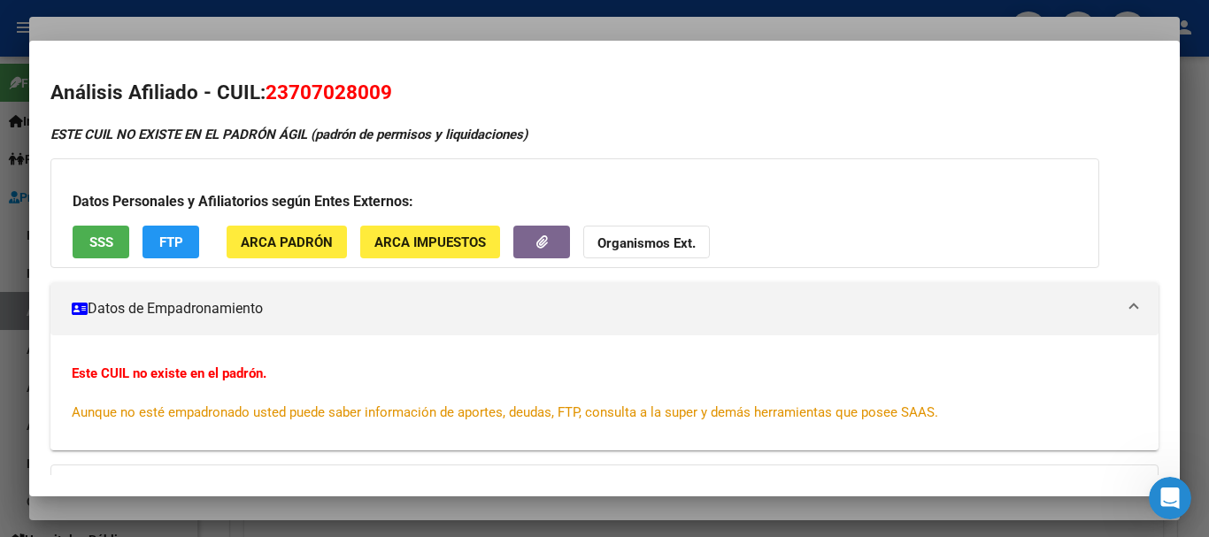
click at [367, 27] on div at bounding box center [604, 268] width 1209 height 537
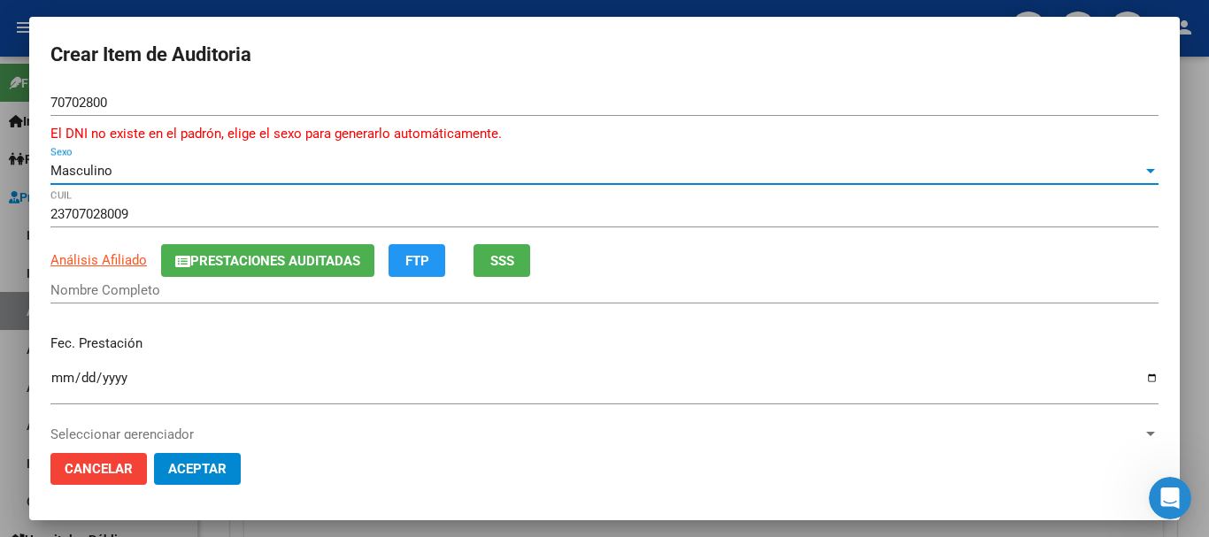
click at [103, 167] on span "Masculino" at bounding box center [81, 171] width 62 height 16
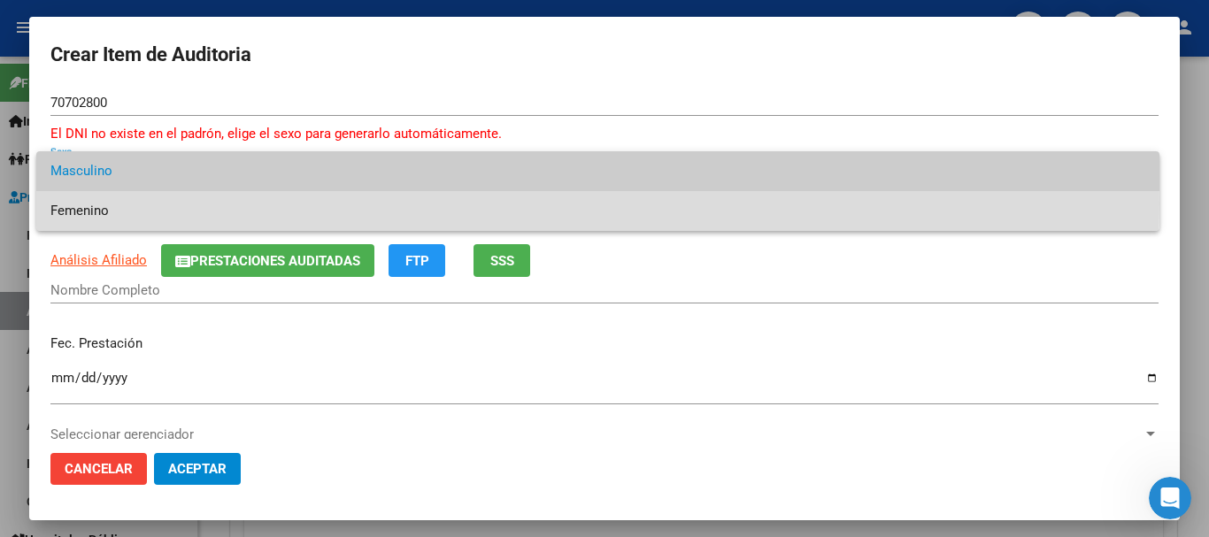
click at [97, 204] on span "Femenino" at bounding box center [597, 211] width 1095 height 40
type input "27707028004"
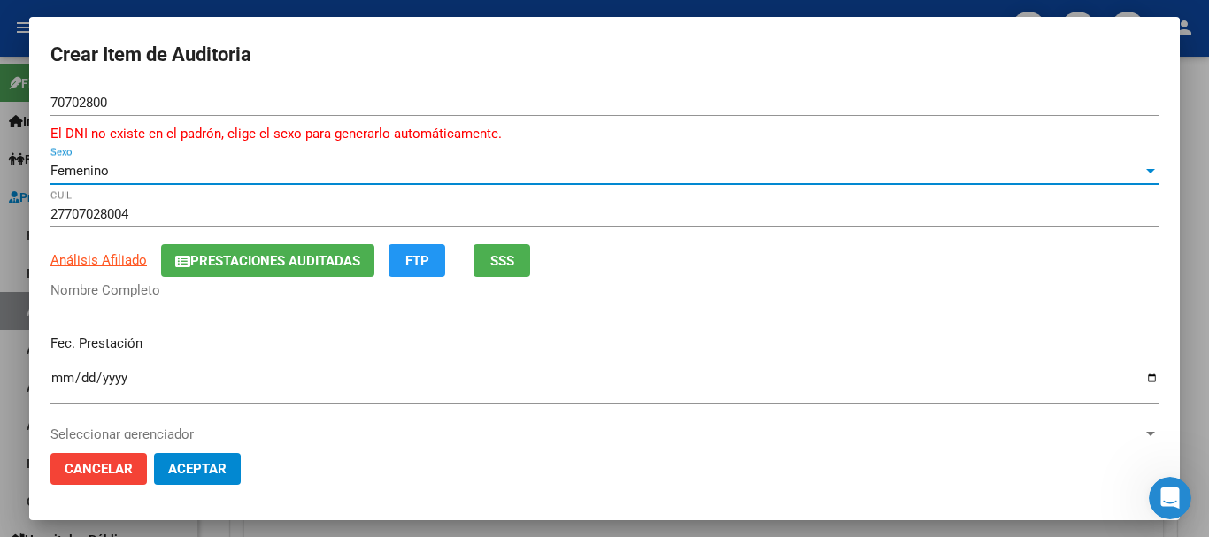
type input "[PERSON_NAME]"
click at [262, 253] on span "Prestaciones Auditadas" at bounding box center [275, 261] width 170 height 16
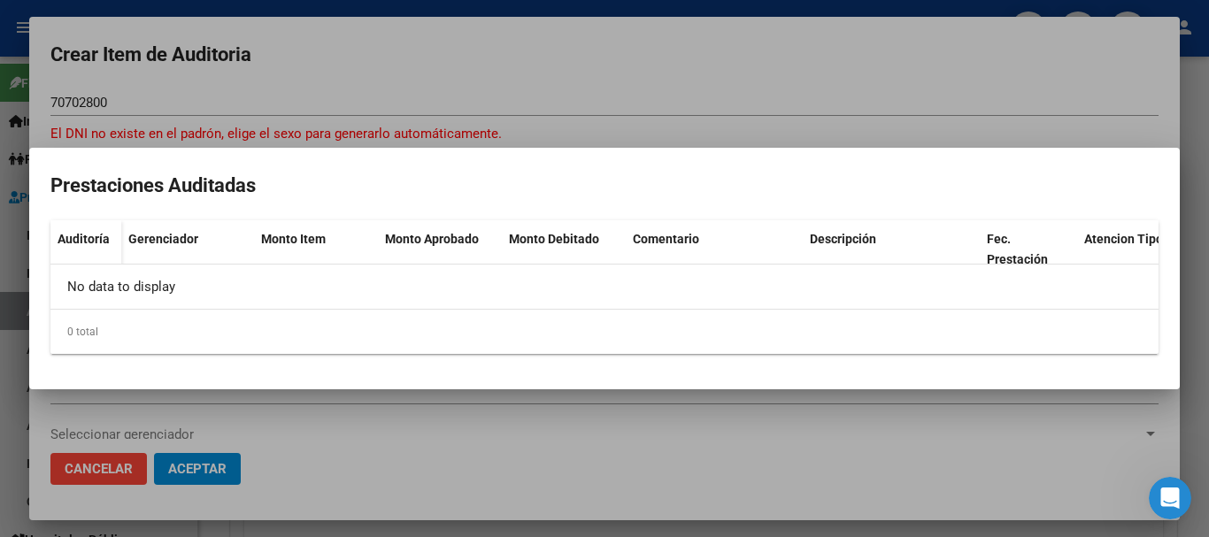
click at [662, 86] on div at bounding box center [604, 268] width 1209 height 537
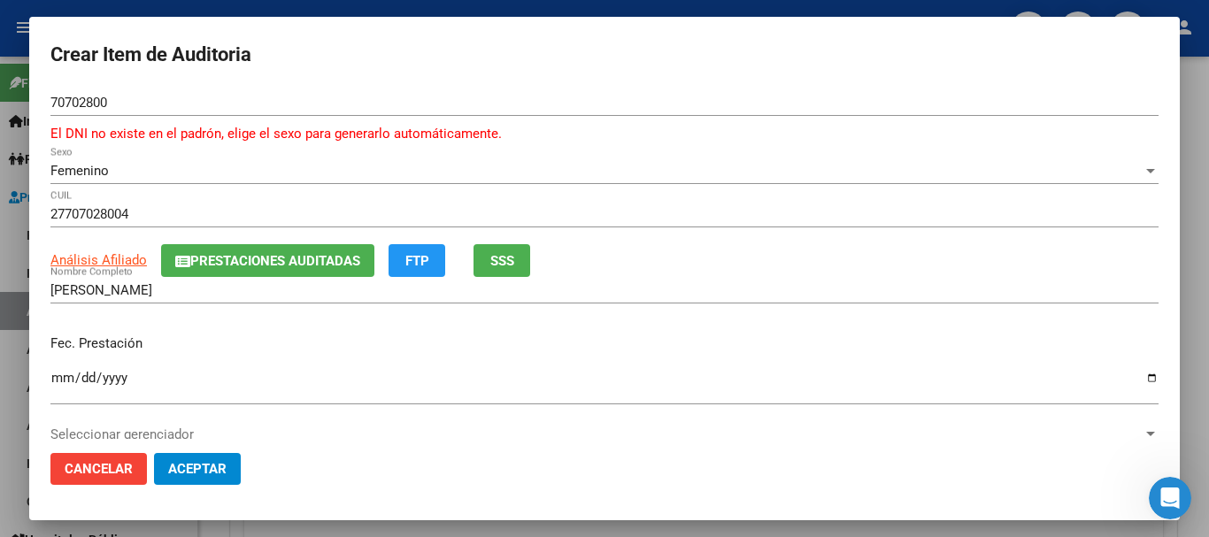
click at [218, 257] on span "Prestaciones Auditadas" at bounding box center [275, 261] width 170 height 16
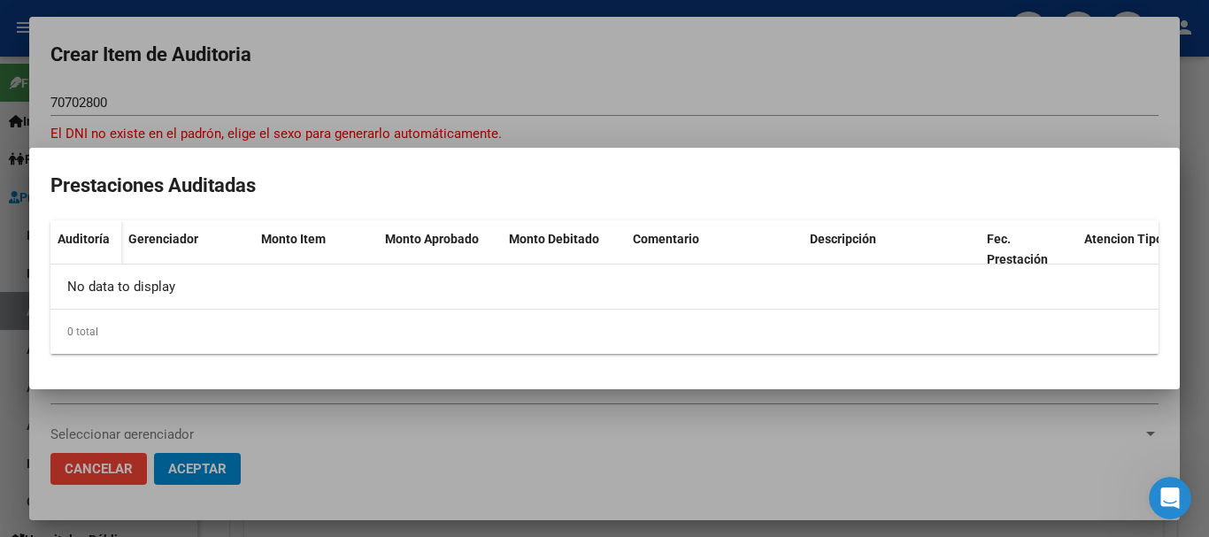
click at [623, 61] on div at bounding box center [604, 268] width 1209 height 537
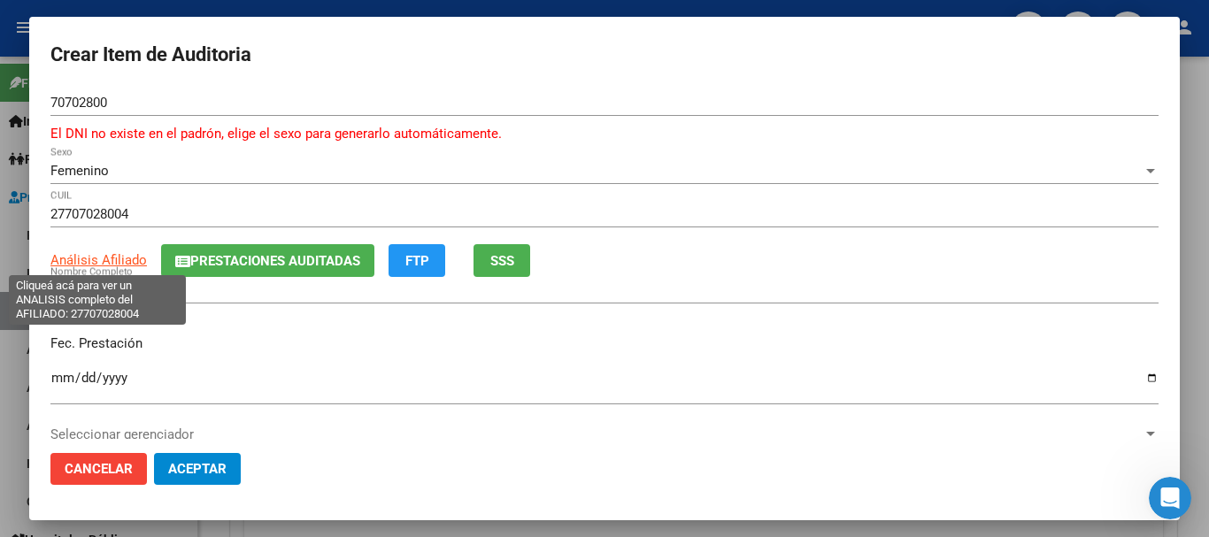
click at [120, 265] on span "Análisis Afiliado" at bounding box center [98, 260] width 96 height 16
type textarea "27707028004"
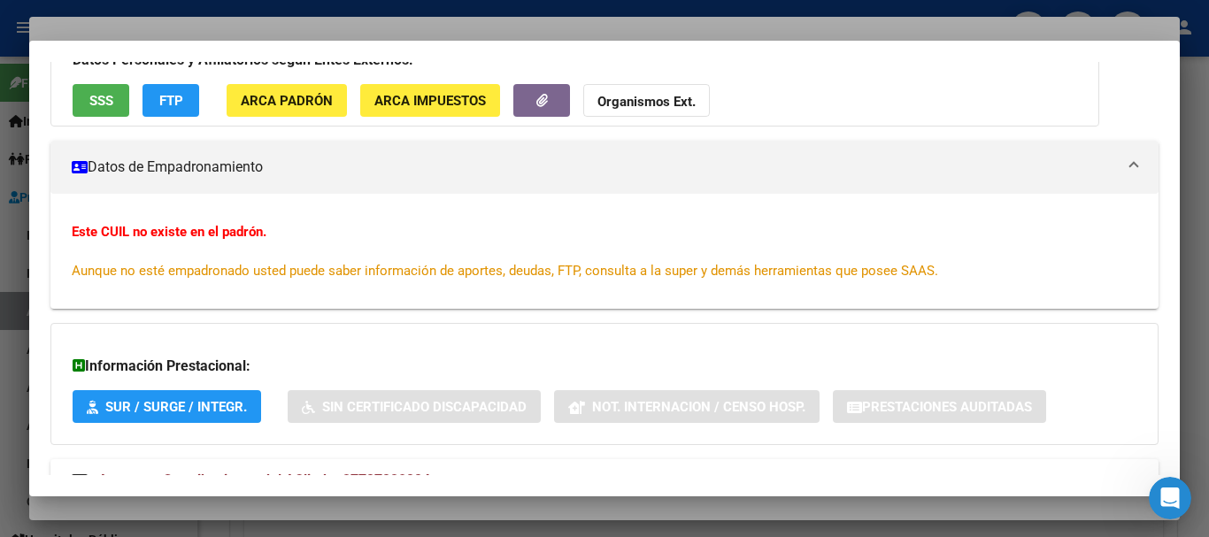
scroll to position [0, 0]
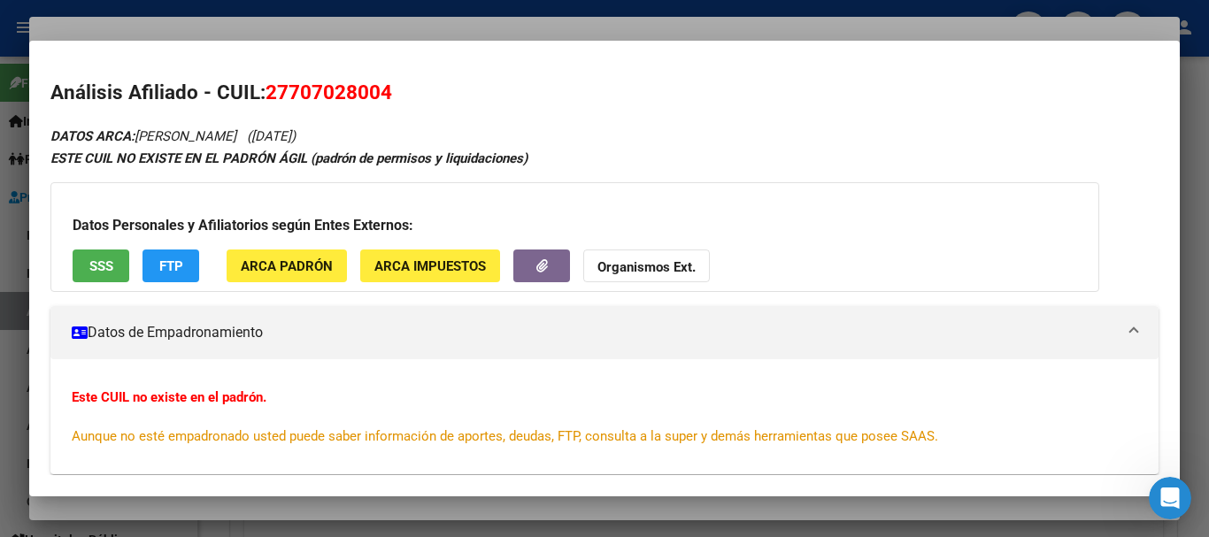
click at [373, 23] on div at bounding box center [604, 268] width 1209 height 537
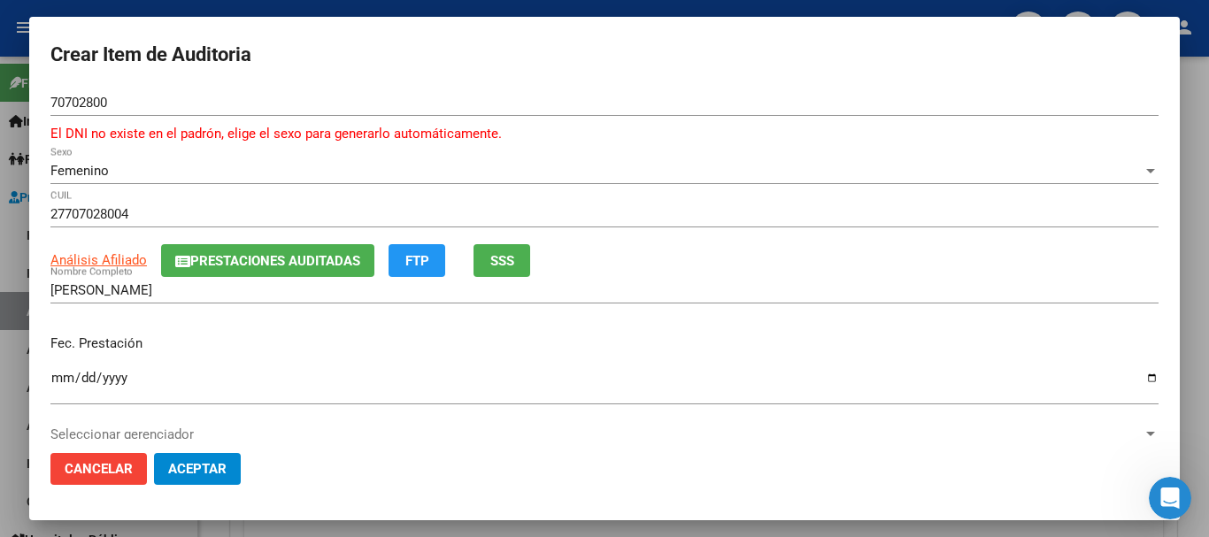
click at [86, 169] on span "Femenino" at bounding box center [79, 171] width 58 height 16
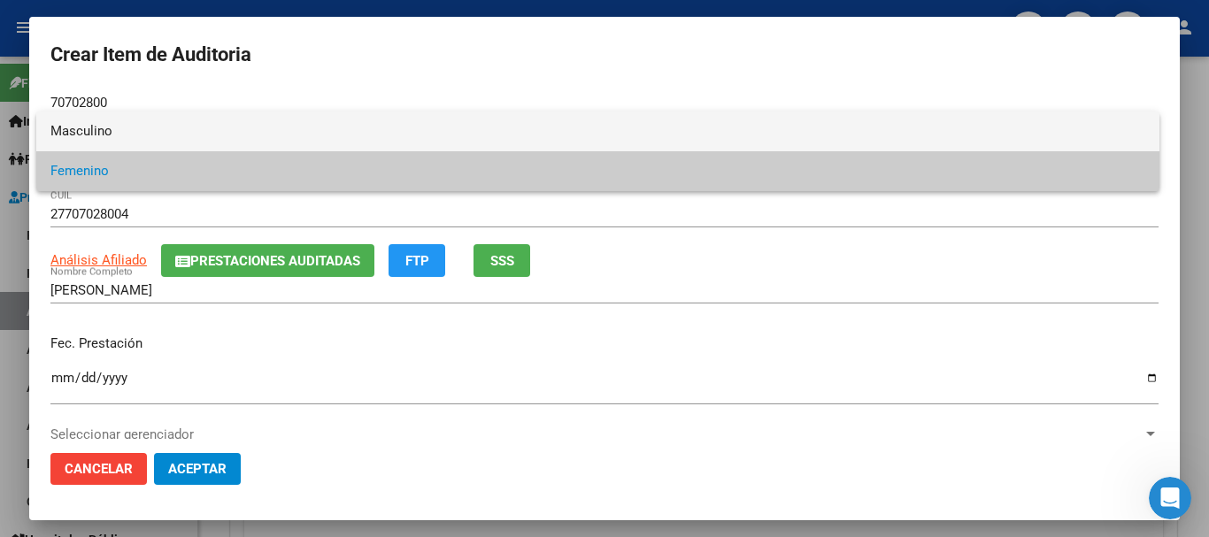
click at [84, 128] on span "Masculino" at bounding box center [597, 132] width 1095 height 40
type input "23707028009"
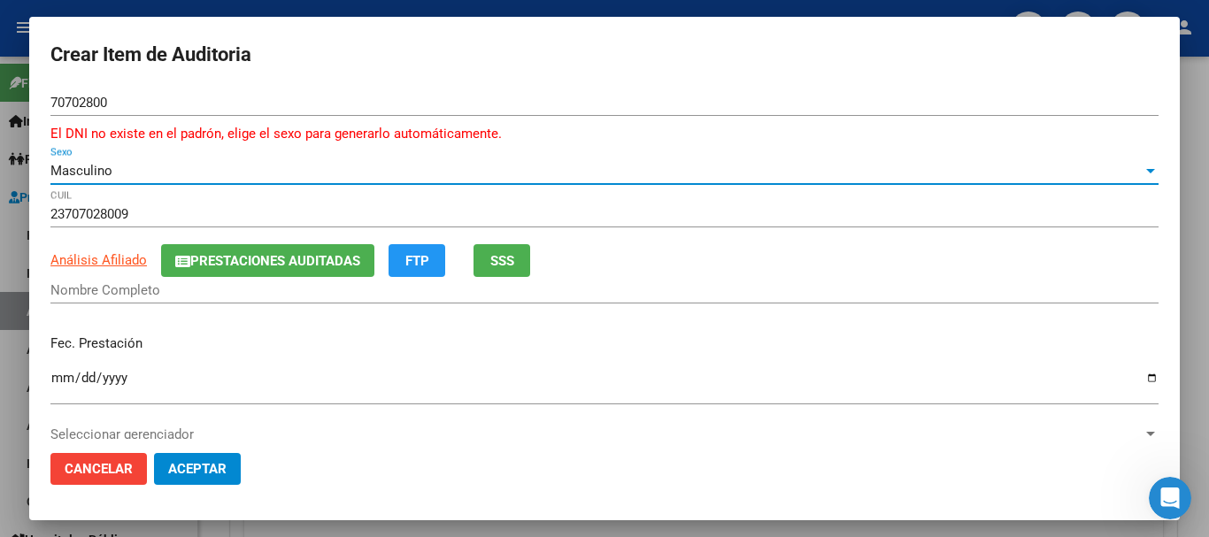
click at [259, 252] on span "Prestaciones Auditadas" at bounding box center [267, 260] width 185 height 16
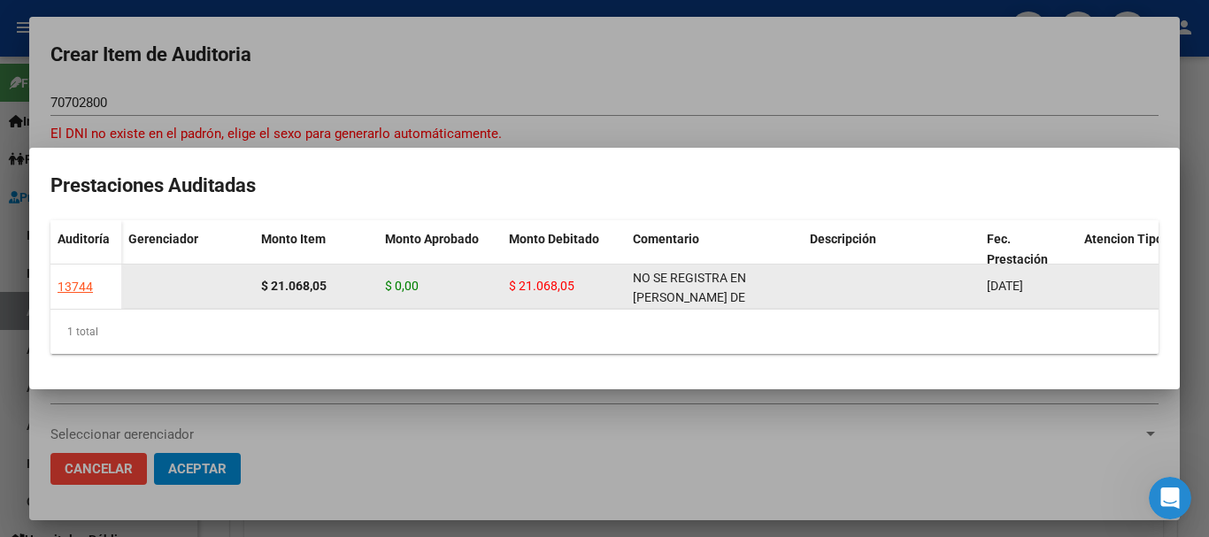
click at [667, 279] on div "NO SE REGISTRA EN [PERSON_NAME] DE SSSALUD NI CODEM" at bounding box center [714, 286] width 163 height 37
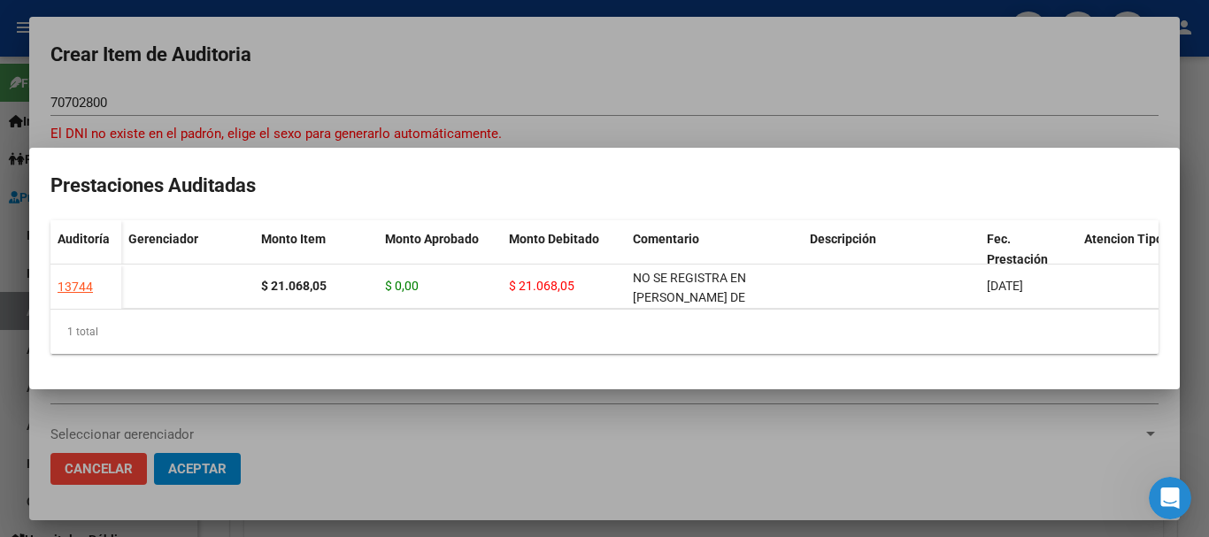
copy span "NO SE REGISTRA EN [PERSON_NAME] DE SSSALUD NI CODEM"
click at [682, 83] on div at bounding box center [604, 268] width 1209 height 537
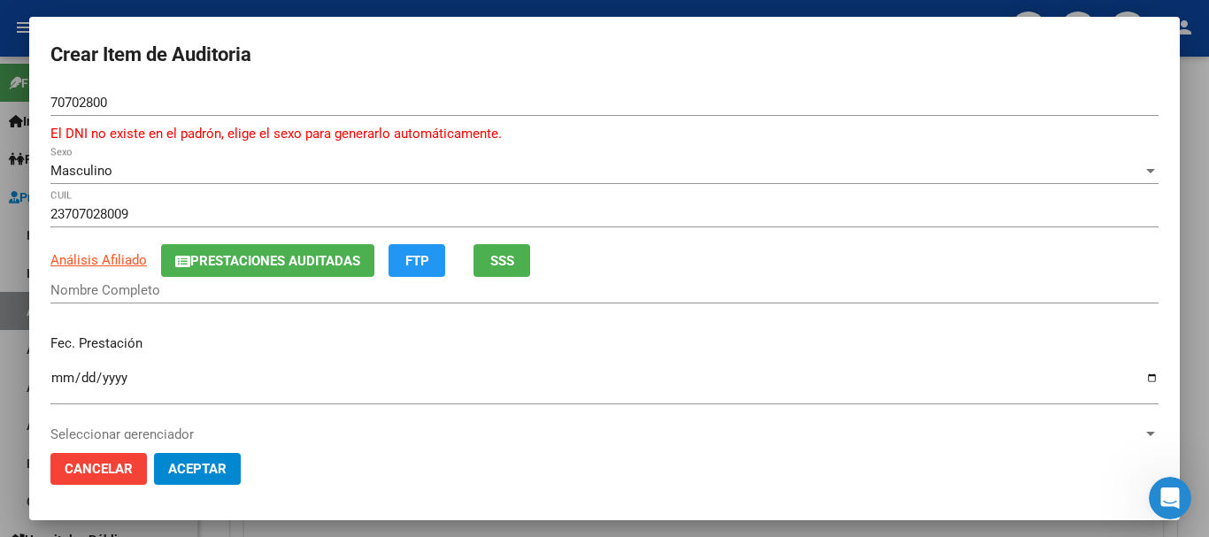
click at [618, 244] on div "ARCA [PERSON_NAME] Análisis Afiliado Prestaciones Auditadas FTP SSS" at bounding box center [604, 260] width 1108 height 33
click at [86, 177] on span "Masculino" at bounding box center [81, 171] width 62 height 16
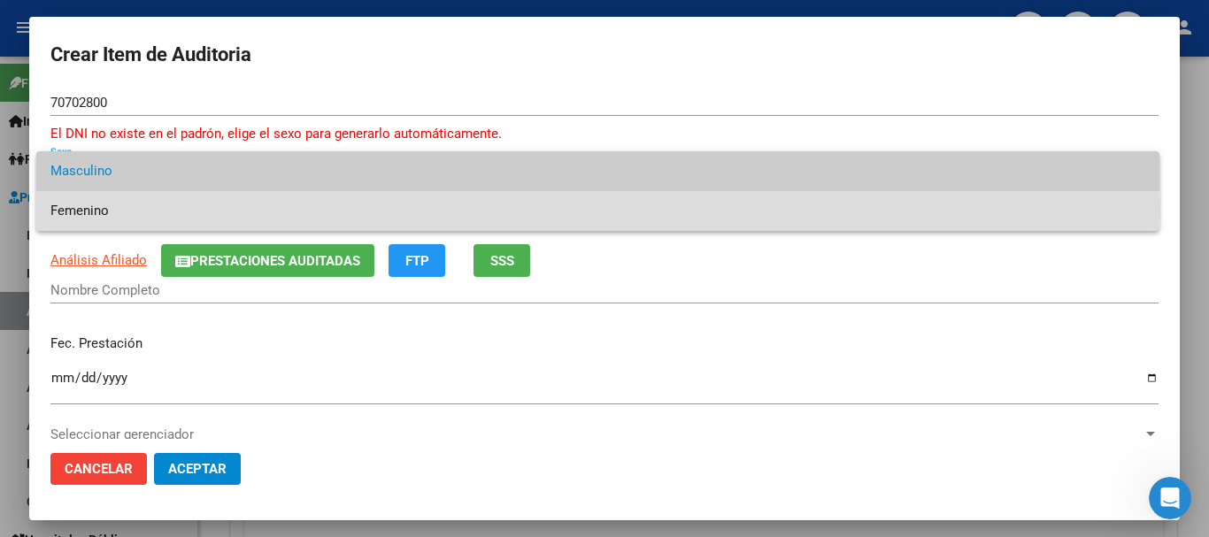
click at [107, 210] on span "Femenino" at bounding box center [597, 211] width 1095 height 40
type input "27707028004"
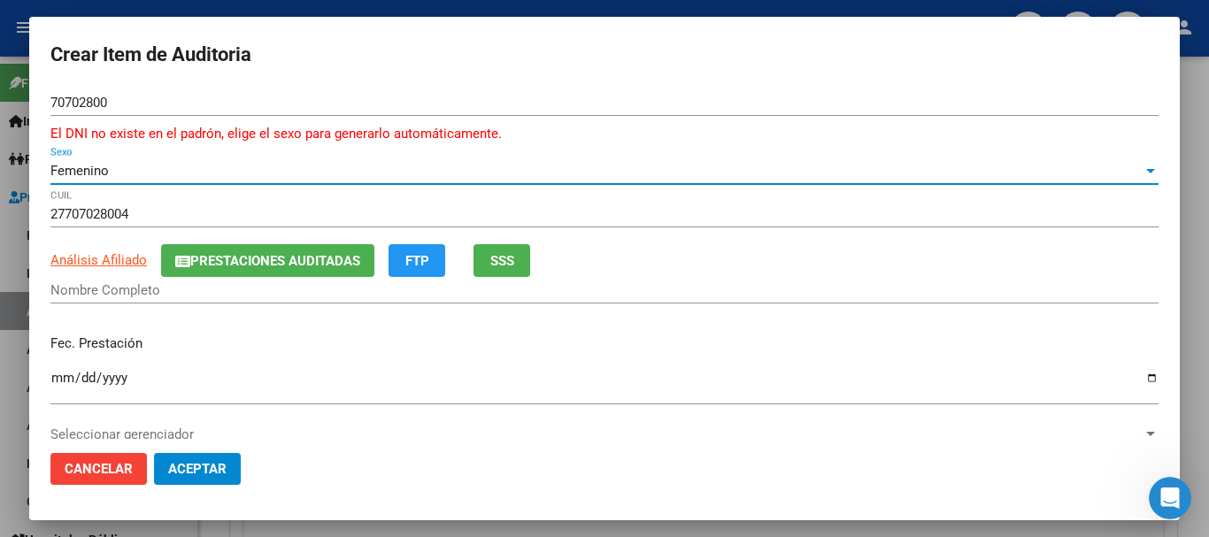
type input "[PERSON_NAME]"
click at [127, 291] on input "[PERSON_NAME]" at bounding box center [604, 290] width 1108 height 16
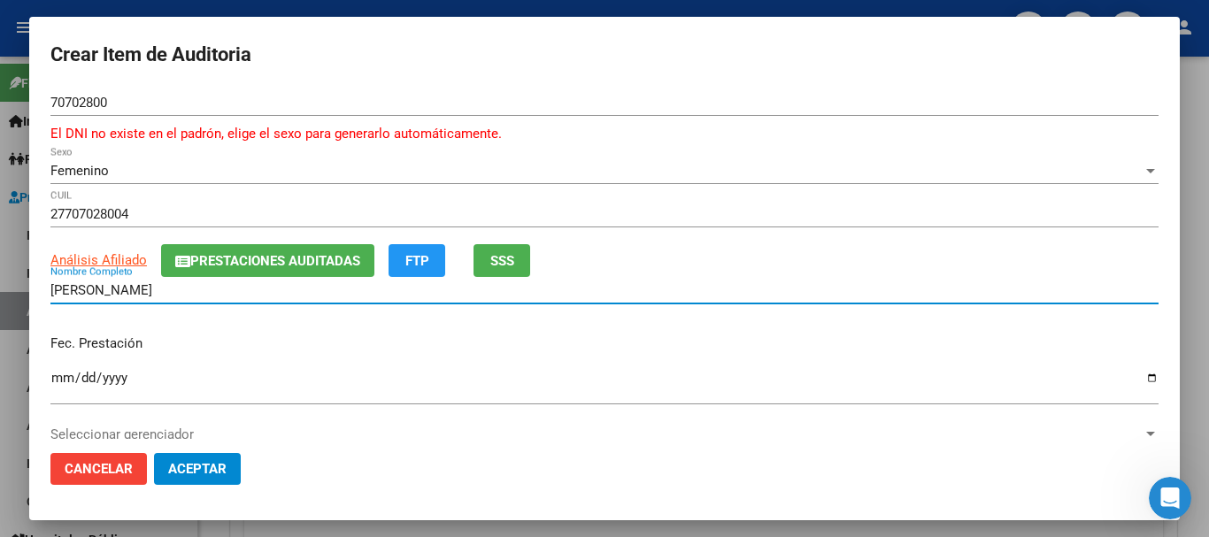
click at [127, 291] on input "[PERSON_NAME]" at bounding box center [604, 290] width 1108 height 16
click at [127, 290] on input "[PERSON_NAME]" at bounding box center [604, 290] width 1108 height 16
click at [251, 257] on span "Prestaciones Auditadas" at bounding box center [275, 261] width 170 height 16
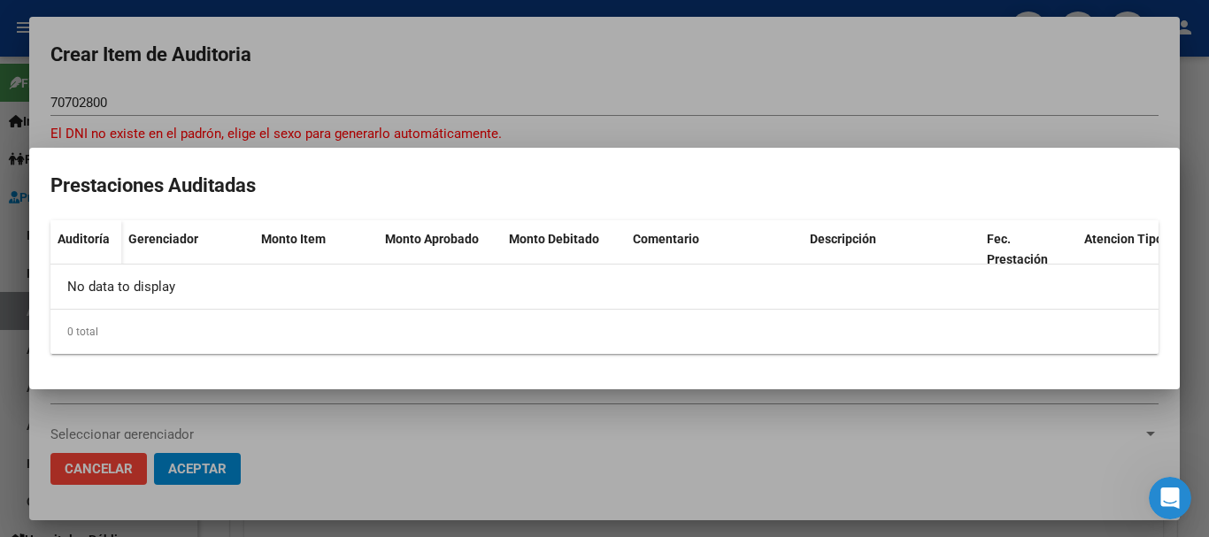
click at [438, 96] on div at bounding box center [604, 268] width 1209 height 537
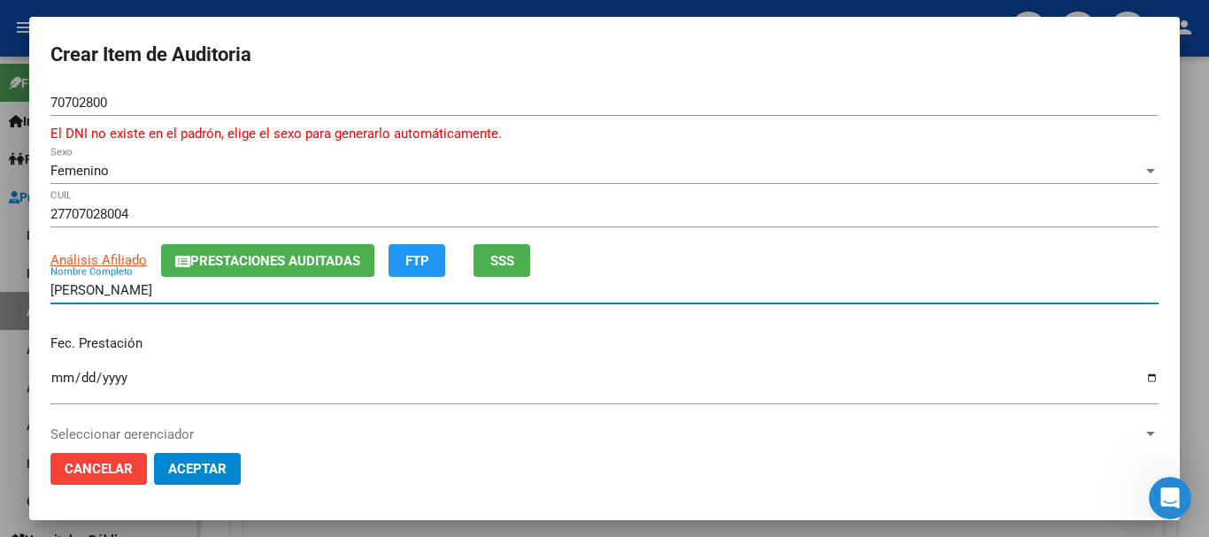
click at [97, 290] on input "[PERSON_NAME]" at bounding box center [604, 290] width 1108 height 16
click at [94, 175] on span "Femenino" at bounding box center [79, 171] width 58 height 16
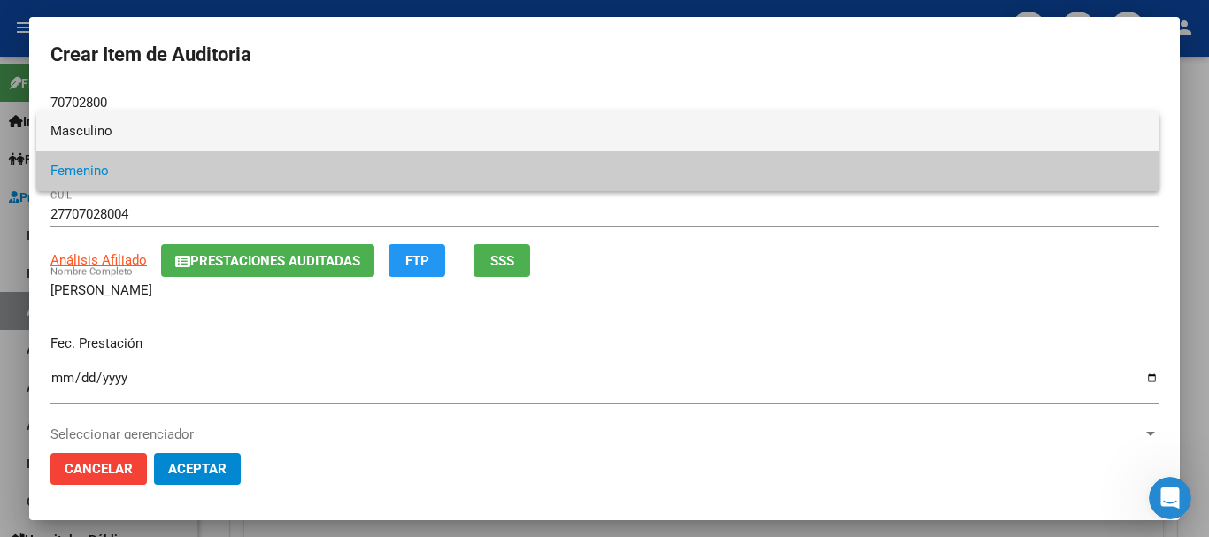
click at [110, 137] on span "Masculino" at bounding box center [597, 132] width 1095 height 40
type input "23707028009"
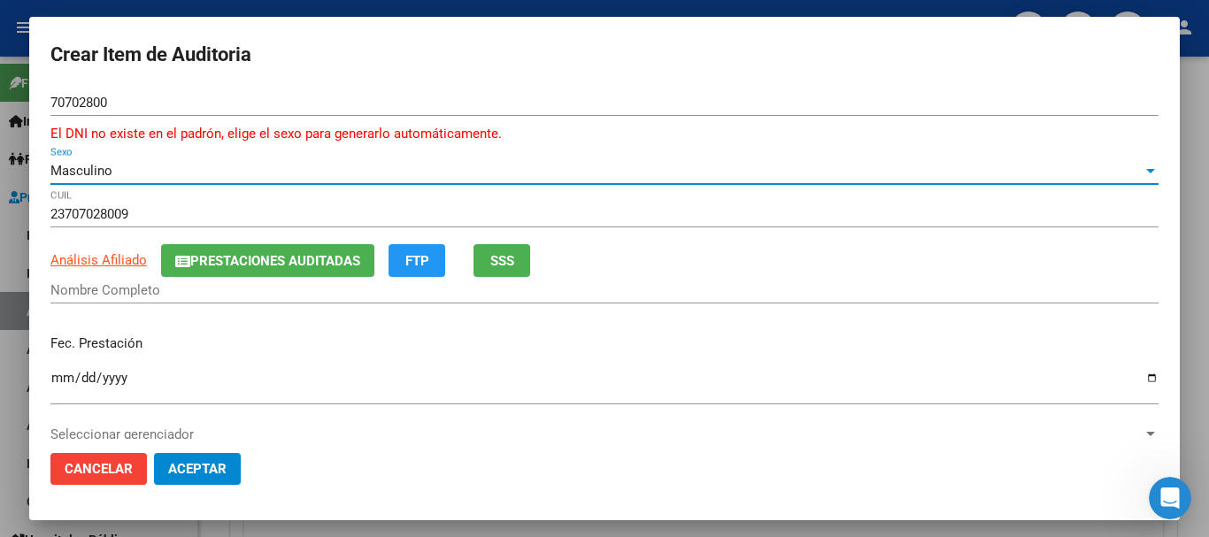
click at [108, 295] on input "Nombre Completo" at bounding box center [604, 290] width 1108 height 16
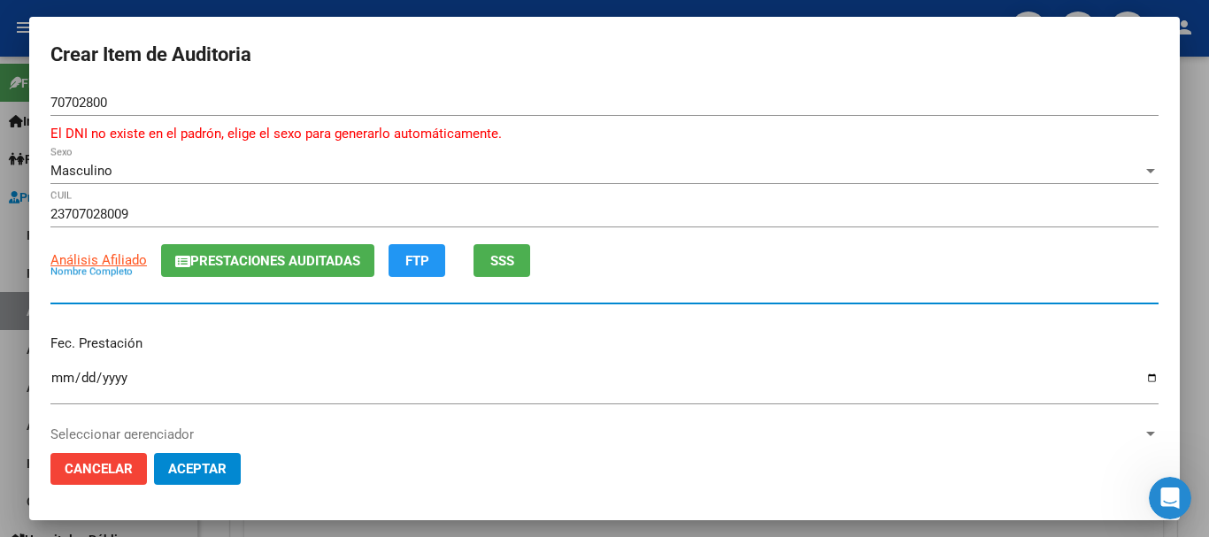
paste input "[PERSON_NAME]"
type input "[PERSON_NAME]"
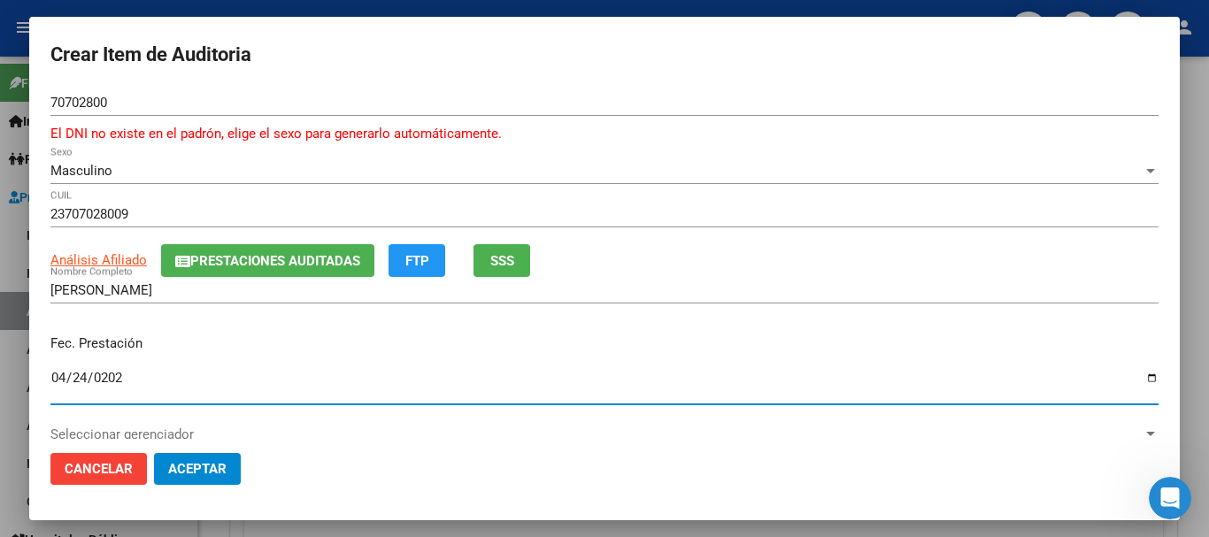
type input "[DATE]"
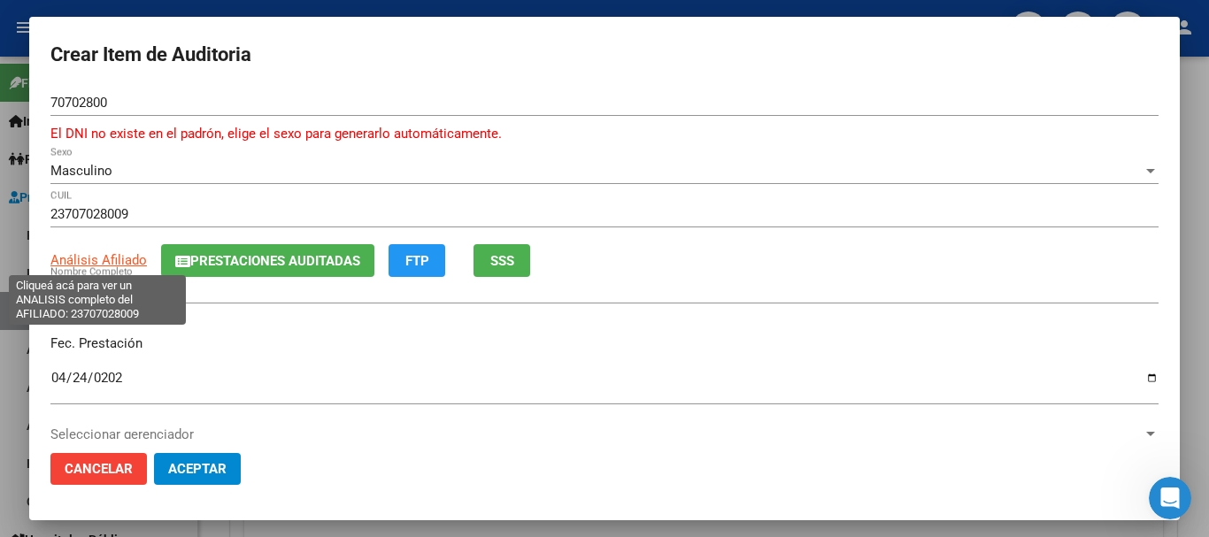
click at [81, 252] on span "Análisis Afiliado" at bounding box center [98, 260] width 96 height 16
type textarea "23707028009"
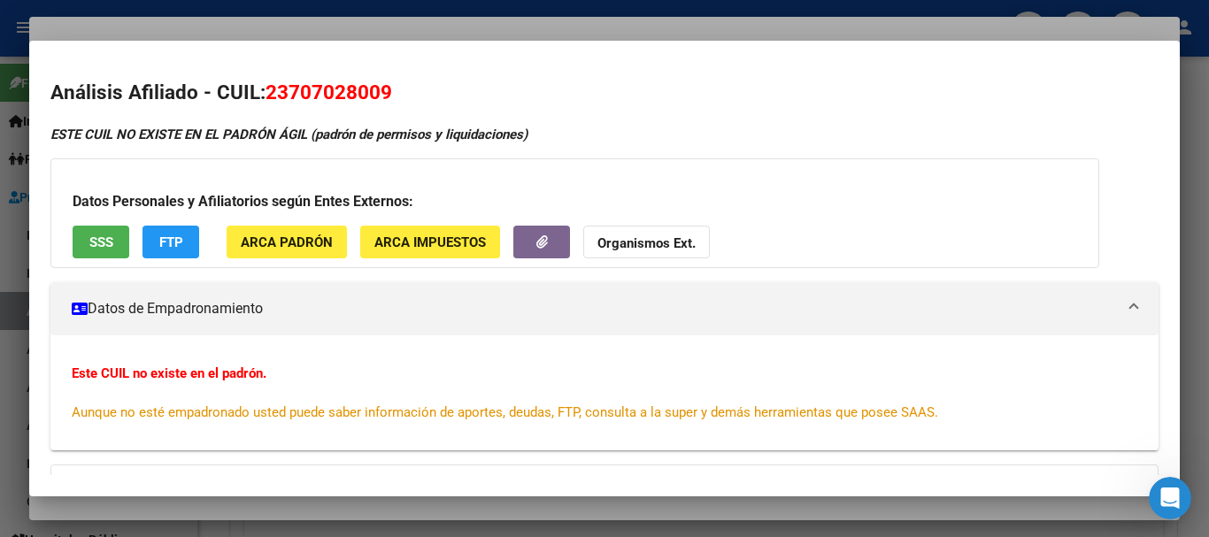
click at [653, 249] on strong "Organismos Ext." at bounding box center [647, 243] width 98 height 16
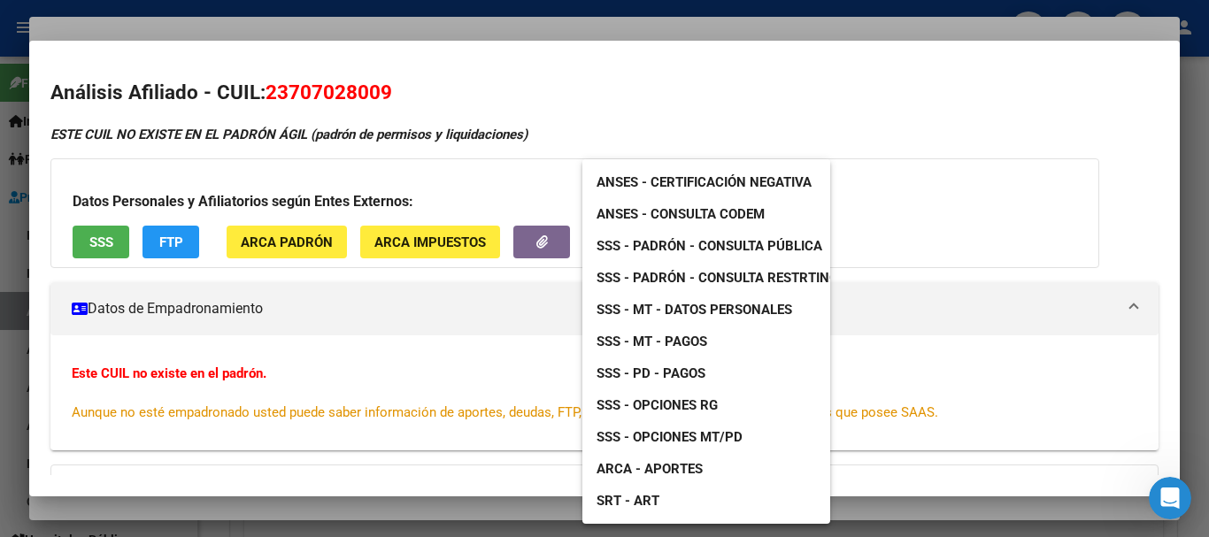
click at [759, 239] on span "SSS - Padrón - Consulta Pública" at bounding box center [710, 246] width 226 height 16
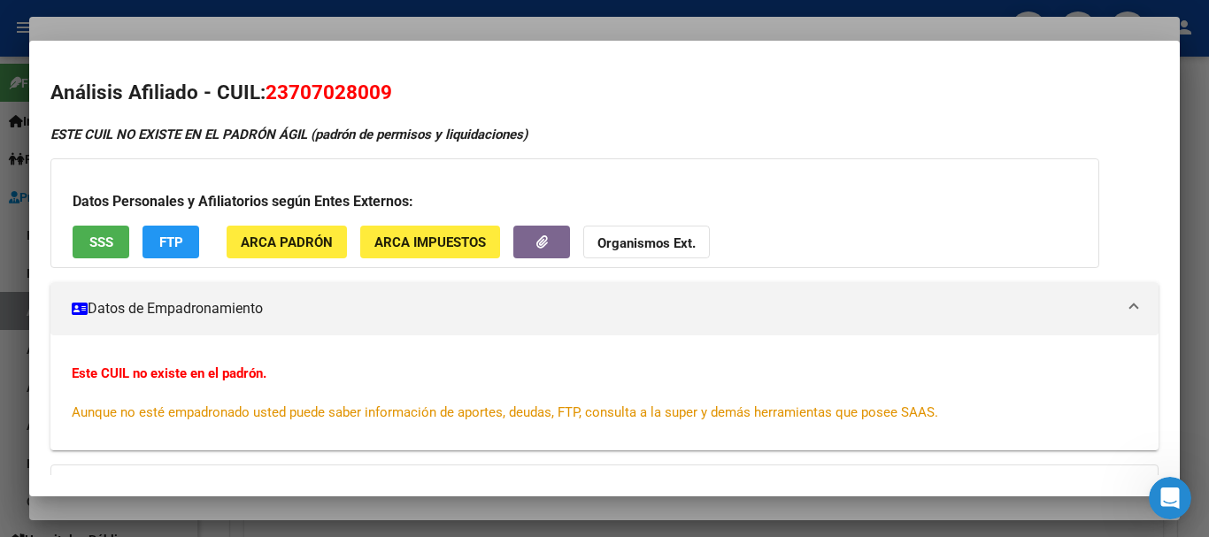
click at [619, 220] on div "Datos Personales y Afiliatorios según Entes Externos: SSS FTP ARCA Padrón ARCA …" at bounding box center [574, 213] width 1049 height 110
click at [624, 244] on strong "Organismos Ext." at bounding box center [647, 243] width 98 height 16
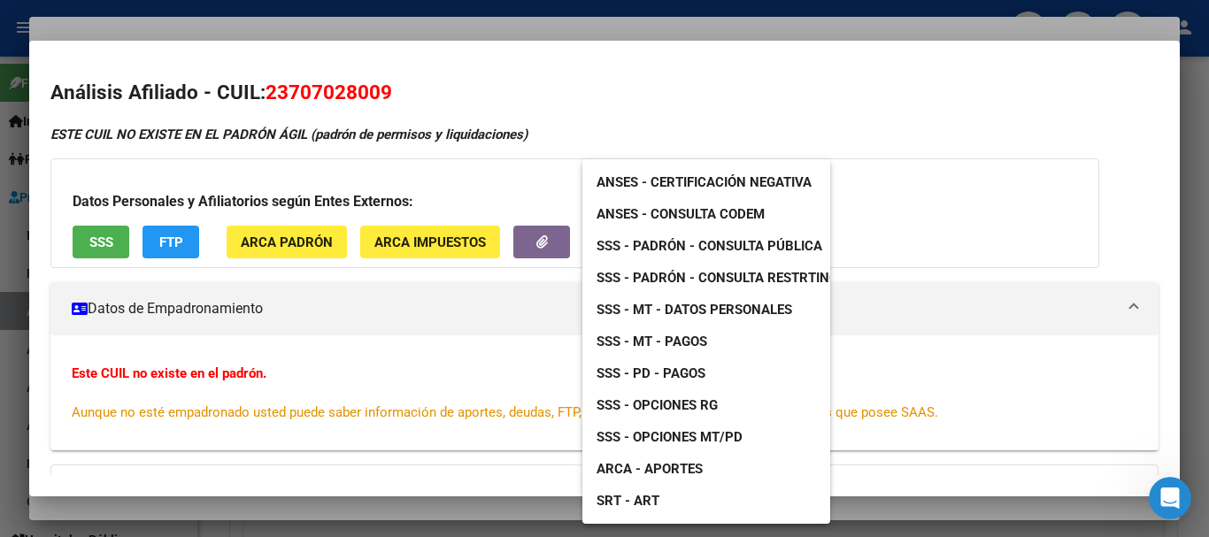
click at [753, 242] on span "SSS - Padrón - Consulta Pública" at bounding box center [710, 246] width 226 height 16
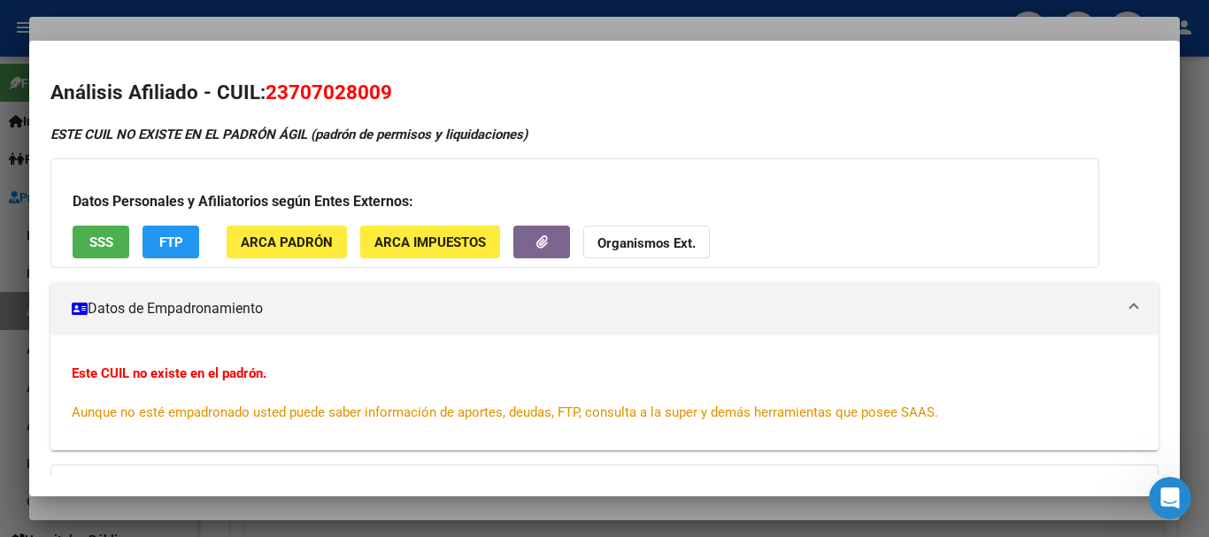
click at [307, 29] on div at bounding box center [604, 268] width 1209 height 537
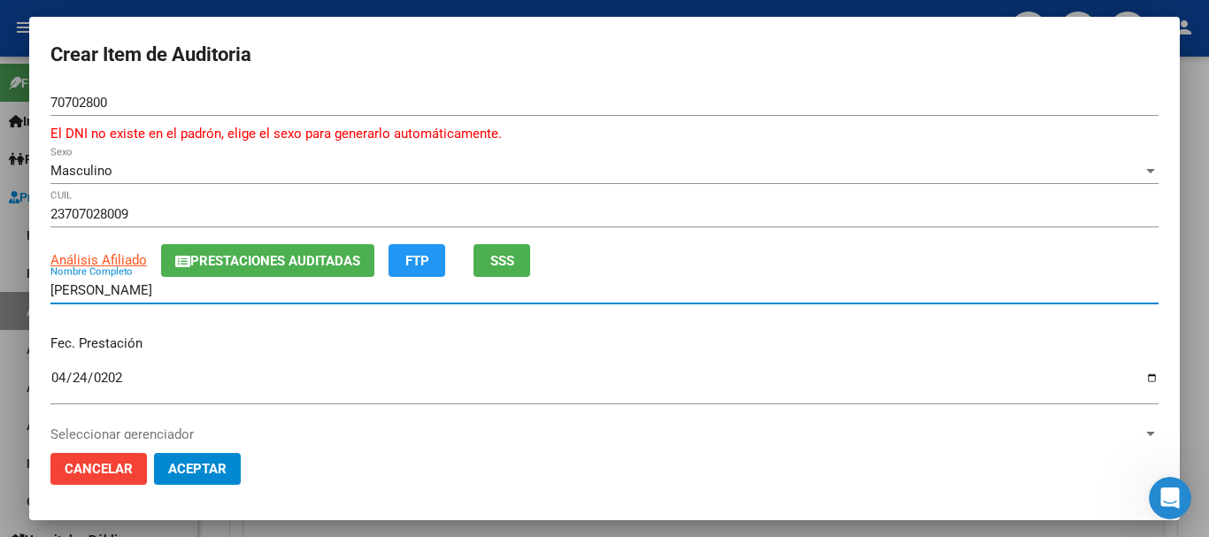
drag, startPoint x: 207, startPoint y: 292, endPoint x: 37, endPoint y: 294, distance: 170.0
click at [37, 294] on mat-dialog-content "70702800 Nro Documento El DNI no existe en el [PERSON_NAME] el sexo para genera…" at bounding box center [604, 264] width 1151 height 350
click at [314, 262] on span "Prestaciones Auditadas" at bounding box center [275, 261] width 170 height 16
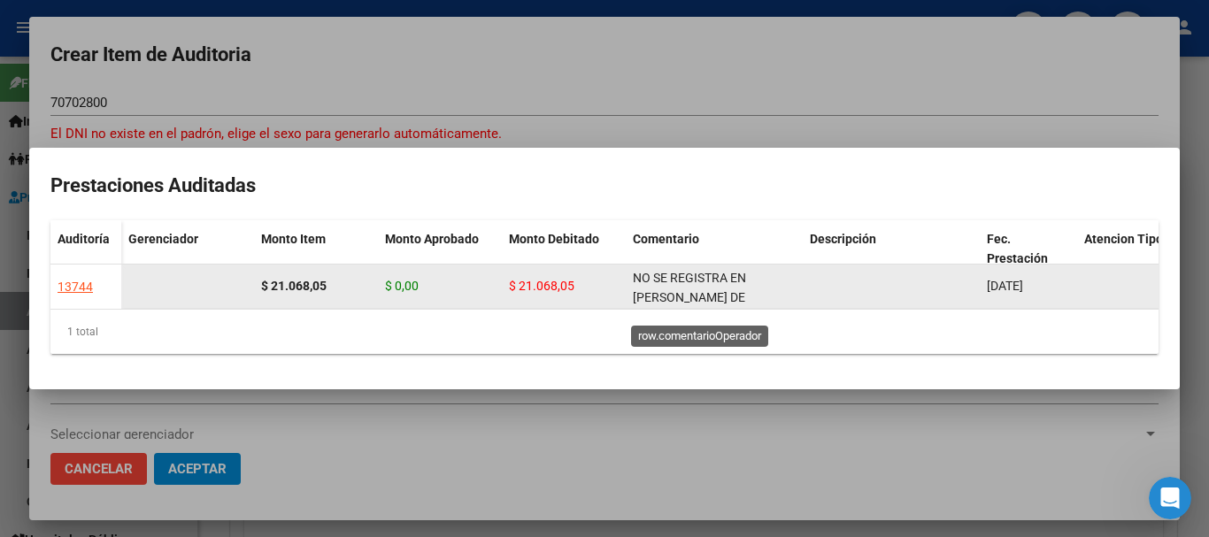
click at [663, 284] on span "NO SE REGISTRA EN [PERSON_NAME] DE SSSALUD NI CODEM" at bounding box center [689, 298] width 113 height 55
click at [664, 284] on span "NO SE REGISTRA EN [PERSON_NAME] DE SSSALUD NI CODEM" at bounding box center [689, 298] width 113 height 55
click at [664, 284] on span "NO SE REGISTRA EN [PERSON_NAME] DE SSSALUD NI CODEM" at bounding box center [689, 285] width 113 height 55
click at [699, 286] on div "NO SE REGISTRA EN [PERSON_NAME] DE SSSALUD NI CODEM" at bounding box center [714, 286] width 163 height 37
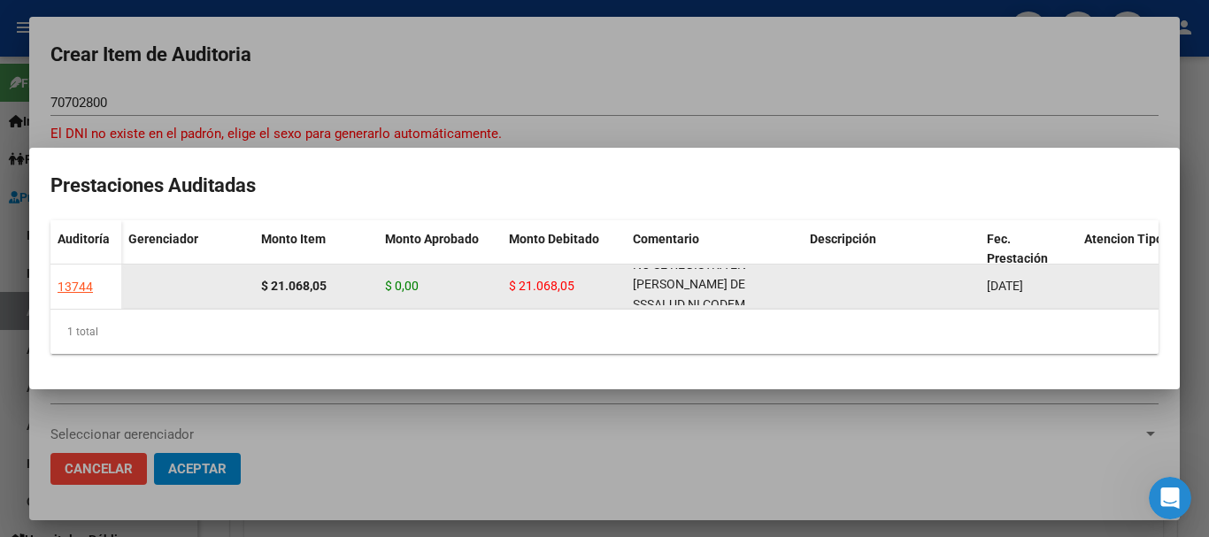
click at [698, 286] on div "NO SE REGISTRA EN [PERSON_NAME] DE SSSALUD NI CODEM" at bounding box center [714, 286] width 163 height 37
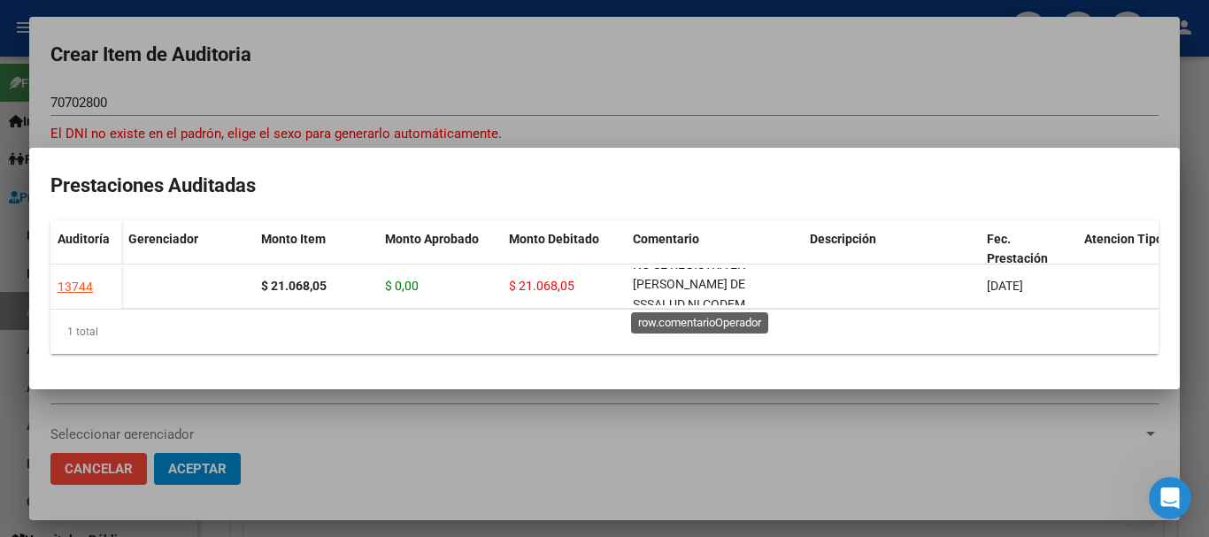
copy span "NO SE REGISTRA EN [PERSON_NAME] DE SSSALUD NI CODEM"
click at [628, 83] on div at bounding box center [604, 268] width 1209 height 537
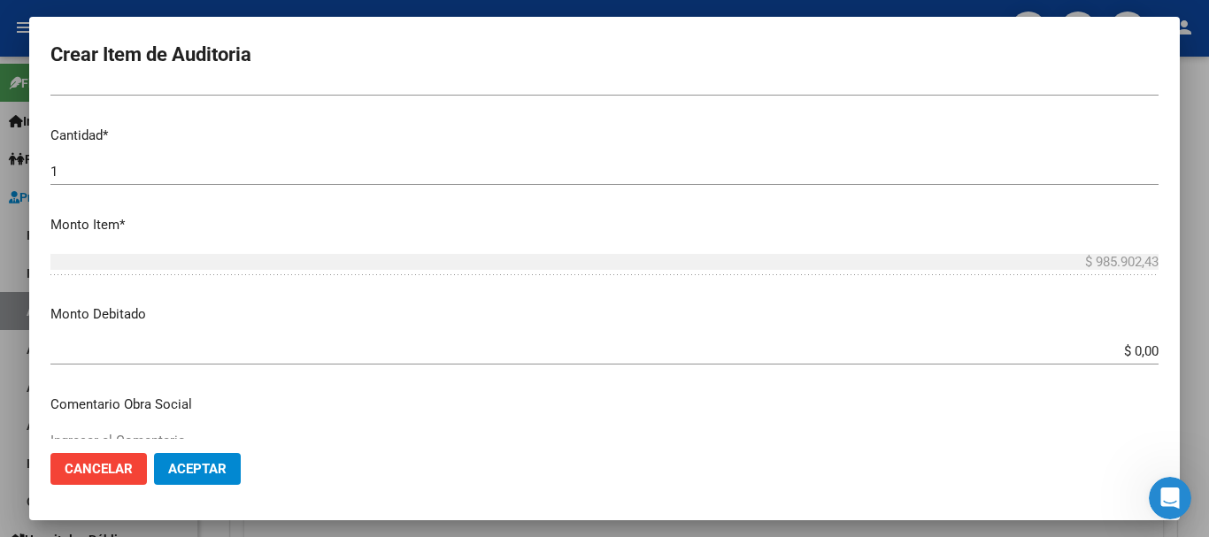
scroll to position [177, 0]
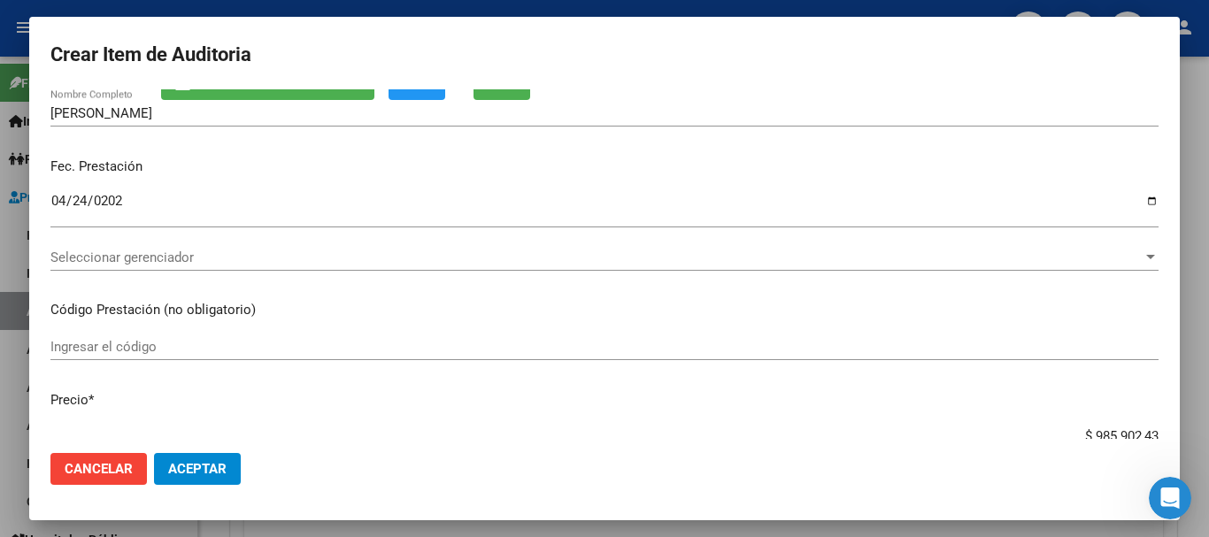
click at [664, 183] on div "Fec. Prestación [DATE] Ingresar la fecha" at bounding box center [604, 193] width 1108 height 101
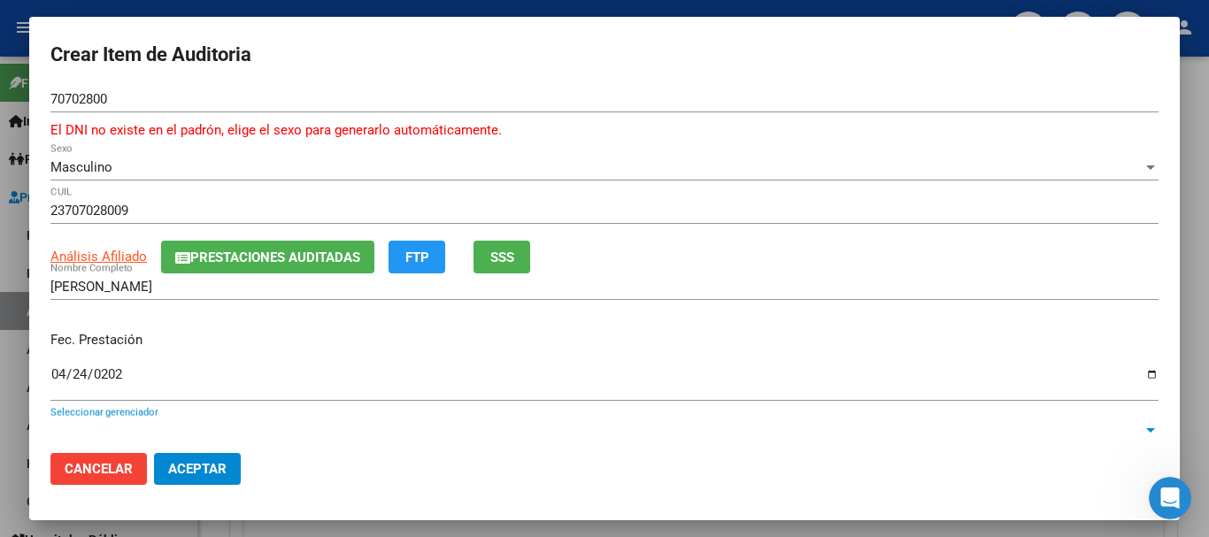
scroll to position [259, 0]
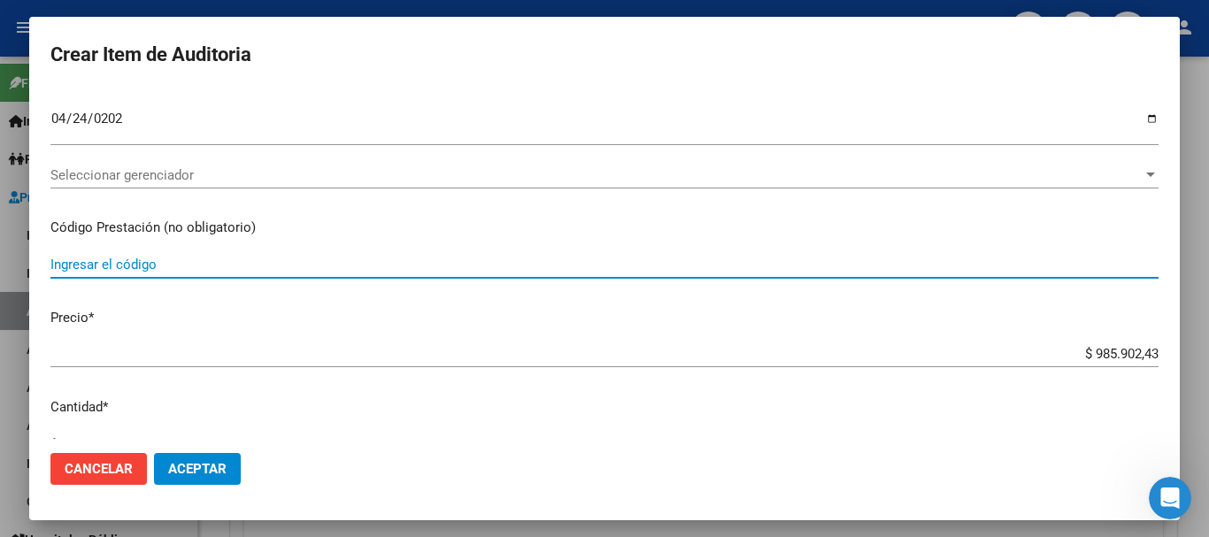
click at [794, 257] on input "Ingresar el código" at bounding box center [604, 265] width 1108 height 16
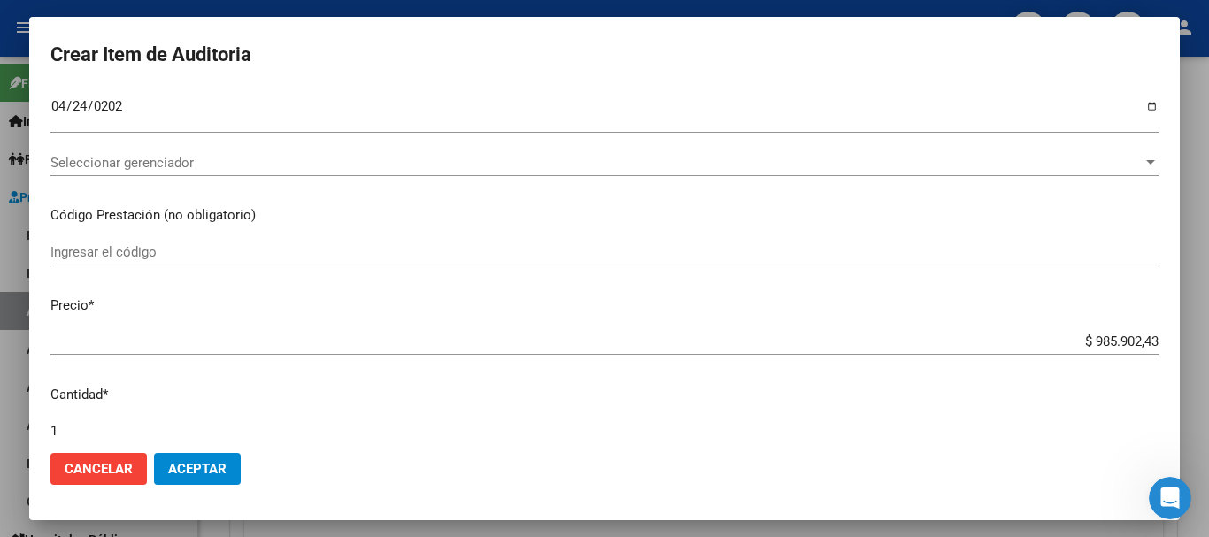
scroll to position [618, 0]
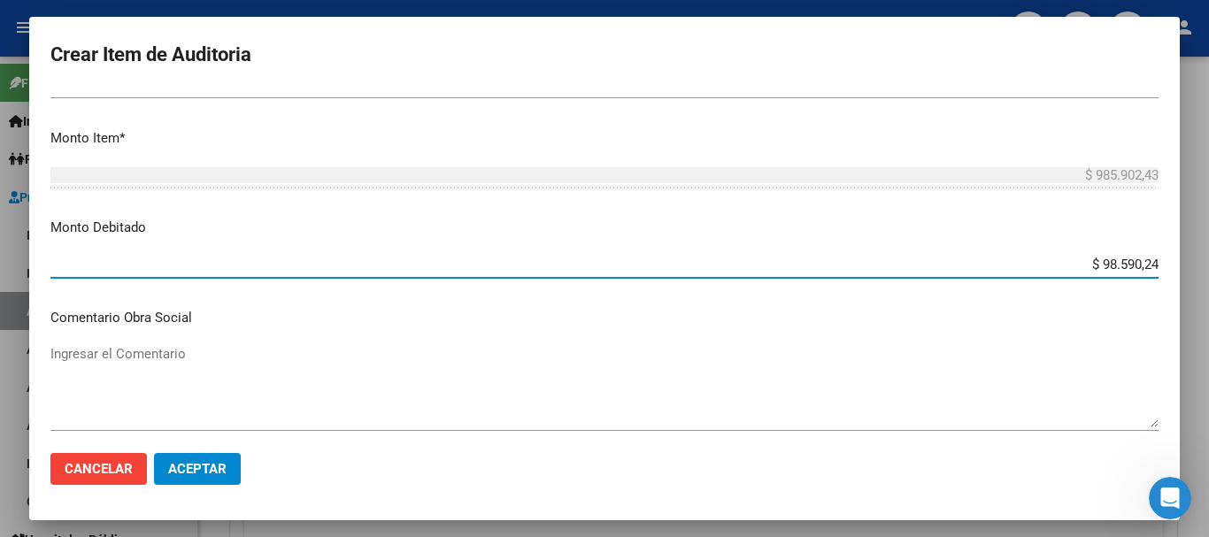
type input "$ 985.902,43"
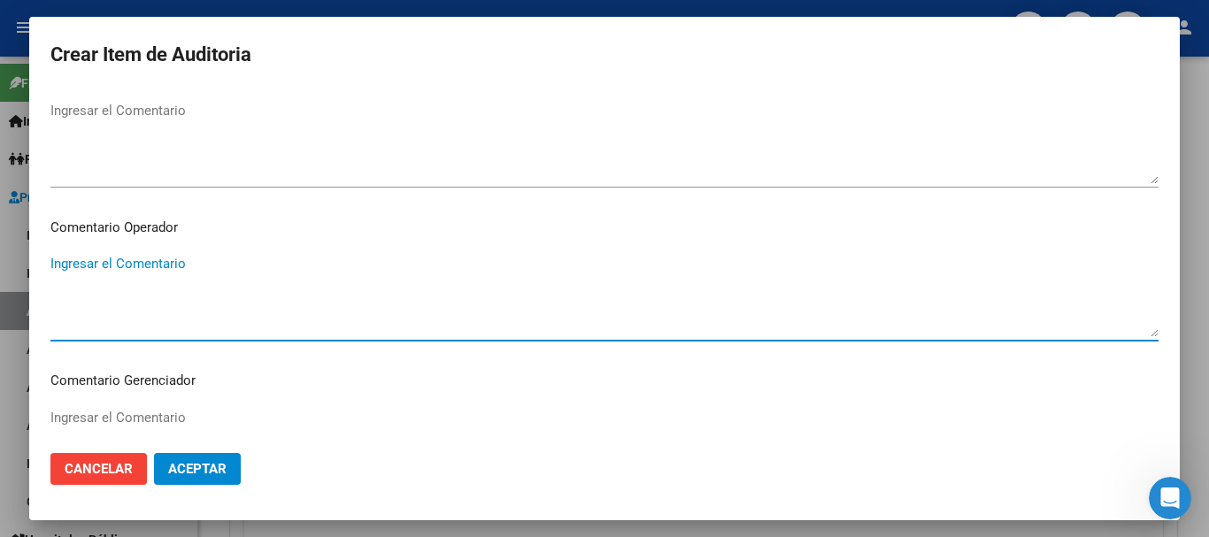
paste textarea "NO SE REGISTRA EN [PERSON_NAME] DE SSSALUD NI CODEM"
type textarea "NO SE REGISTRA EN [PERSON_NAME] DE SSSALUD NI CODEM"
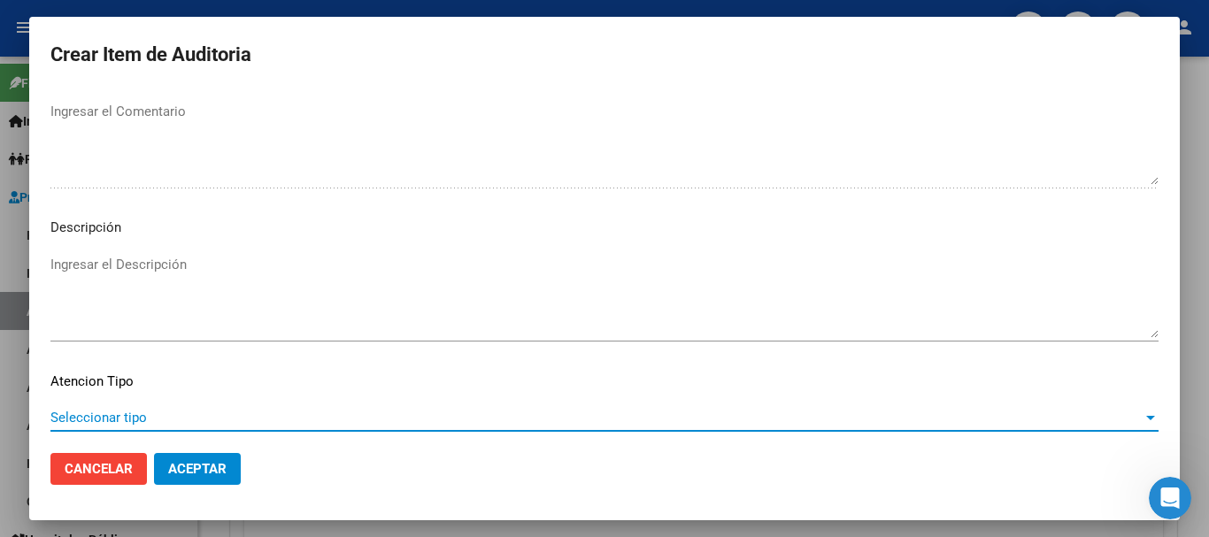
scroll to position [1266, 0]
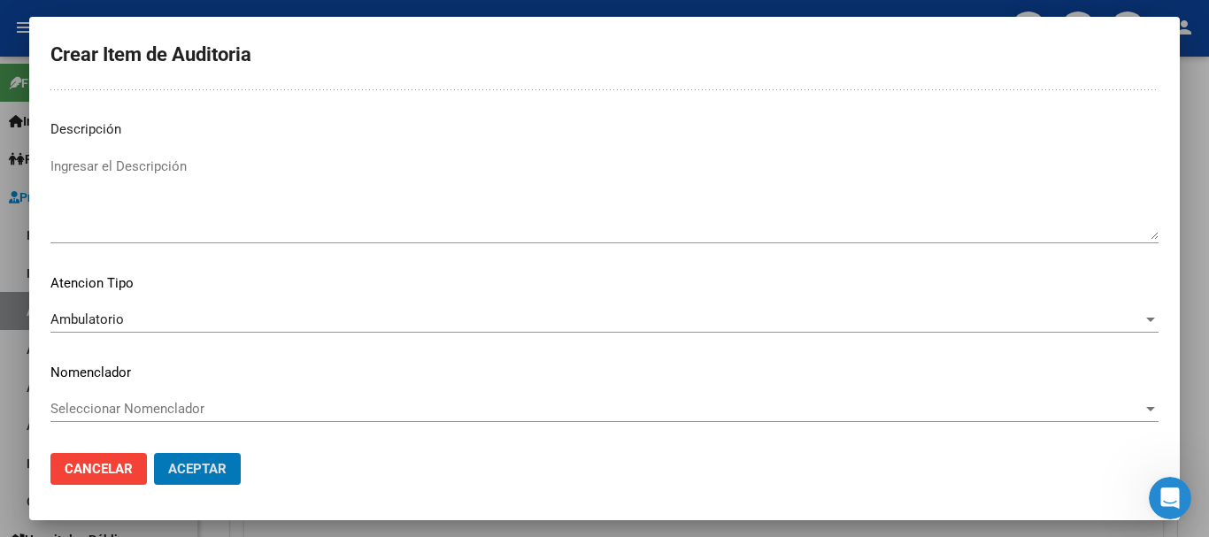
click at [154, 453] on button "Aceptar" at bounding box center [197, 469] width 87 height 32
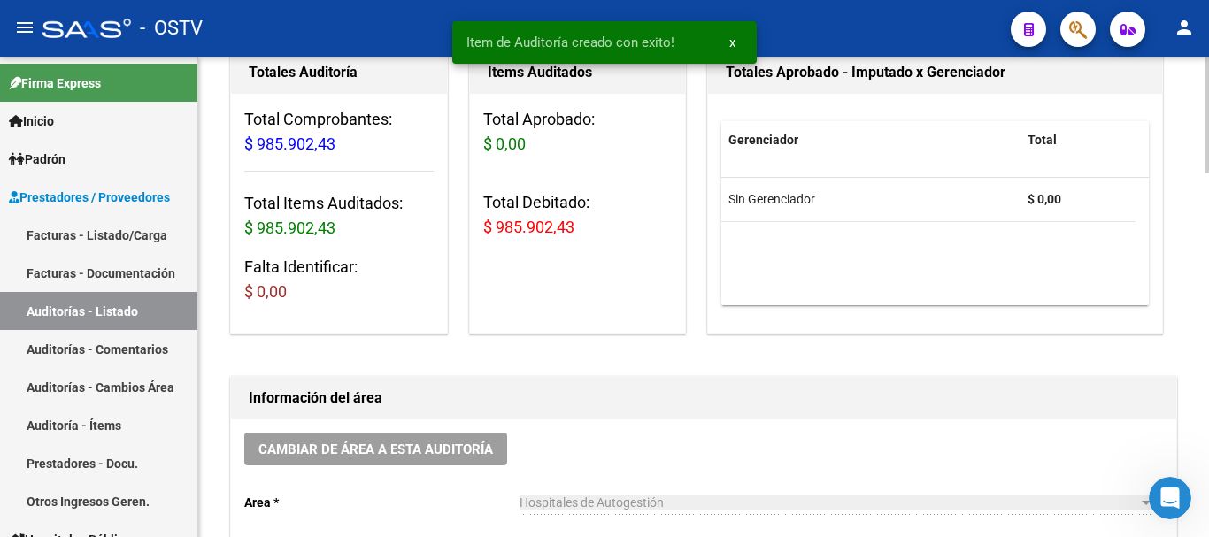
scroll to position [0, 0]
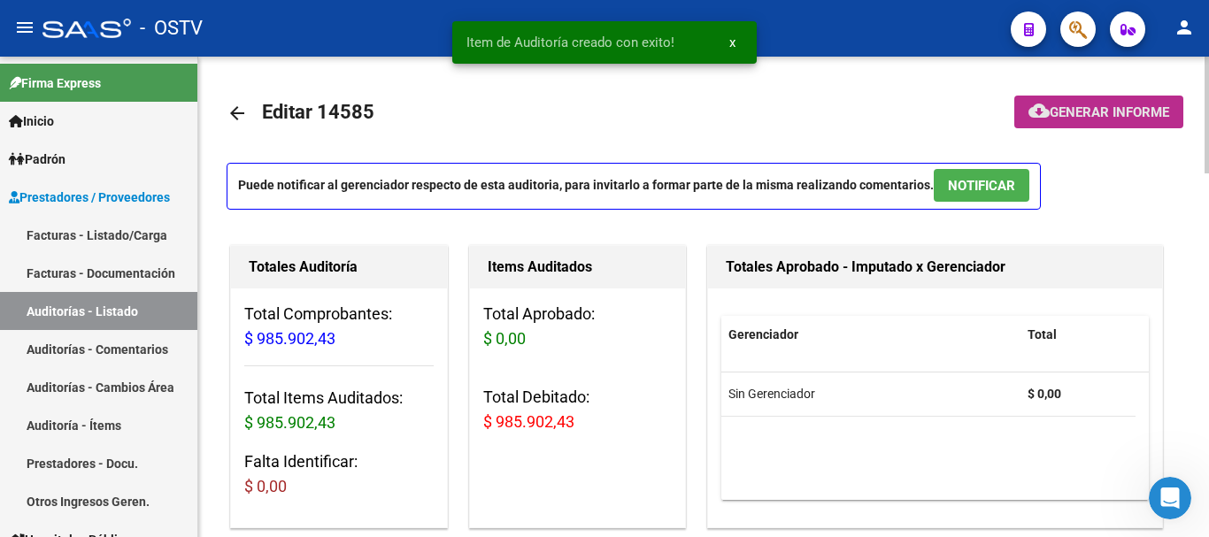
click at [1123, 108] on span "Generar informe" at bounding box center [1110, 112] width 120 height 16
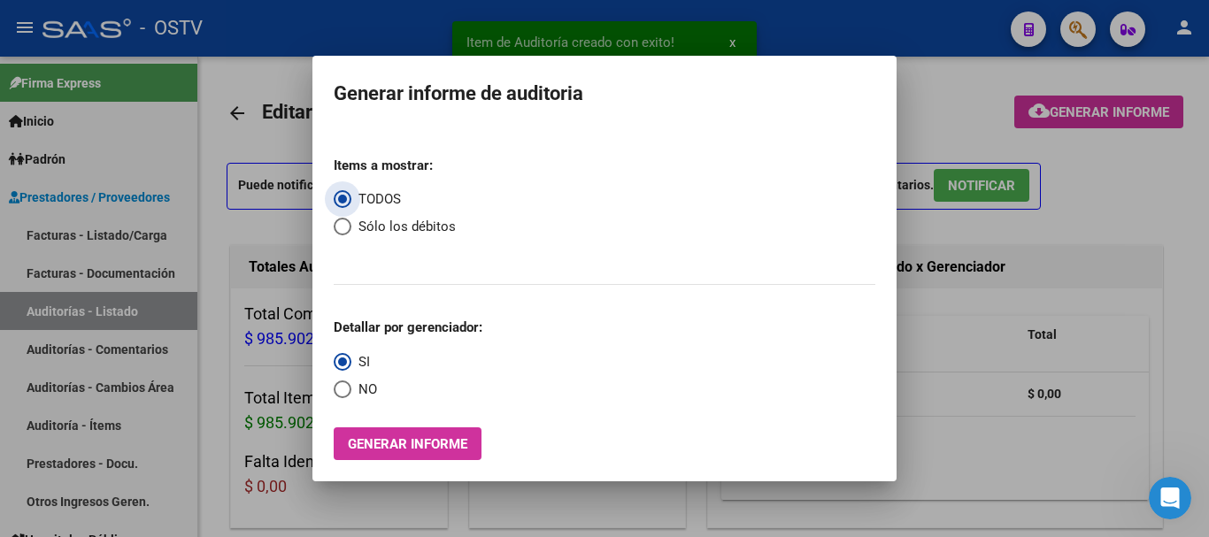
click at [344, 227] on span "Select an option" at bounding box center [343, 227] width 18 height 18
click at [344, 227] on input "Sólo los débitos" at bounding box center [343, 227] width 18 height 18
radio input "true"
drag, startPoint x: 332, startPoint y: 387, endPoint x: 343, endPoint y: 405, distance: 20.6
click at [334, 387] on mat-dialog-content "Items a mostrar: TODOS Sólo los débitos Detallar por gerenciador: SI NO Generar…" at bounding box center [604, 294] width 584 height 333
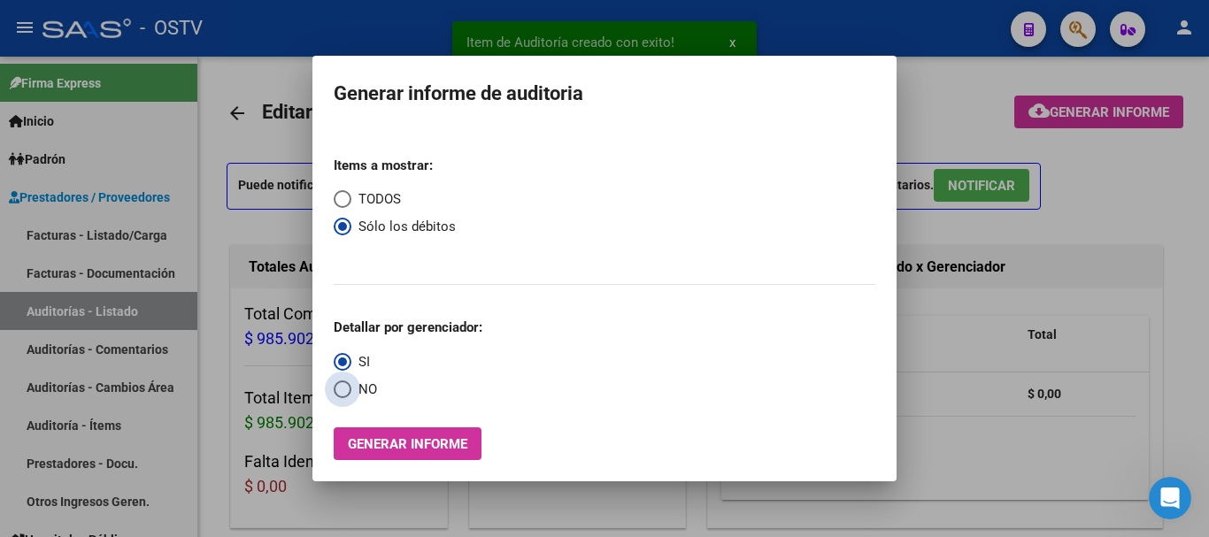
drag, startPoint x: 336, startPoint y: 380, endPoint x: 349, endPoint y: 403, distance: 26.6
click at [336, 382] on label "NO" at bounding box center [355, 390] width 43 height 20
click at [336, 382] on input "NO" at bounding box center [343, 390] width 18 height 18
radio input "true"
click at [391, 447] on span "Generar informe" at bounding box center [408, 444] width 120 height 16
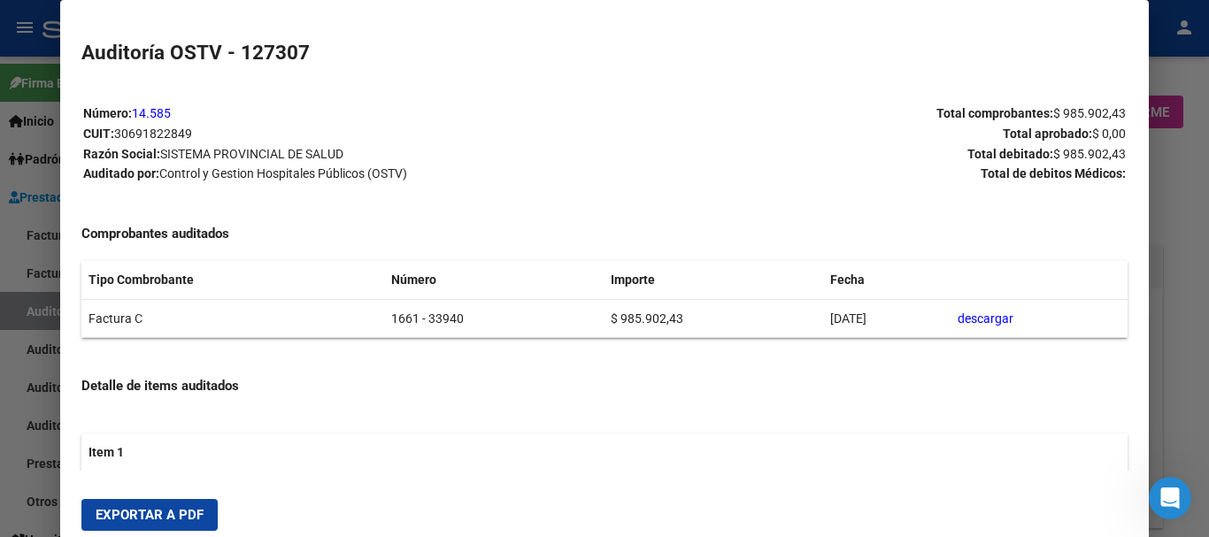
drag, startPoint x: 164, startPoint y: 512, endPoint x: 138, endPoint y: 486, distance: 36.3
click at [162, 511] on span "Exportar a PDF" at bounding box center [150, 515] width 108 height 16
click at [1208, 373] on div at bounding box center [604, 268] width 1209 height 537
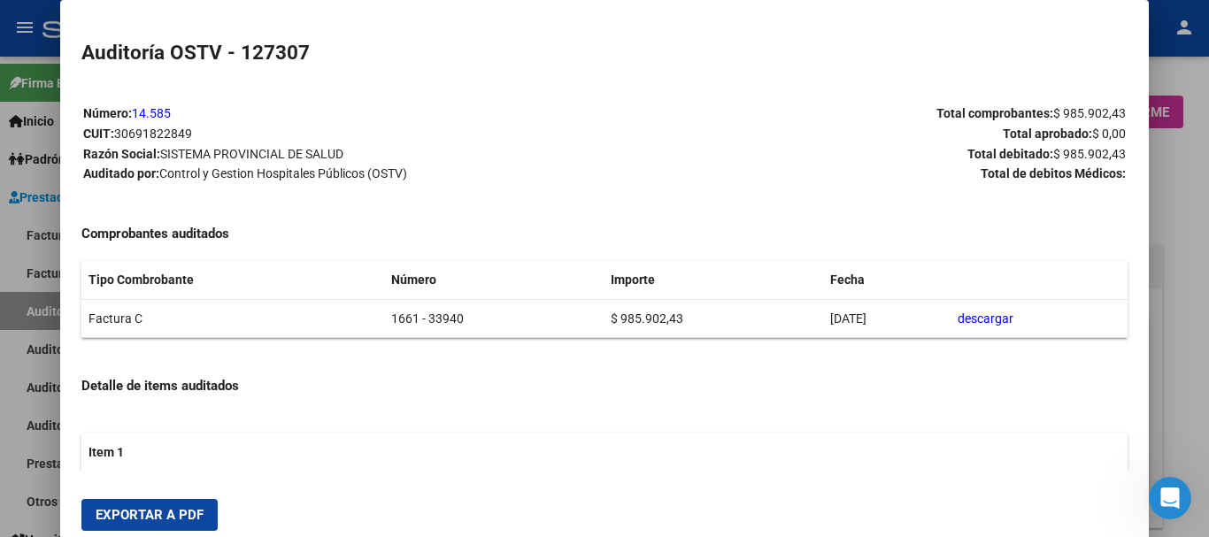
click at [1208, 373] on div at bounding box center [604, 268] width 1209 height 537
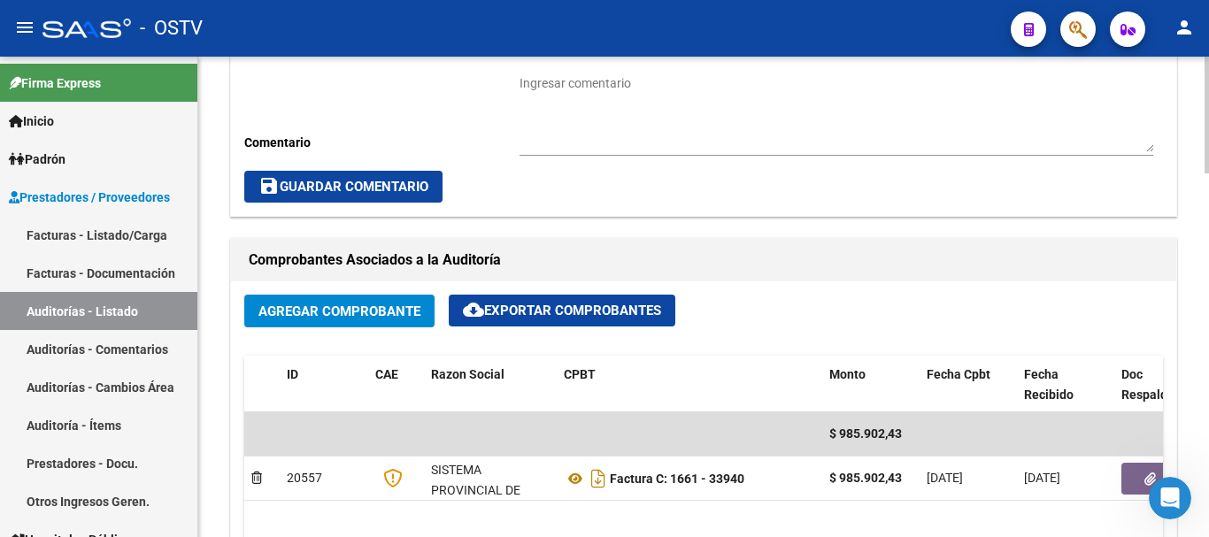
scroll to position [885, 0]
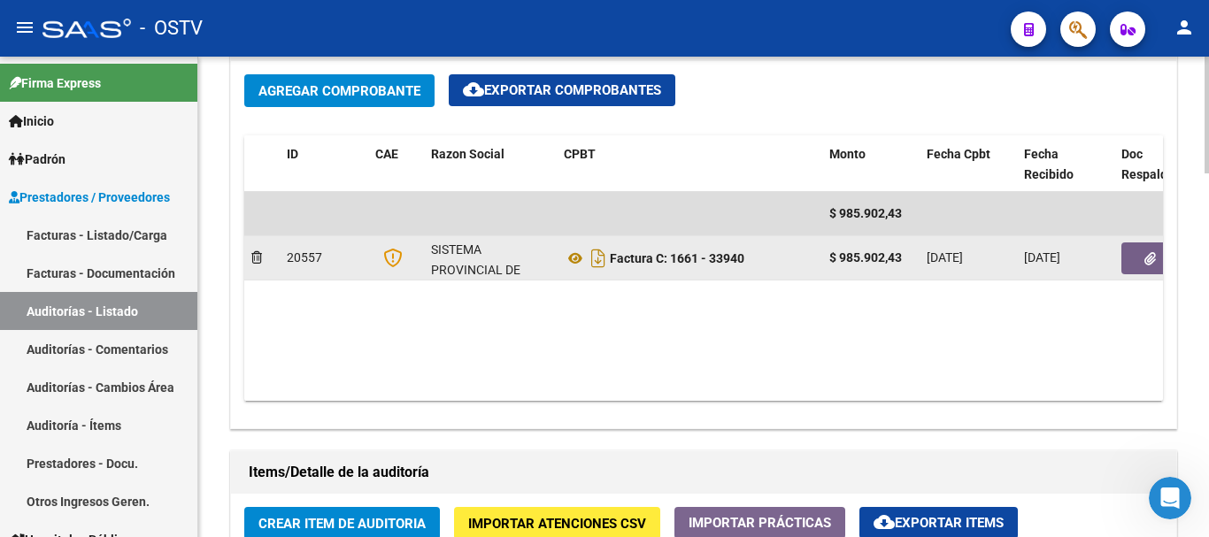
click at [1142, 259] on button "button" at bounding box center [1150, 259] width 57 height 32
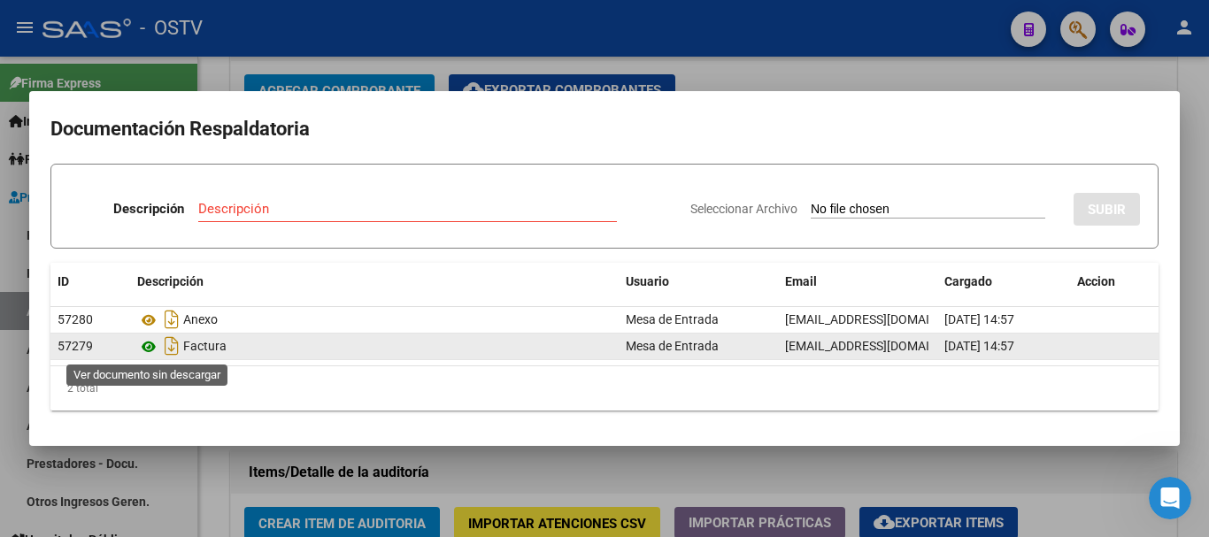
click at [148, 347] on icon at bounding box center [148, 346] width 23 height 21
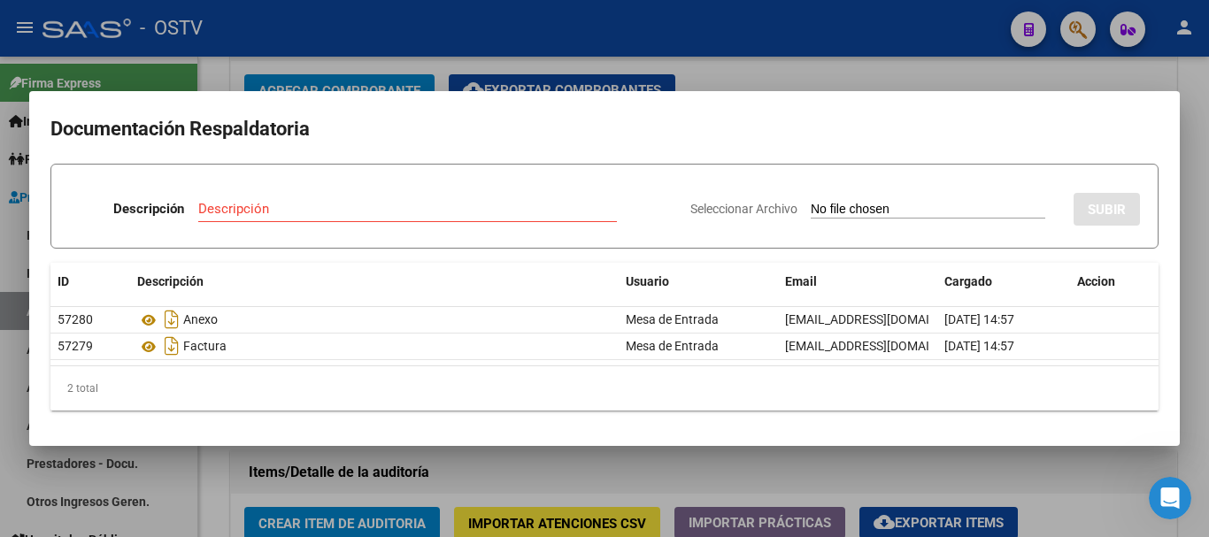
drag, startPoint x: 366, startPoint y: 200, endPoint x: 379, endPoint y: 208, distance: 14.7
click at [367, 206] on input "Descripción" at bounding box center [407, 209] width 419 height 16
type input "DEBITO"
click at [811, 202] on input "Seleccionar Archivo" at bounding box center [928, 210] width 235 height 17
type input "C:\fakepath\DEBITO FC 1661-33940.pdf"
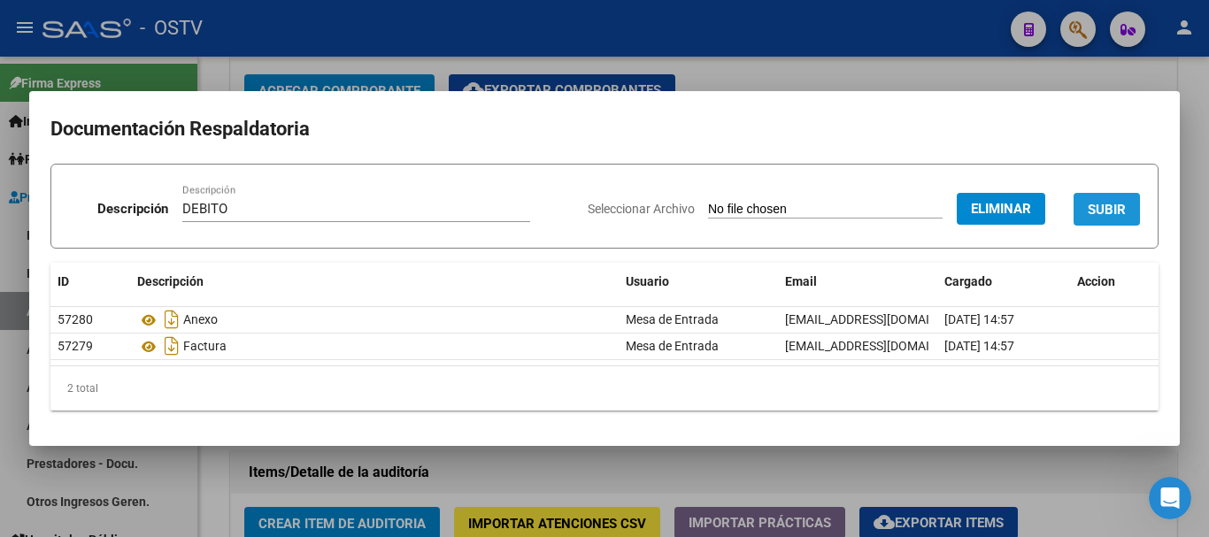
click at [1104, 205] on span "SUBIR" at bounding box center [1107, 210] width 38 height 16
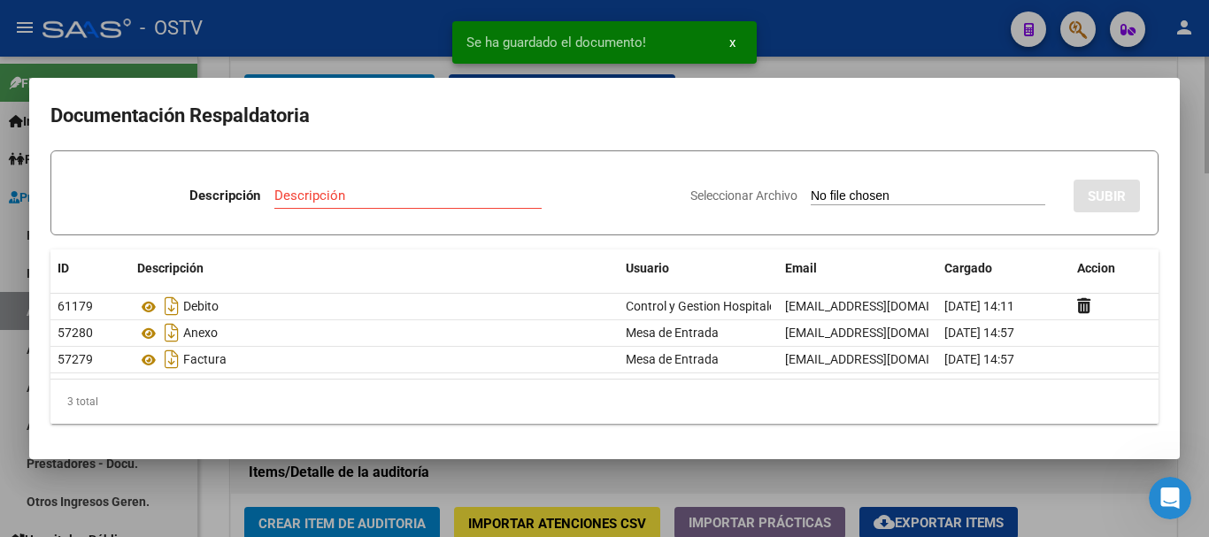
click at [1207, 284] on div at bounding box center [604, 268] width 1209 height 537
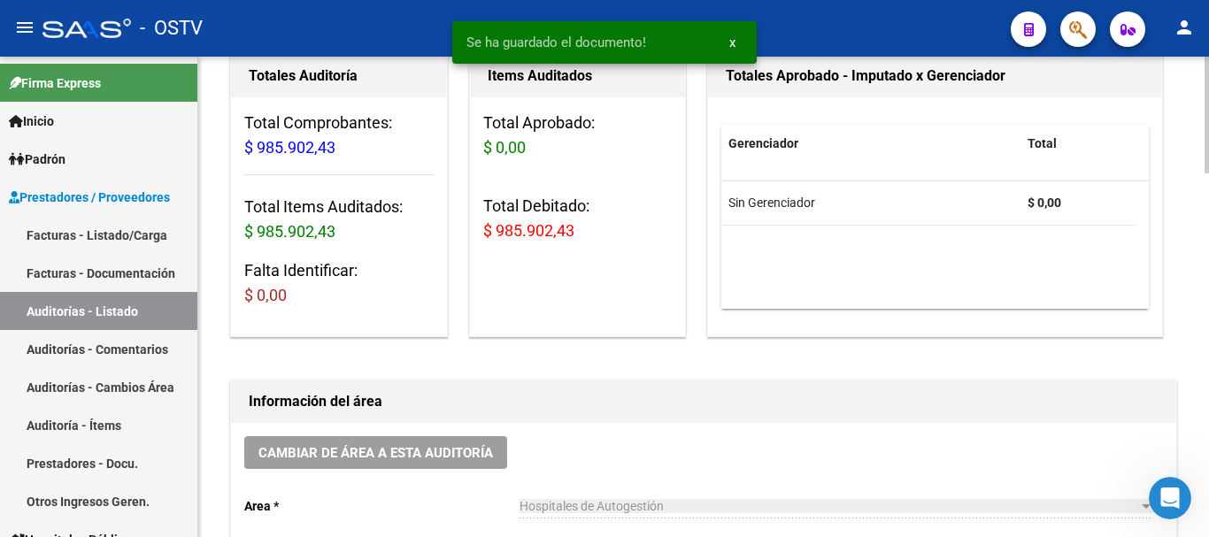
scroll to position [443, 0]
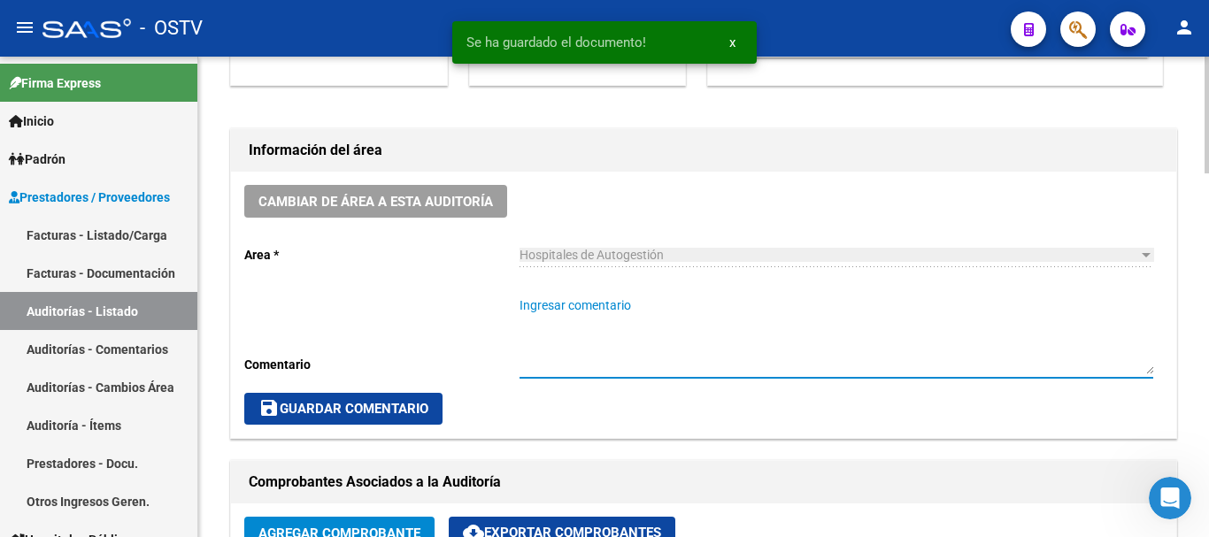
click at [668, 340] on textarea "Ingresar comentario" at bounding box center [837, 336] width 634 height 78
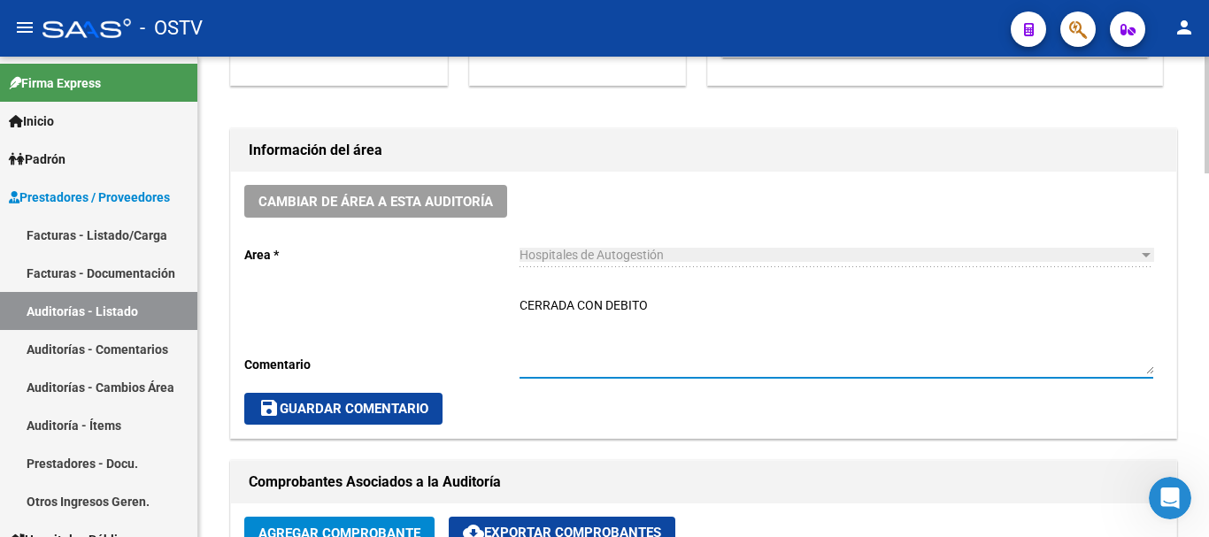
type textarea "CERRADA CON DEBITO"
click at [410, 399] on button "save Guardar Comentario" at bounding box center [343, 409] width 198 height 32
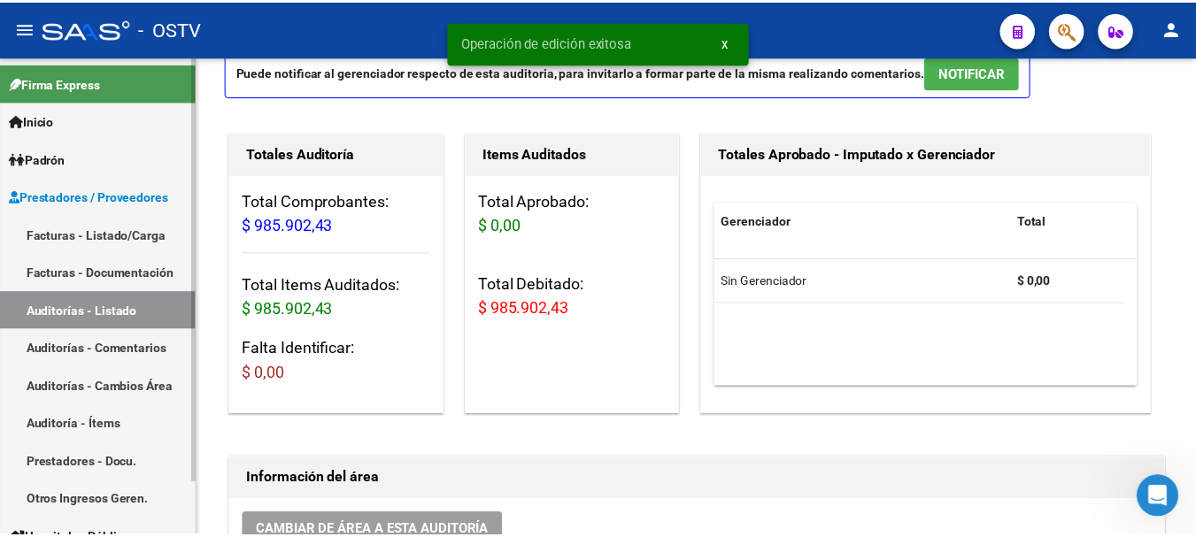
scroll to position [0, 0]
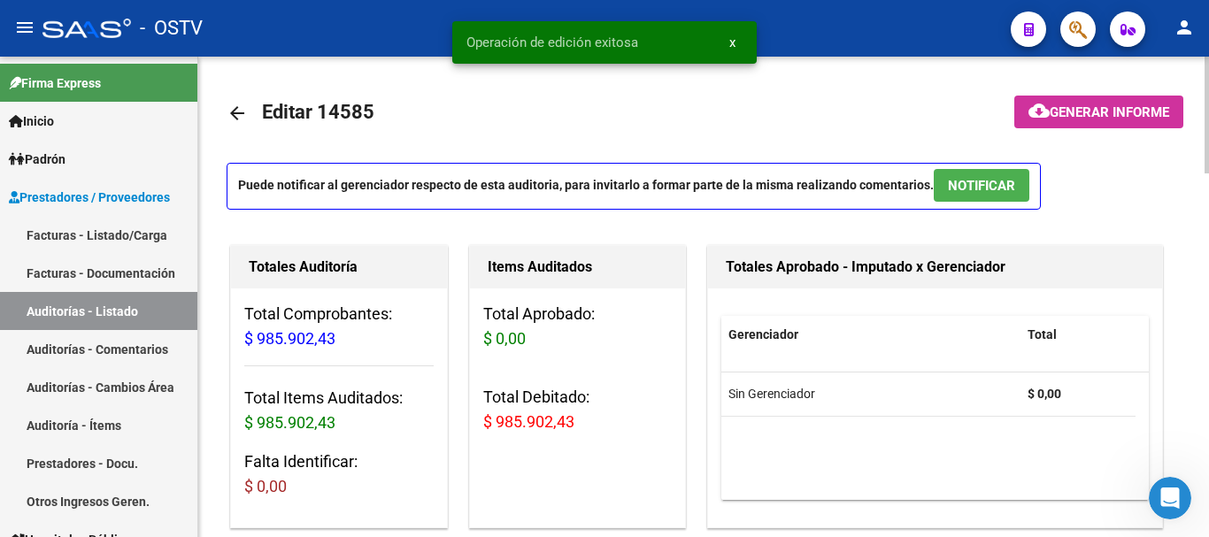
click at [234, 115] on mat-icon "arrow_back" at bounding box center [237, 113] width 21 height 21
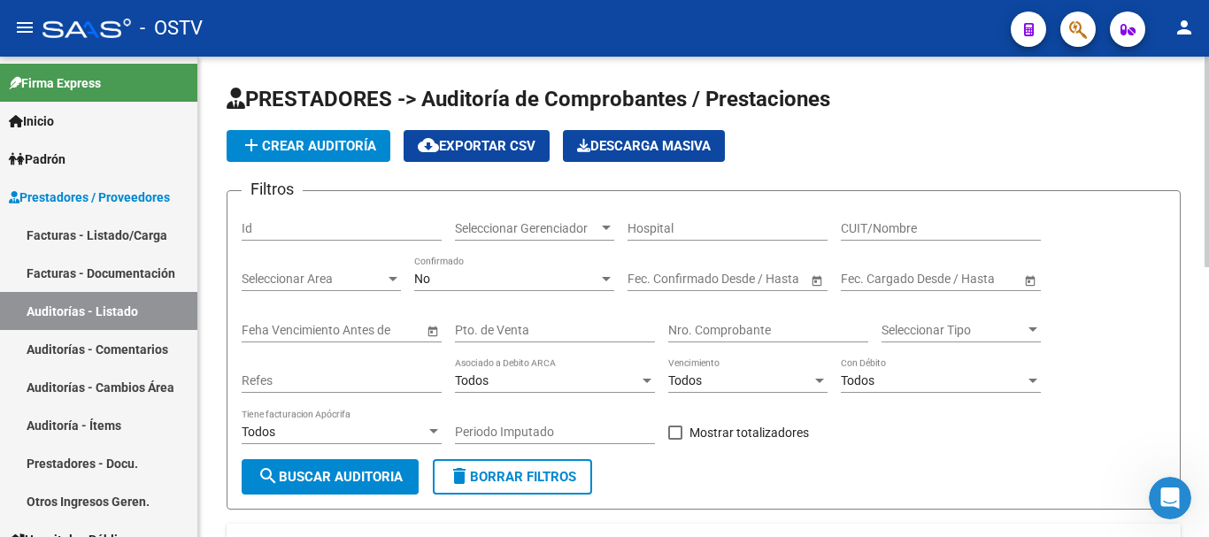
click at [1192, 36] on mat-icon "person" at bounding box center [1184, 27] width 21 height 21
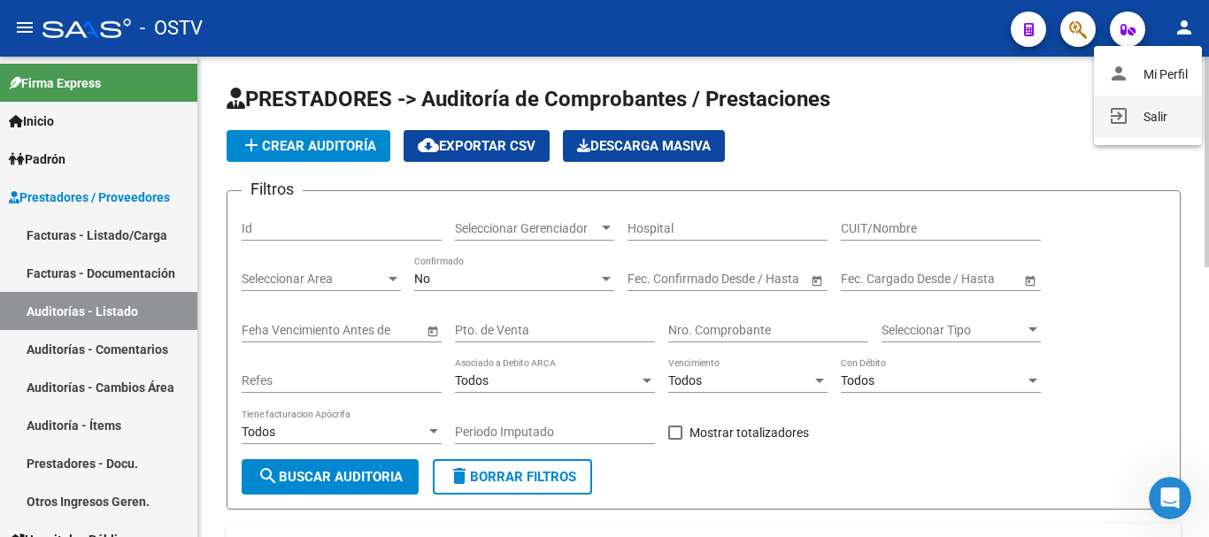
click at [1141, 117] on button "exit_to_app Salir" at bounding box center [1148, 117] width 108 height 42
